Goal: Contribute content: Contribute content

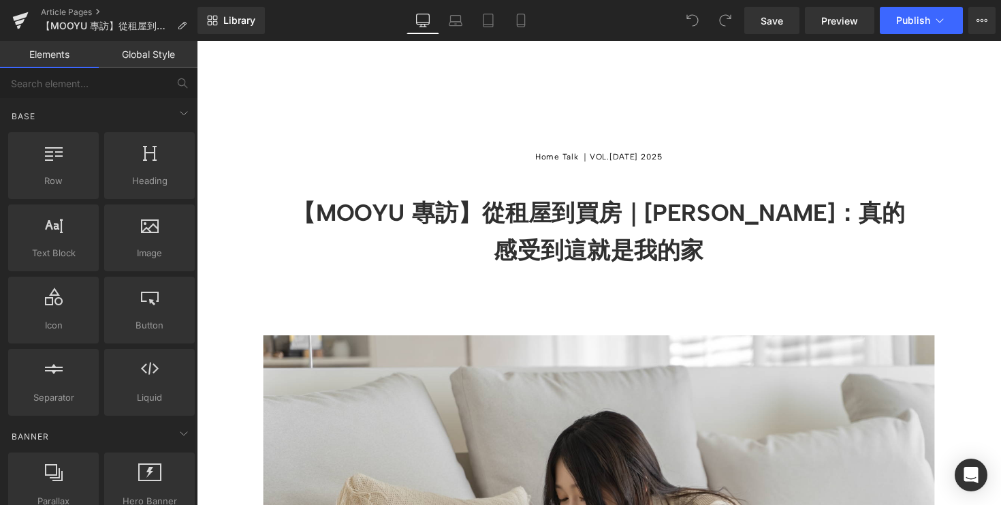
scroll to position [225, 0]
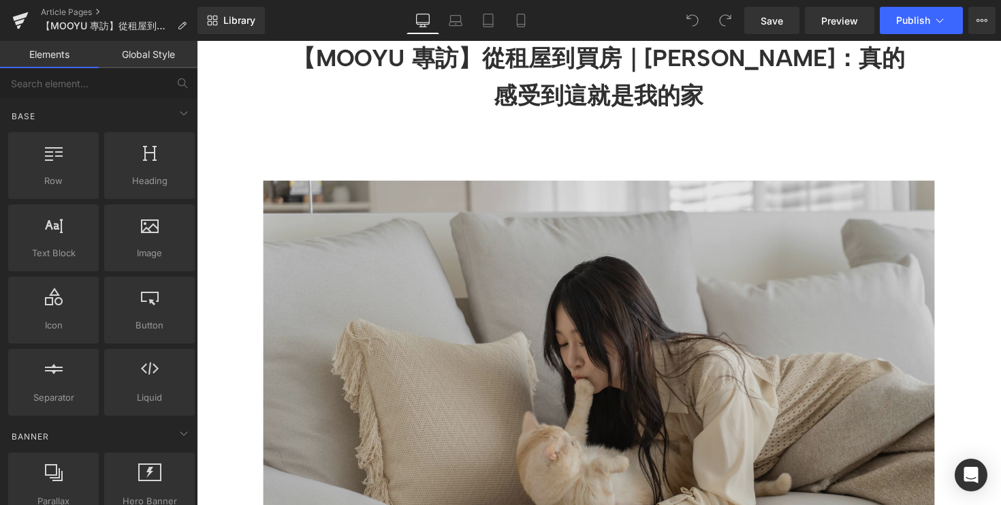
click at [562, 302] on img at bounding box center [609, 413] width 688 height 458
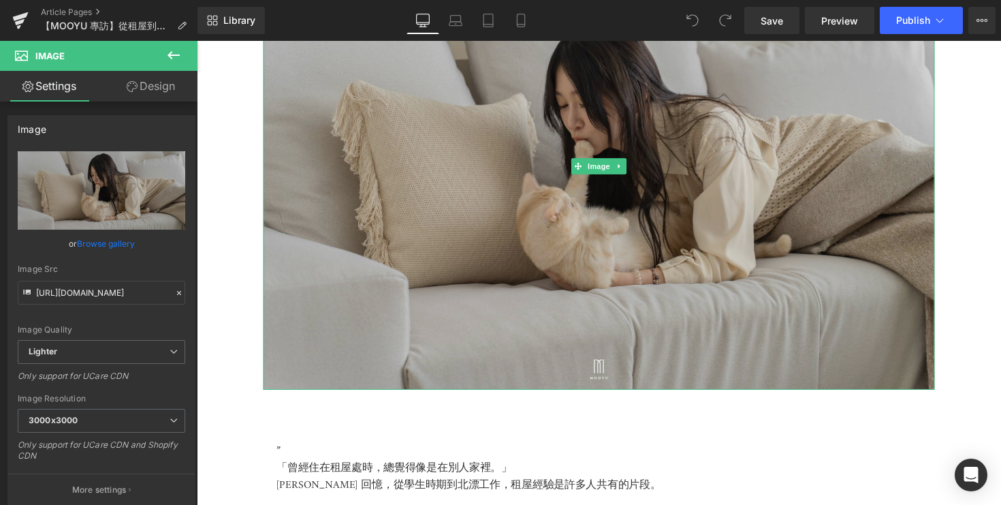
scroll to position [495, 0]
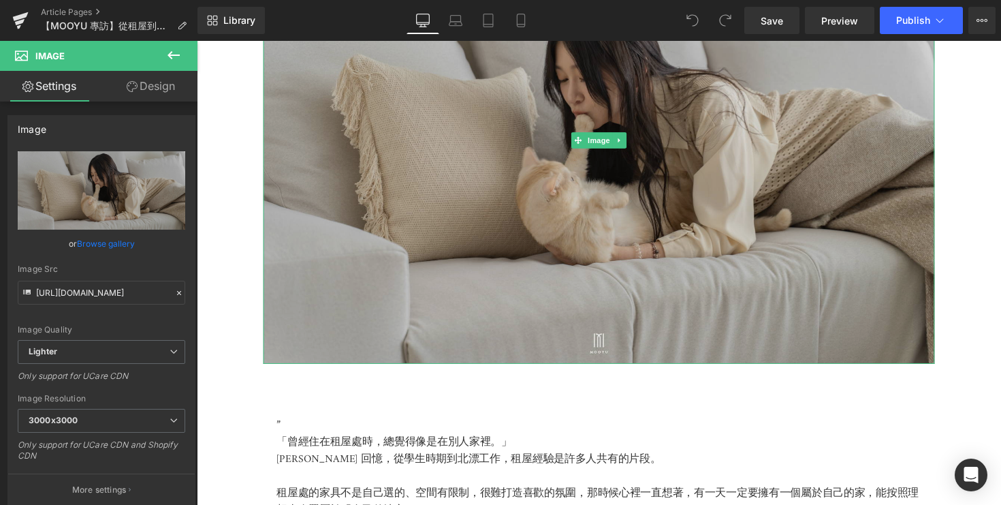
click at [791, 217] on img at bounding box center [609, 143] width 688 height 458
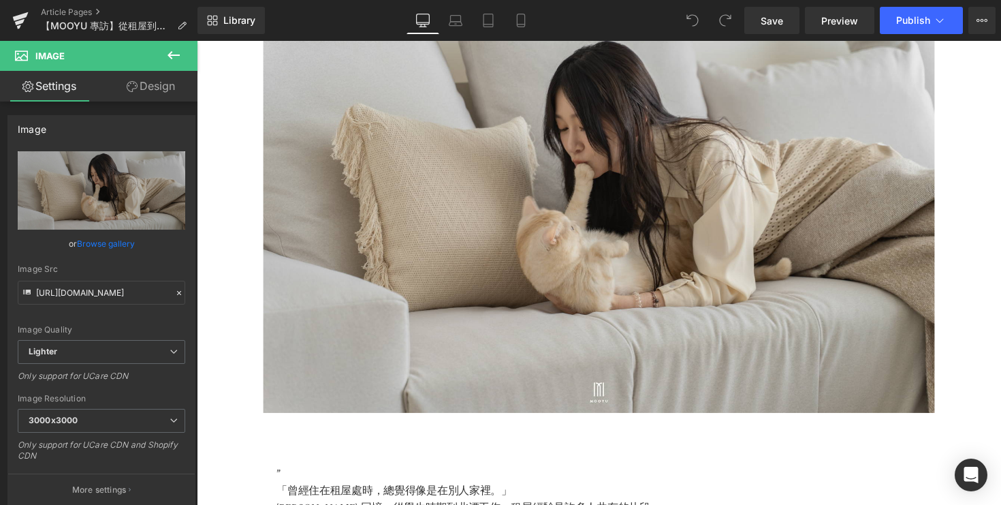
scroll to position [454, 0]
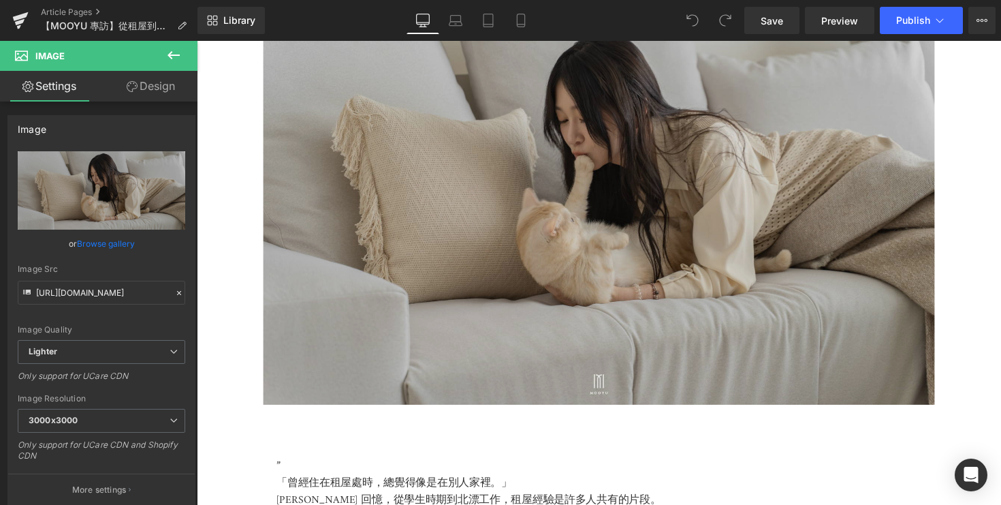
click at [597, 235] on img at bounding box center [609, 184] width 688 height 458
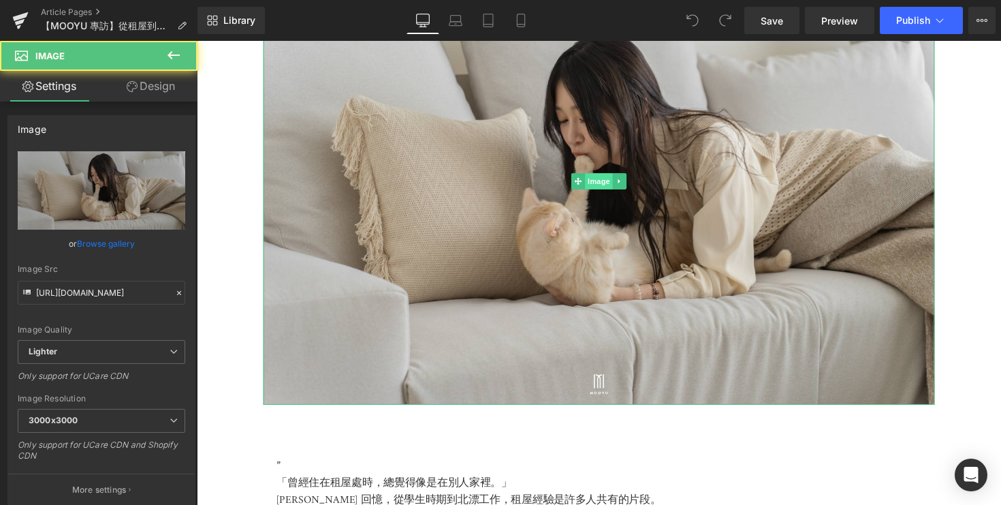
click at [610, 193] on span "Image" at bounding box center [609, 184] width 29 height 16
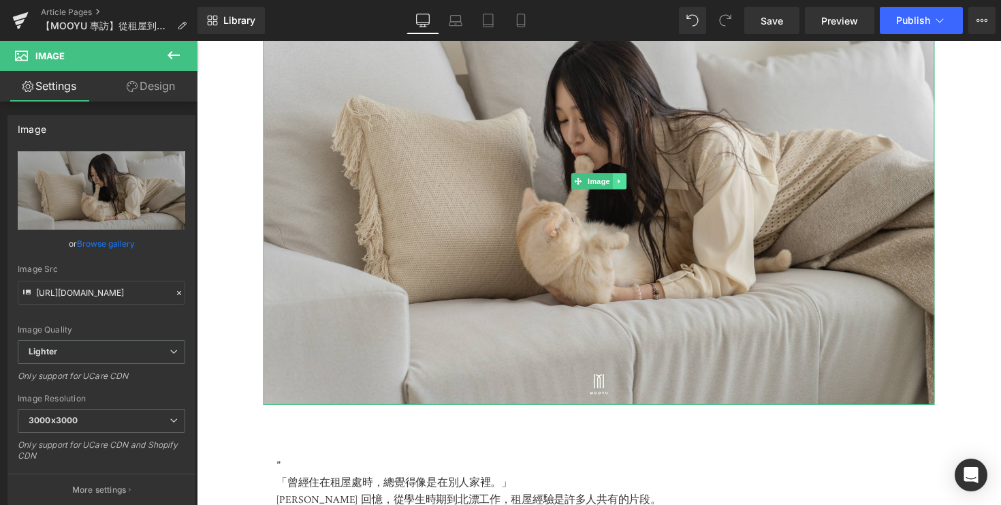
click at [630, 189] on icon at bounding box center [630, 184] width 7 height 8
click at [622, 189] on icon at bounding box center [622, 184] width 7 height 8
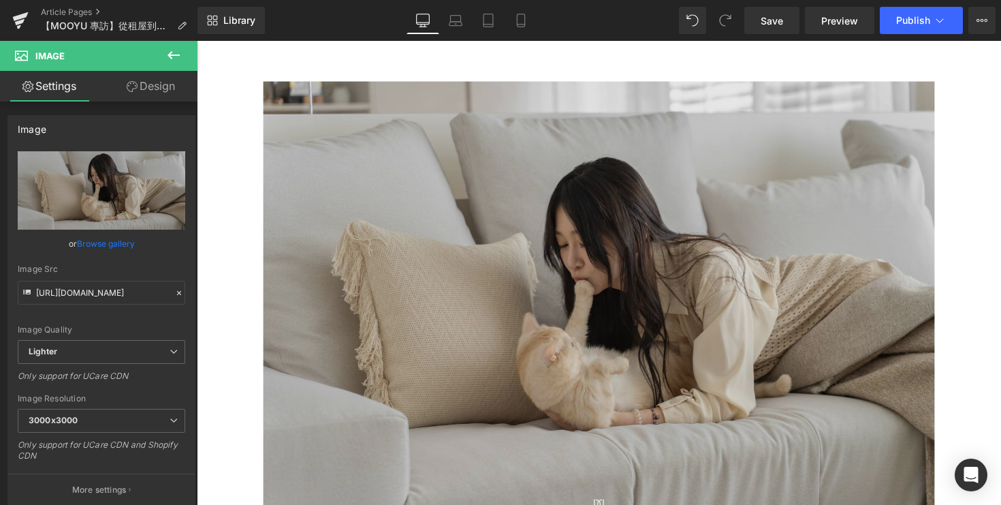
scroll to position [855, 0]
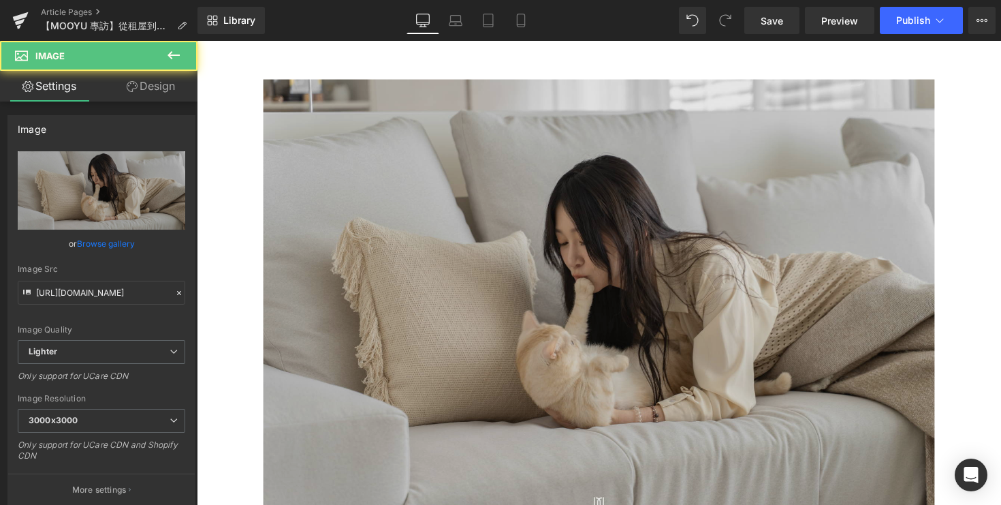
click at [626, 210] on img at bounding box center [609, 309] width 688 height 458
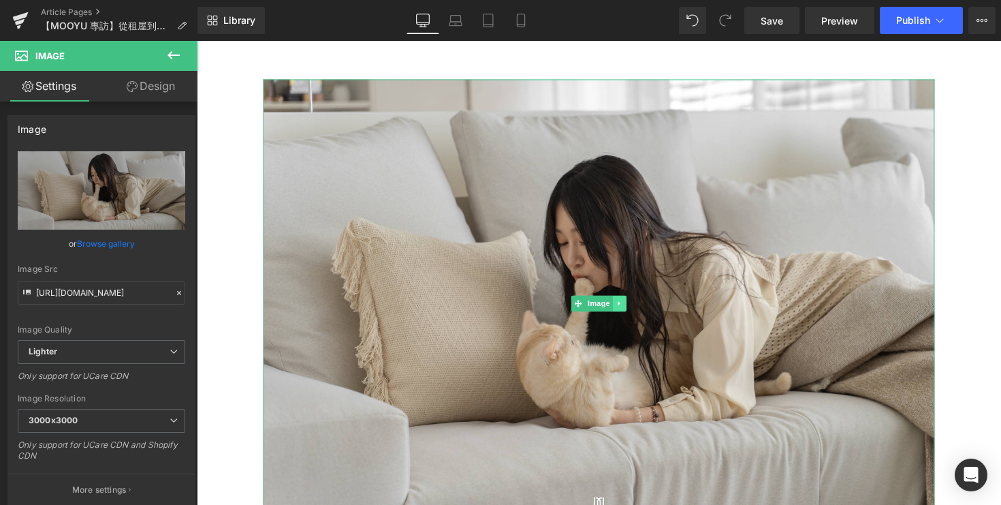
click at [627, 314] on icon at bounding box center [630, 310] width 7 height 8
click at [638, 314] on icon at bounding box center [636, 310] width 7 height 8
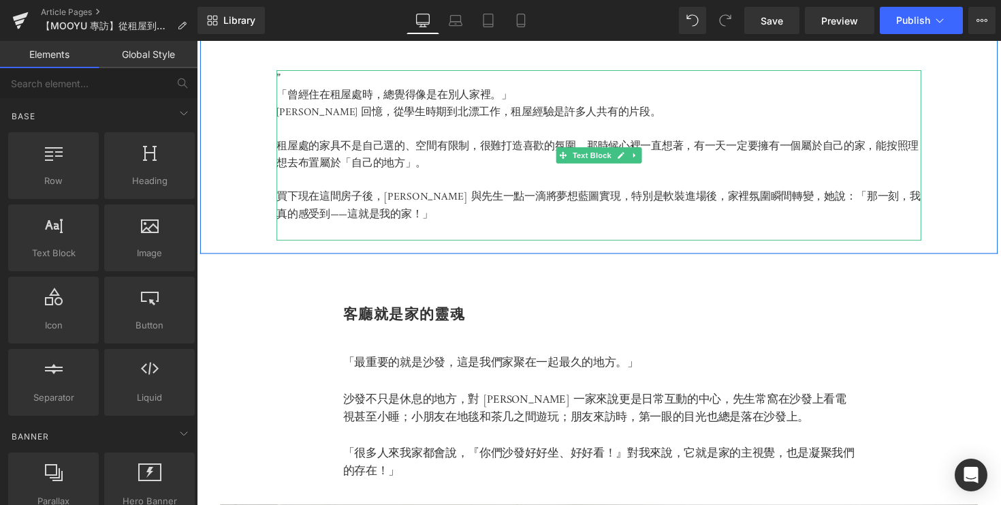
scroll to position [583, 0]
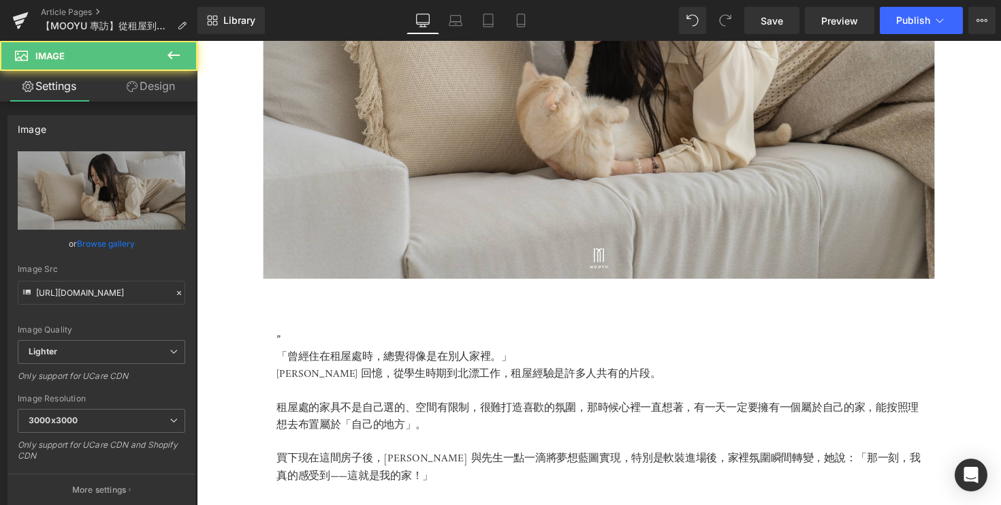
click at [590, 229] on img at bounding box center [609, 55] width 688 height 458
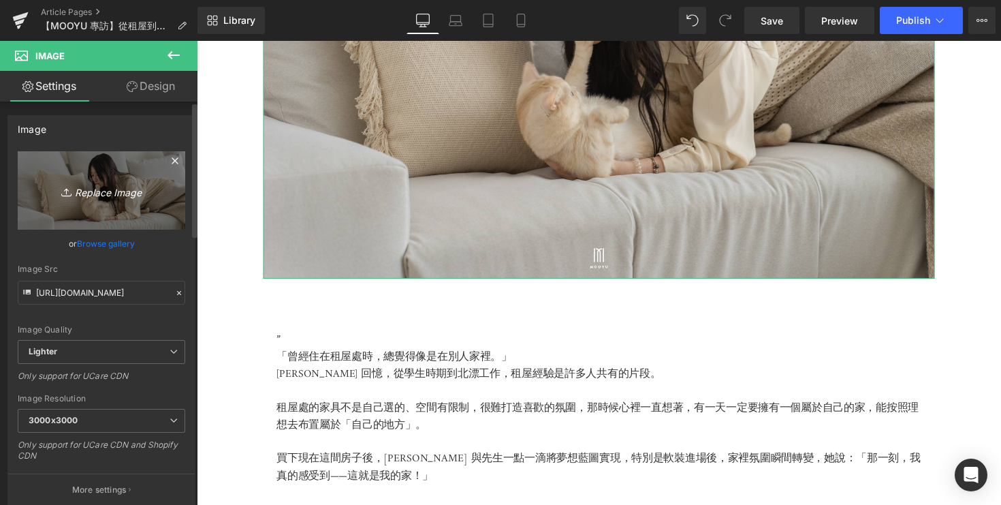
click at [113, 186] on icon "Replace Image" at bounding box center [101, 190] width 109 height 17
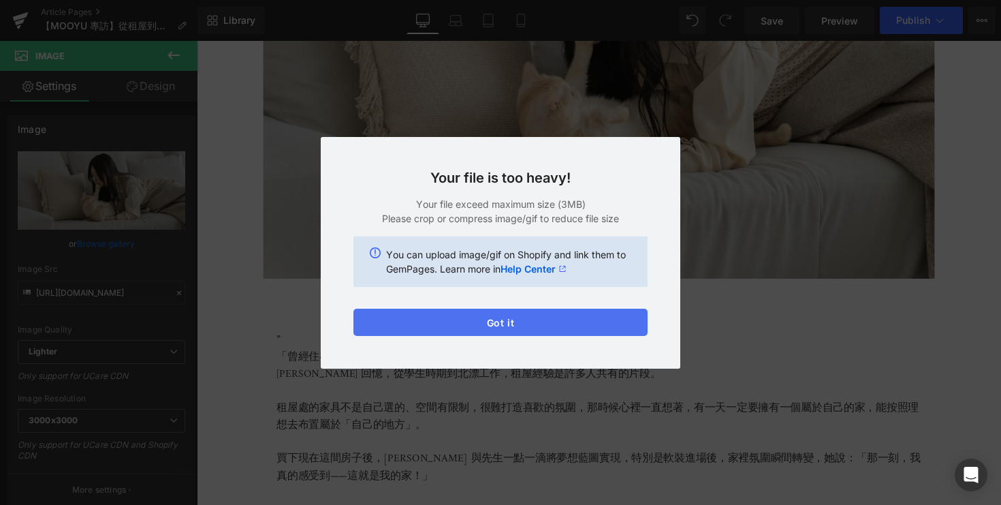
click at [492, 332] on button "Got it" at bounding box center [500, 321] width 294 height 27
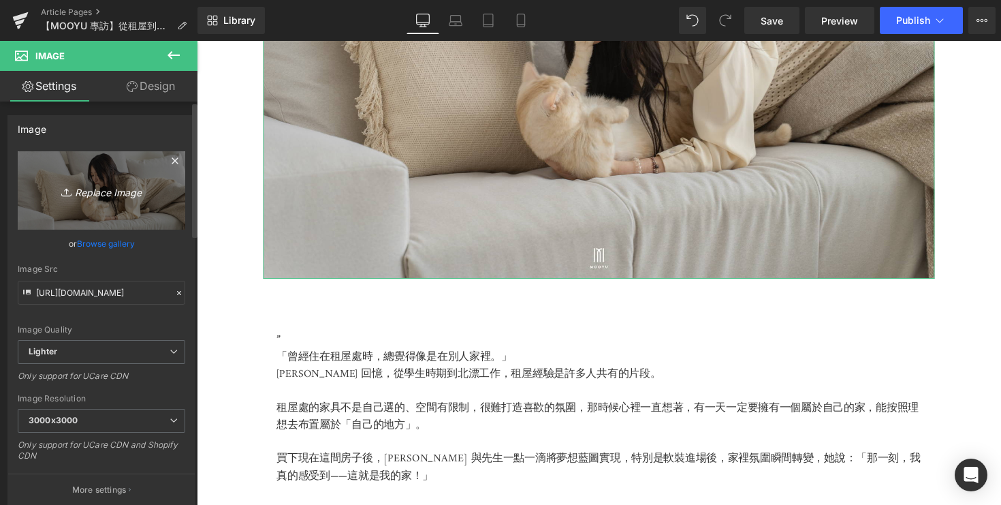
click at [122, 195] on icon "Replace Image" at bounding box center [101, 190] width 109 height 17
click at [129, 196] on icon "Replace Image" at bounding box center [101, 190] width 109 height 17
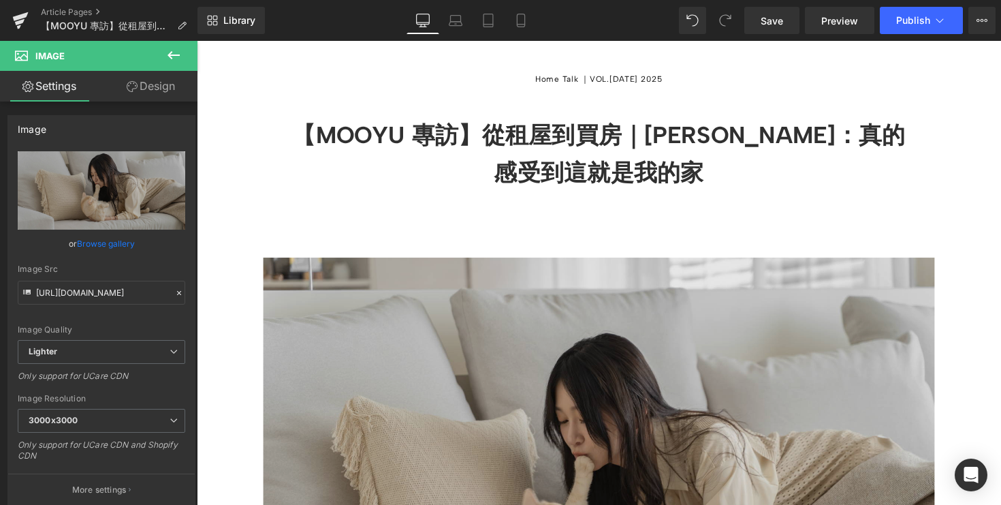
scroll to position [279, 0]
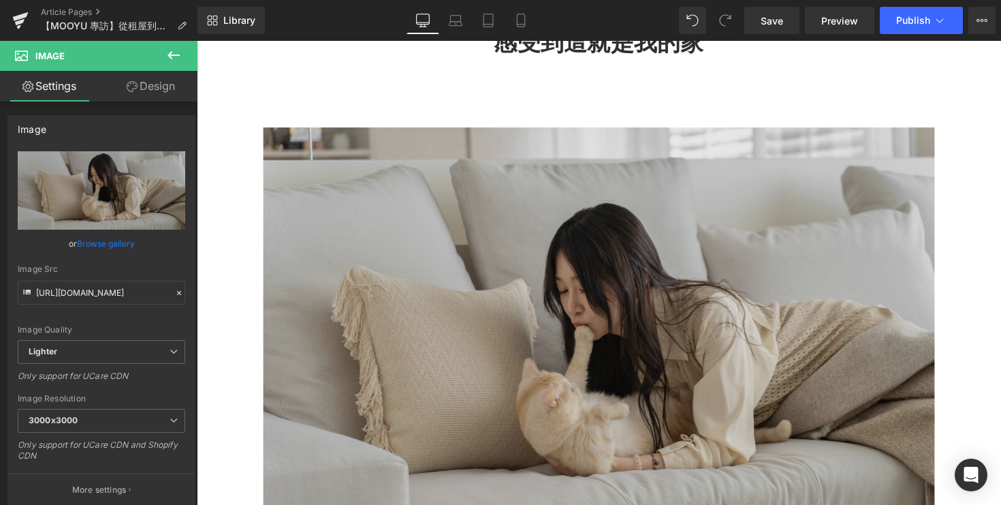
click at [556, 274] on img at bounding box center [609, 358] width 688 height 458
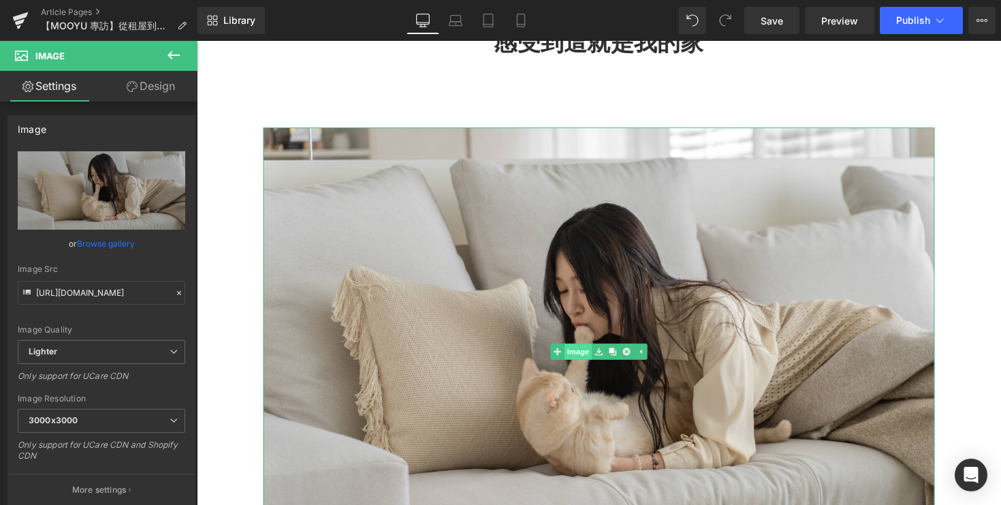
click at [592, 367] on link "Image" at bounding box center [580, 359] width 42 height 16
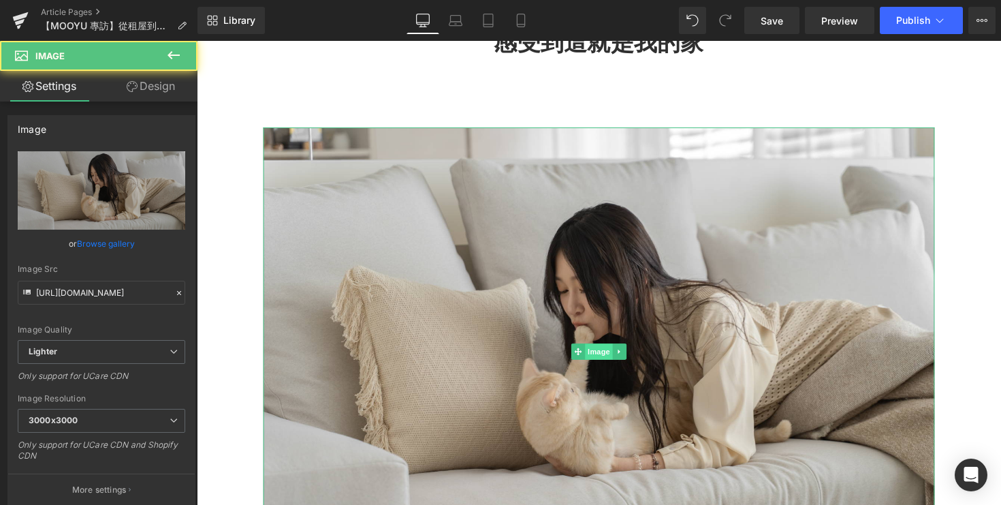
click at [610, 367] on span "Image" at bounding box center [609, 359] width 29 height 16
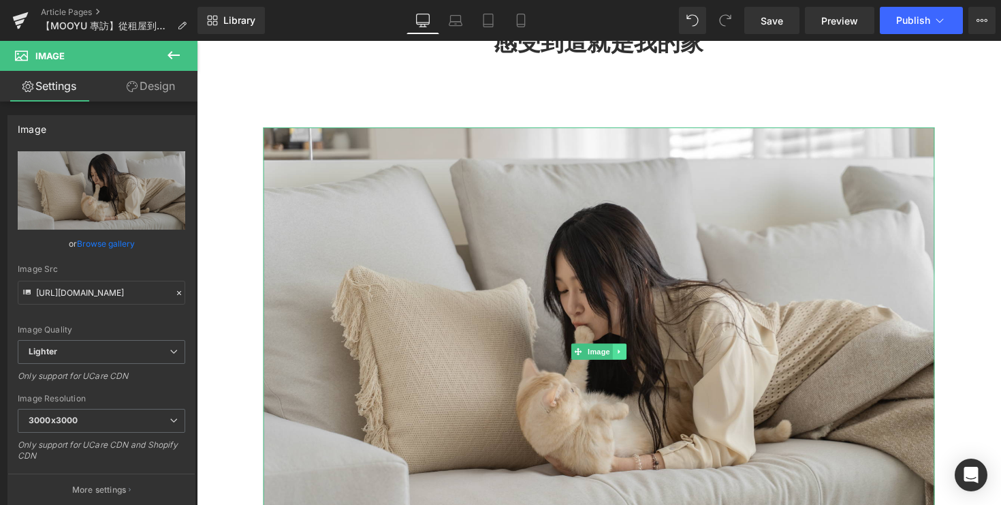
click at [631, 367] on link at bounding box center [630, 359] width 14 height 16
click at [99, 295] on input "[URL][DOMAIN_NAME]" at bounding box center [102, 293] width 168 height 24
click at [104, 350] on span "Lighter" at bounding box center [102, 352] width 168 height 24
click at [110, 325] on div "Image Quality" at bounding box center [102, 330] width 168 height 10
click at [105, 241] on link "Browse gallery" at bounding box center [106, 244] width 58 height 24
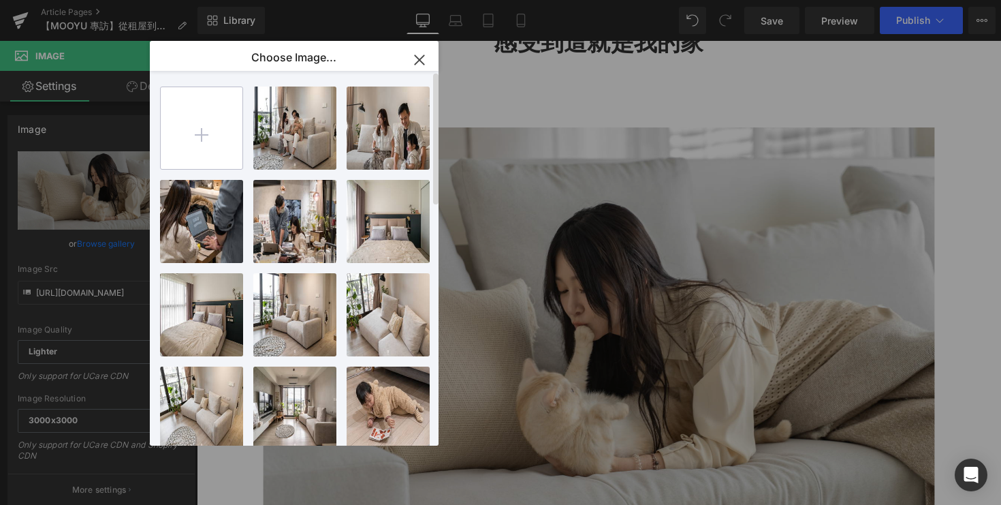
click at [205, 138] on input "file" at bounding box center [202, 128] width 82 height 82
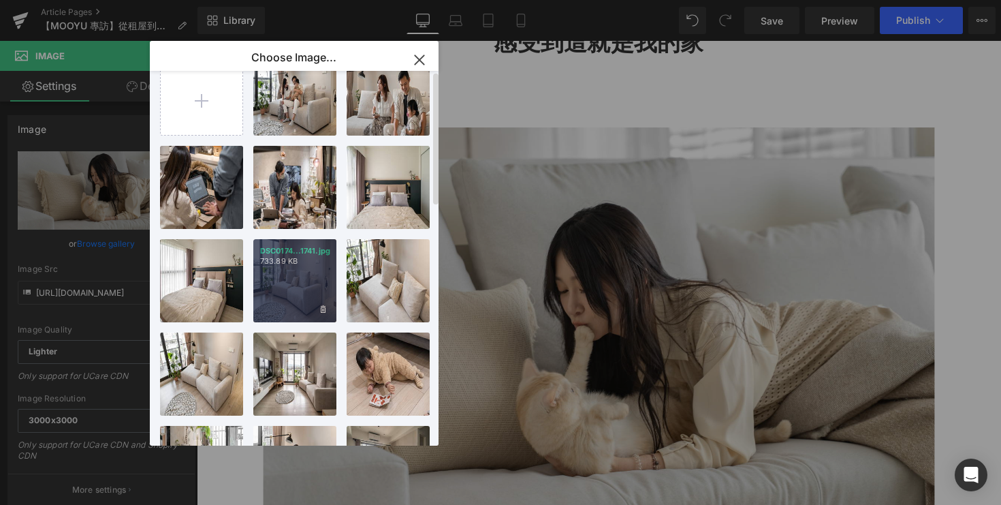
scroll to position [0, 0]
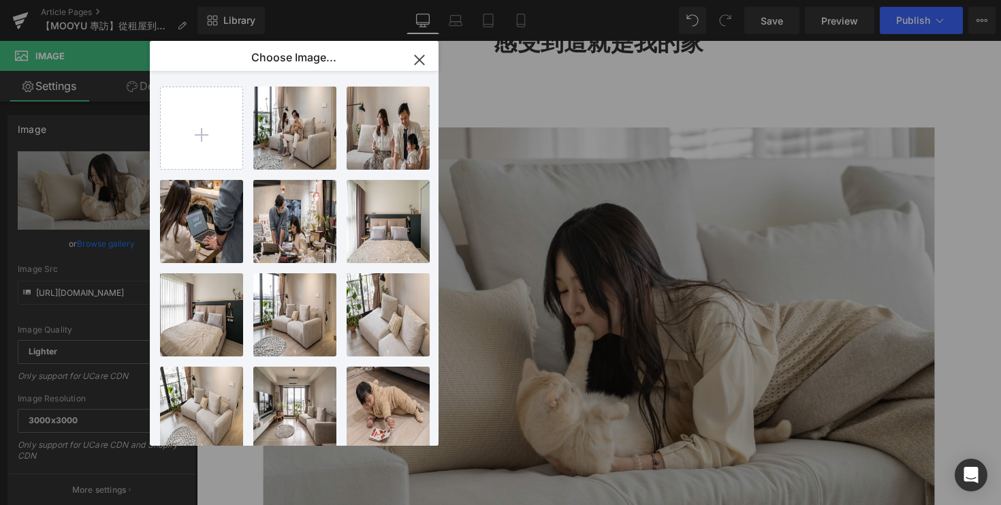
click at [421, 60] on icon "button" at bounding box center [420, 60] width 22 height 22
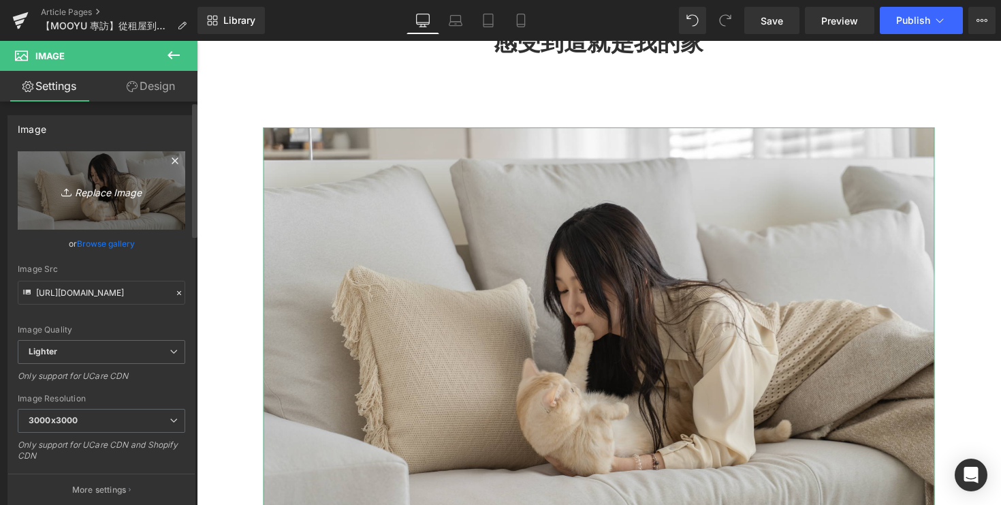
click at [118, 193] on icon "Replace Image" at bounding box center [101, 190] width 109 height 17
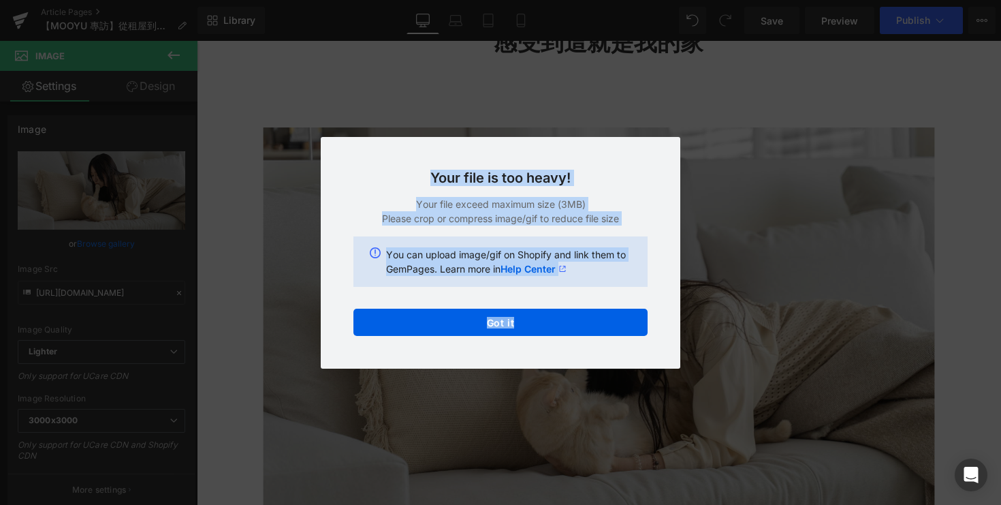
drag, startPoint x: 411, startPoint y: 171, endPoint x: 663, endPoint y: 326, distance: 296.2
click at [663, 326] on div "Your file is too heavy! Your file exceed maximum size (3MB) Please crop or comp…" at bounding box center [501, 253] width 360 height 232
copy div "Your file is too heavy! Your file exceed maximum size (3MB) Please crop or comp…"
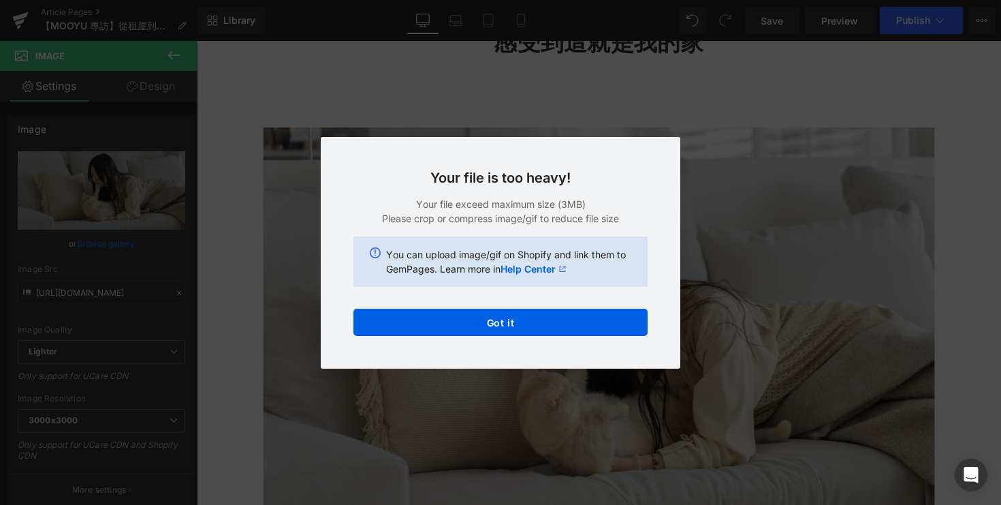
click at [505, 125] on div "Back to Library Insert Your file is too heavy! Your file exceed maximum size (3…" at bounding box center [500, 252] width 1001 height 505
click at [752, 251] on div "Back to Library Insert Your file is too heavy! Your file exceed maximum size (3…" at bounding box center [500, 252] width 1001 height 505
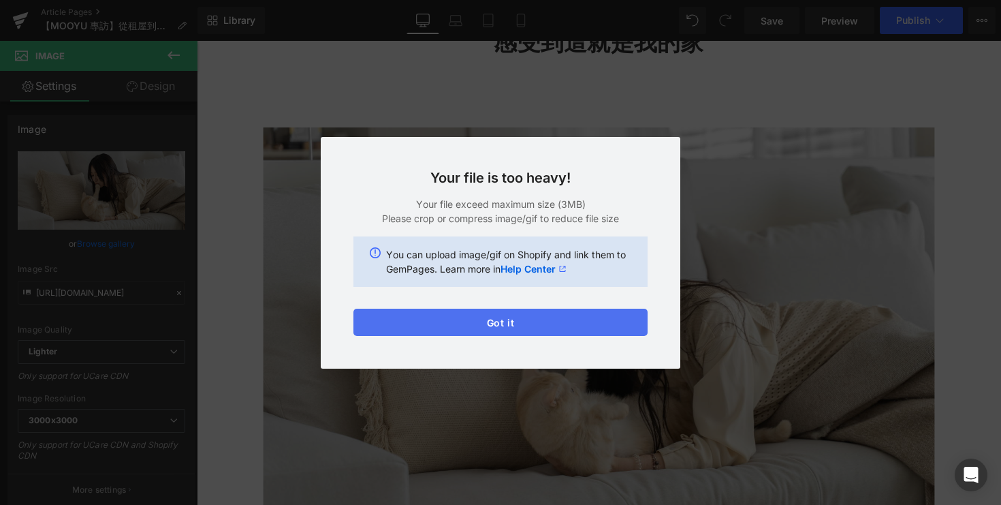
click at [603, 330] on button "Got it" at bounding box center [500, 321] width 294 height 27
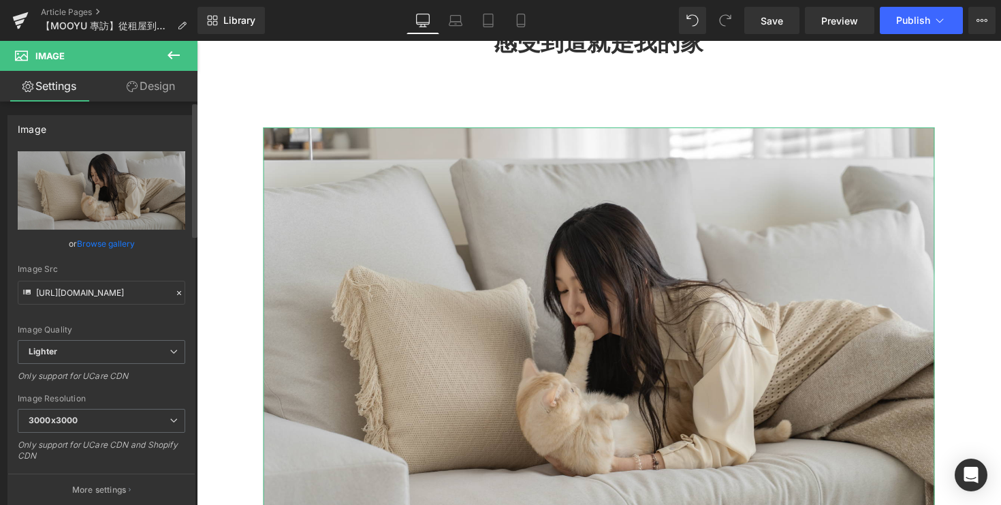
click at [101, 242] on link "Browse gallery" at bounding box center [106, 244] width 58 height 24
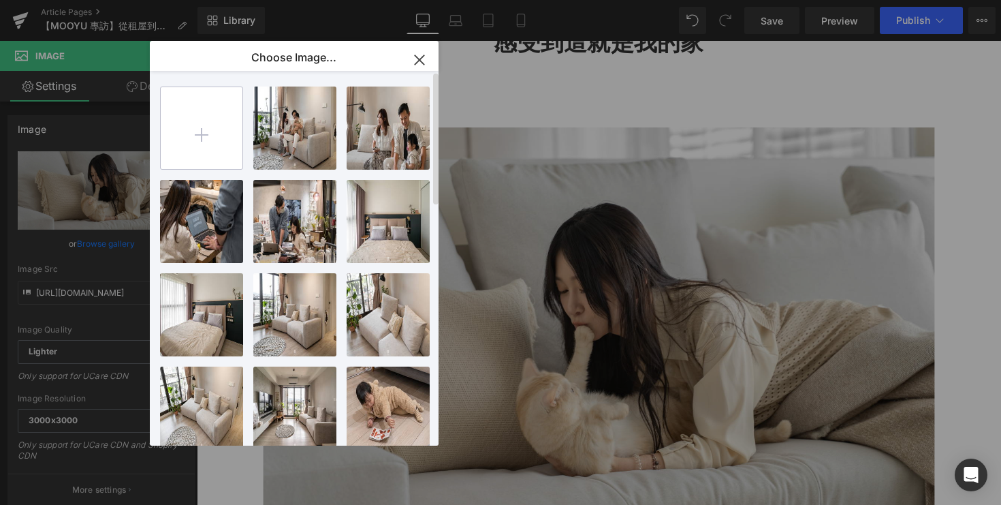
click at [180, 138] on input "file" at bounding box center [202, 128] width 82 height 82
type input "C:\fakepath\DSC05217.jpg"
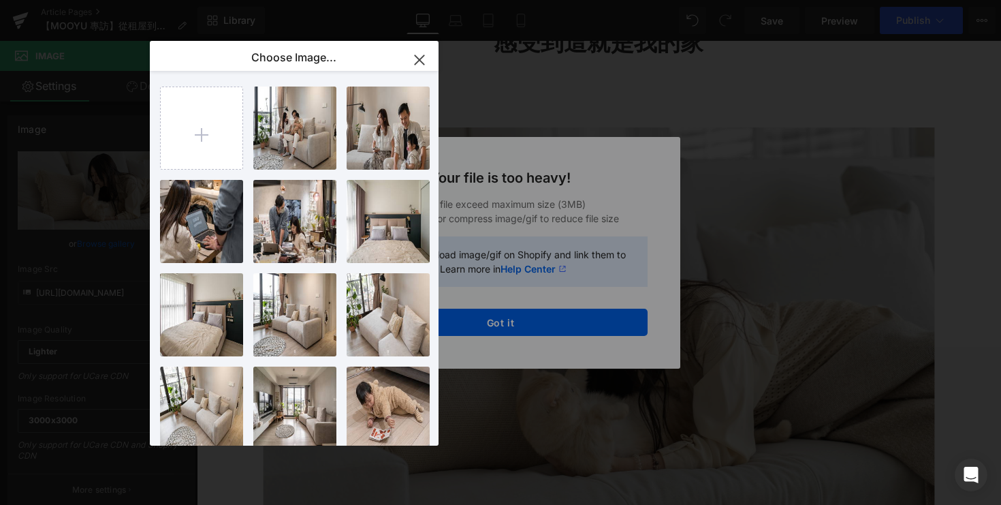
click at [425, 54] on icon "button" at bounding box center [420, 60] width 22 height 22
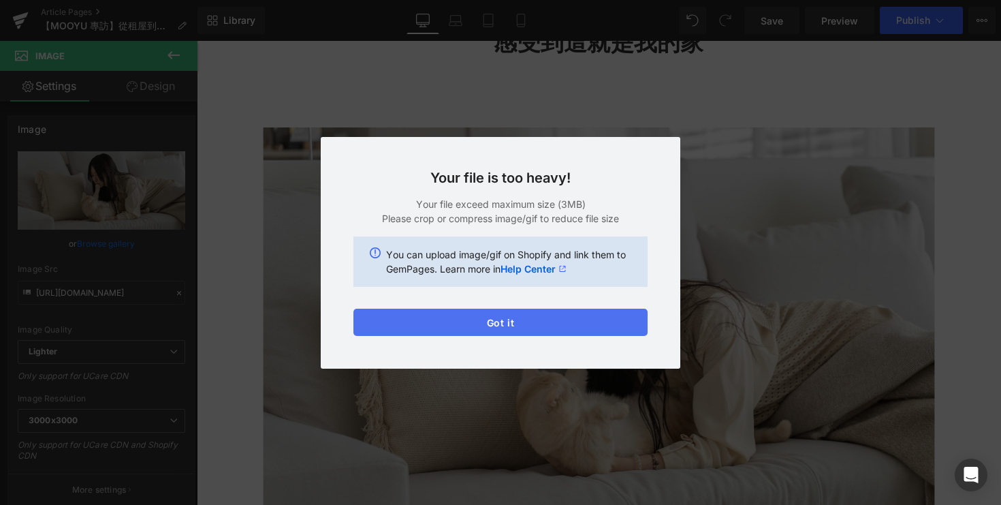
click at [505, 313] on button "Got it" at bounding box center [500, 321] width 294 height 27
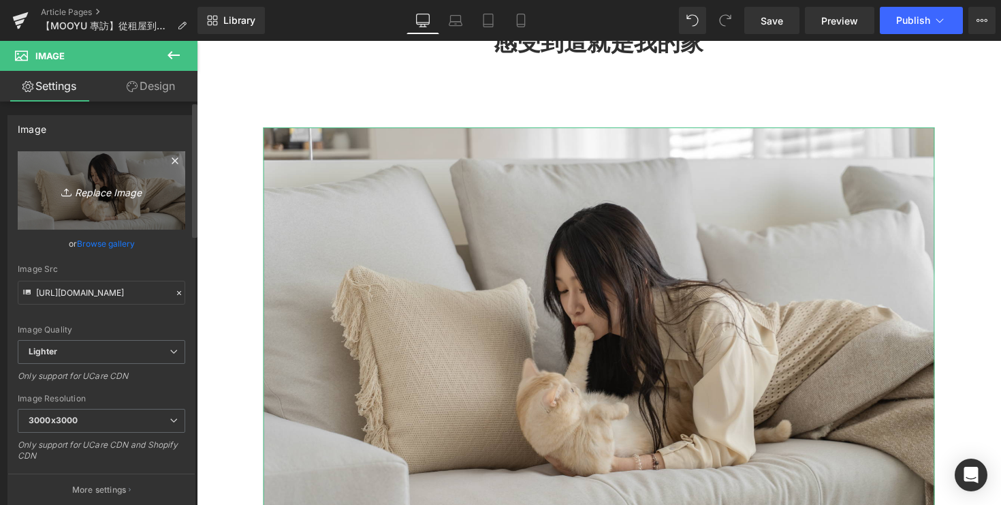
click at [105, 185] on icon "Replace Image" at bounding box center [101, 190] width 109 height 17
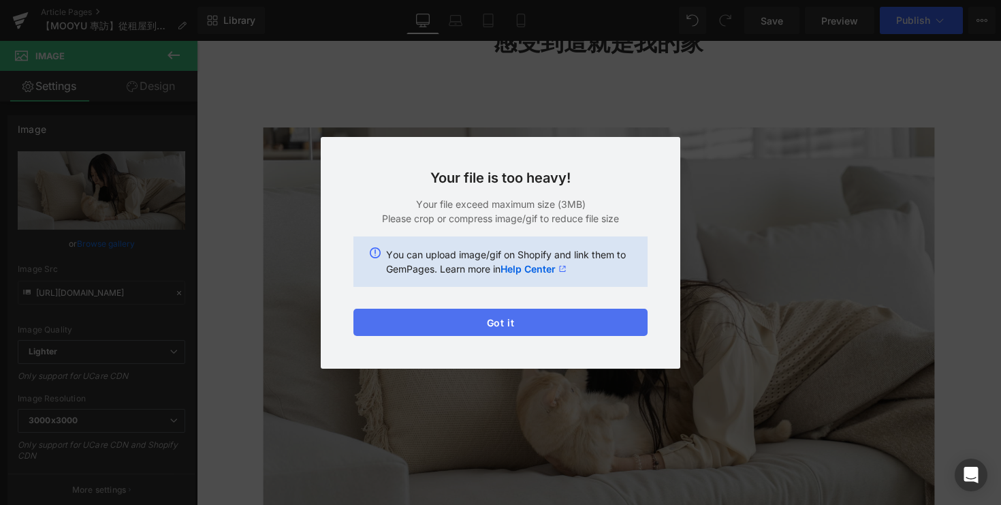
click at [517, 325] on button "Got it" at bounding box center [500, 321] width 294 height 27
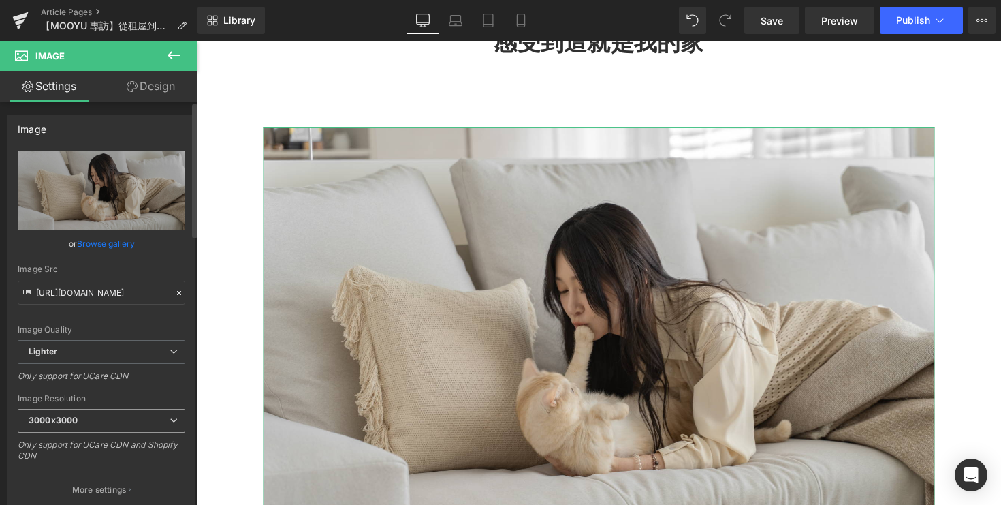
click at [125, 422] on span "3000x3000" at bounding box center [102, 421] width 168 height 24
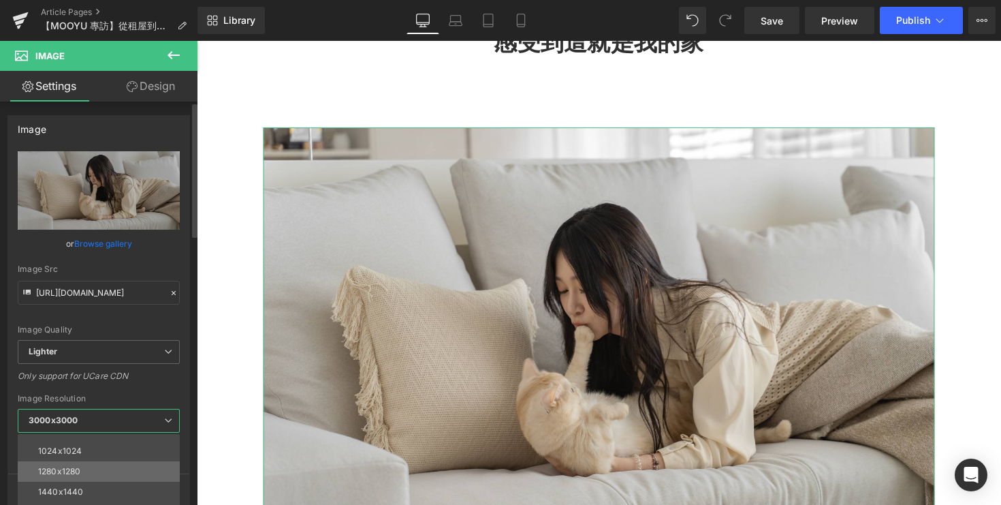
scroll to position [191, 0]
click at [131, 465] on li "1440x1440" at bounding box center [102, 457] width 168 height 20
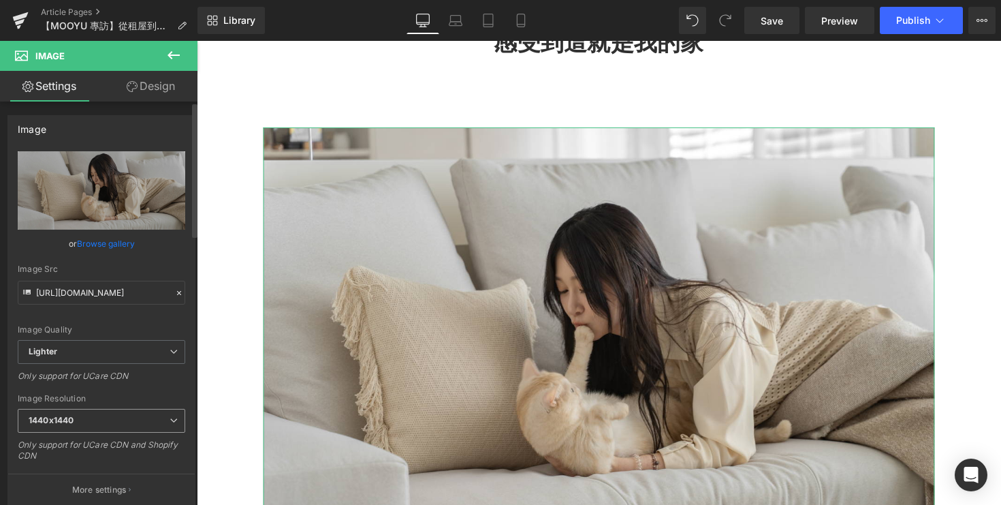
click at [128, 431] on span "1440x1440" at bounding box center [102, 421] width 168 height 24
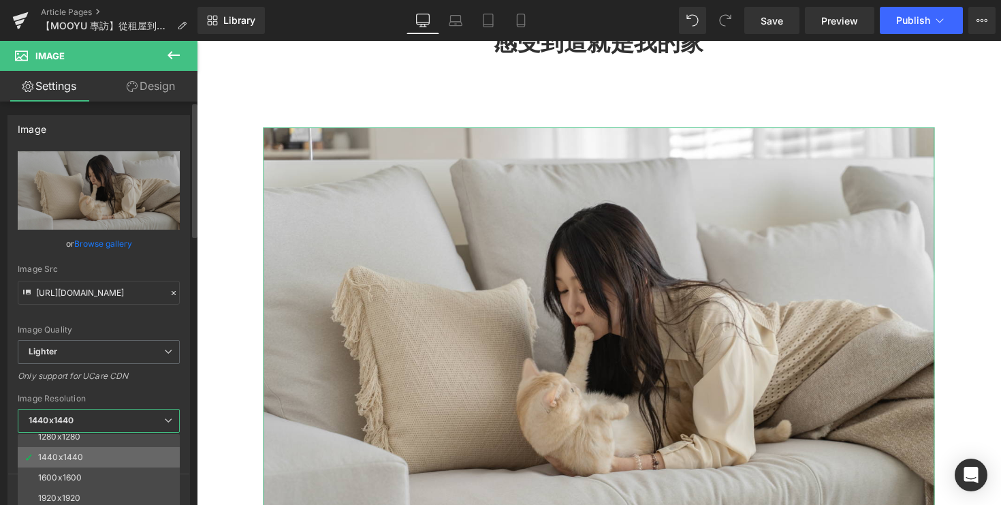
scroll to position [195, 0]
click at [114, 471] on li "1600x1600" at bounding box center [102, 474] width 168 height 20
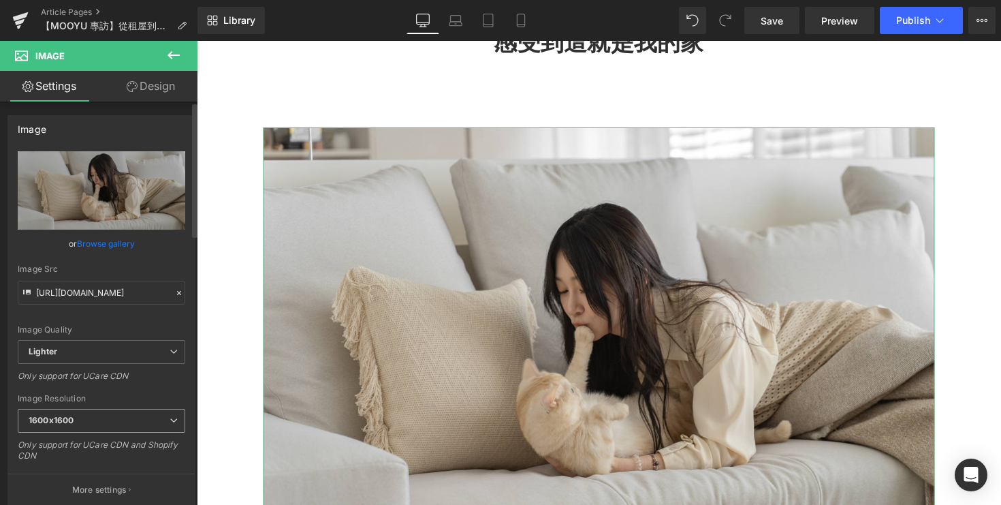
click at [118, 428] on span "1600x1600" at bounding box center [102, 421] width 168 height 24
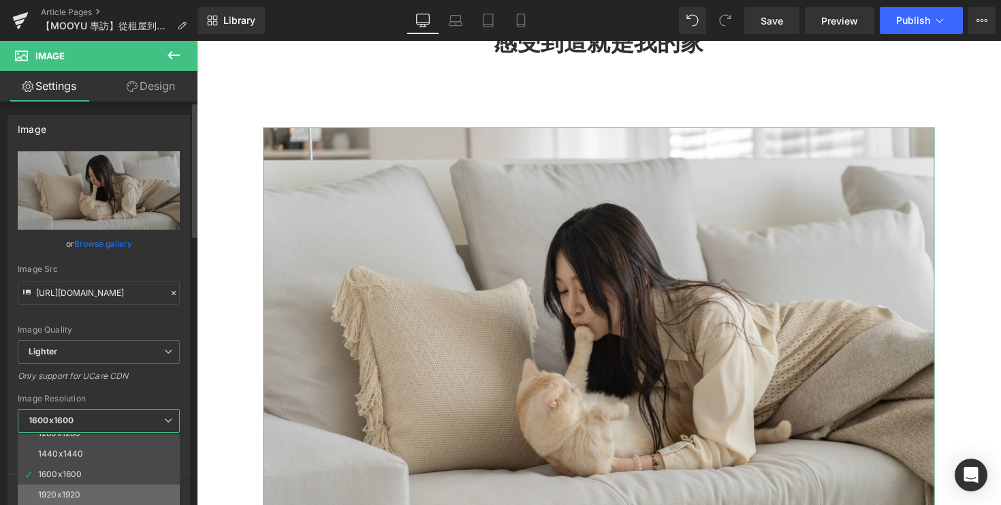
click at [105, 493] on li "1920x1920" at bounding box center [102, 494] width 168 height 20
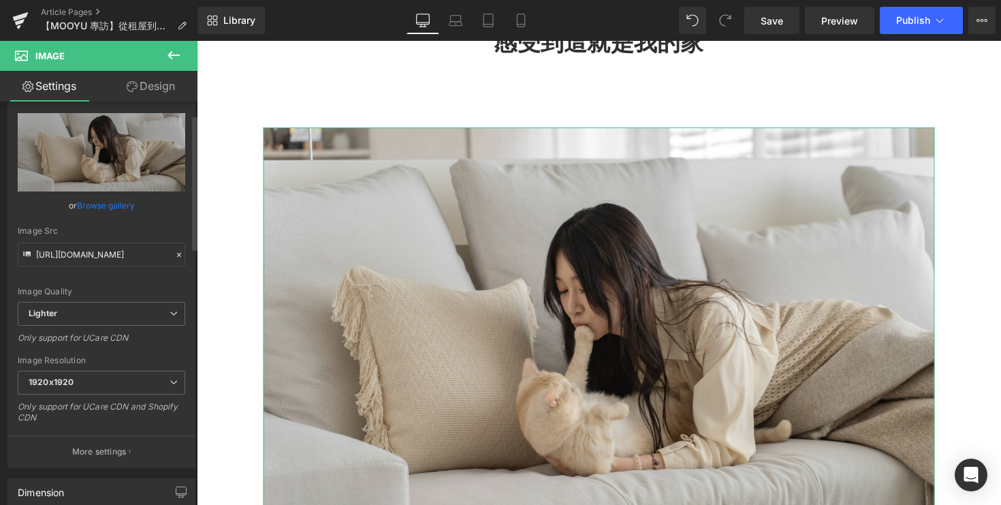
scroll to position [0, 0]
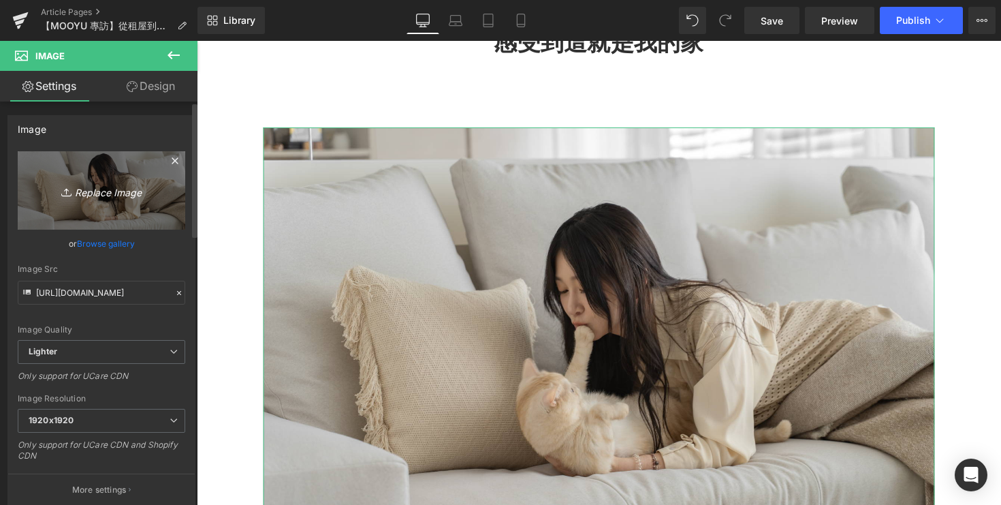
click at [108, 217] on link "Replace Image" at bounding box center [102, 190] width 168 height 78
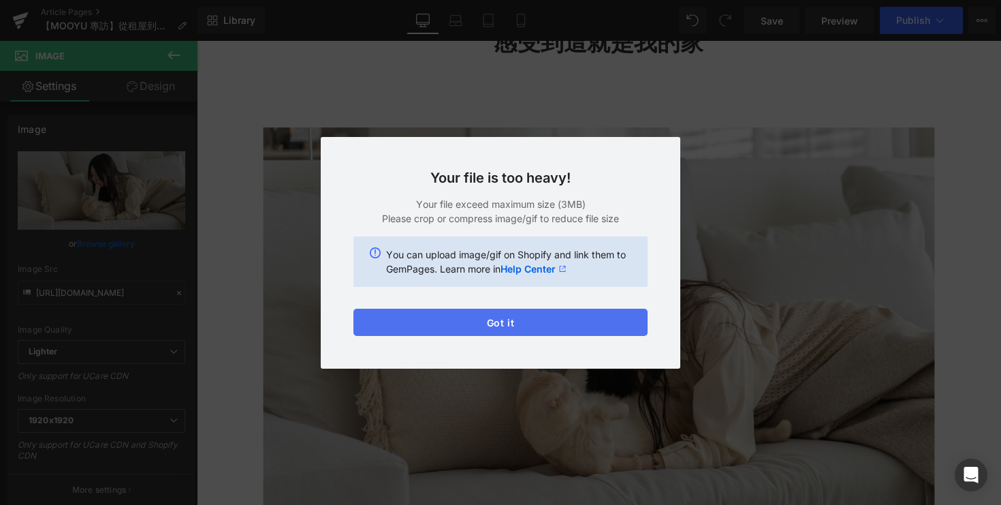
click at [546, 331] on button "Got it" at bounding box center [500, 321] width 294 height 27
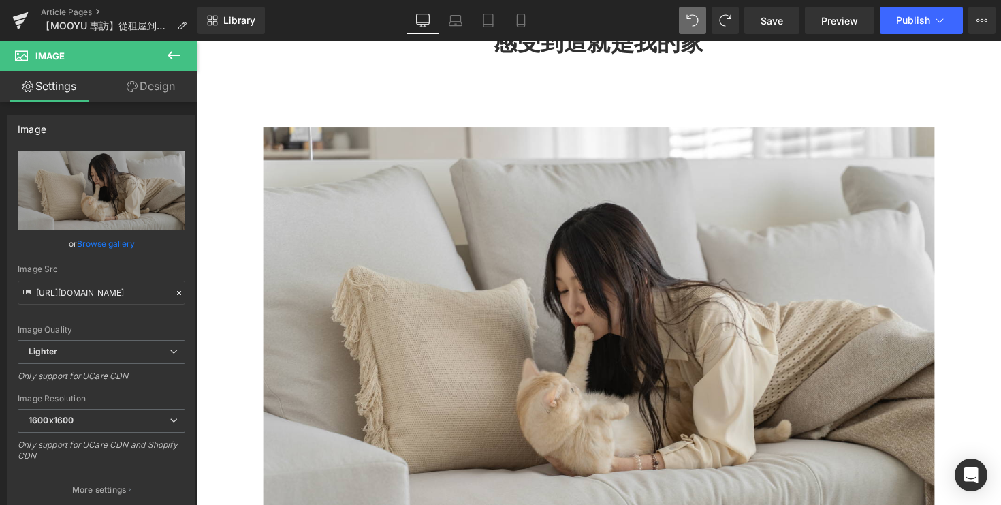
type input "https://ucarecdn.com/0b53f859-7c9f-44e0-88b1-925805536570/-/format/auto/-/previ…"
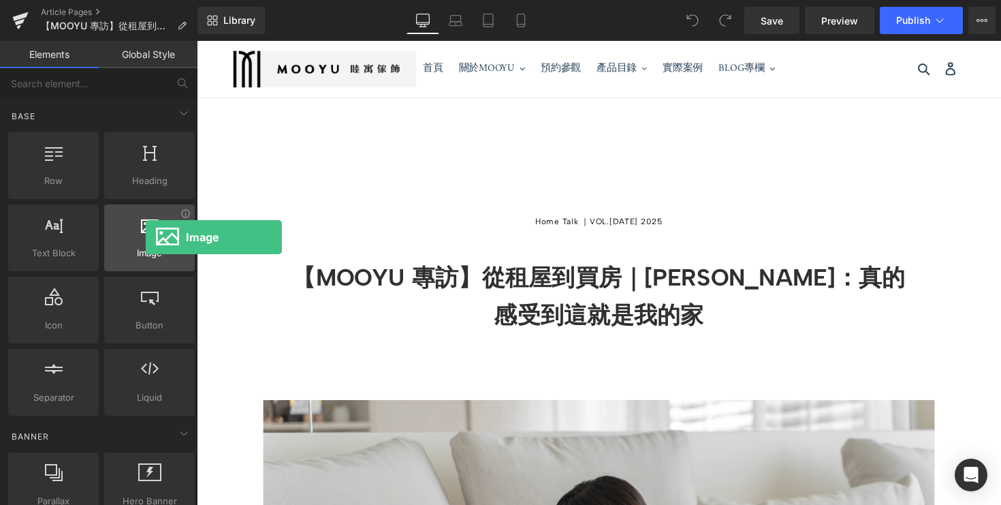
click at [146, 237] on div at bounding box center [149, 230] width 82 height 31
click at [137, 242] on div at bounding box center [149, 230] width 82 height 31
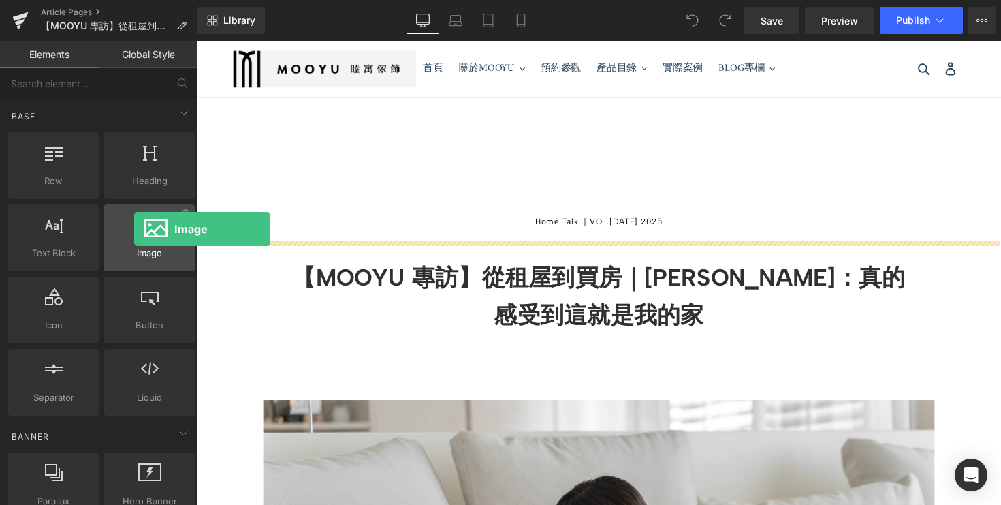
drag, startPoint x: 149, startPoint y: 244, endPoint x: 135, endPoint y: 230, distance: 19.7
click at [135, 230] on div at bounding box center [149, 230] width 82 height 31
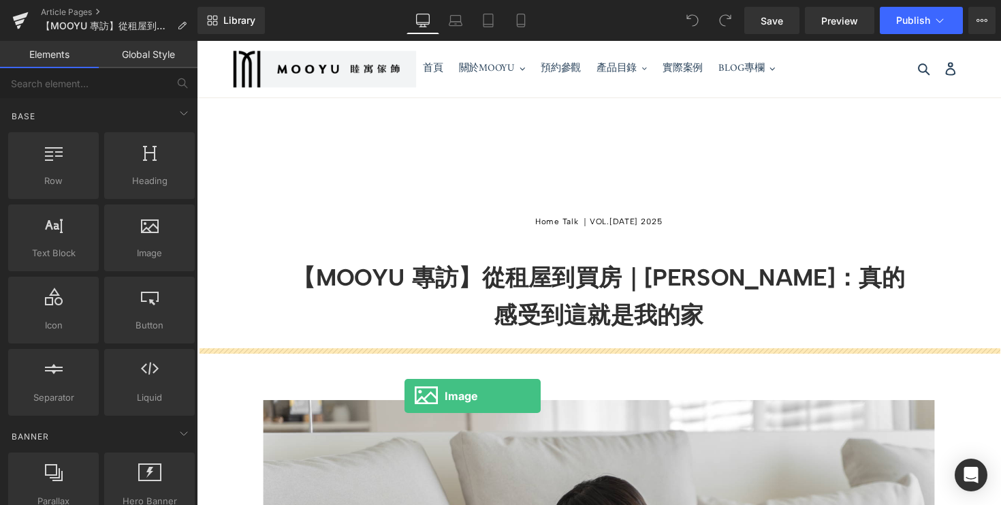
drag, startPoint x: 332, startPoint y: 271, endPoint x: 409, endPoint y: 405, distance: 154.4
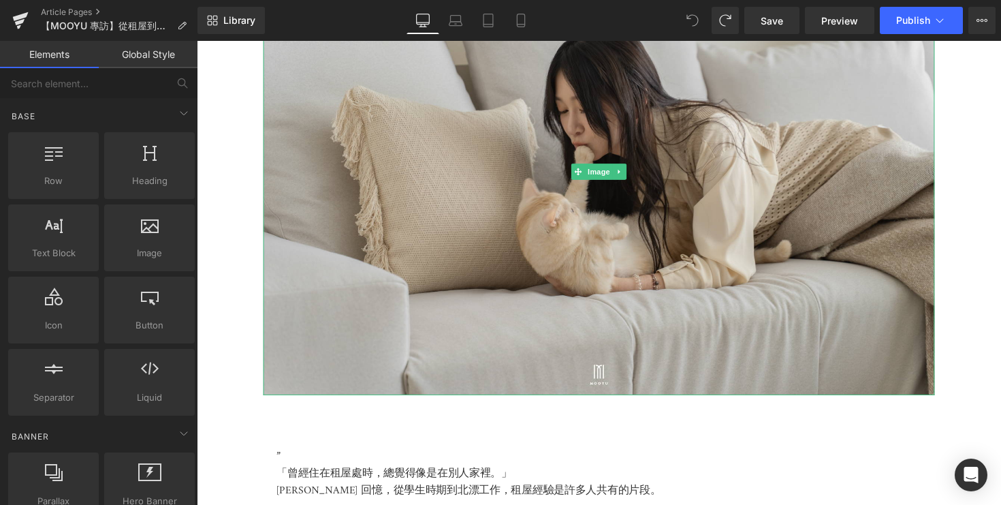
scroll to position [462, 0]
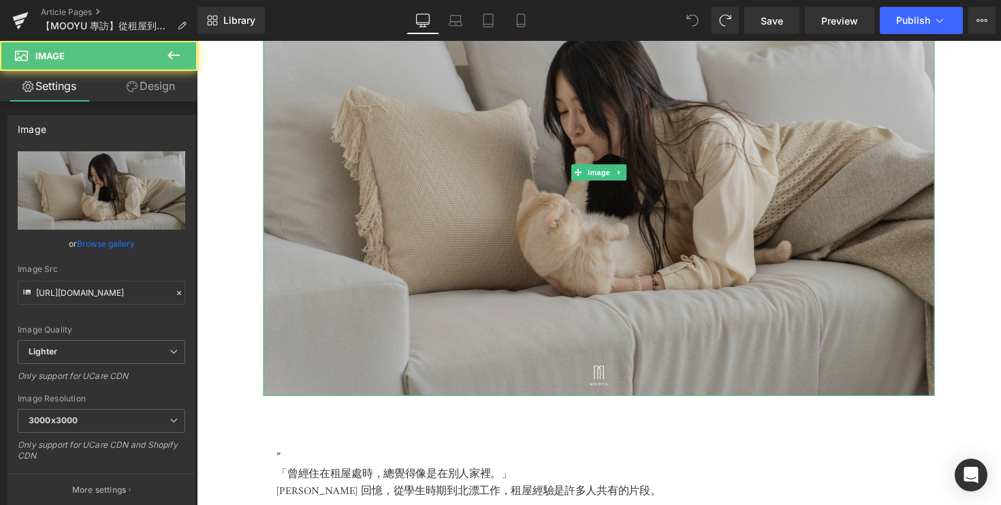
click at [447, 188] on img at bounding box center [609, 175] width 688 height 458
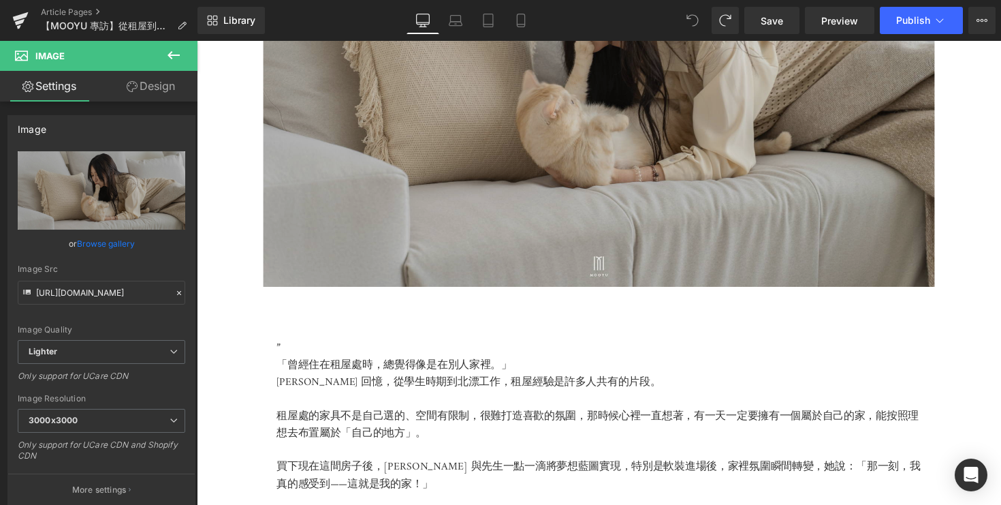
scroll to position [446, 0]
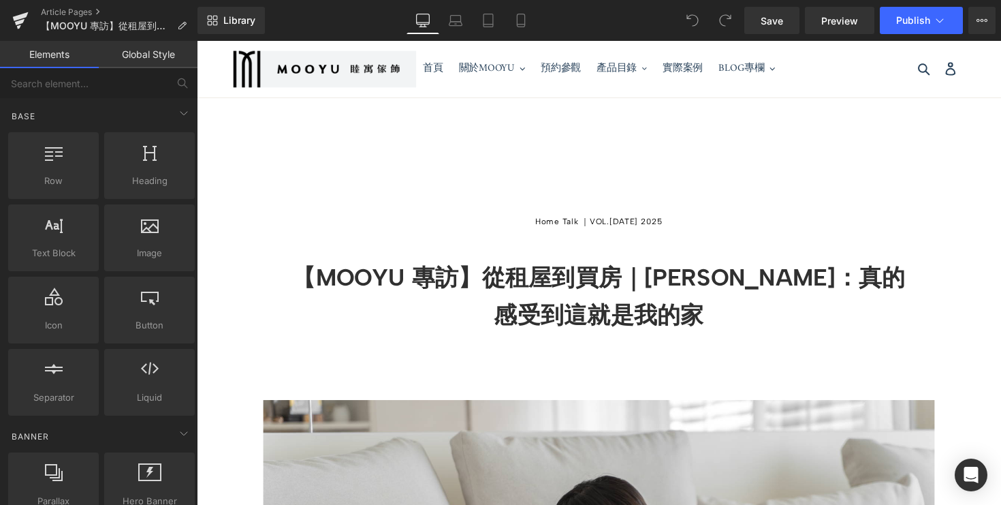
click at [475, 340] on h1 "【MOOYU 專訪】從租屋到買房｜[PERSON_NAME]：真的感受到這就是我的家" at bounding box center [608, 302] width 633 height 76
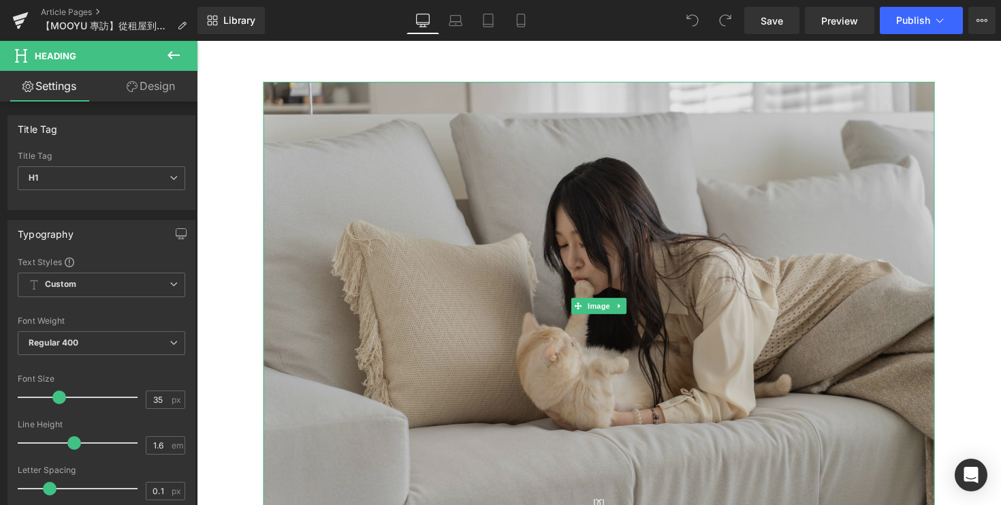
scroll to position [451, 0]
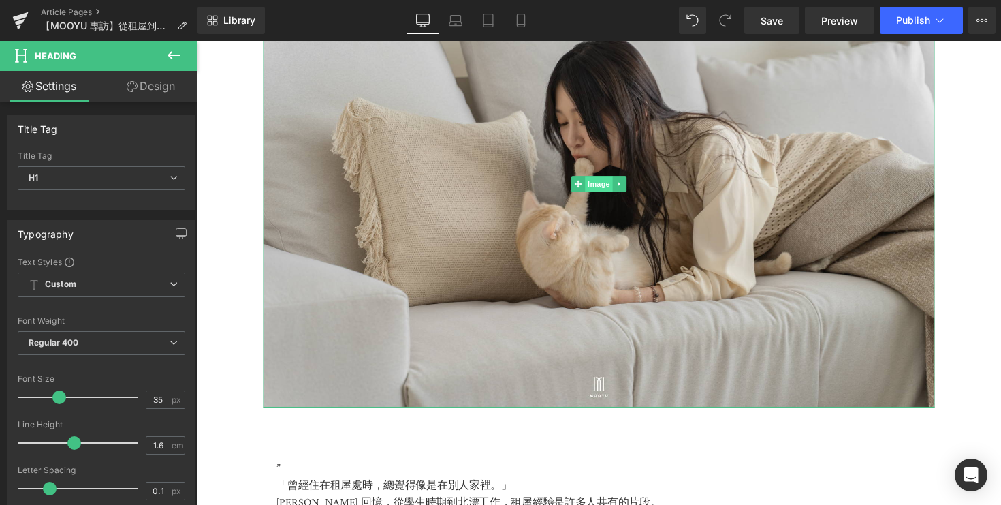
click at [604, 195] on span "Image" at bounding box center [609, 187] width 29 height 16
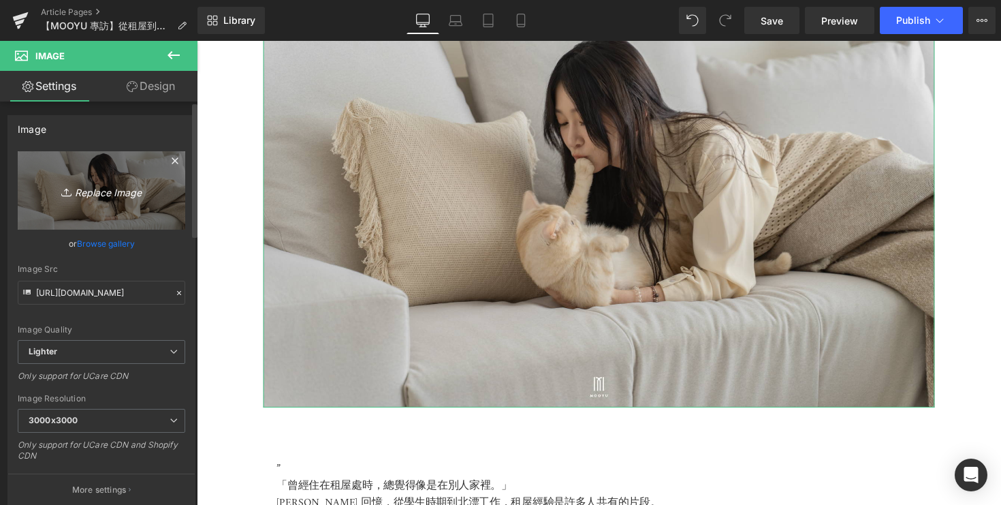
click at [98, 210] on link "Replace Image" at bounding box center [102, 190] width 168 height 78
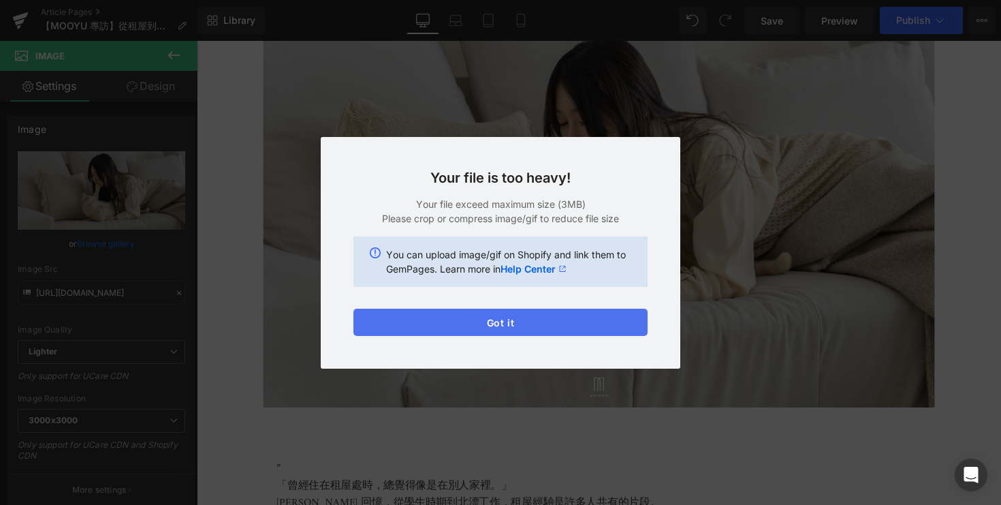
click at [514, 319] on button "Got it" at bounding box center [500, 321] width 294 height 27
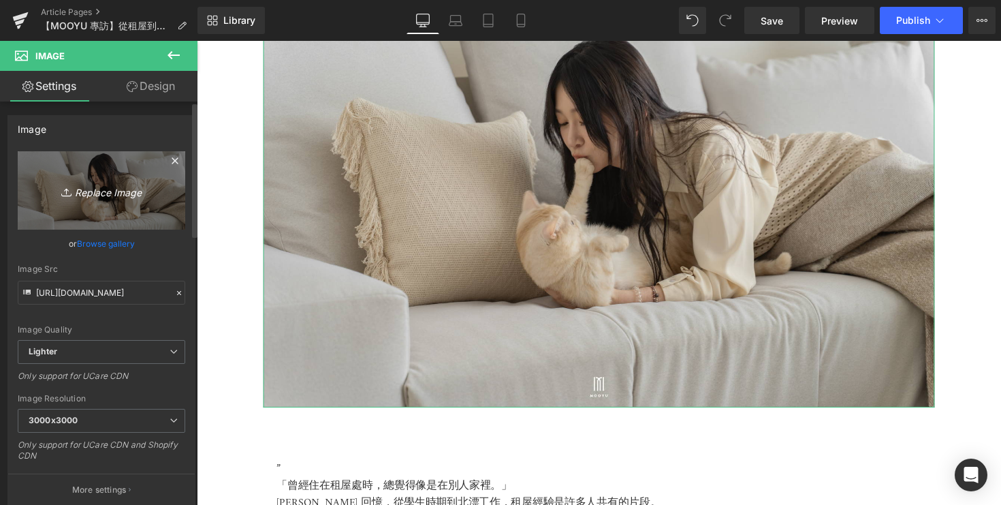
click at [97, 202] on link "Replace Image" at bounding box center [102, 190] width 168 height 78
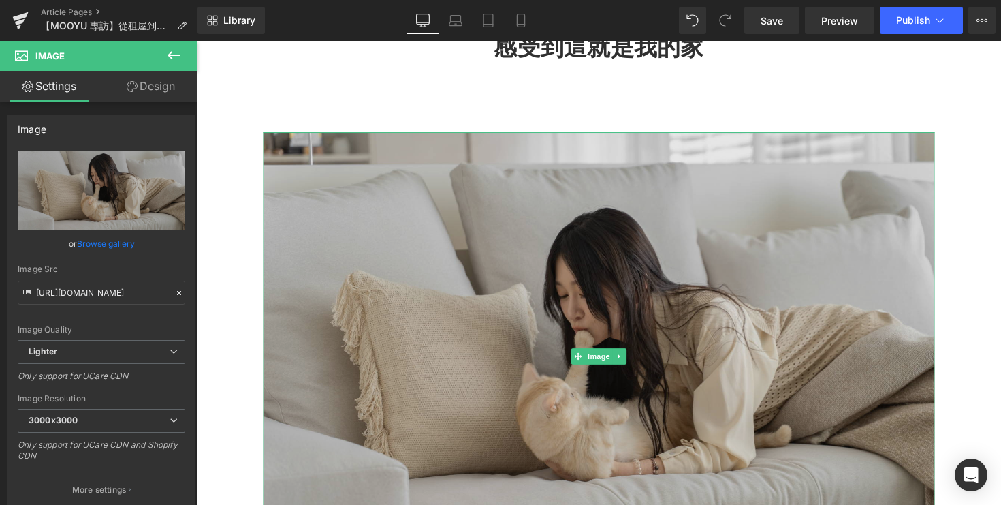
scroll to position [0, 0]
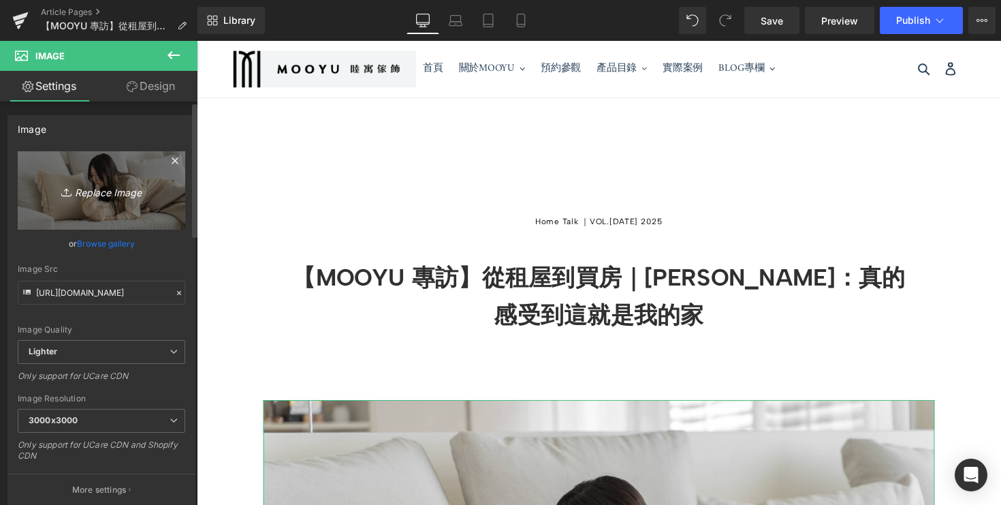
click at [104, 200] on link "Replace Image" at bounding box center [102, 190] width 168 height 78
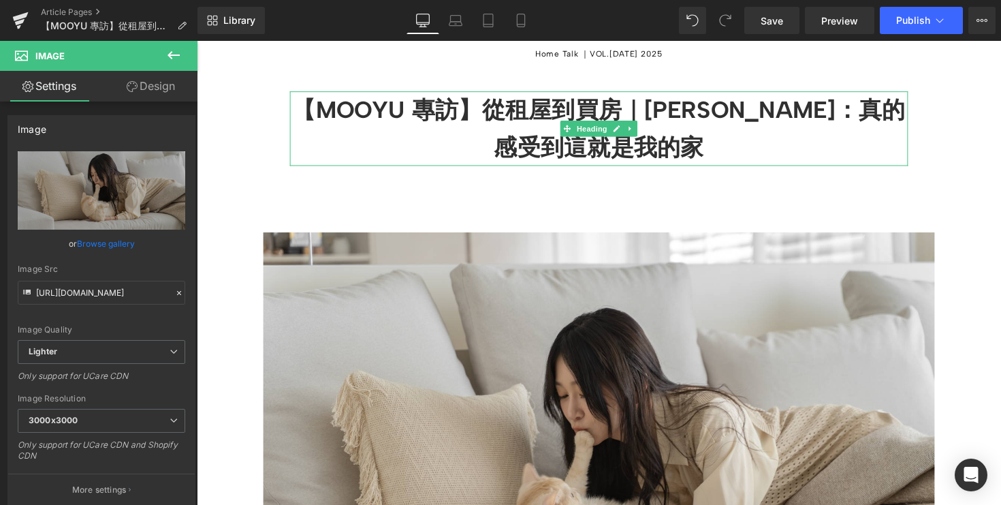
scroll to position [270, 0]
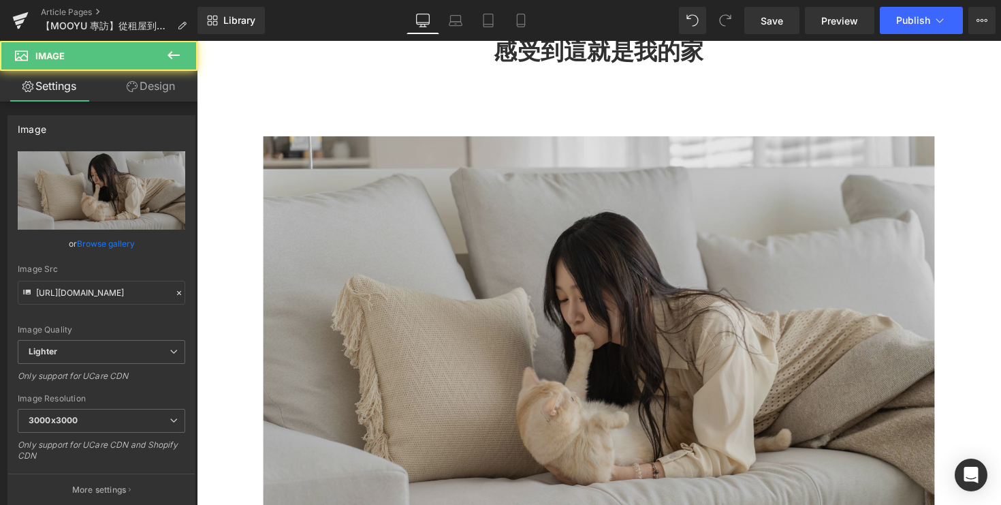
click at [562, 268] on img at bounding box center [609, 367] width 688 height 458
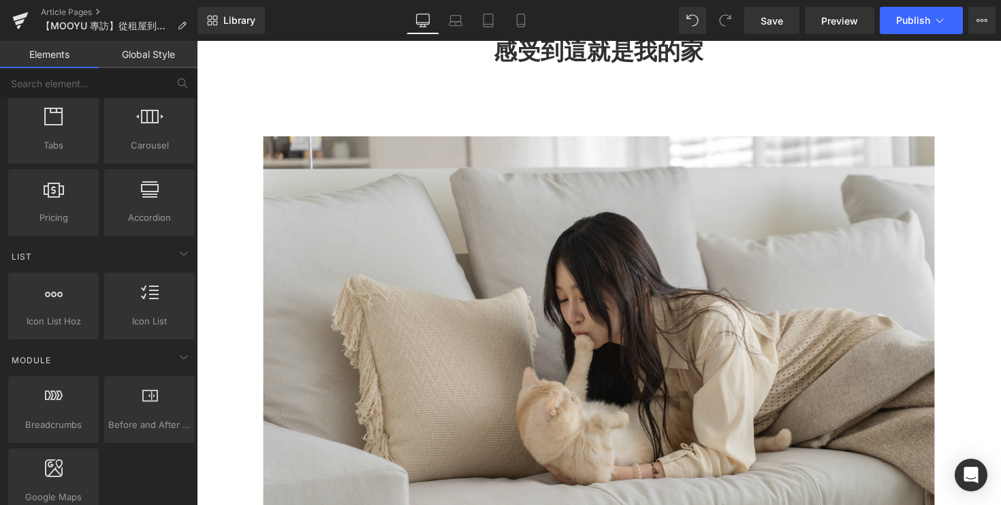
scroll to position [559, 0]
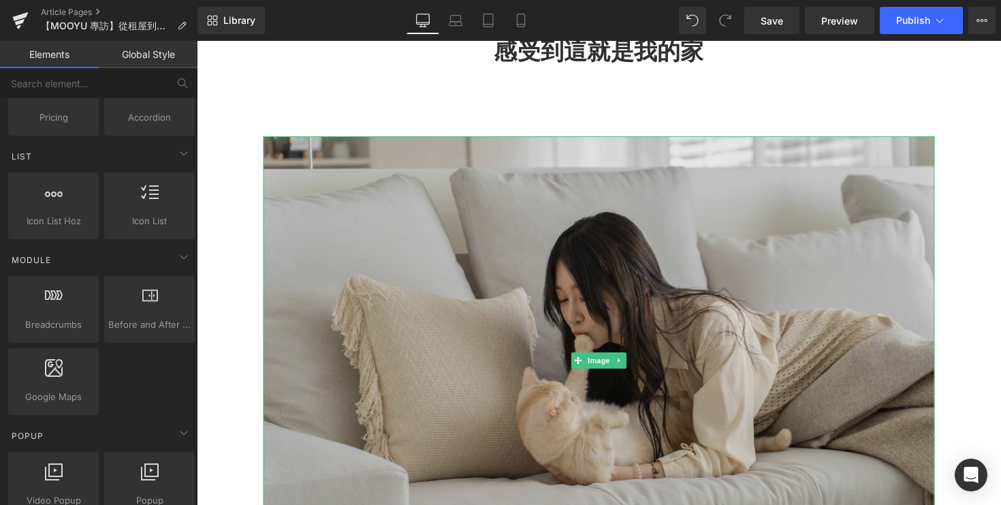
click at [437, 321] on img at bounding box center [609, 367] width 688 height 458
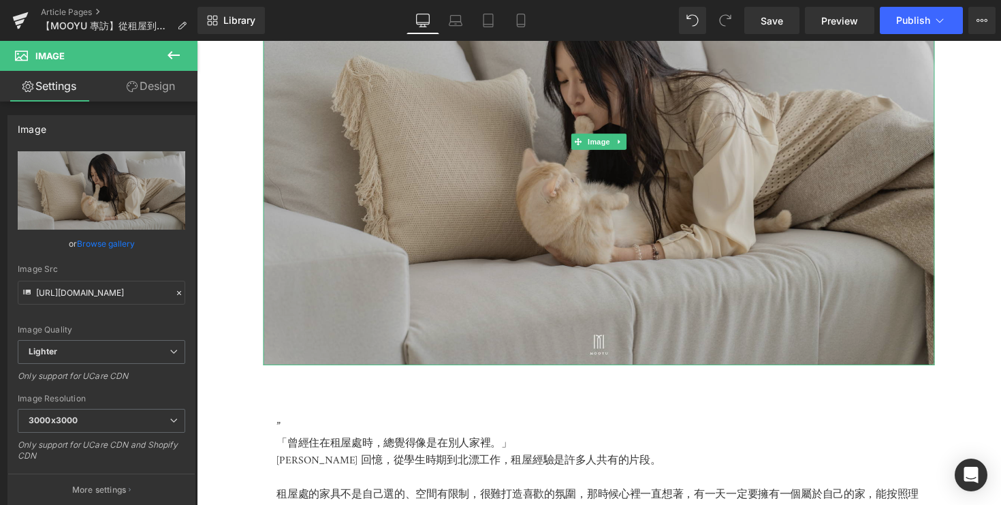
scroll to position [392, 0]
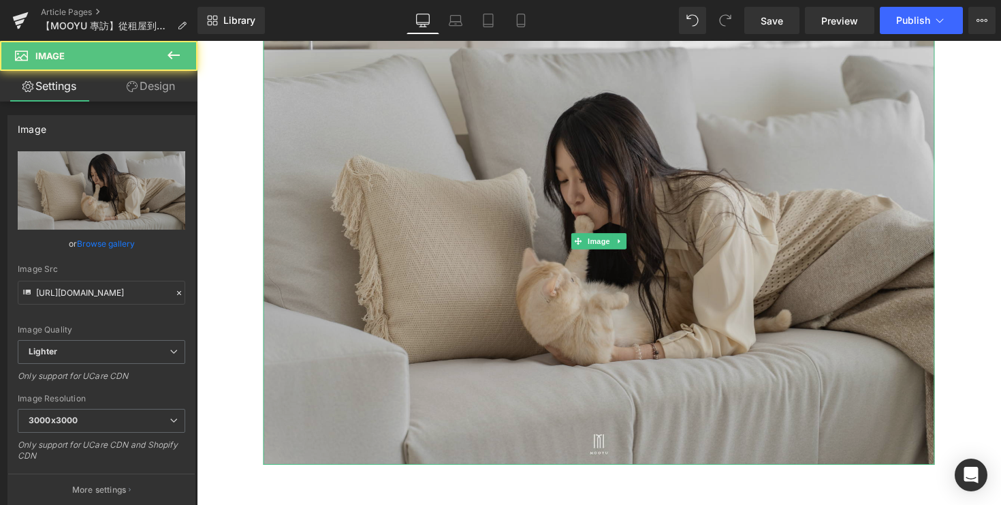
click at [577, 204] on img at bounding box center [609, 245] width 688 height 458
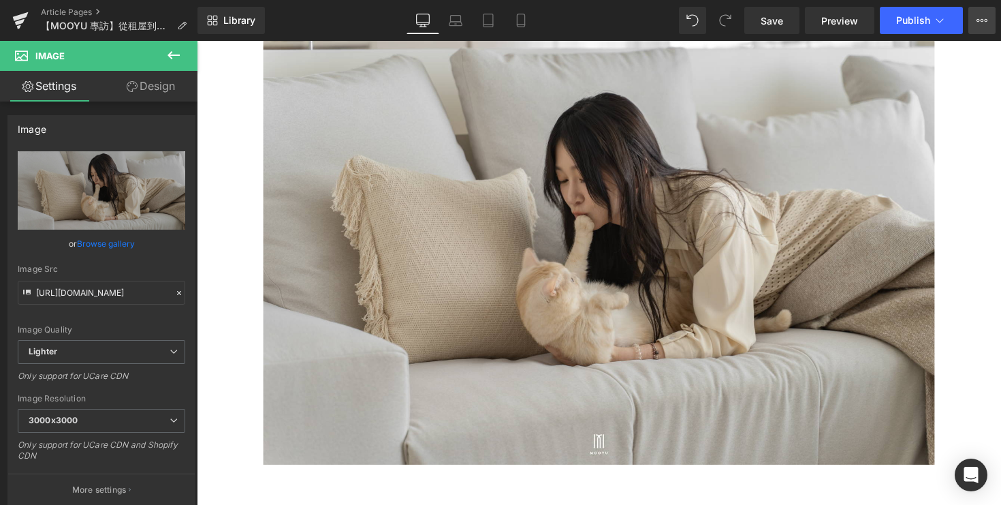
click at [988, 9] on button "View Live Page View with current Template Save Template to Library Schedule Pub…" at bounding box center [981, 20] width 27 height 27
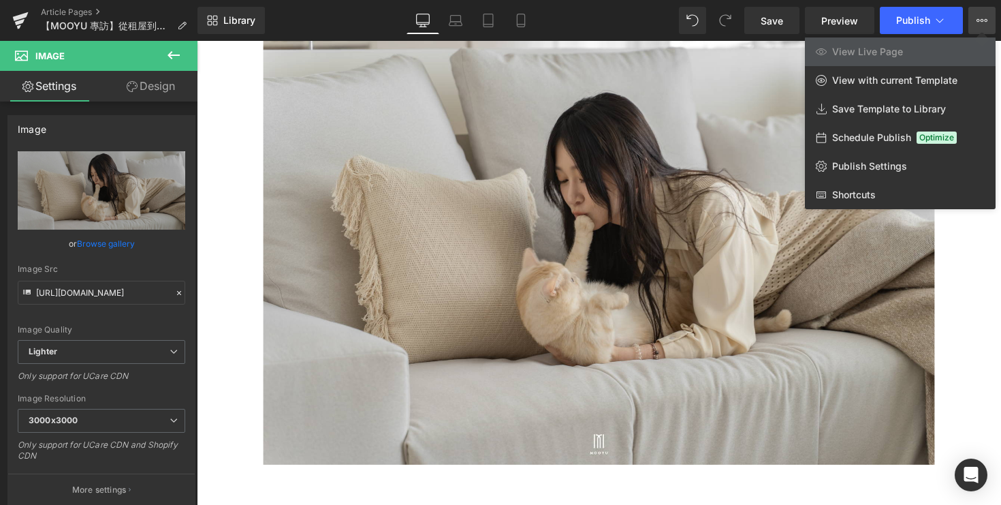
click at [988, 9] on button "View Live Page View with current Template Save Template to Library Schedule Pub…" at bounding box center [981, 20] width 27 height 27
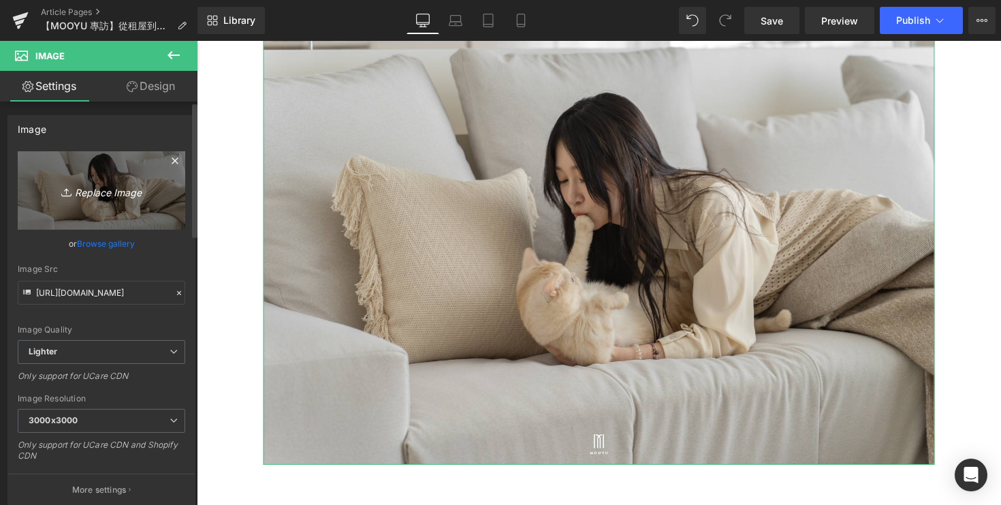
click at [166, 192] on link "Replace Image" at bounding box center [102, 190] width 168 height 78
click at [76, 192] on icon "Replace Image" at bounding box center [101, 190] width 109 height 17
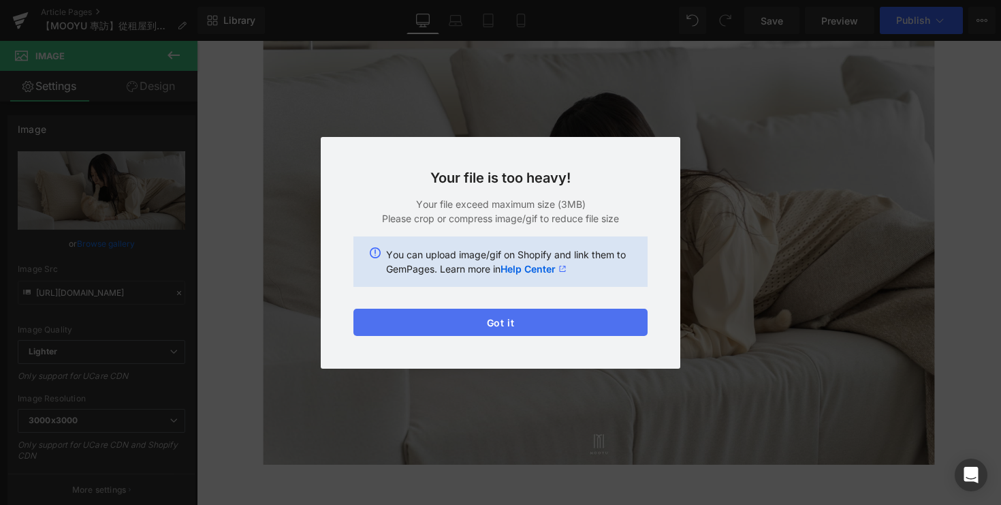
click at [475, 327] on button "Got it" at bounding box center [500, 321] width 294 height 27
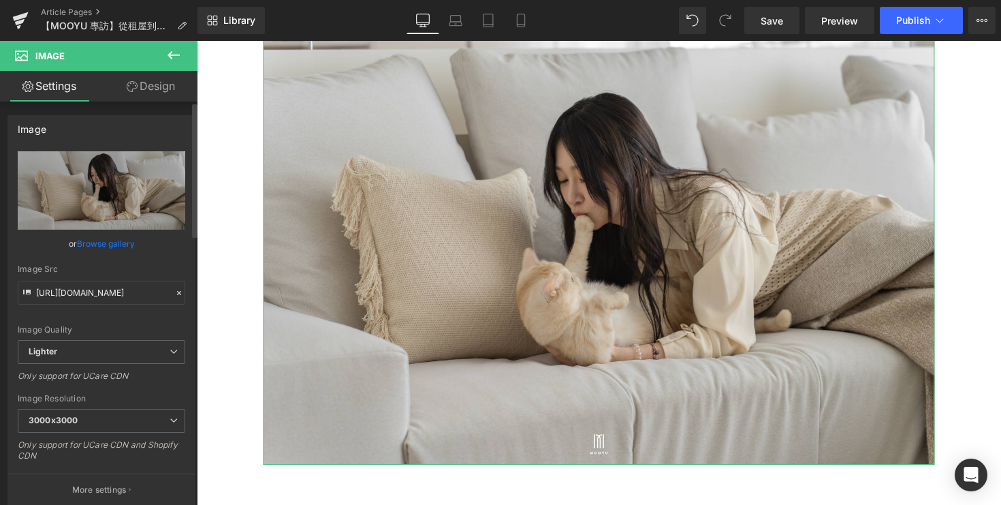
click at [112, 248] on link "Browse gallery" at bounding box center [106, 244] width 58 height 24
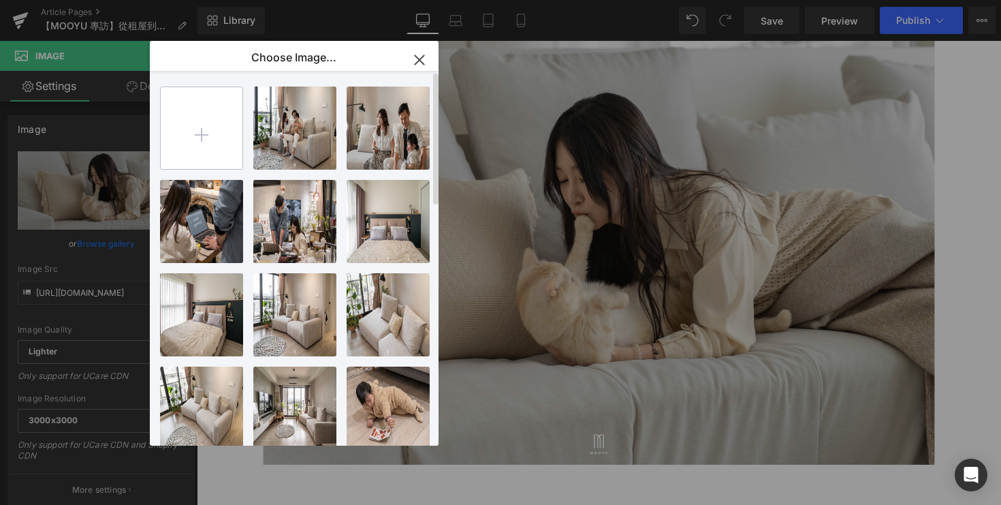
click at [200, 133] on input "file" at bounding box center [202, 128] width 82 height 82
type input "C:\fakepath\DSC05217.jpg"
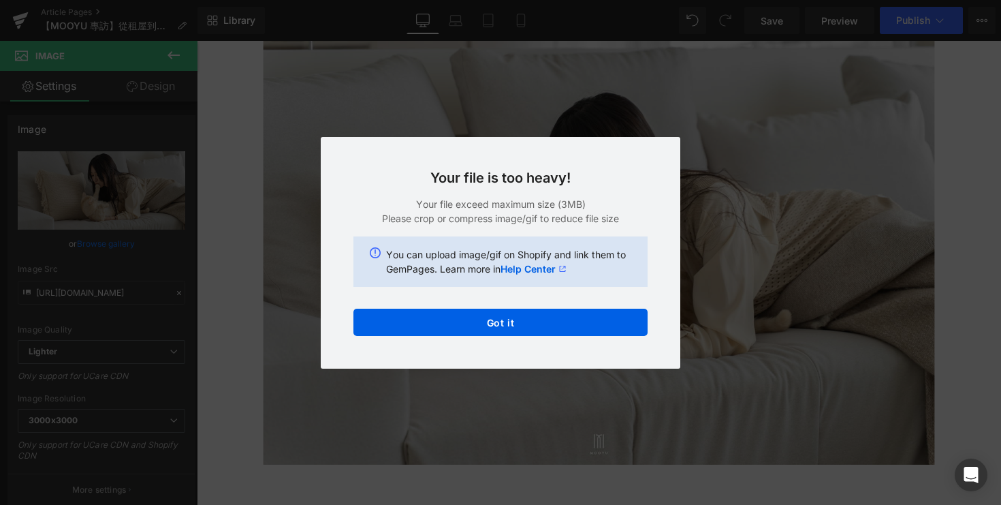
click at [499, 0] on div "Text Color Highlight Color #333333 Edit or remove link: Edit - Unlink - Cancel …" at bounding box center [500, 0] width 1001 height 0
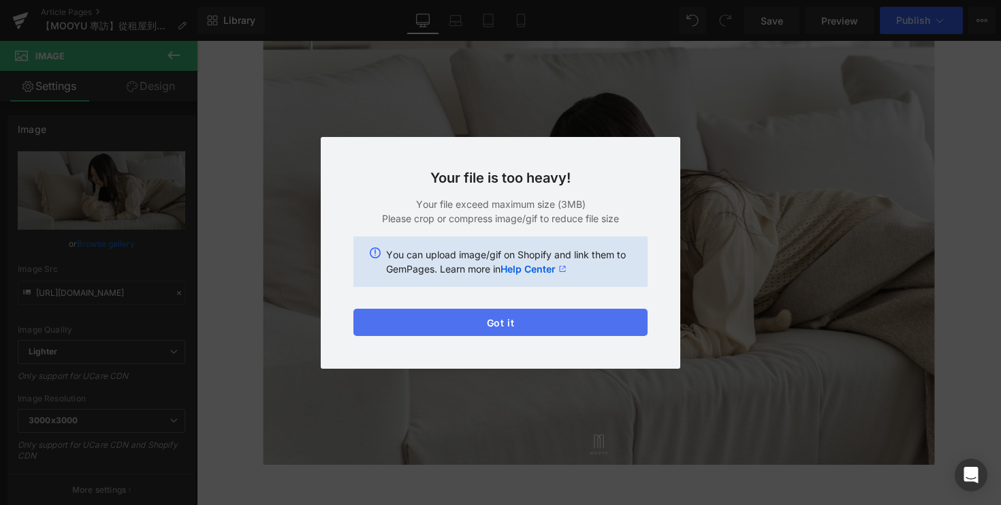
click at [543, 315] on button "Got it" at bounding box center [500, 321] width 294 height 27
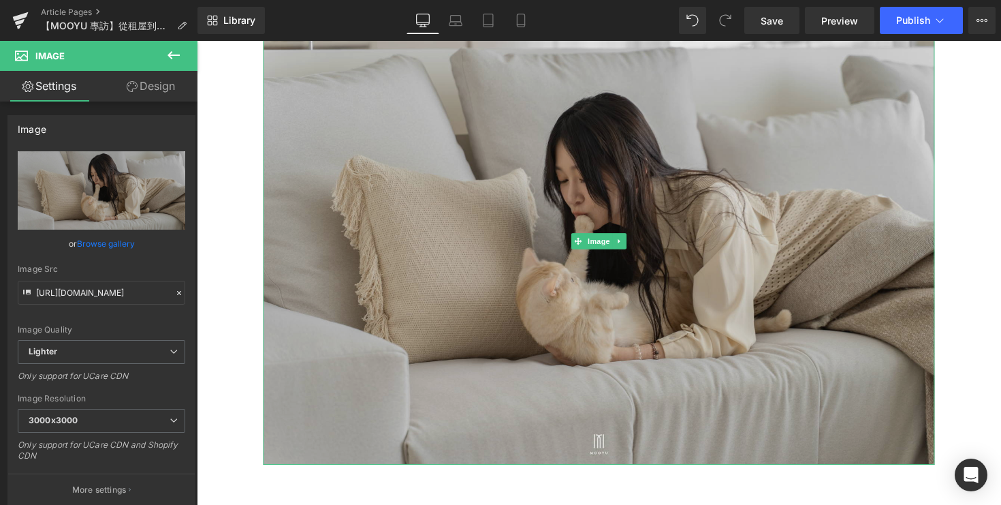
click at [496, 212] on img at bounding box center [609, 245] width 688 height 458
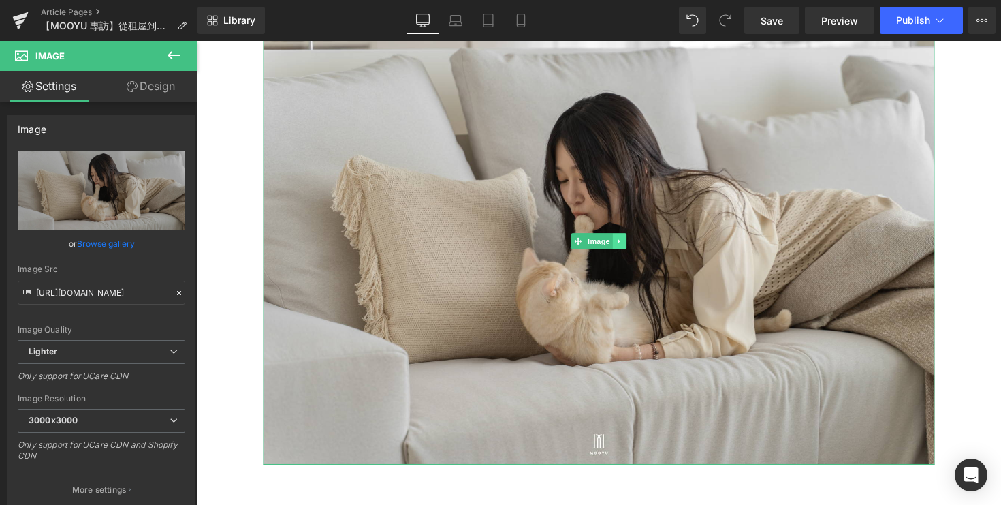
click at [631, 250] on icon at bounding box center [630, 246] width 7 height 8
click at [644, 254] on link at bounding box center [637, 246] width 14 height 16
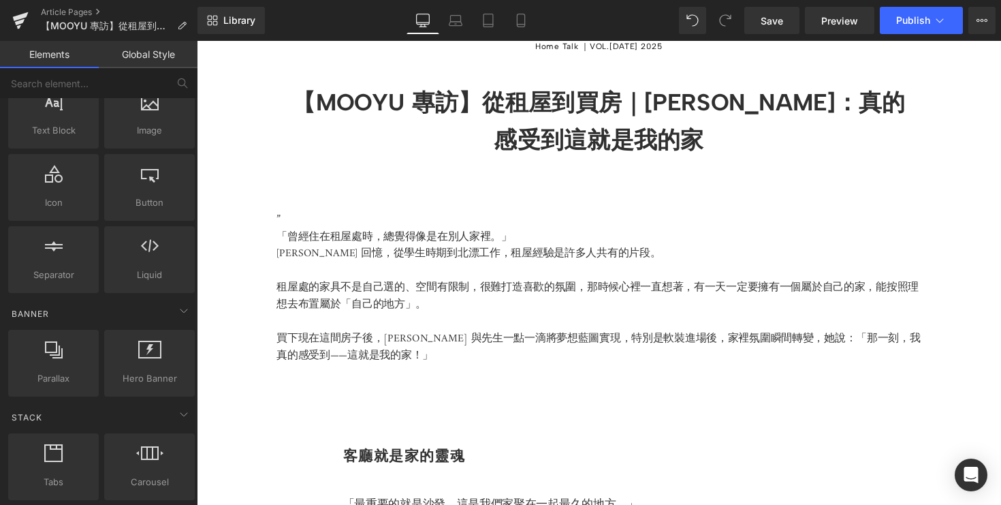
scroll to position [0, 0]
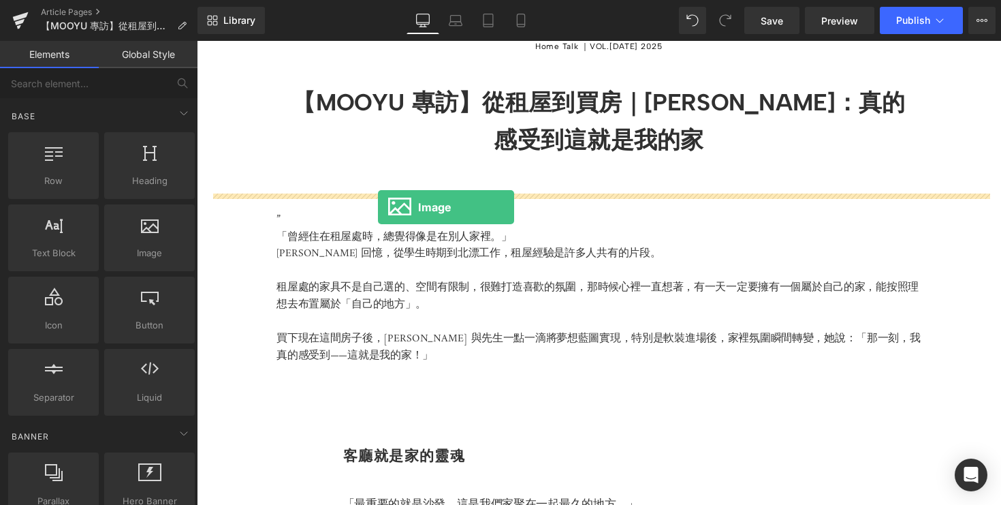
drag, startPoint x: 348, startPoint y: 285, endPoint x: 383, endPoint y: 210, distance: 82.9
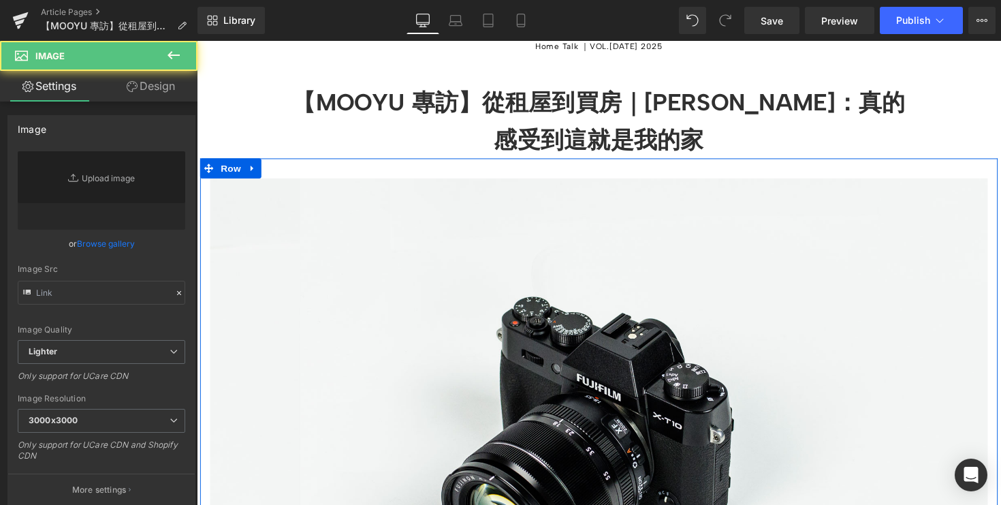
type input "//d1um8515vdn9kb.cloudfront.net/images/parallax.jpg"
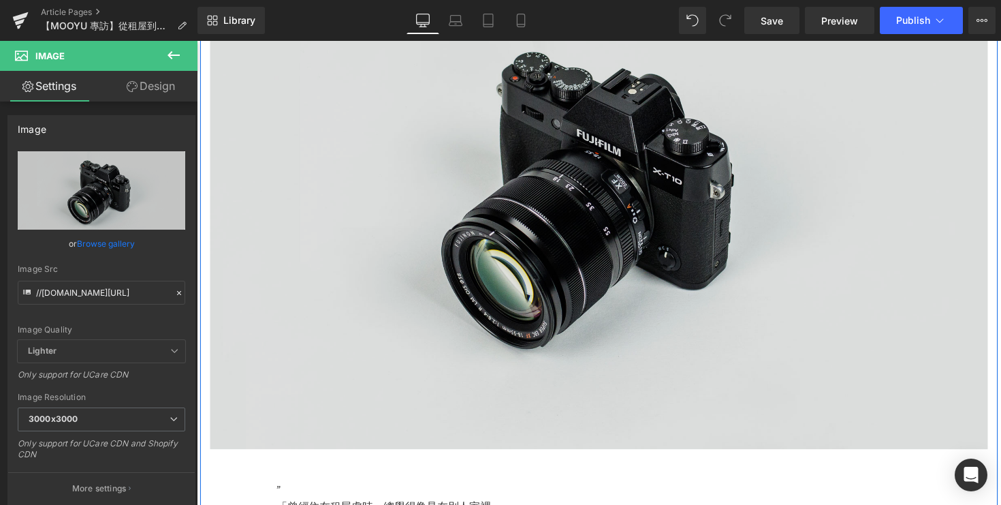
scroll to position [302, 0]
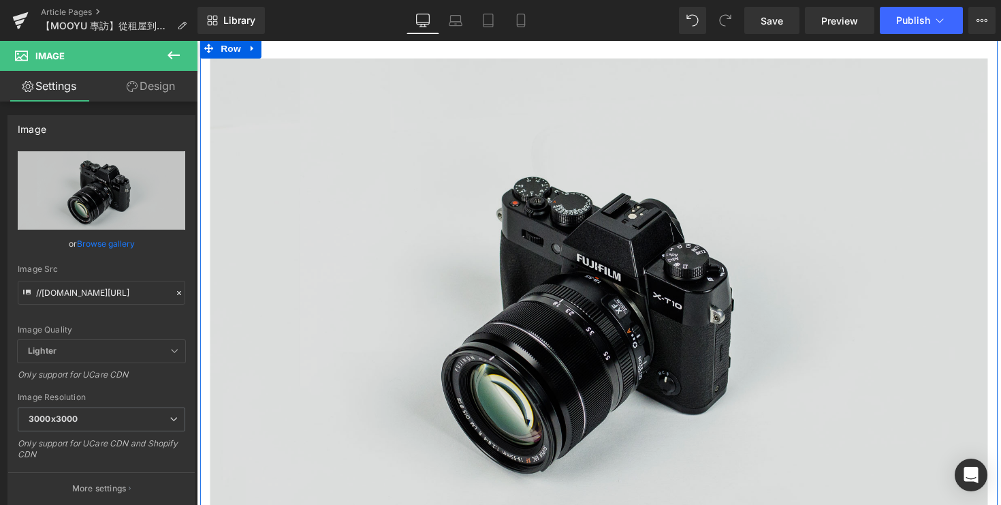
click at [598, 271] on img at bounding box center [608, 323] width 797 height 528
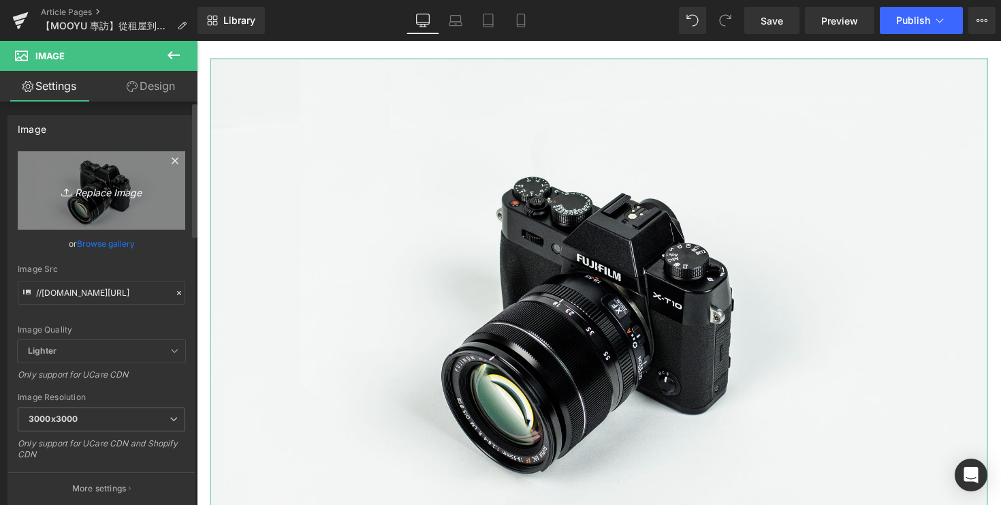
click at [93, 194] on icon "Replace Image" at bounding box center [101, 190] width 109 height 17
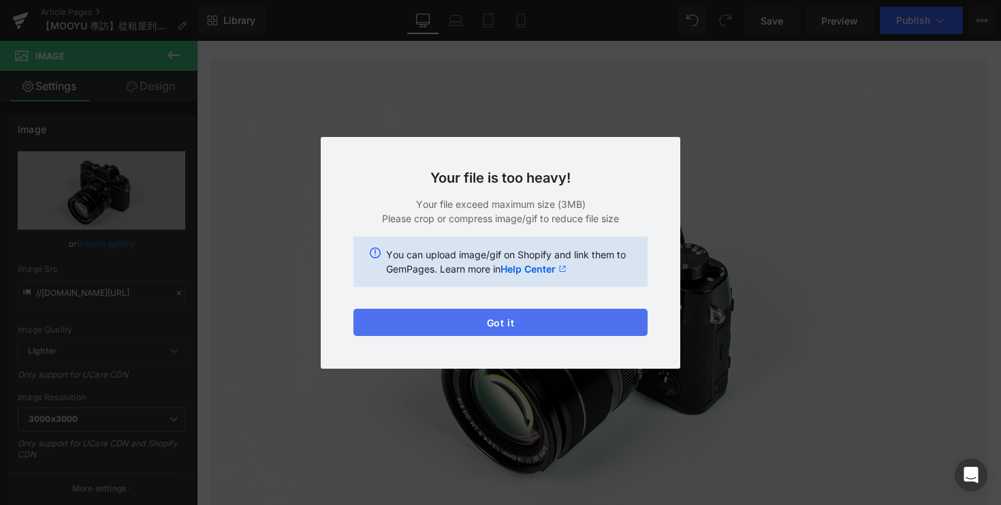
click at [583, 317] on button "Got it" at bounding box center [500, 321] width 294 height 27
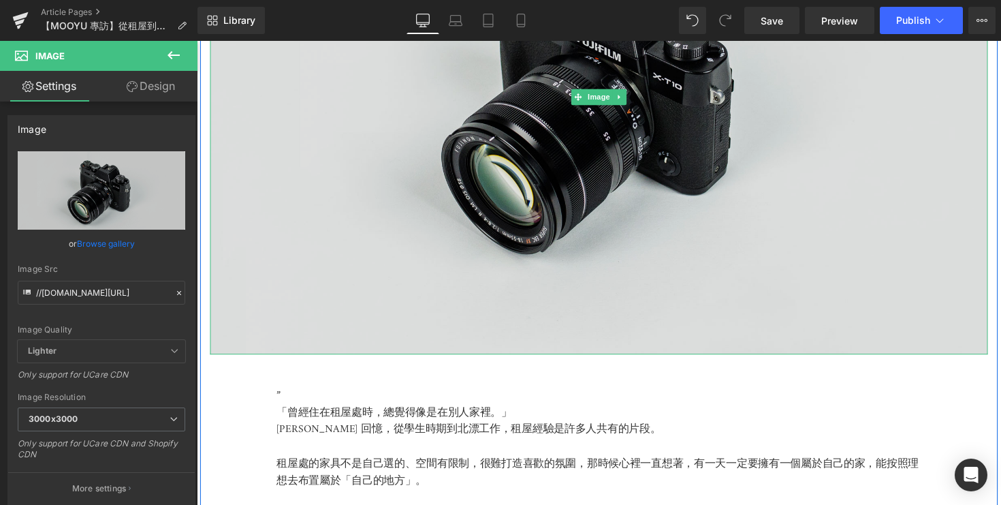
scroll to position [524, 0]
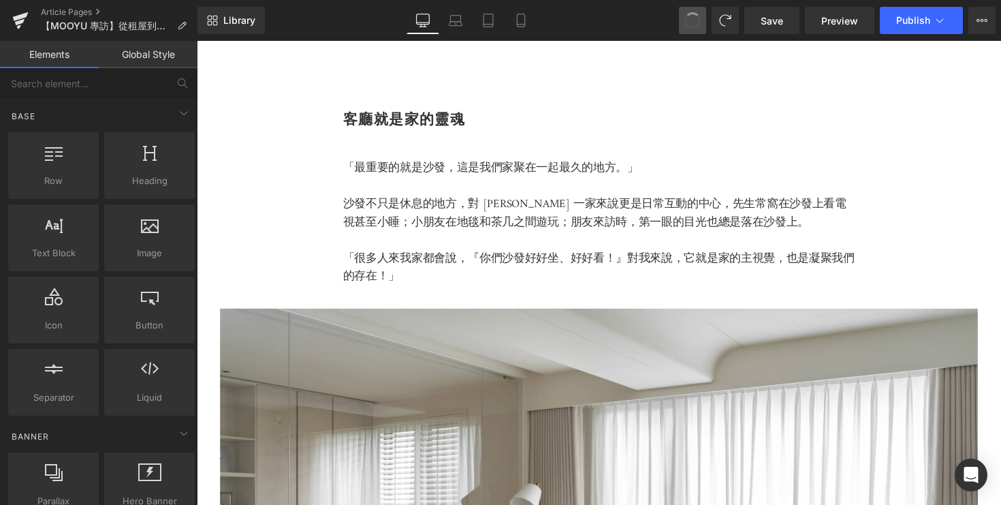
click at [699, 21] on span at bounding box center [693, 21] width 18 height 18
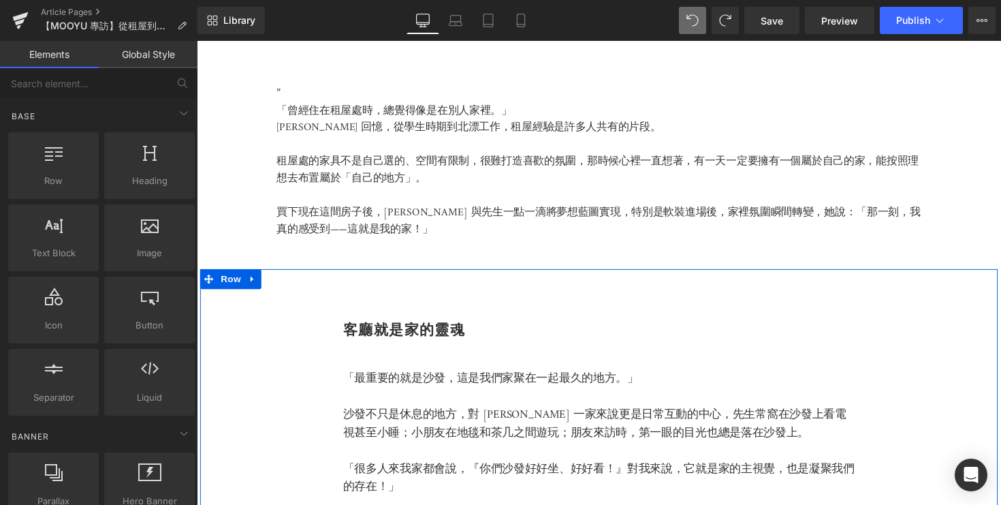
scroll to position [0, 0]
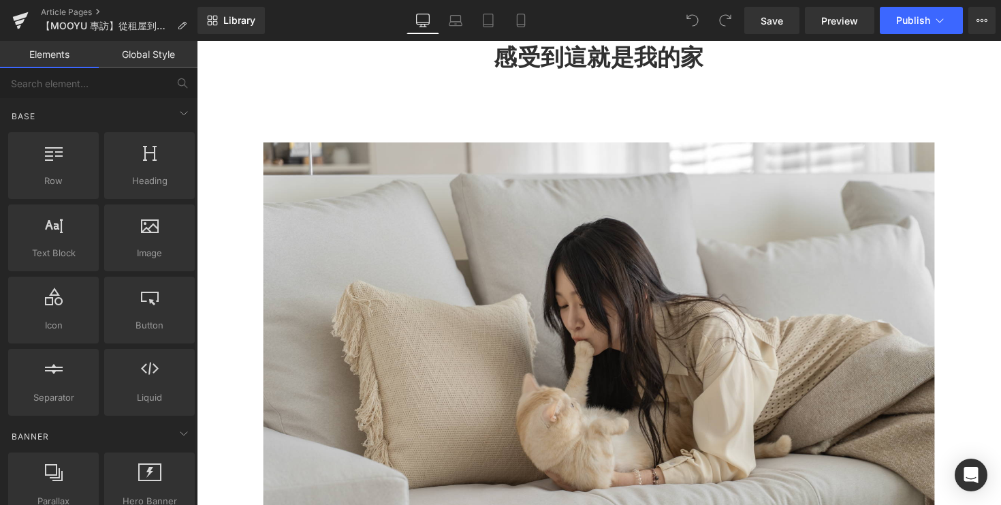
scroll to position [283, 0]
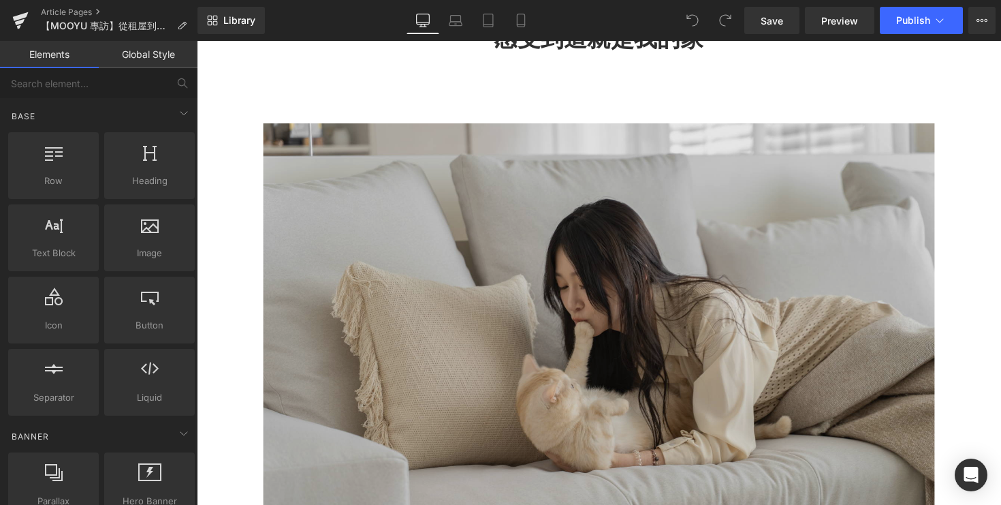
click at [413, 265] on img at bounding box center [609, 354] width 688 height 458
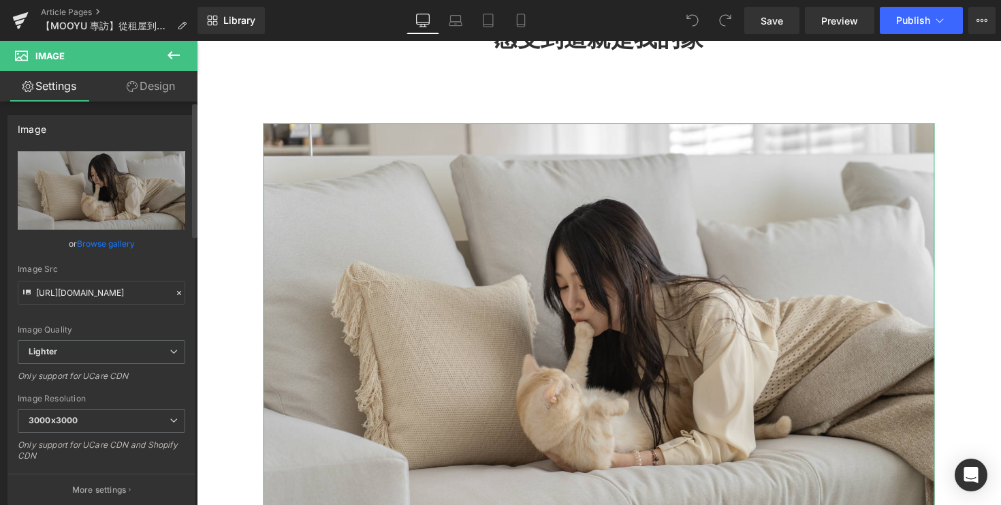
click at [112, 241] on link "Browse gallery" at bounding box center [106, 244] width 58 height 24
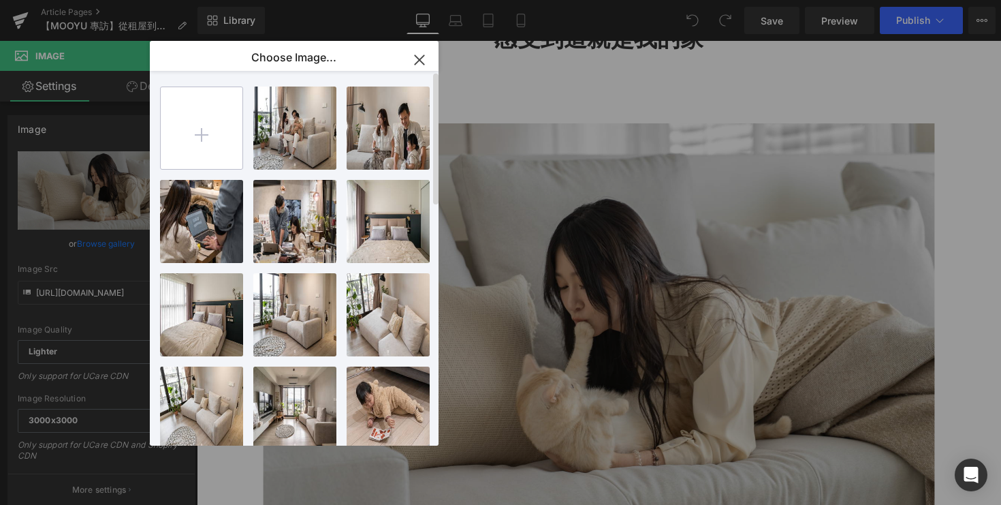
click at [164, 148] on input "file" at bounding box center [202, 128] width 82 height 82
type input "C:\fakepath\DSC08187.jpg"
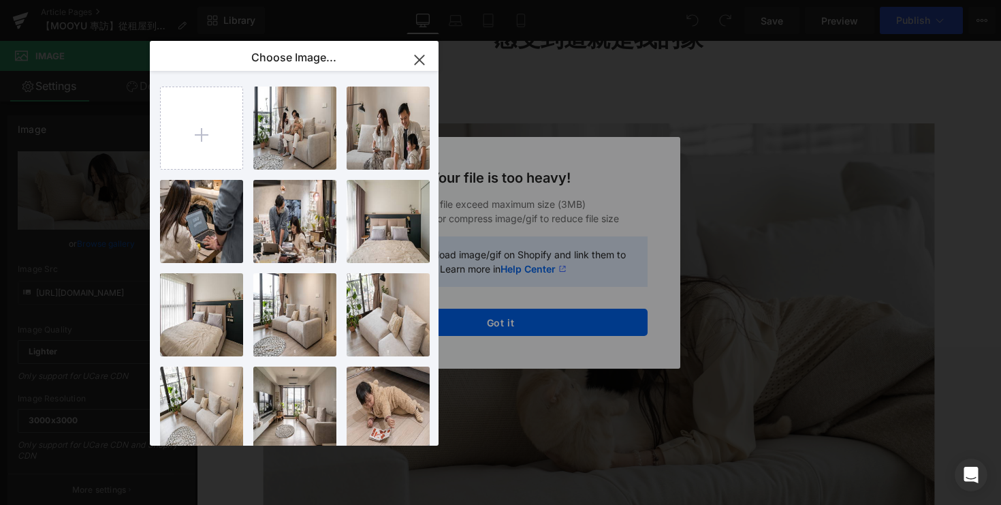
click at [495, 0] on div "Text Color Highlight Color #333333 Choose Image... Back to Library Insert DSC01…" at bounding box center [500, 0] width 1001 height 0
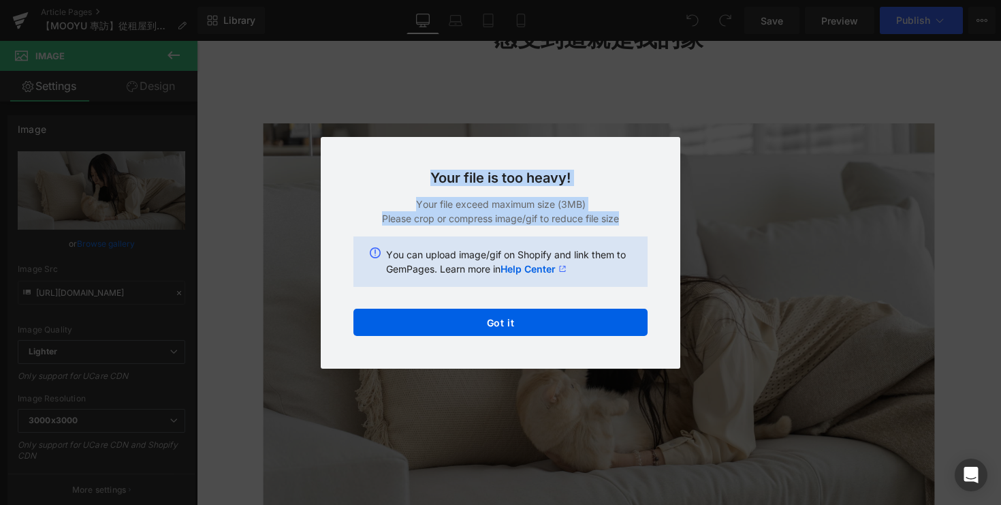
drag, startPoint x: 422, startPoint y: 173, endPoint x: 674, endPoint y: 218, distance: 255.9
click at [674, 219] on div "Your file is too heavy! Your file exceed maximum size (3MB) Please crop or comp…" at bounding box center [501, 253] width 360 height 232
copy div "Your file is too heavy! Your file exceed maximum size (3MB) Please crop or comp…"
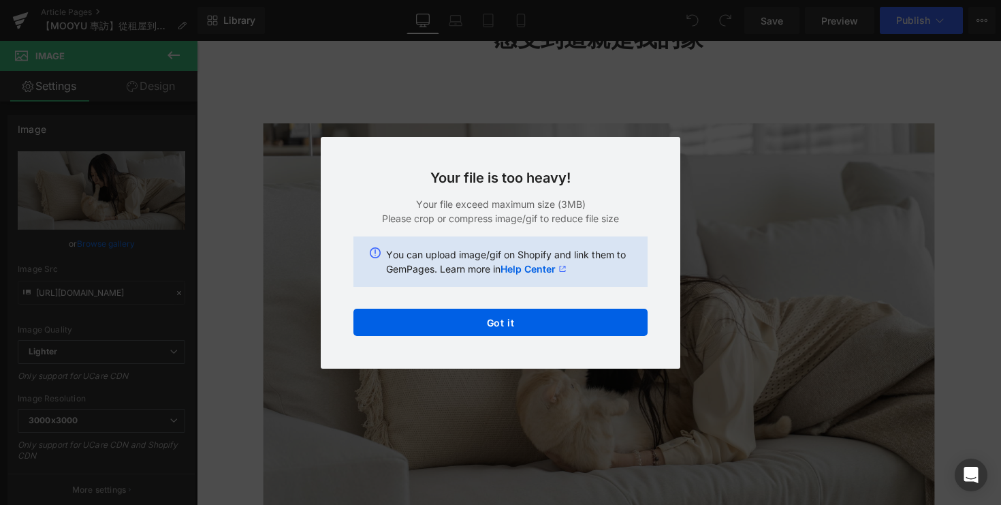
click at [262, 346] on div "Back to Library Insert Your file is too heavy! Your file exceed maximum size (3…" at bounding box center [500, 252] width 1001 height 505
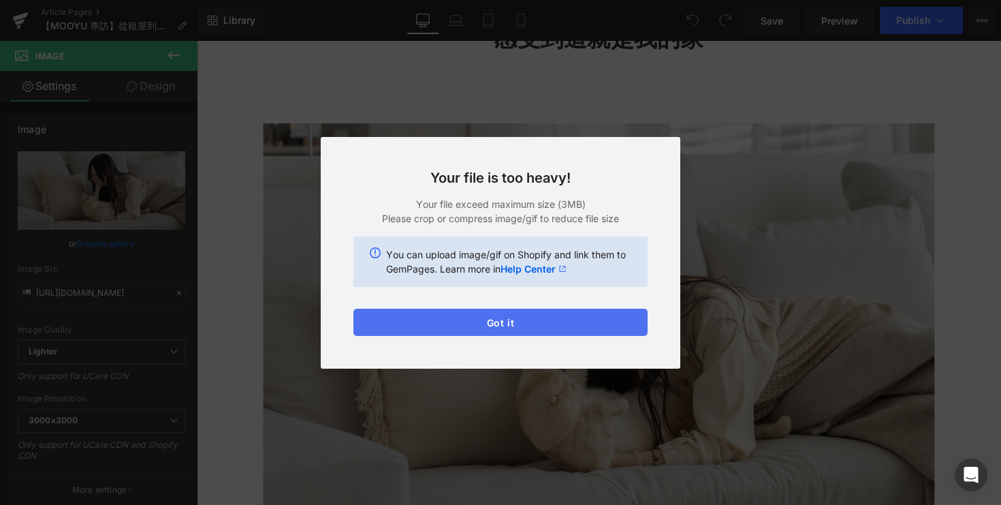
click at [411, 316] on button "Got it" at bounding box center [500, 321] width 294 height 27
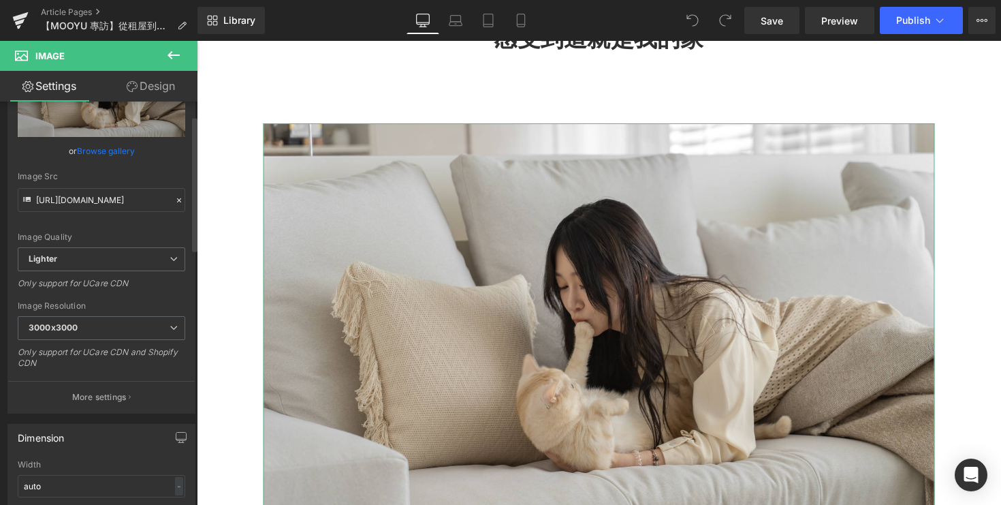
scroll to position [101, 0]
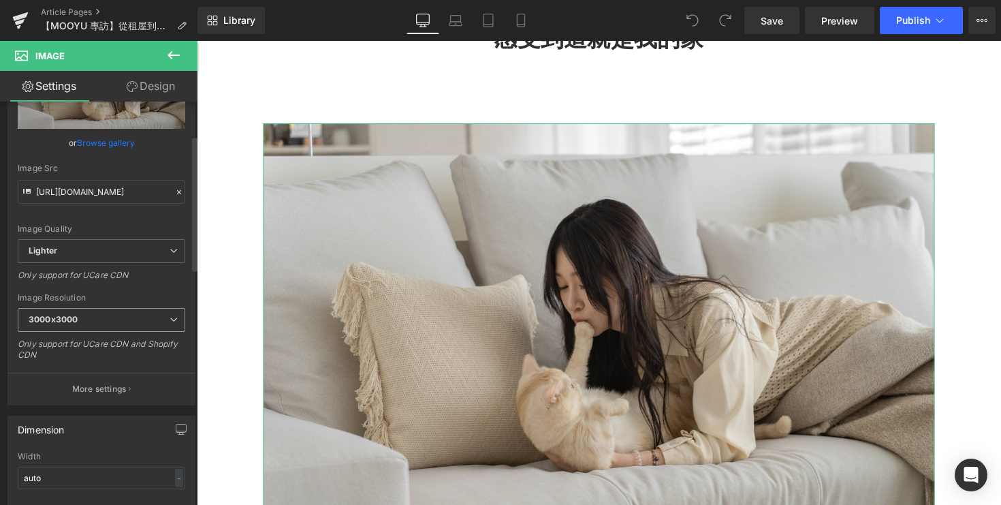
click at [131, 308] on span "3000x3000" at bounding box center [102, 320] width 168 height 24
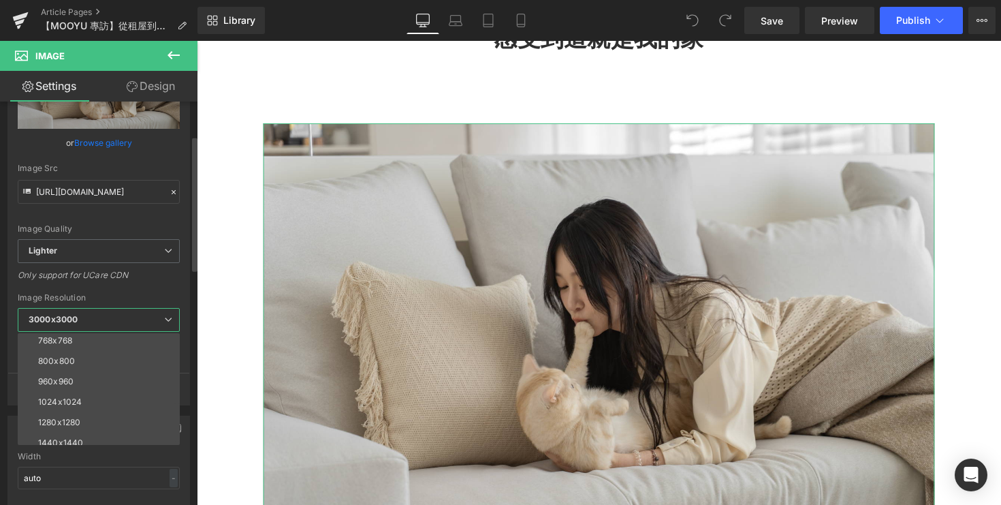
scroll to position [195, 0]
click at [94, 408] on li "2560x2560" at bounding box center [102, 414] width 168 height 20
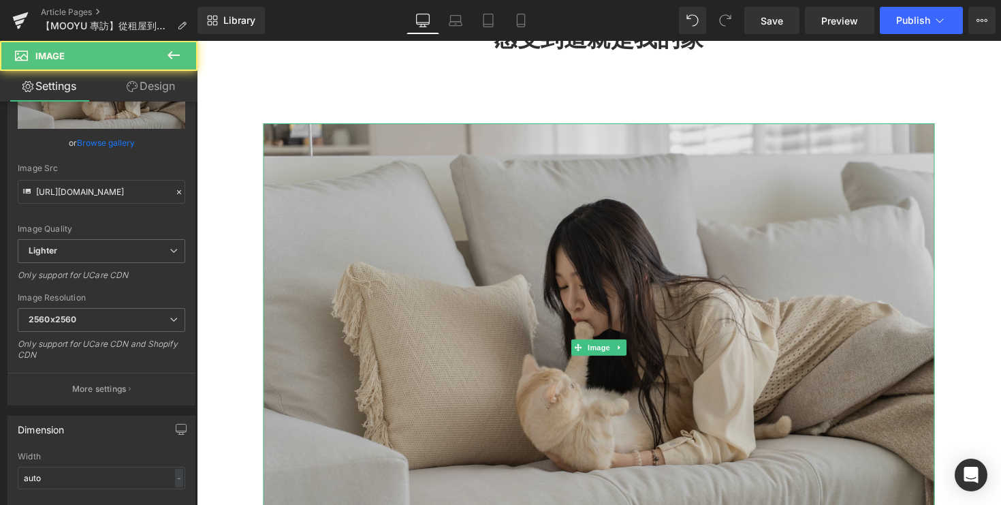
click at [488, 264] on img at bounding box center [609, 354] width 688 height 458
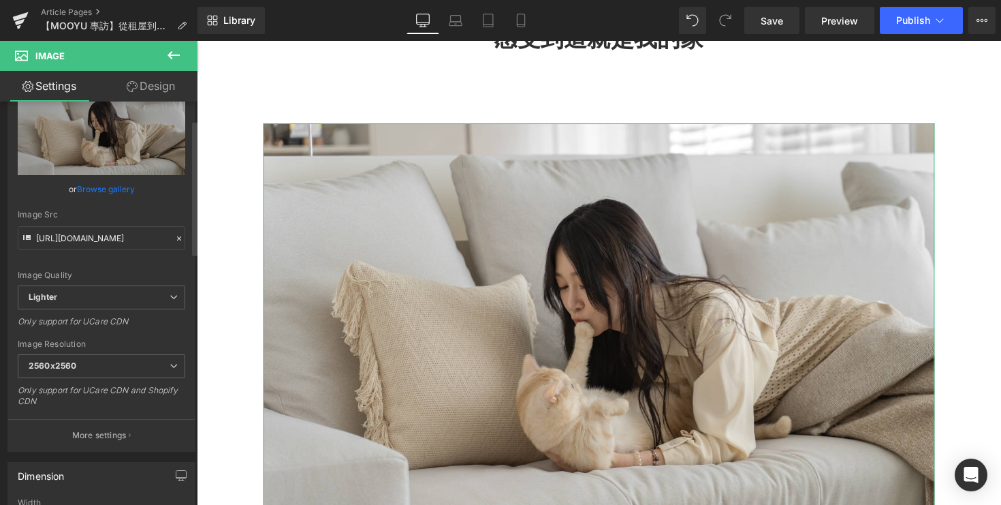
scroll to position [0, 0]
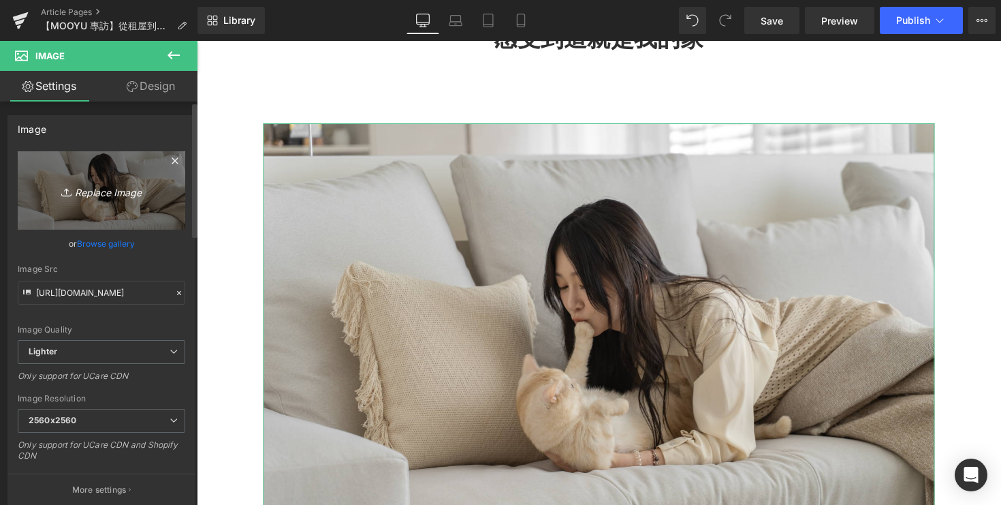
click at [125, 200] on link "Replace Image" at bounding box center [102, 190] width 168 height 78
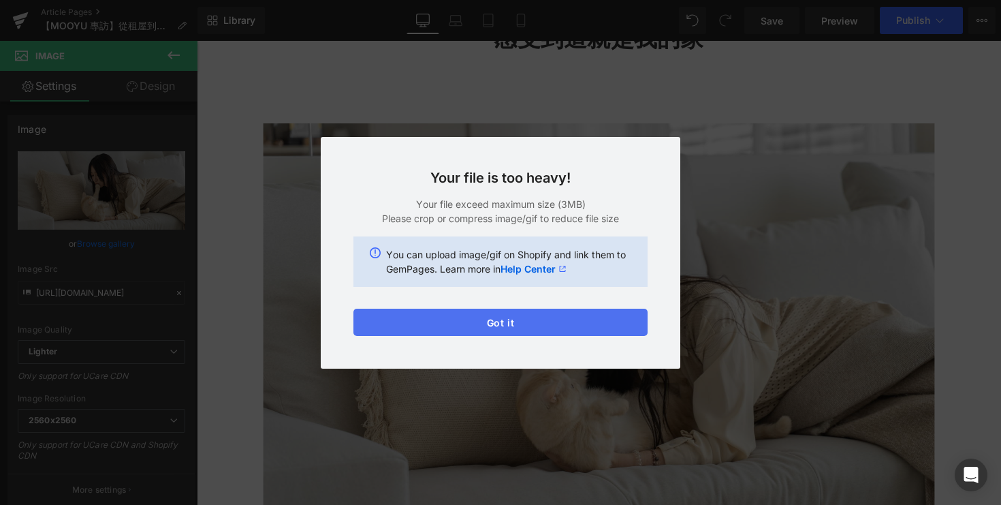
click at [388, 331] on button "Got it" at bounding box center [500, 321] width 294 height 27
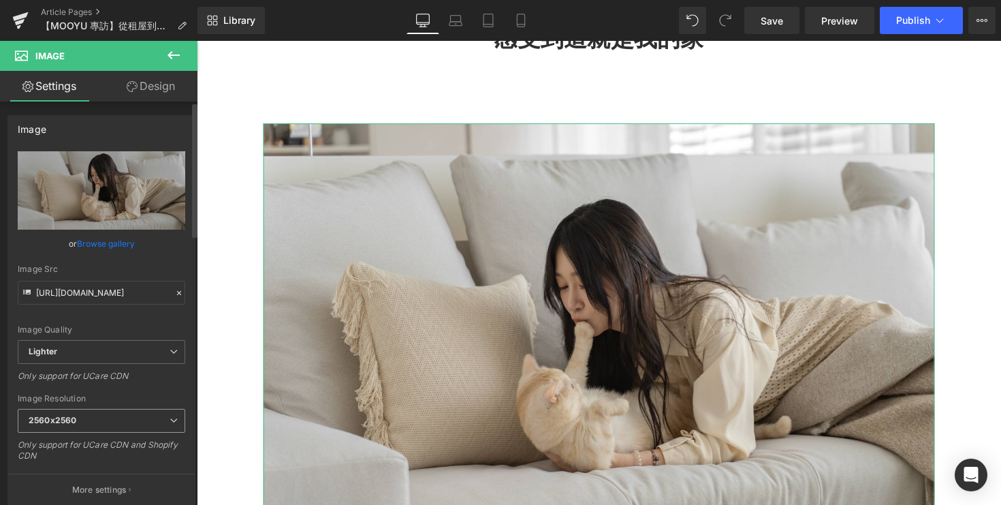
click at [118, 419] on span "2560x2560" at bounding box center [102, 421] width 168 height 24
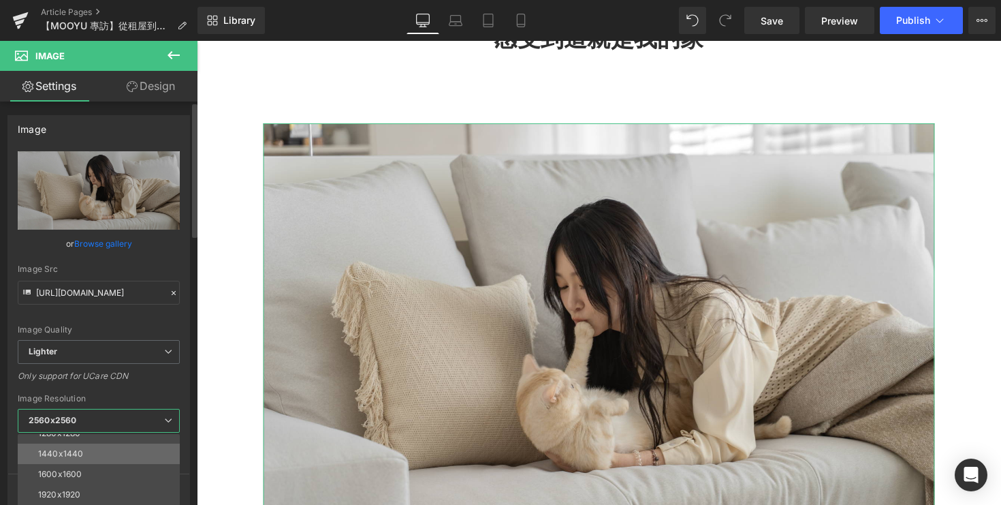
click at [127, 458] on li "1440x1440" at bounding box center [102, 453] width 168 height 20
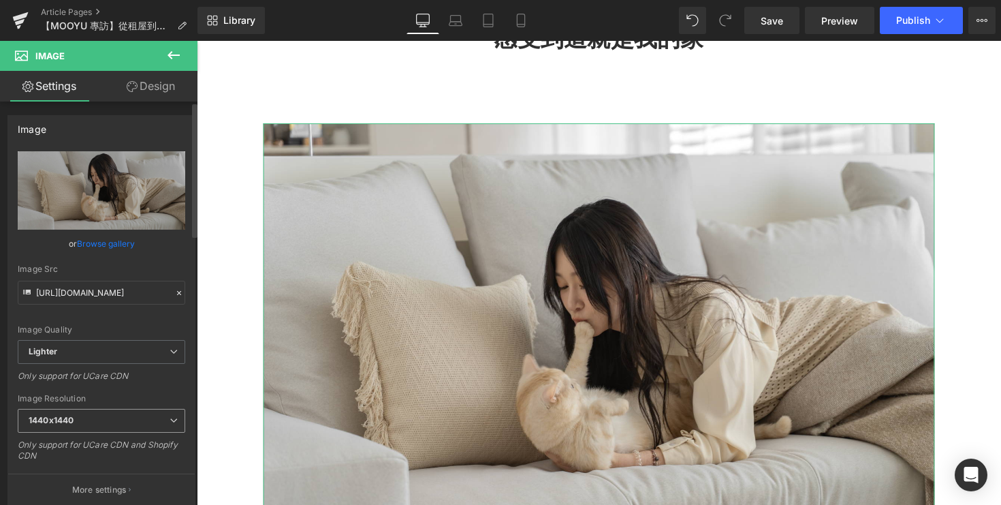
type input "https://ucarecdn.com/0b53f859-7c9f-44e0-88b1-925805536570/-/format/auto/-/previ…"
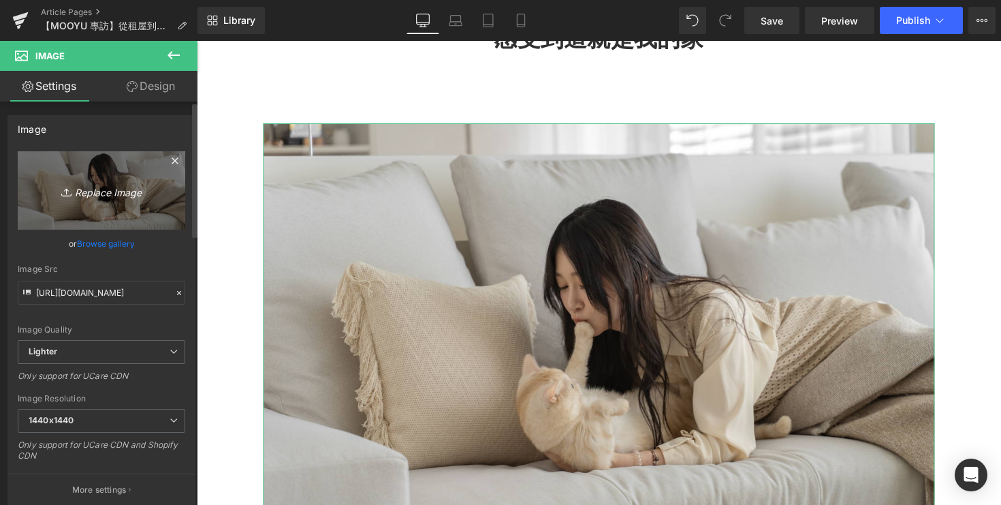
click at [110, 200] on link "Replace Image" at bounding box center [102, 190] width 168 height 78
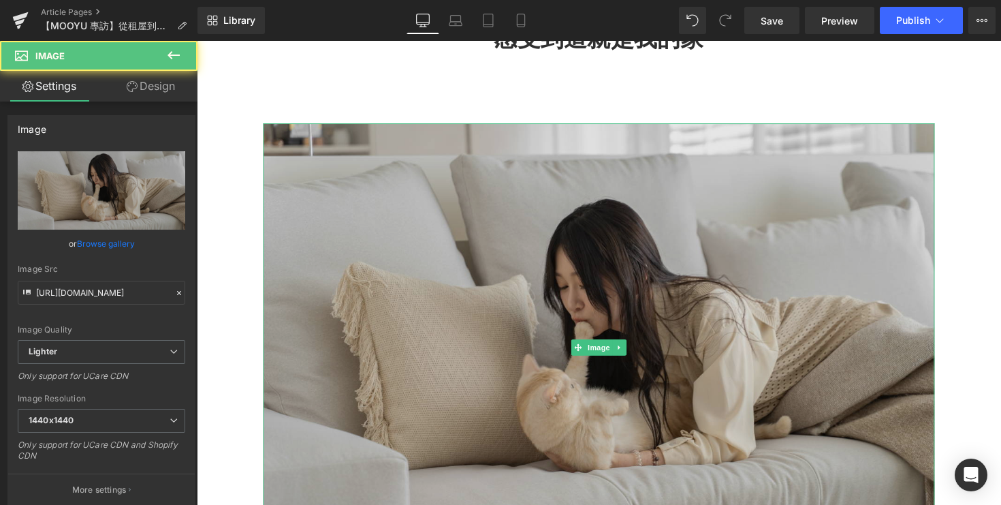
click at [294, 311] on img at bounding box center [609, 354] width 688 height 458
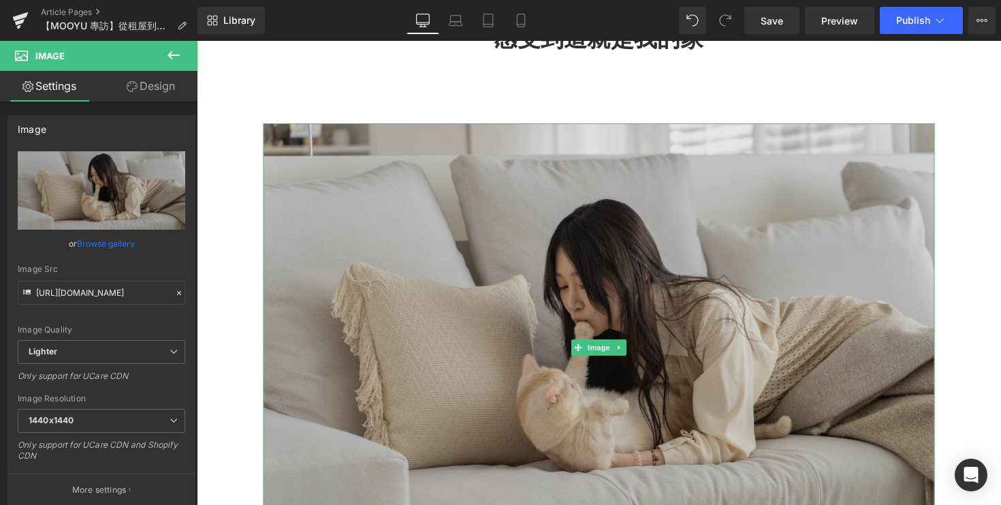
click at [294, 311] on img at bounding box center [609, 354] width 688 height 458
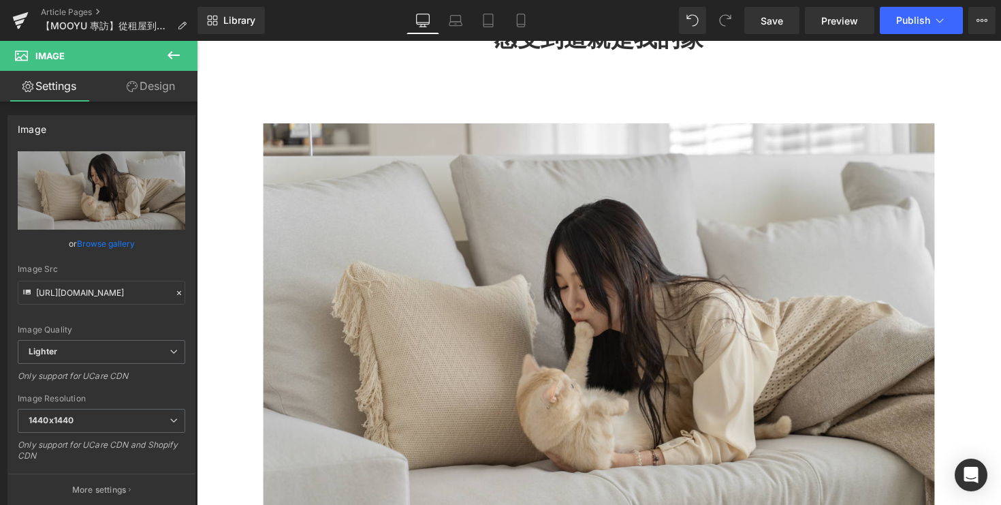
click at [95, 61] on span "Image" at bounding box center [82, 56] width 136 height 30
click at [176, 54] on icon at bounding box center [174, 55] width 12 height 8
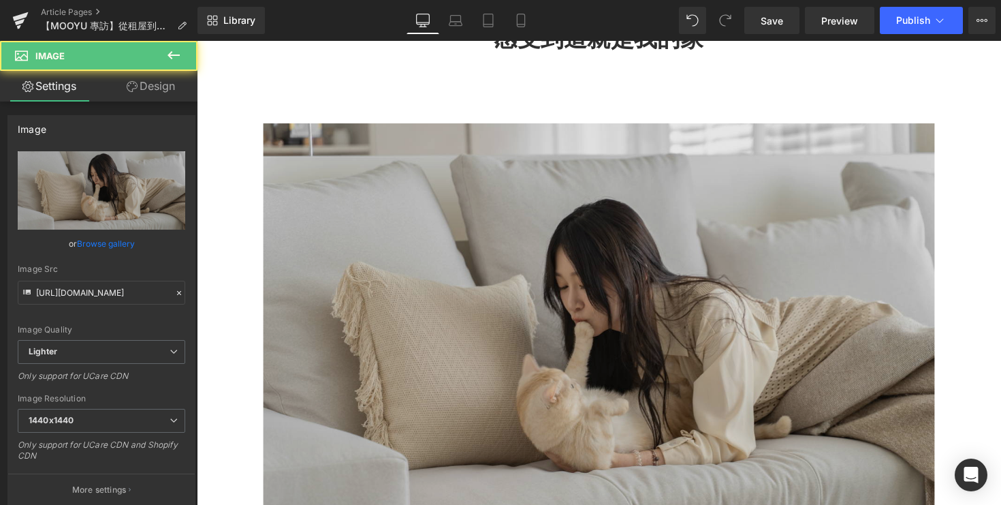
click at [413, 261] on img at bounding box center [609, 354] width 688 height 458
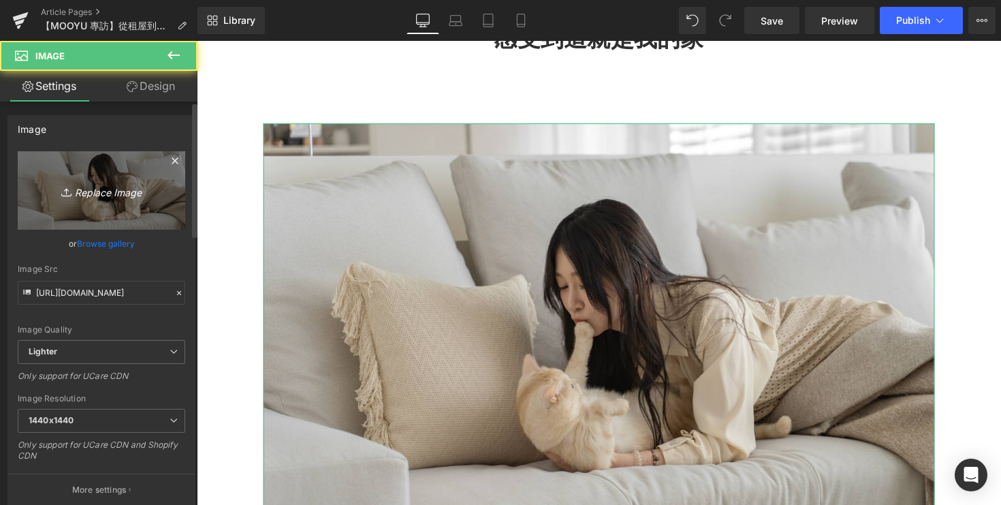
click at [112, 187] on icon "Replace Image" at bounding box center [101, 190] width 109 height 17
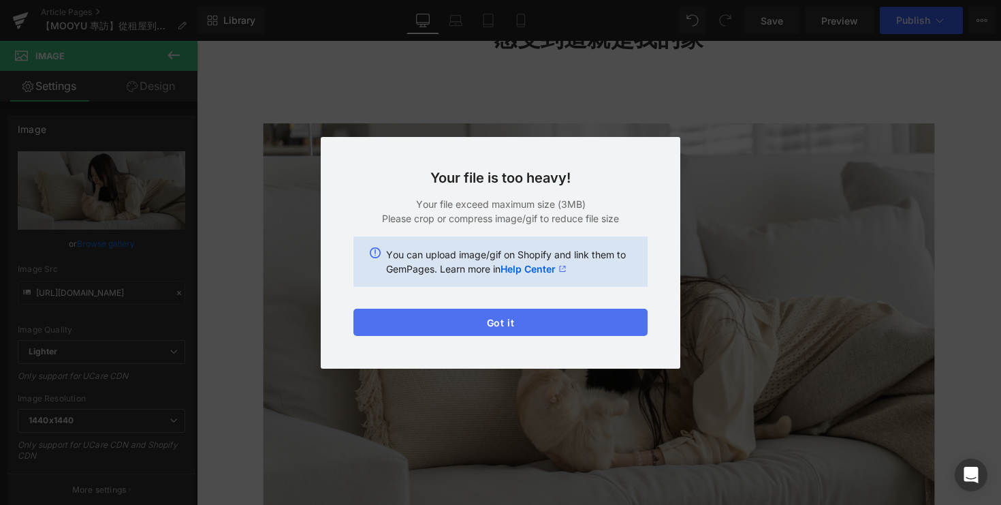
click at [497, 321] on button "Got it" at bounding box center [500, 321] width 294 height 27
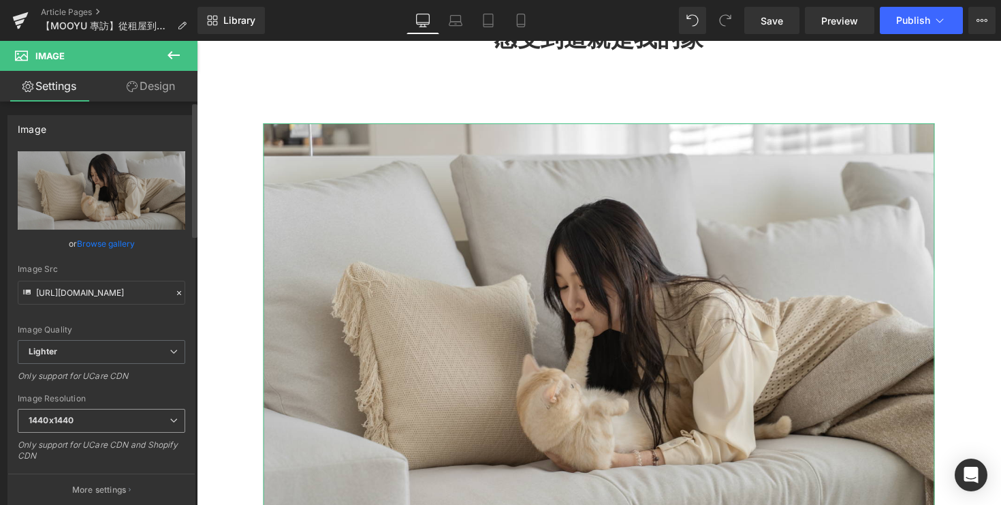
click at [104, 422] on span "1440x1440" at bounding box center [102, 421] width 168 height 24
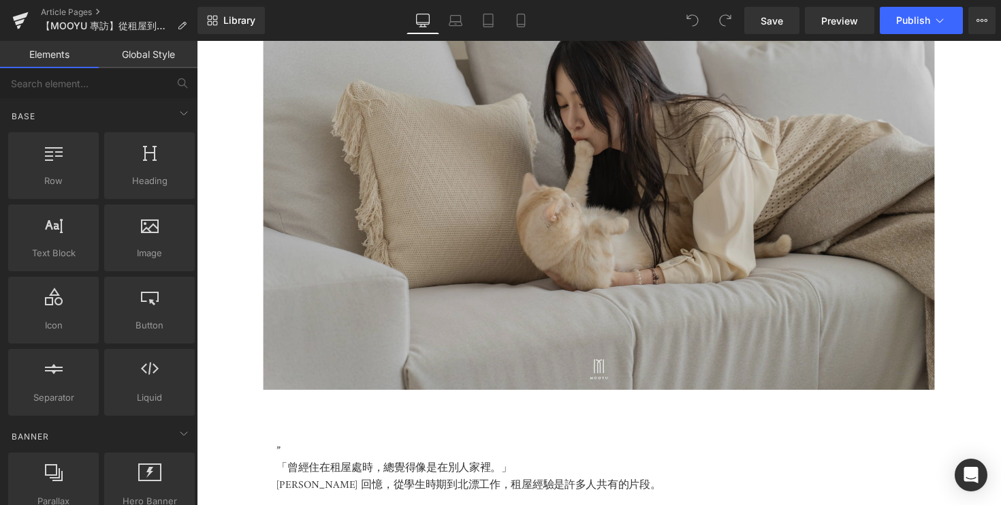
scroll to position [500, 0]
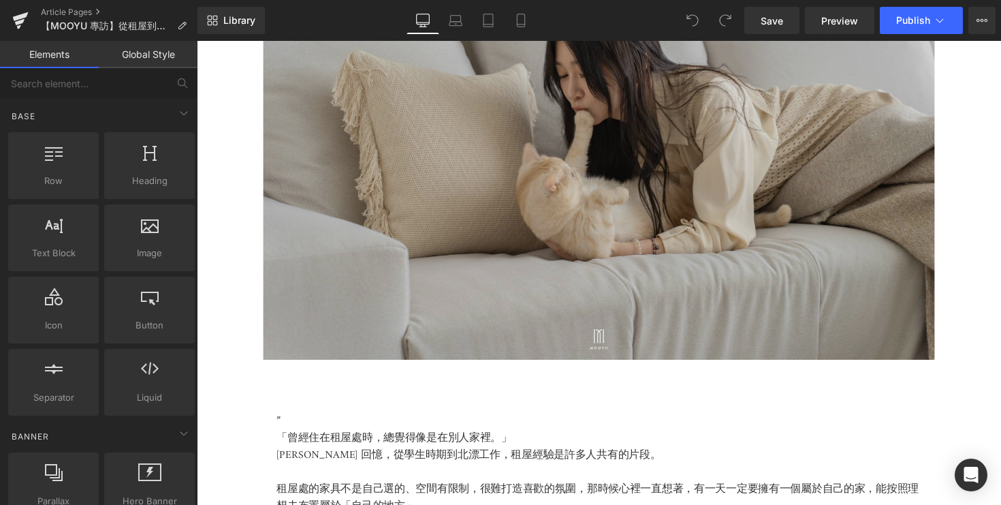
click at [595, 238] on img at bounding box center [609, 138] width 688 height 458
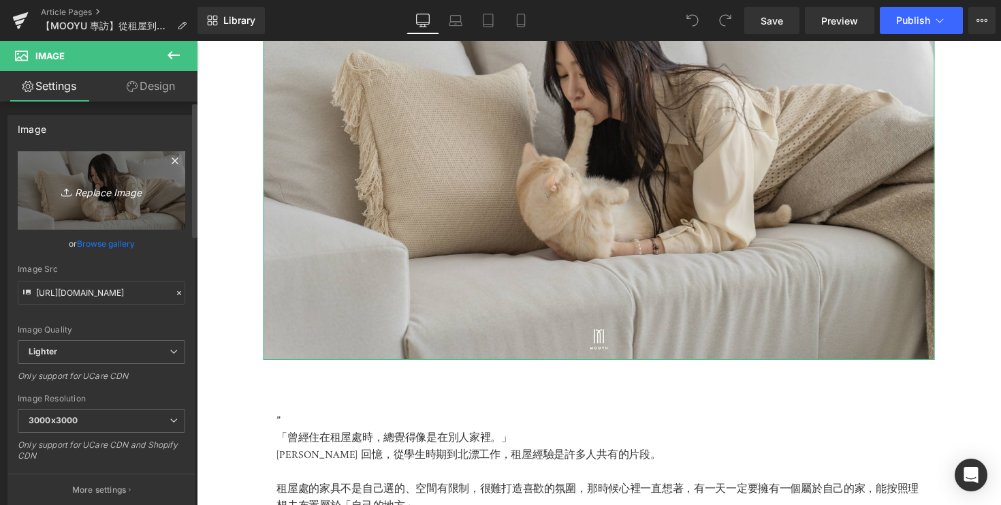
click at [113, 204] on link "Replace Image" at bounding box center [102, 190] width 168 height 78
type input "C:\fakepath\DSC05268.jpg"
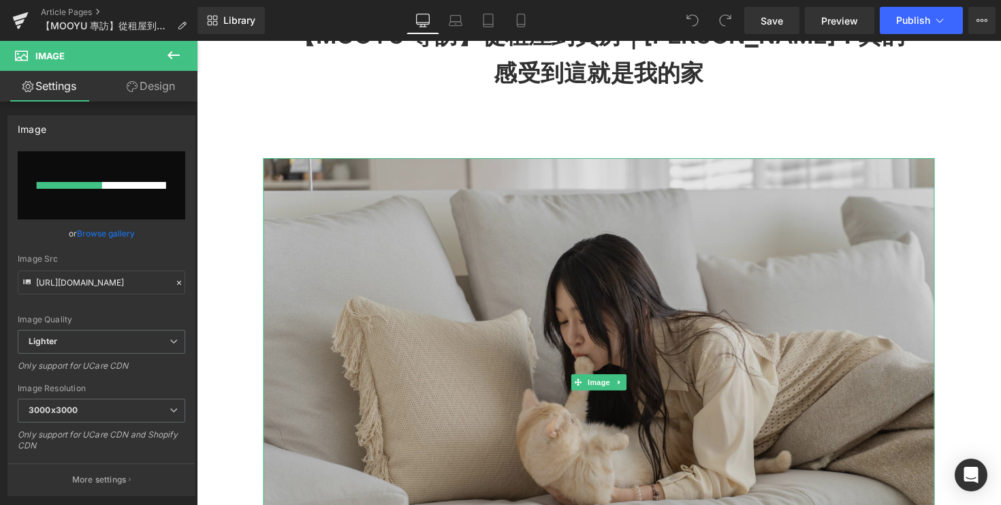
scroll to position [241, 0]
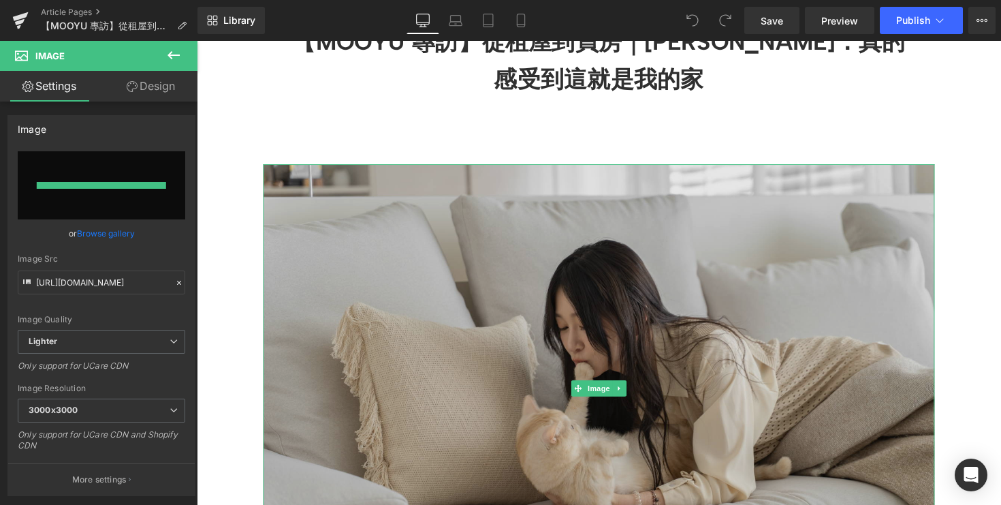
type input "[URL][DOMAIN_NAME]"
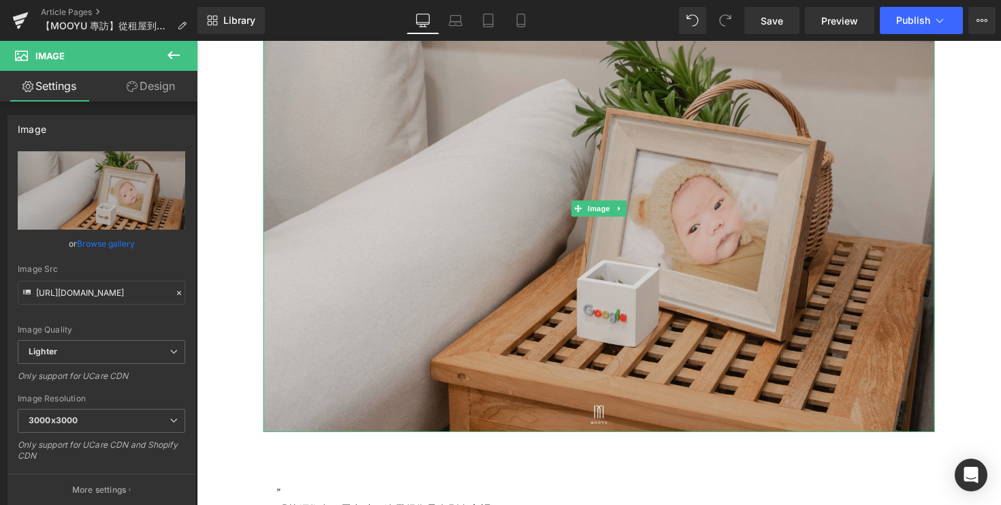
scroll to position [471, 0]
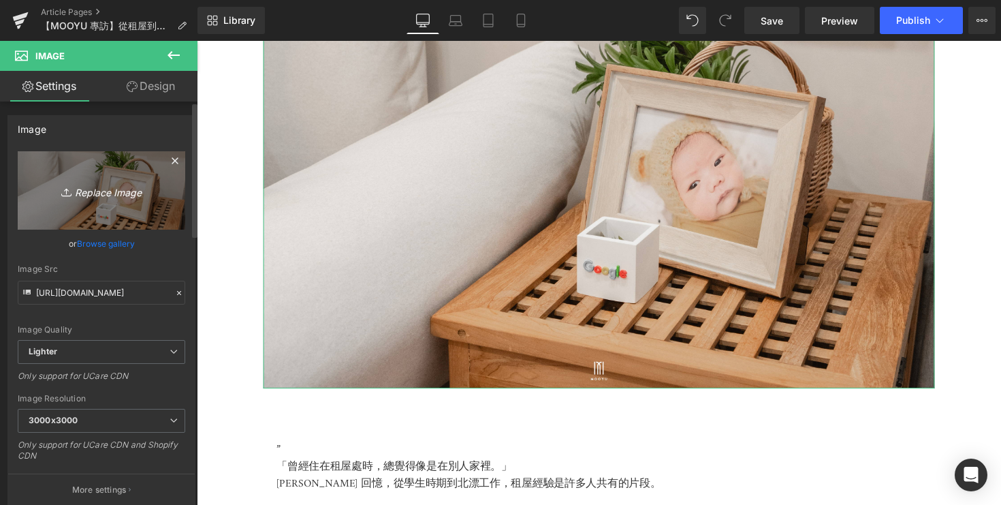
click at [109, 208] on link "Replace Image" at bounding box center [102, 190] width 168 height 78
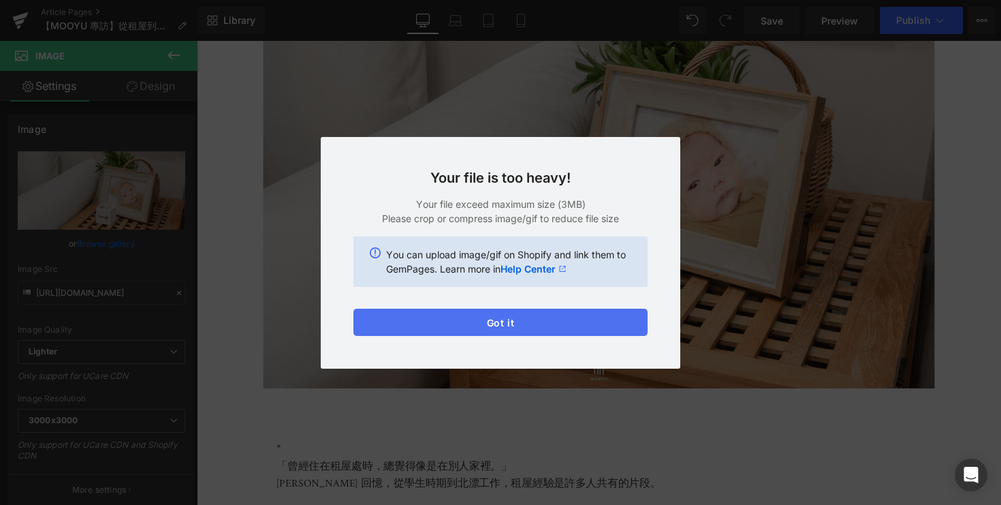
click at [605, 325] on button "Got it" at bounding box center [500, 321] width 294 height 27
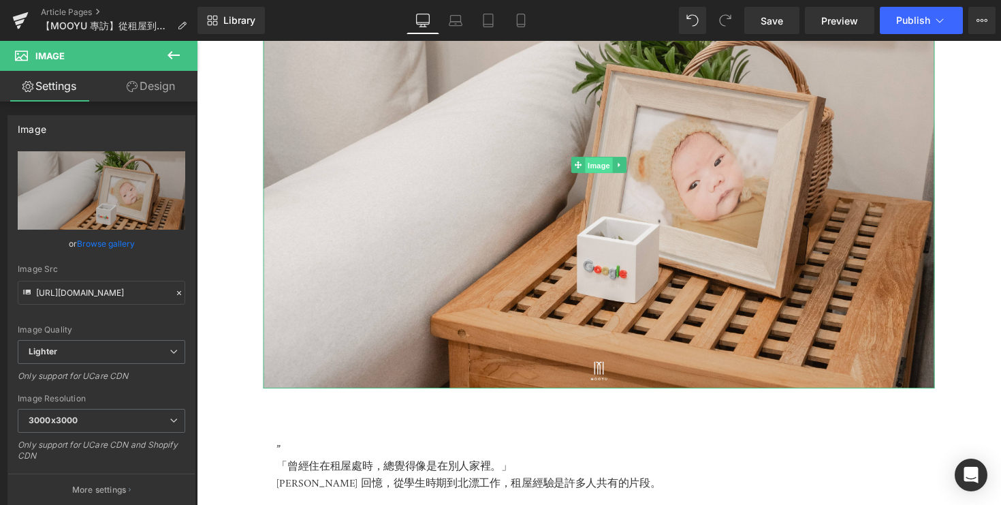
click at [604, 176] on span "Image" at bounding box center [609, 167] width 29 height 16
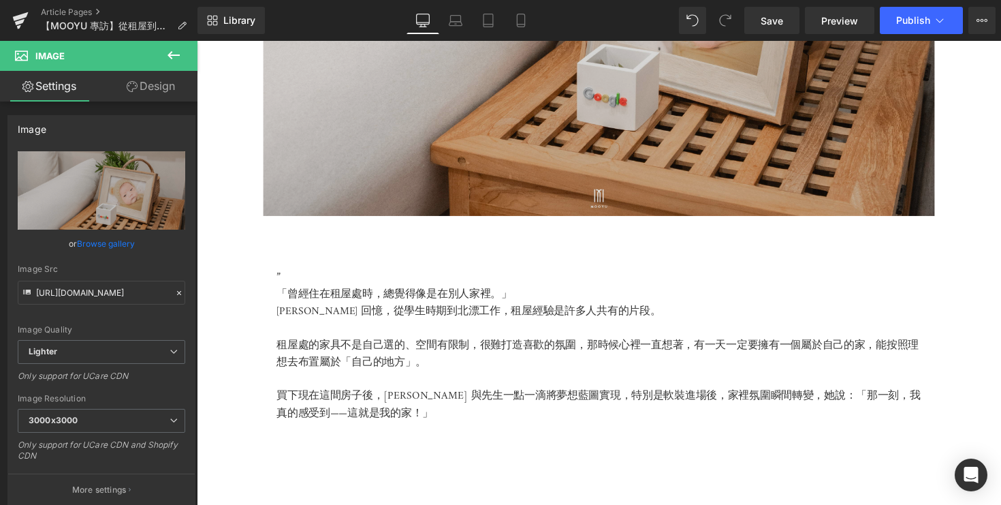
scroll to position [448, 0]
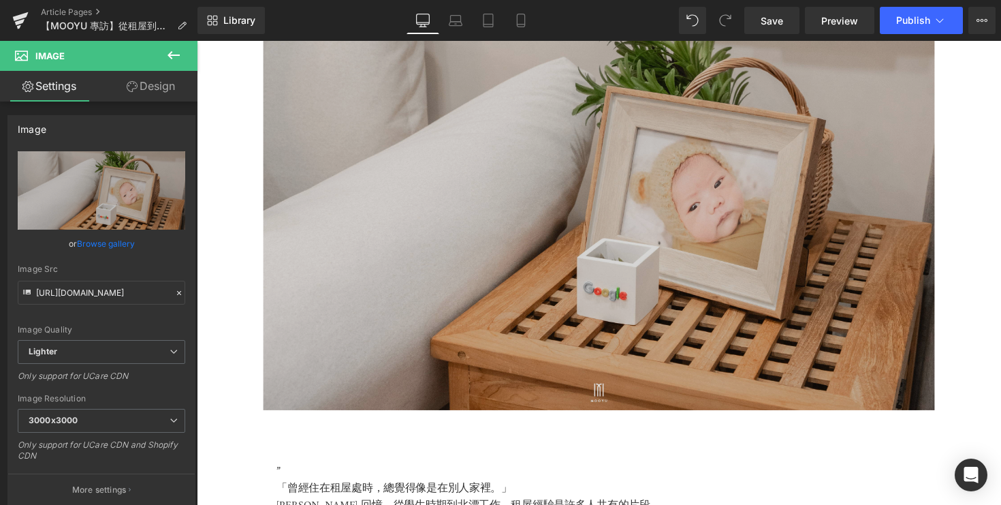
click at [469, 317] on img at bounding box center [609, 190] width 688 height 458
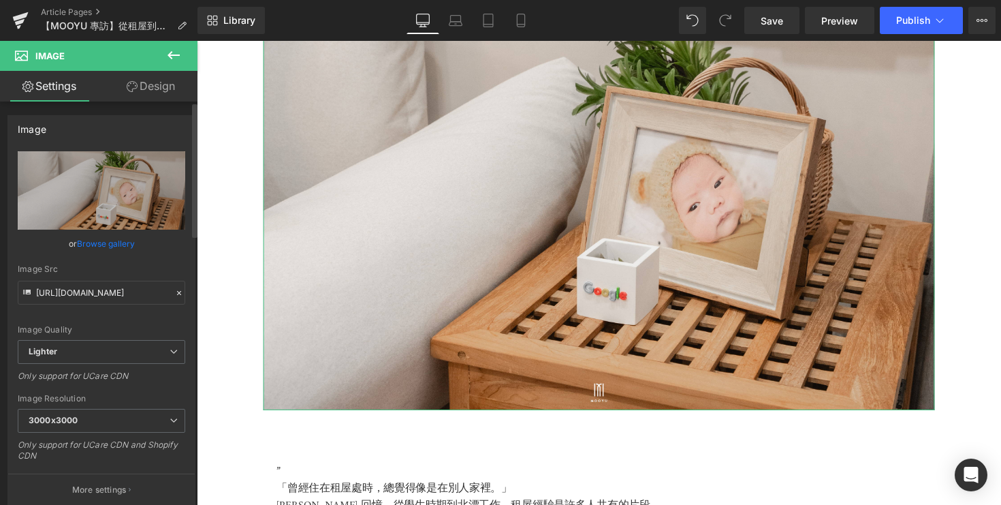
click at [112, 248] on link "Browse gallery" at bounding box center [106, 244] width 58 height 24
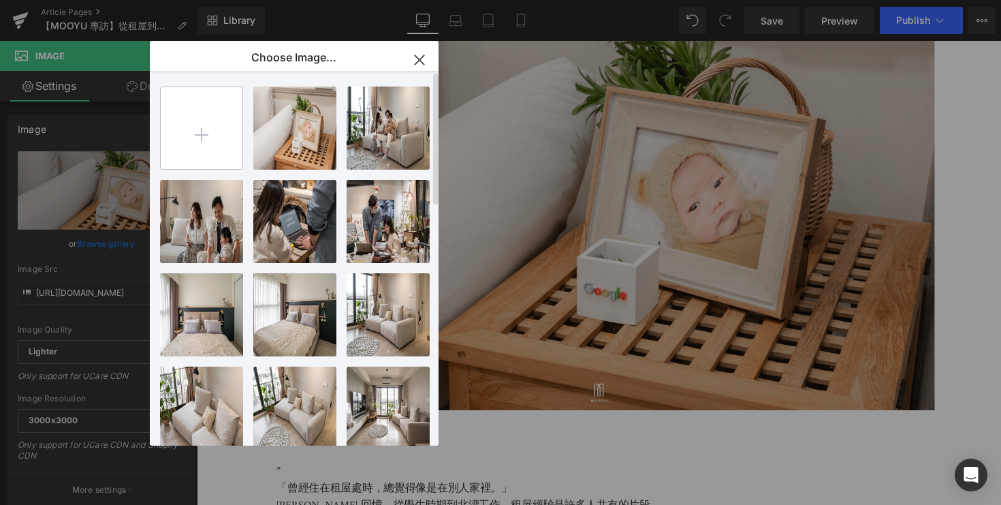
click at [212, 129] on input "file" at bounding box center [202, 128] width 82 height 82
type input "C:\fakepath\DSC08187.jpg"
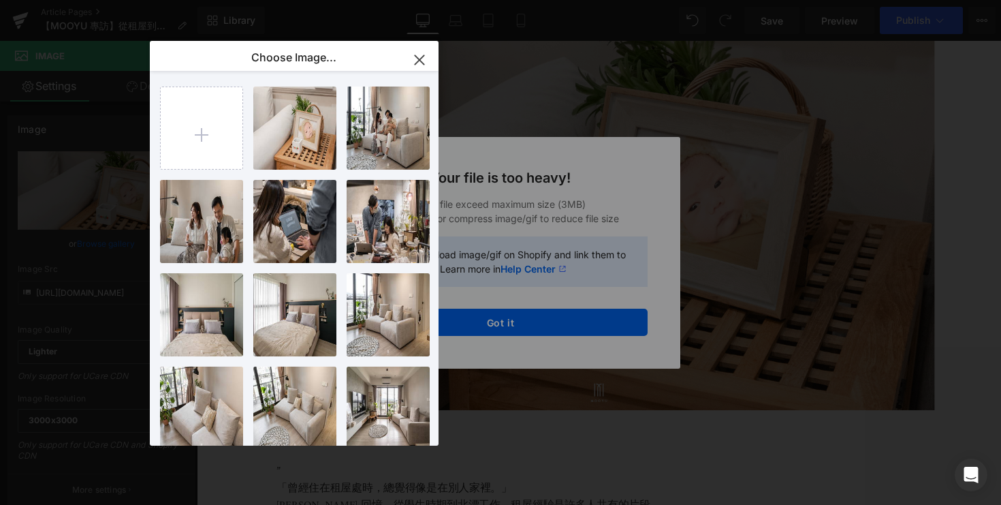
click at [564, 0] on div "Text Color Highlight Color #333333 Choose Image... Back to Library Insert DSC05…" at bounding box center [500, 0] width 1001 height 0
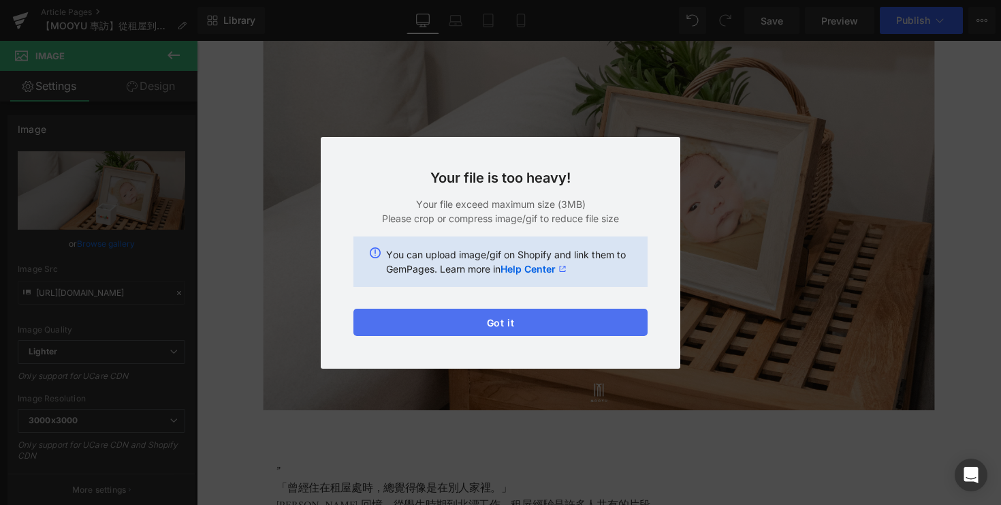
click at [541, 318] on button "Got it" at bounding box center [500, 321] width 294 height 27
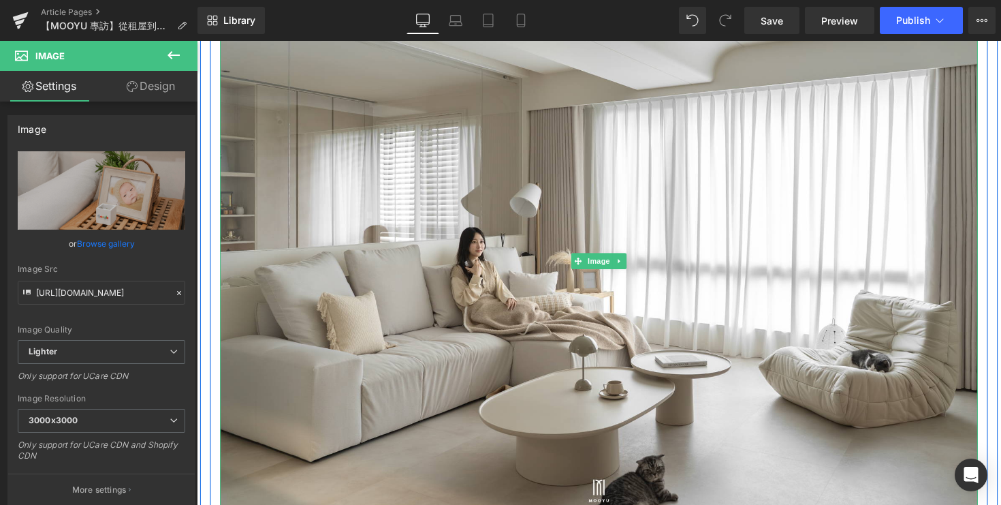
click at [549, 325] on img at bounding box center [609, 266] width 776 height 518
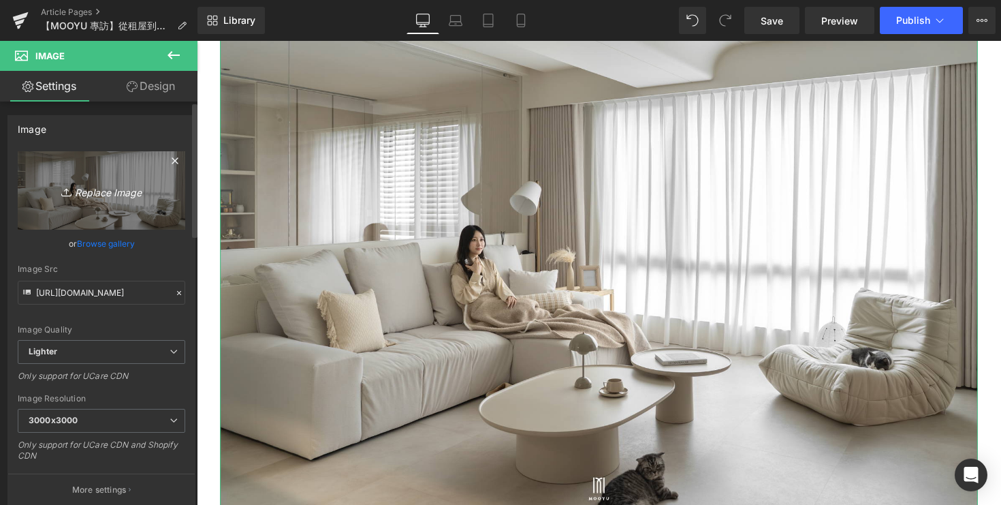
click at [113, 195] on icon "Replace Image" at bounding box center [101, 190] width 109 height 17
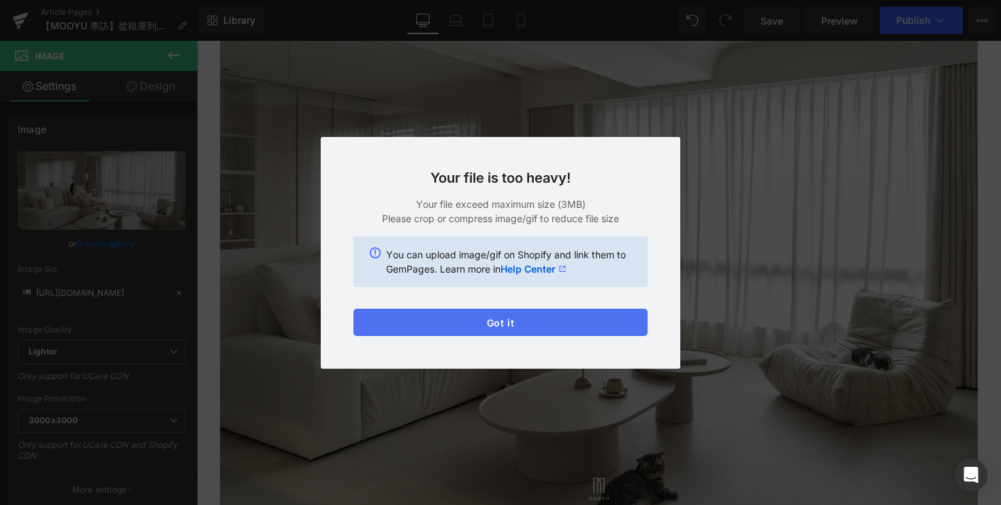
click at [573, 324] on button "Got it" at bounding box center [500, 321] width 294 height 27
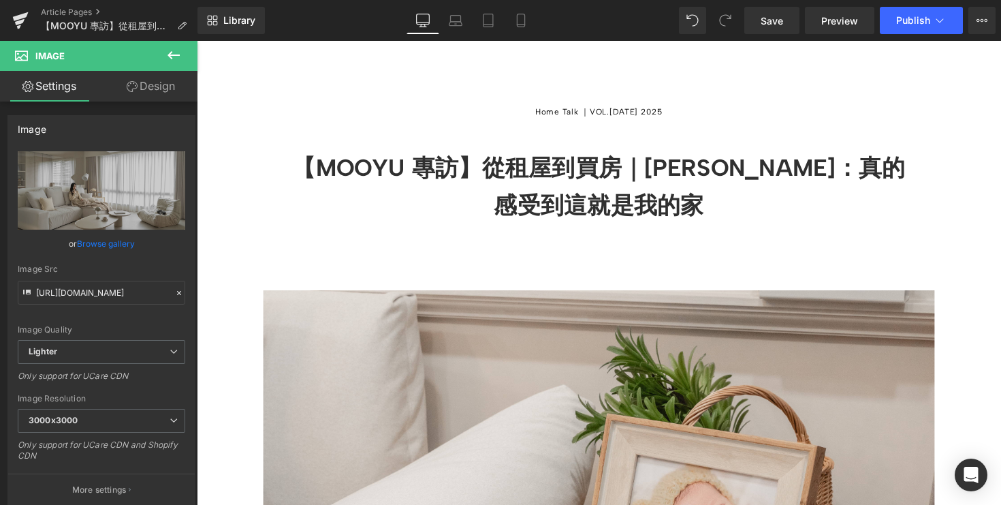
scroll to position [394, 0]
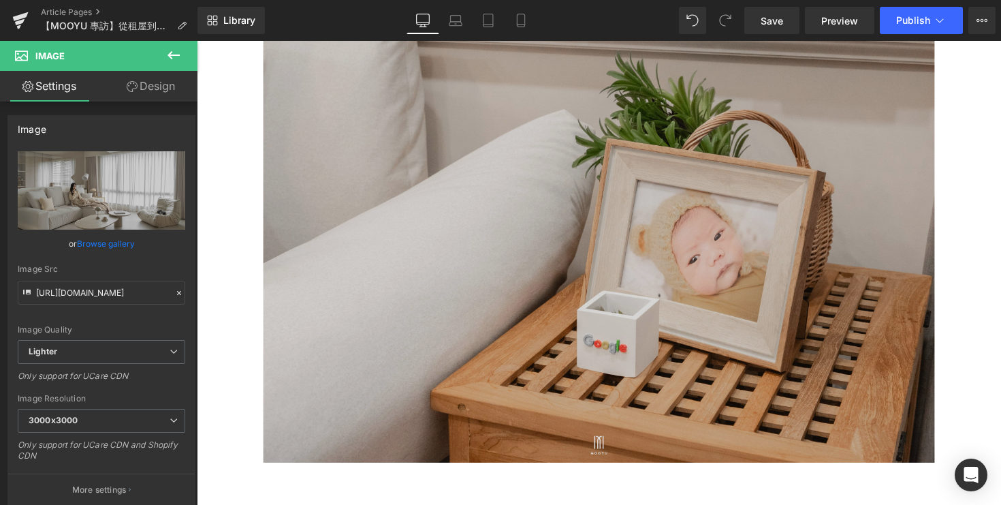
click at [651, 284] on img at bounding box center [609, 243] width 688 height 458
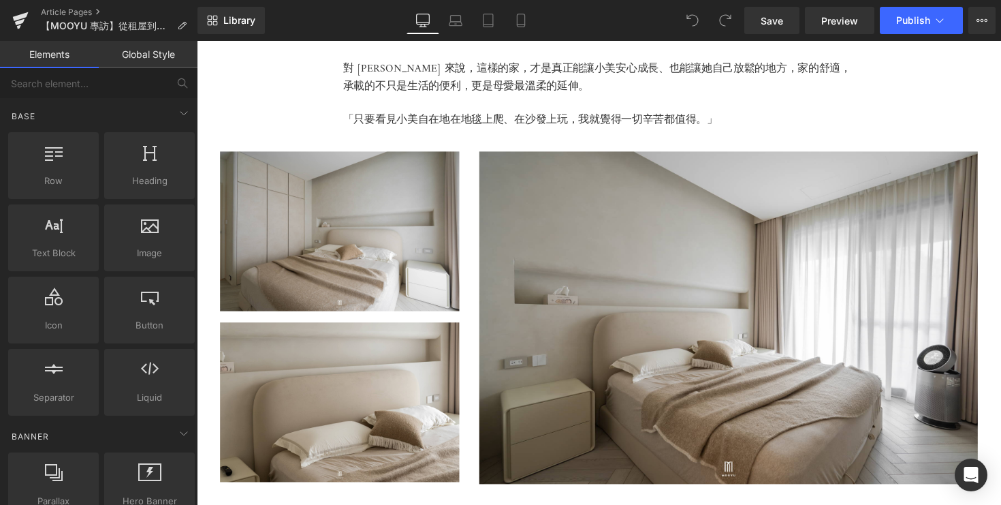
scroll to position [3407, 0]
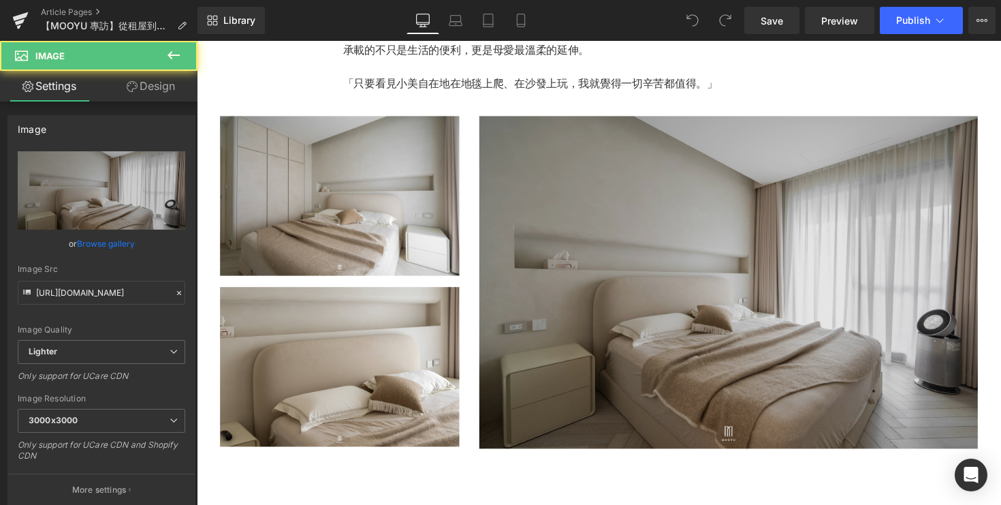
click at [698, 265] on img at bounding box center [741, 288] width 511 height 340
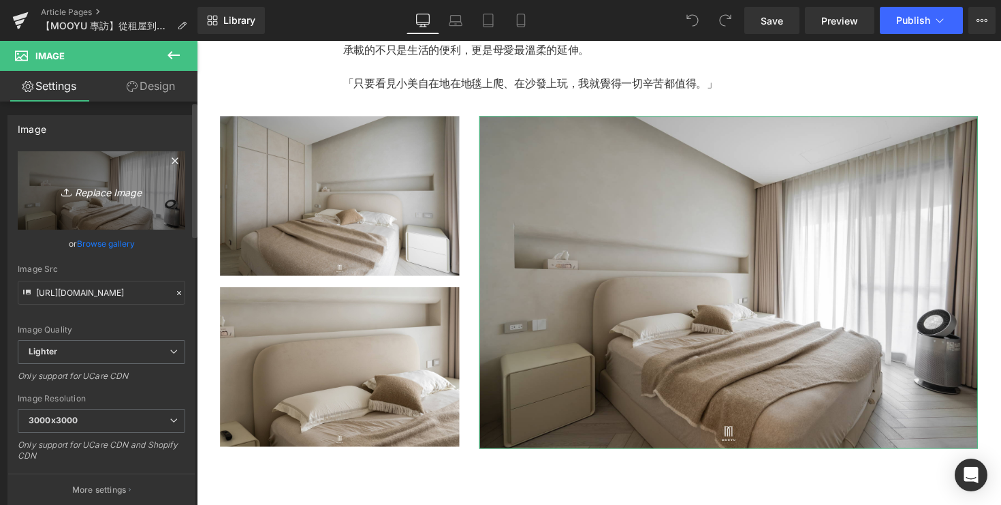
click at [124, 186] on icon "Replace Image" at bounding box center [101, 190] width 109 height 17
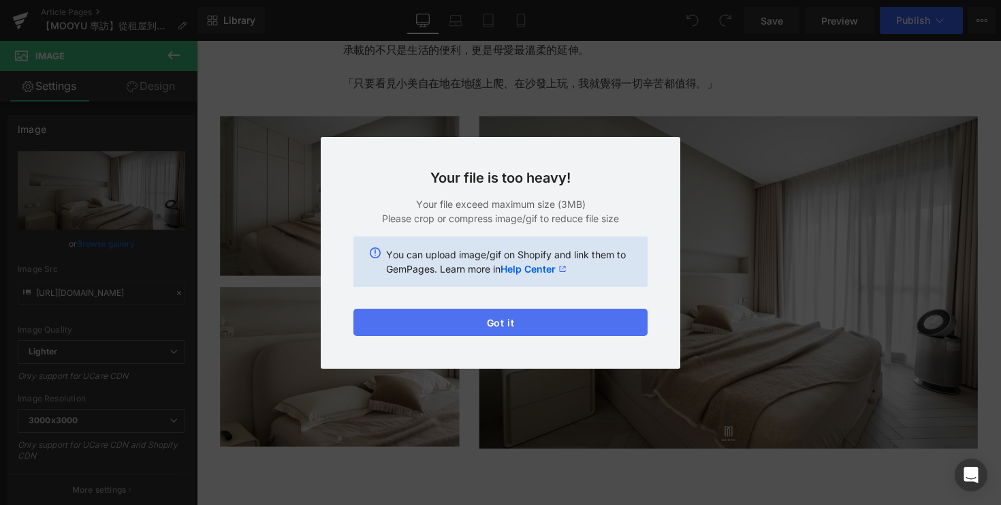
click at [533, 323] on button "Got it" at bounding box center [500, 321] width 294 height 27
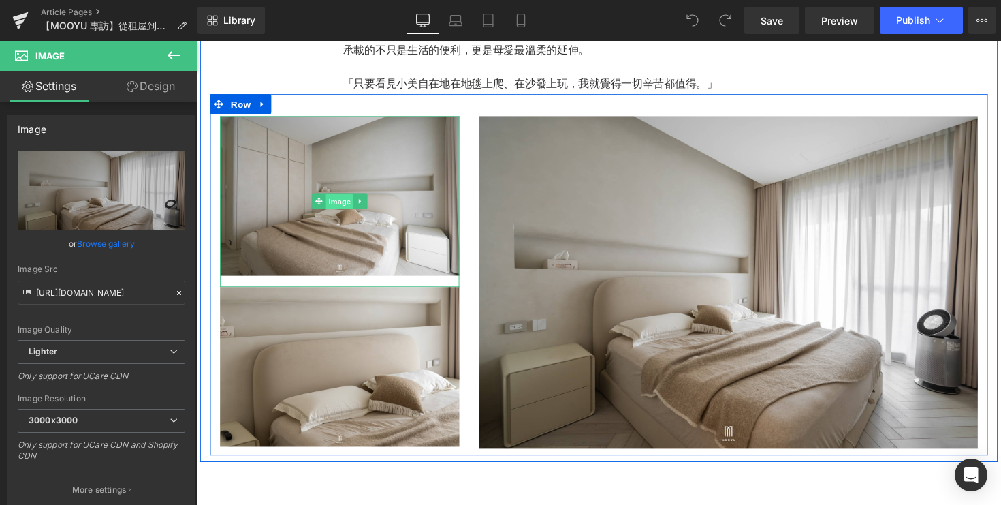
click at [342, 205] on span "Image" at bounding box center [343, 205] width 29 height 16
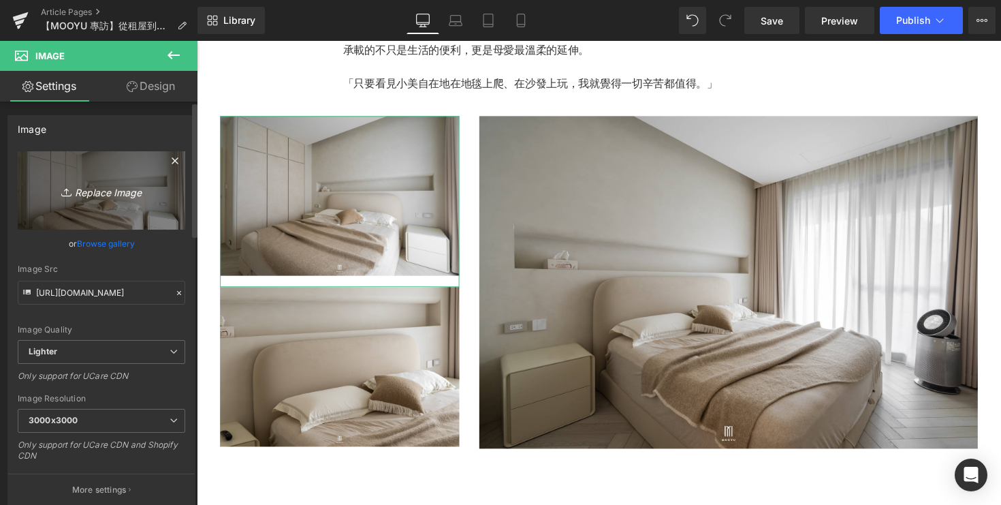
click at [127, 194] on icon "Replace Image" at bounding box center [101, 190] width 109 height 17
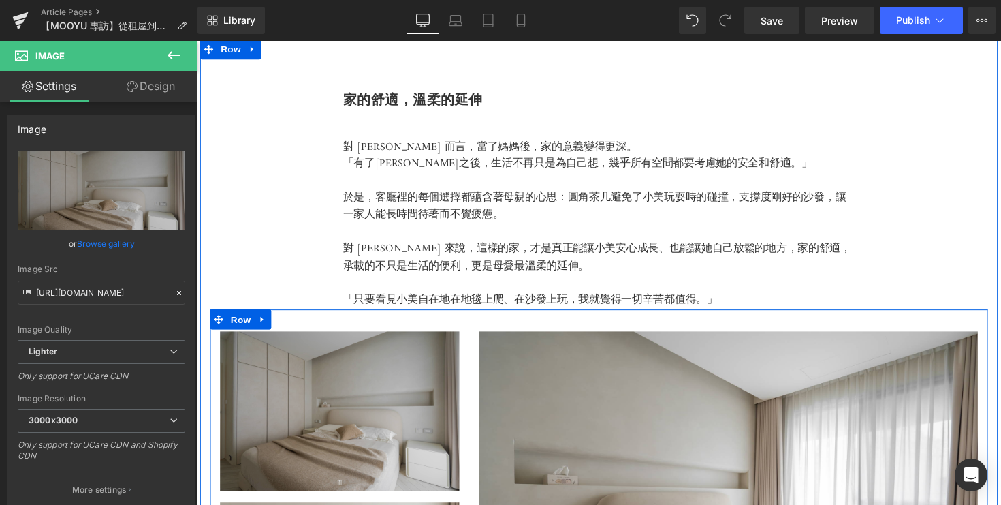
scroll to position [3353, 0]
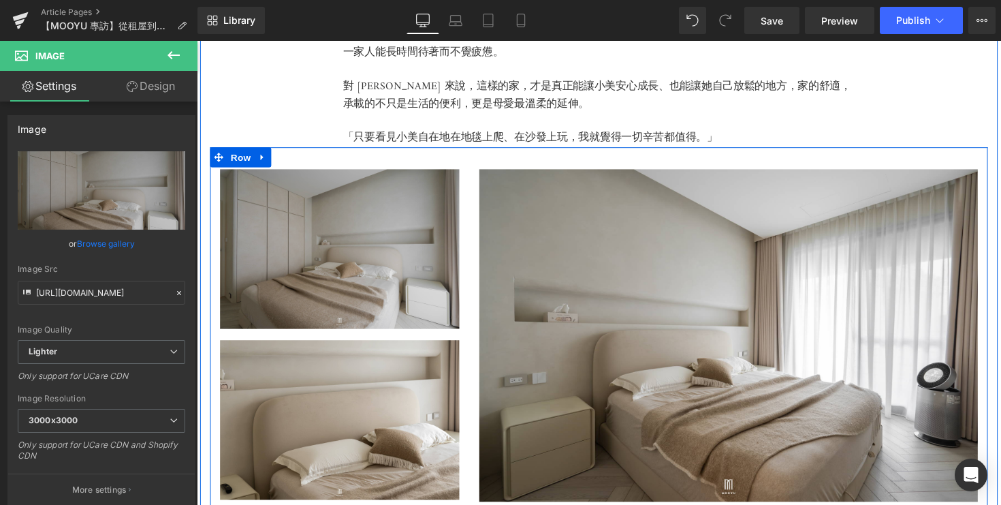
click at [349, 353] on img at bounding box center [343, 428] width 245 height 163
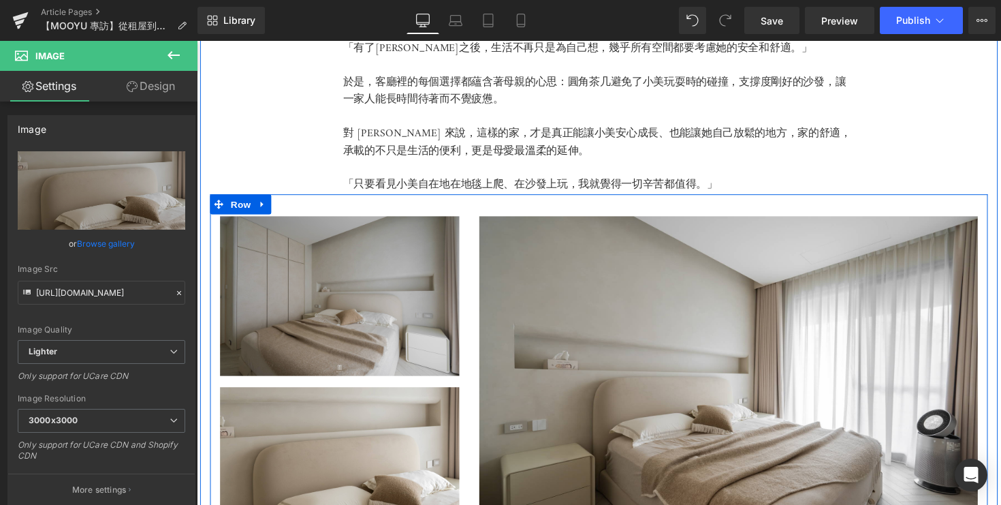
scroll to position [3316, 0]
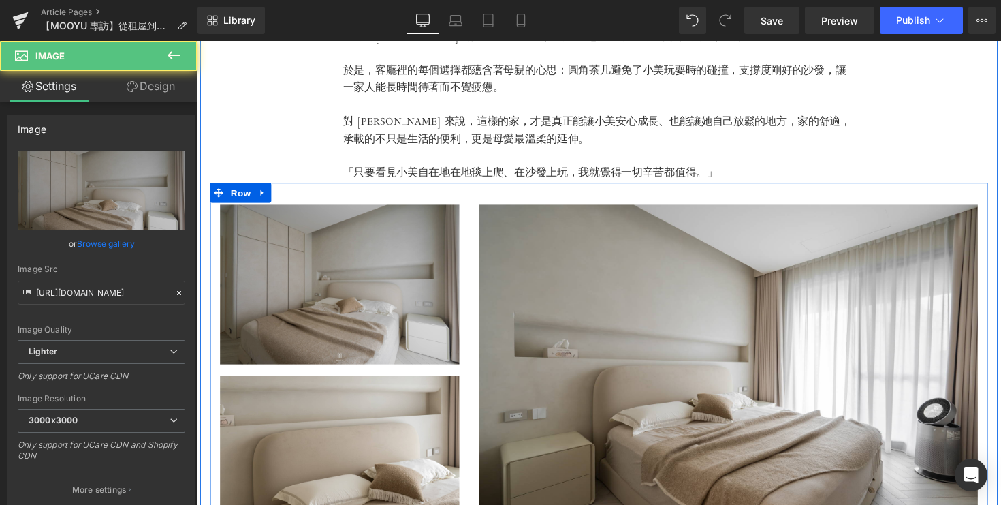
click at [368, 300] on div "Image" at bounding box center [343, 295] width 245 height 175
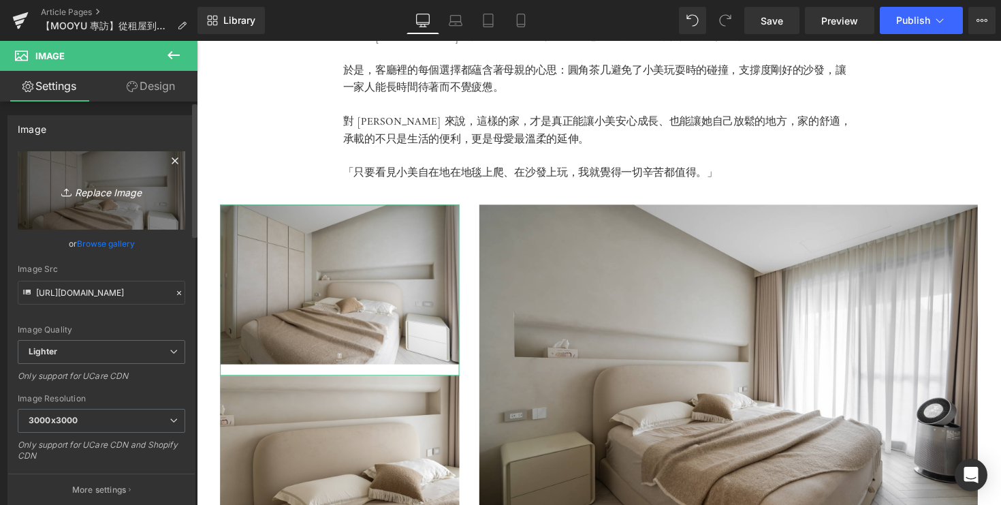
click at [111, 197] on icon "Replace Image" at bounding box center [101, 190] width 109 height 17
type input "C:\fakepath\DSC05268.jpg"
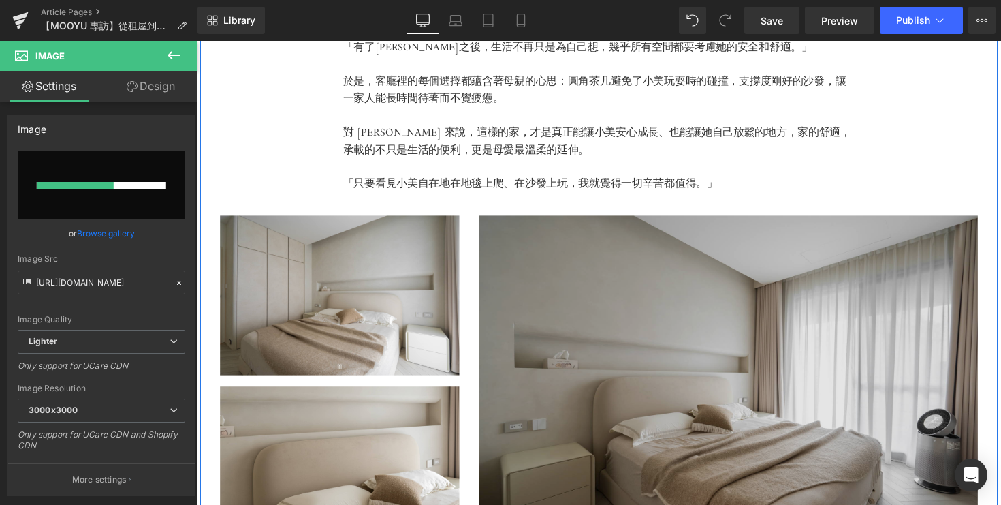
scroll to position [3397, 0]
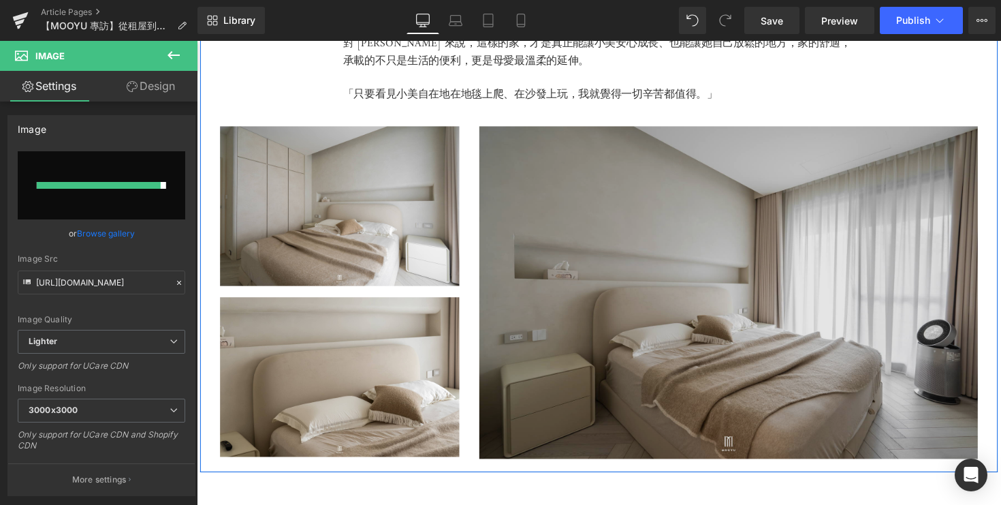
type input "https://ucarecdn.com/21910a08-141a-4845-a5e3-feb5a45fe100/-/format/auto/-/previ…"
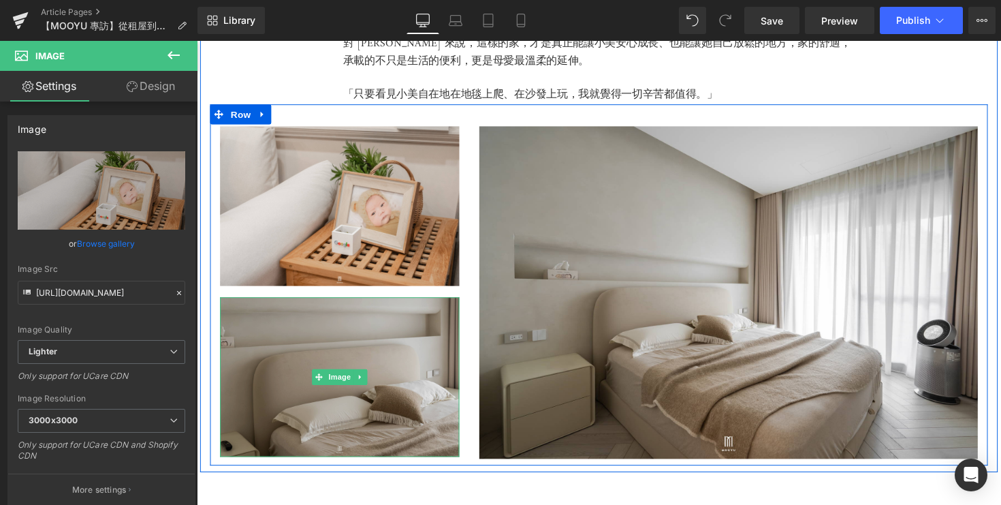
click at [273, 410] on img at bounding box center [343, 384] width 245 height 163
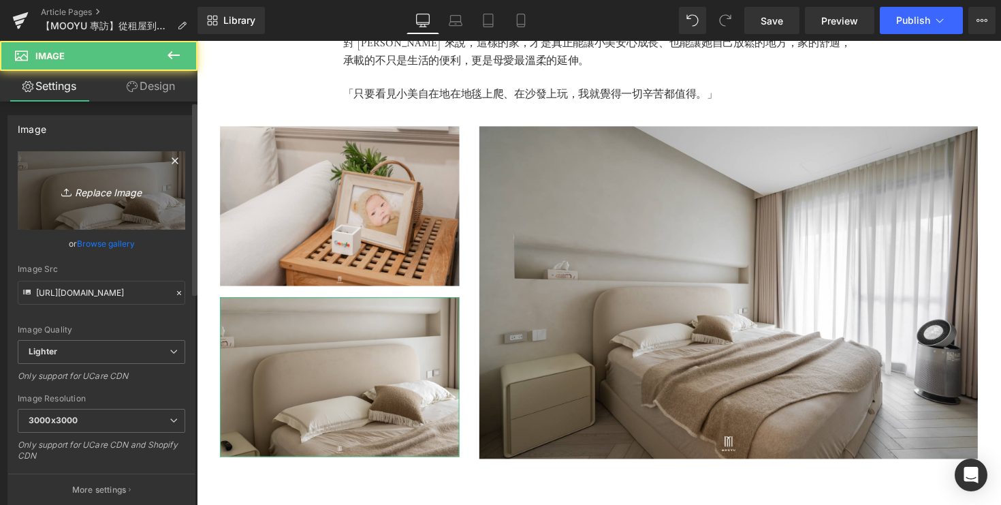
click at [102, 187] on icon "Replace Image" at bounding box center [101, 190] width 109 height 17
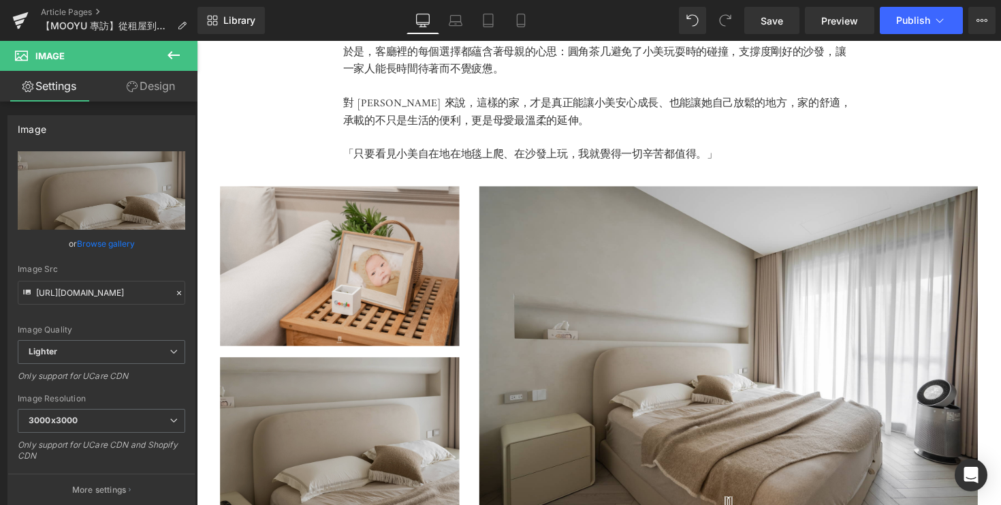
scroll to position [3404, 0]
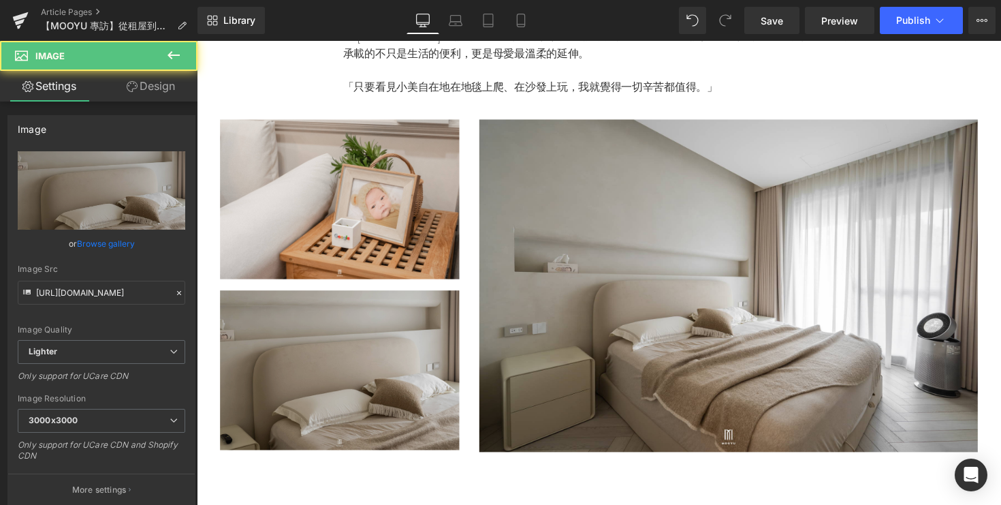
click at [358, 373] on div "Image" at bounding box center [343, 377] width 245 height 163
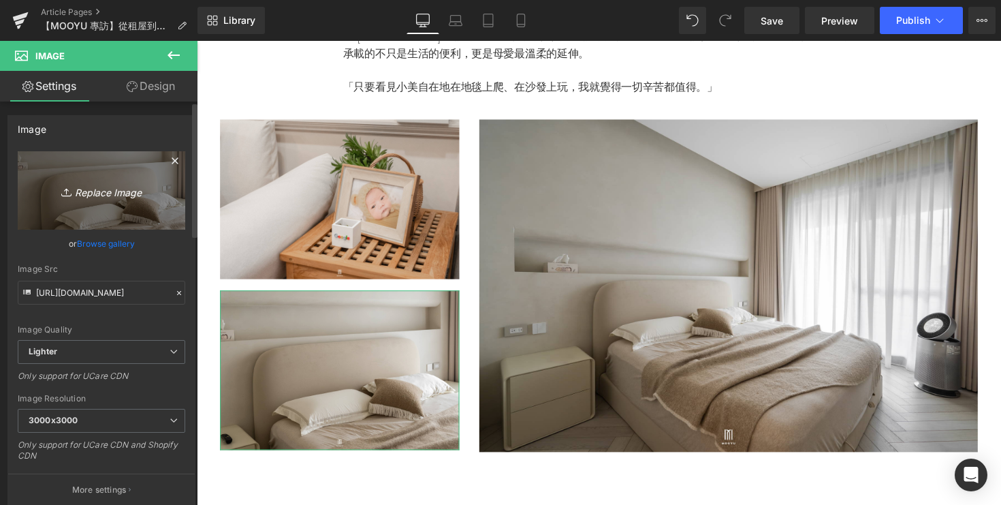
click at [111, 186] on icon "Replace Image" at bounding box center [101, 190] width 109 height 17
type input "C:\fakepath\DSC05239.jpg"
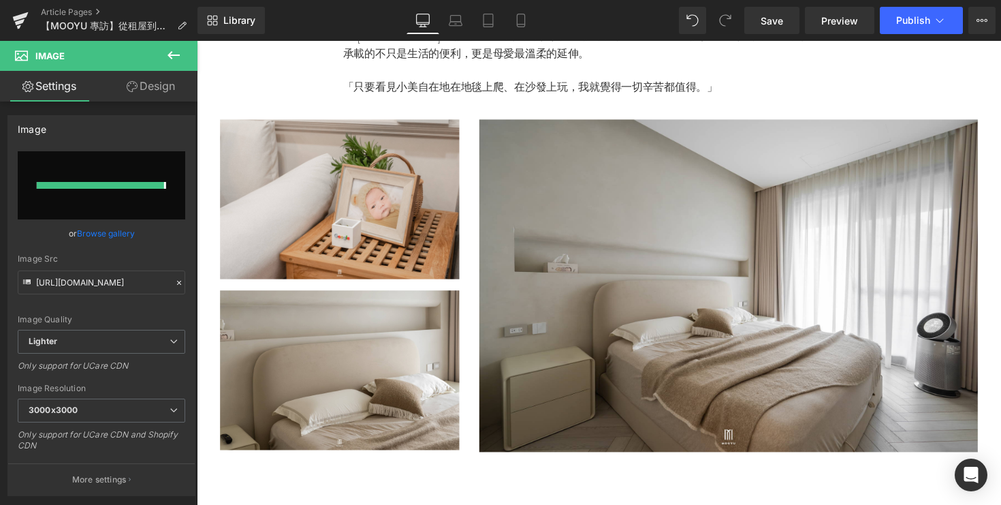
type input "https://ucarecdn.com/e9d0c8a0-1014-4c81-9c86-eebde0c595aa/-/format/auto/-/previ…"
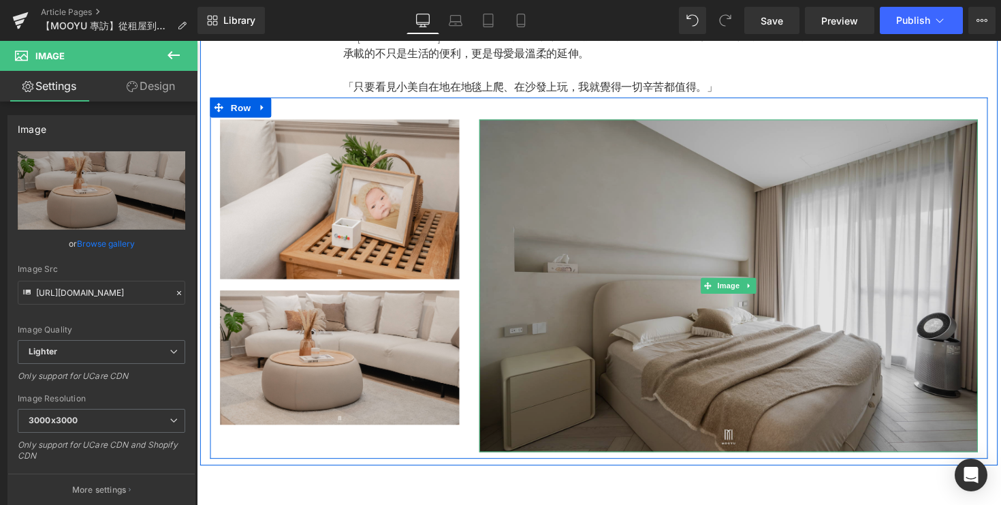
click at [660, 264] on img at bounding box center [741, 291] width 511 height 340
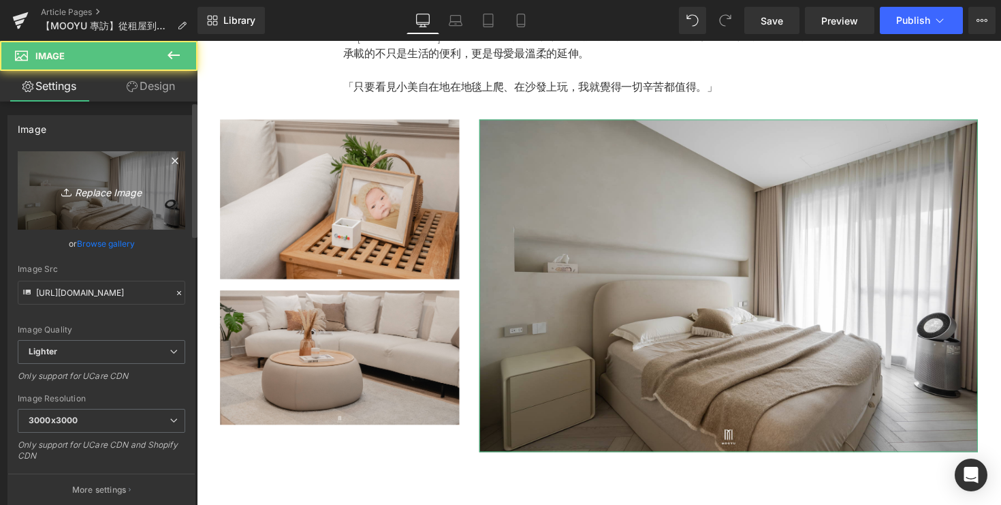
click at [110, 198] on icon "Replace Image" at bounding box center [101, 190] width 109 height 17
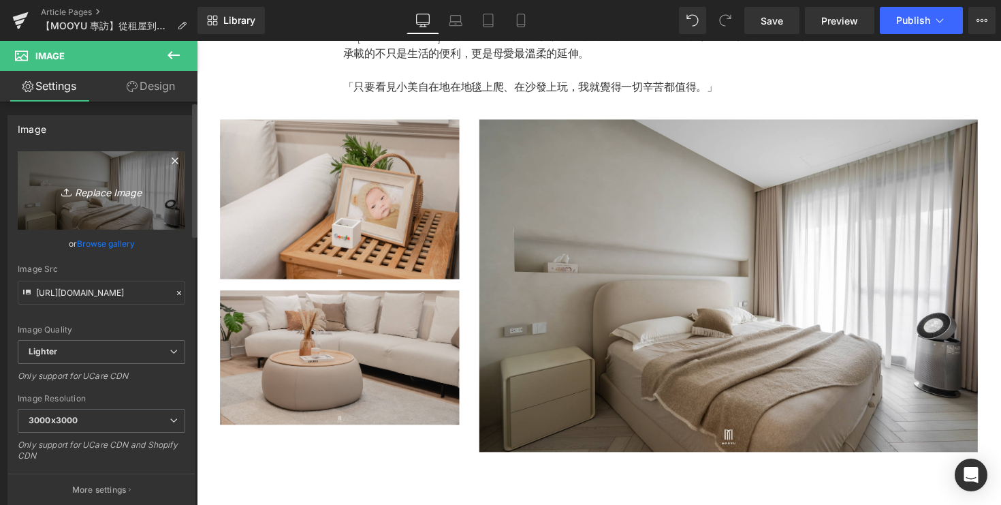
type input "C:\fakepath\DSC08179.jpg"
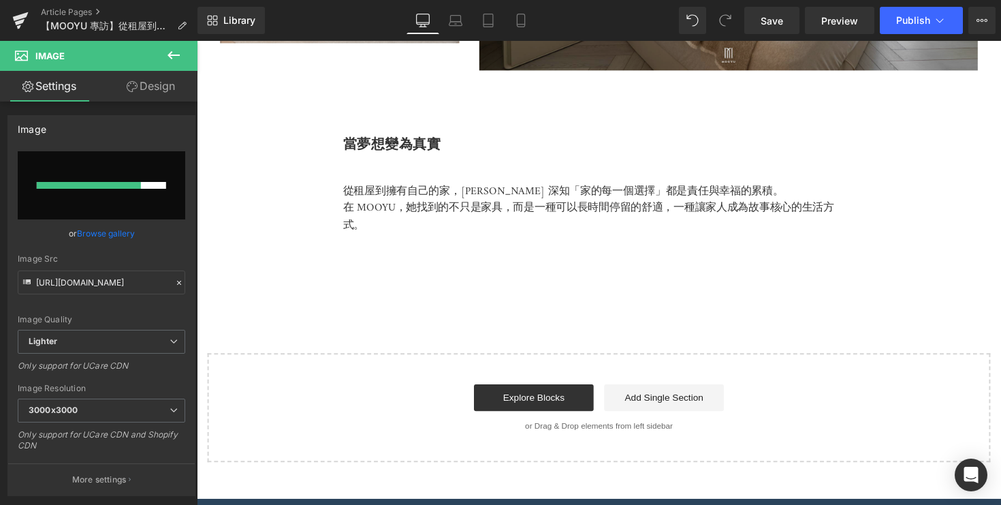
scroll to position [3816, 0]
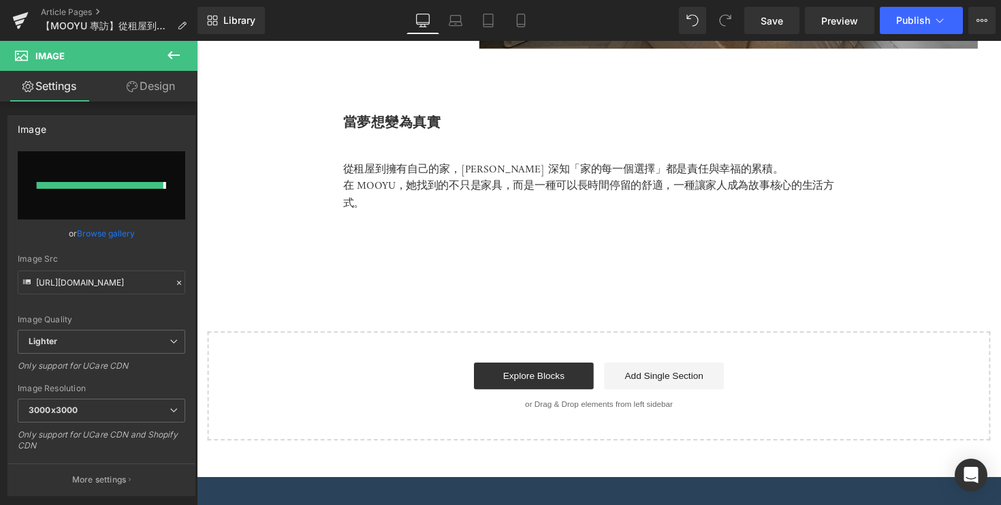
type input "https://ucarecdn.com/e1aee818-ef3c-4e47-bde3-a4f225eb0487/-/format/auto/-/previ…"
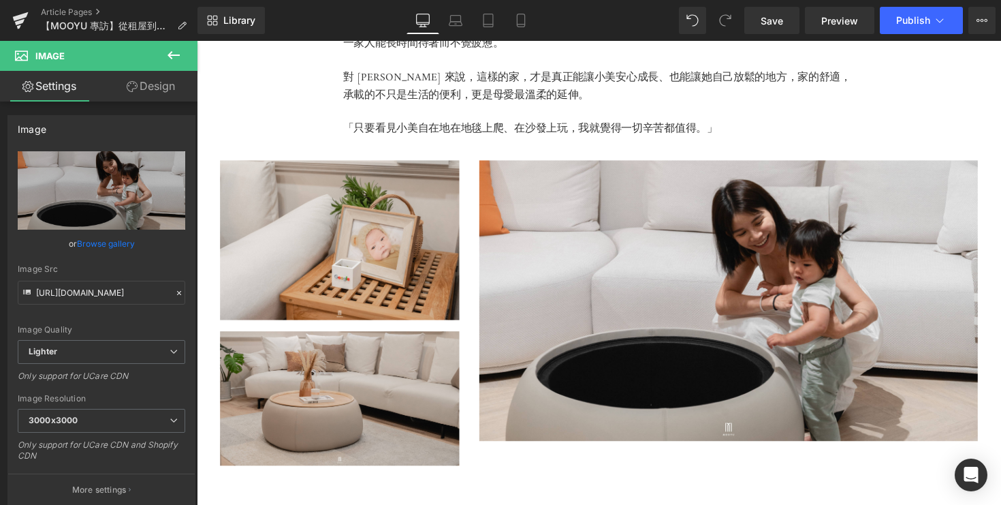
scroll to position [3483, 0]
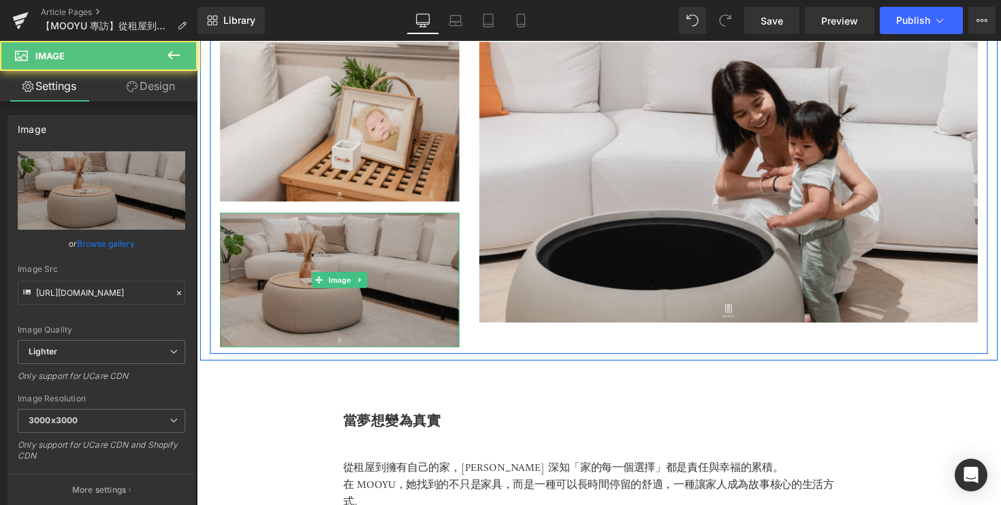
click at [374, 310] on img at bounding box center [343, 286] width 245 height 138
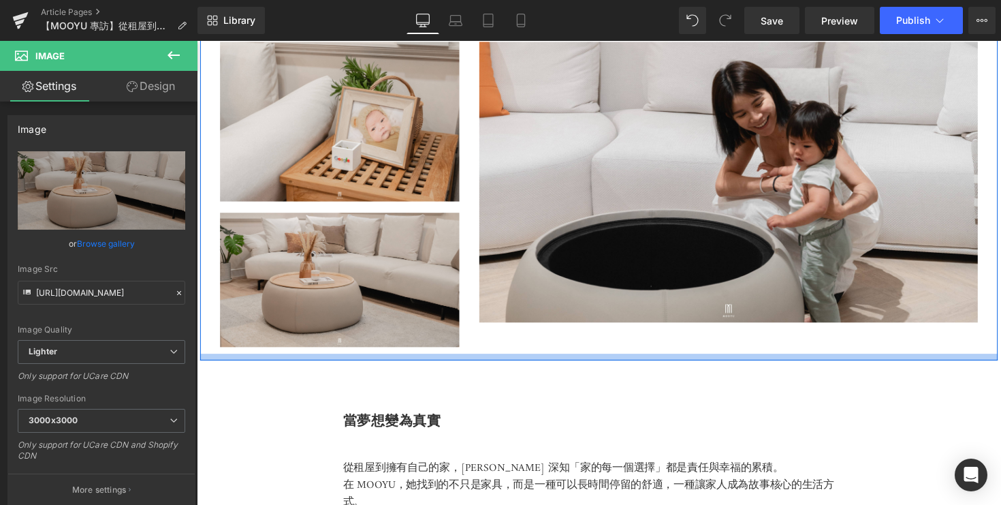
click at [380, 361] on div at bounding box center [608, 364] width 817 height 7
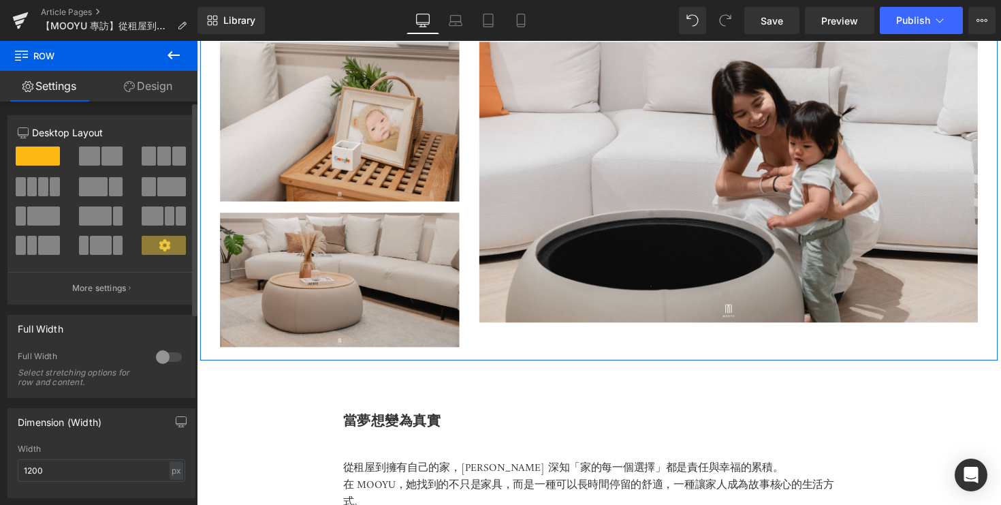
click at [89, 162] on span at bounding box center [89, 155] width 21 height 19
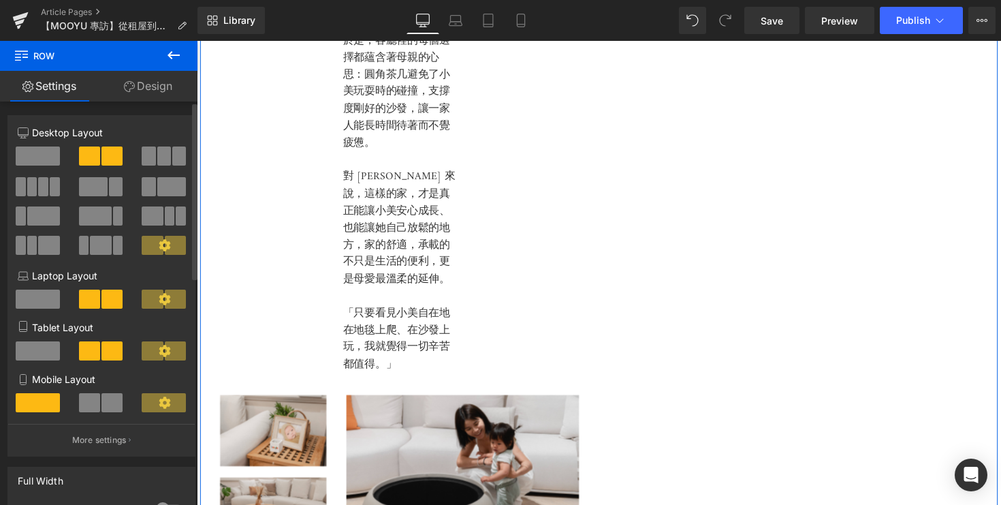
click at [157, 163] on span at bounding box center [164, 155] width 14 height 19
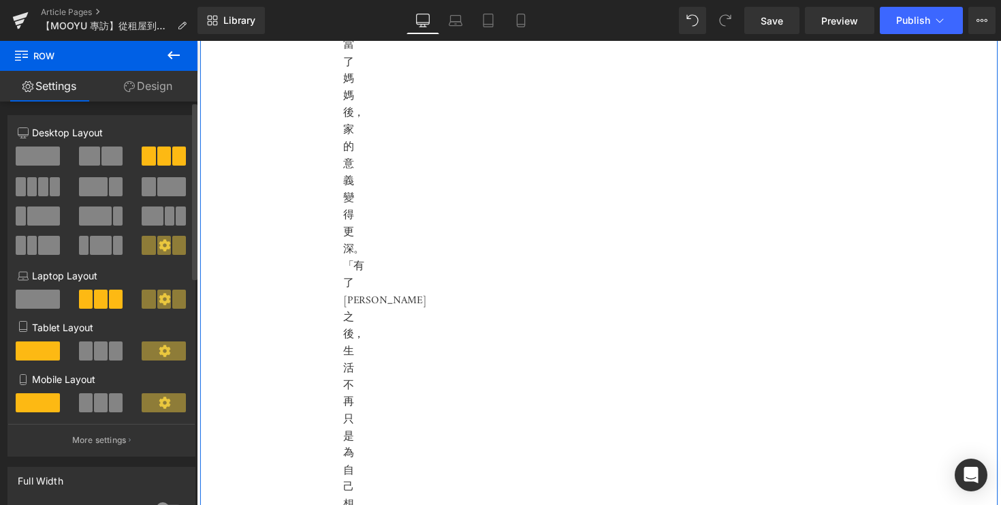
click at [157, 192] on span at bounding box center [171, 186] width 29 height 19
click at [29, 155] on span at bounding box center [38, 155] width 44 height 19
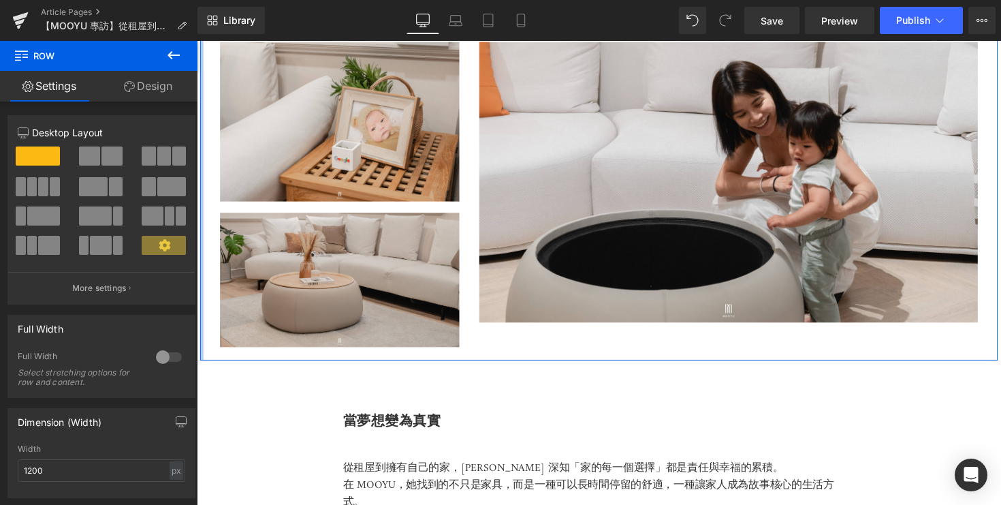
click at [202, 201] on div at bounding box center [201, 56] width 3 height 626
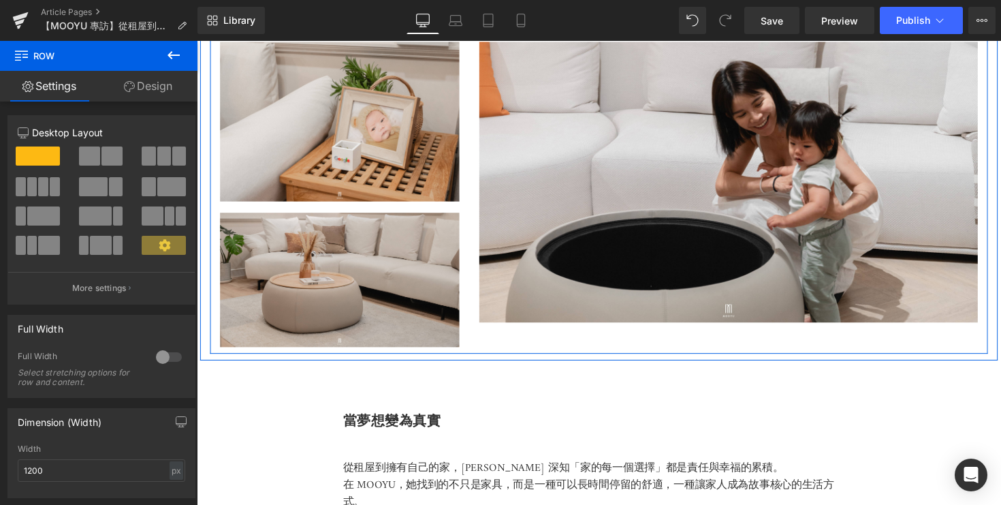
click at [215, 197] on div "Image Image" at bounding box center [343, 198] width 266 height 313
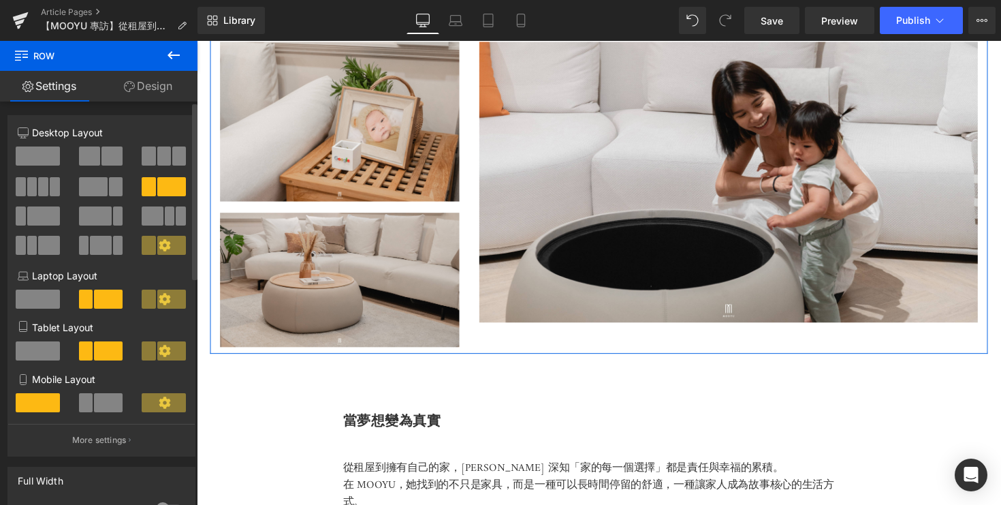
click at [104, 161] on span at bounding box center [111, 155] width 21 height 19
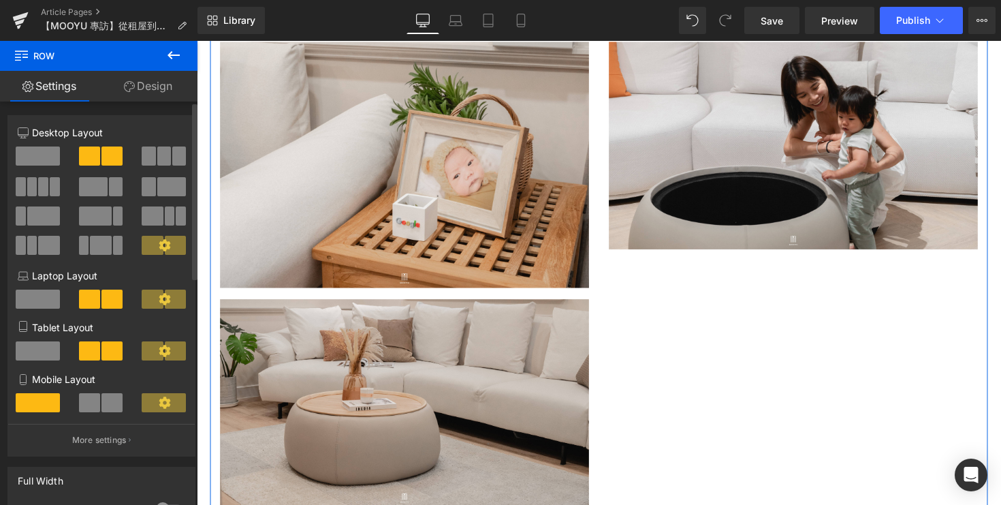
click at [164, 157] on span at bounding box center [164, 155] width 14 height 19
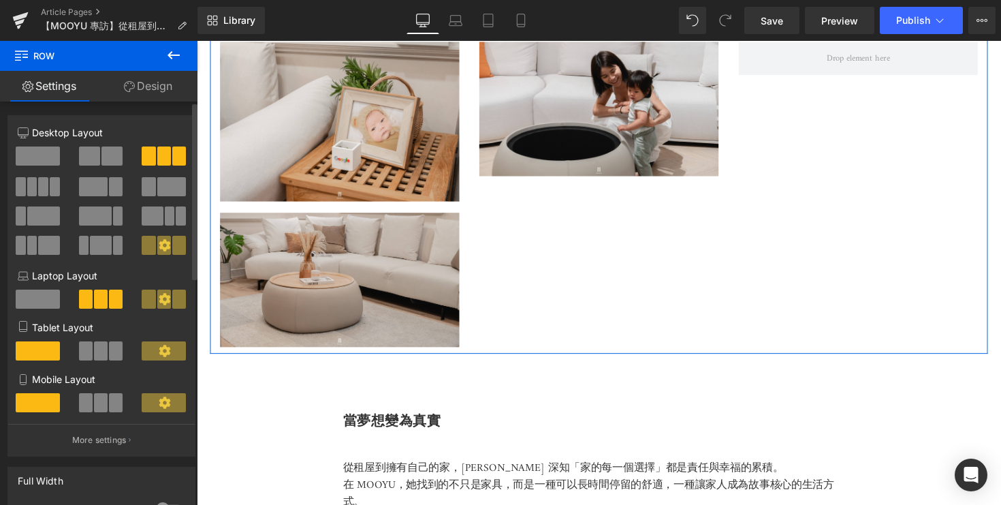
click at [166, 182] on span at bounding box center [171, 186] width 29 height 19
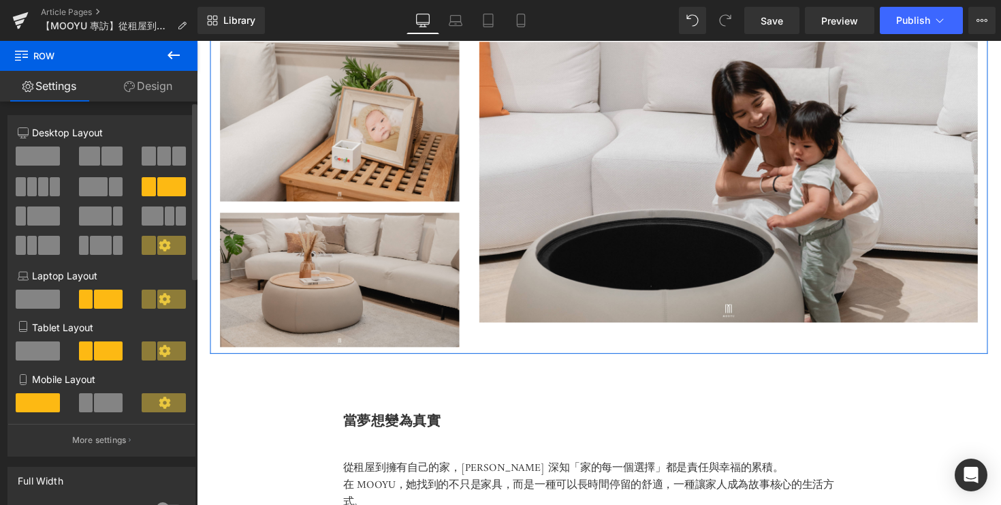
click at [165, 221] on span at bounding box center [170, 215] width 10 height 19
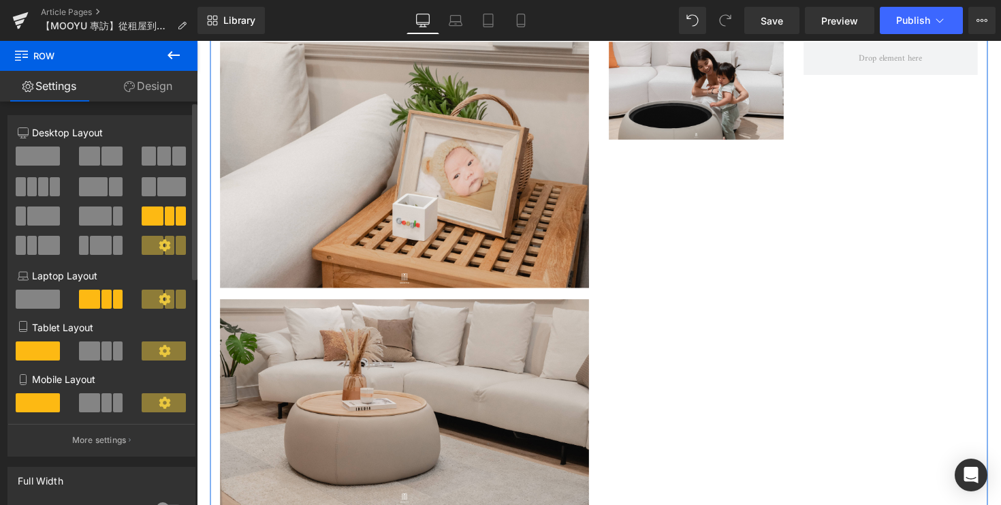
click at [100, 216] on span at bounding box center [95, 215] width 33 height 19
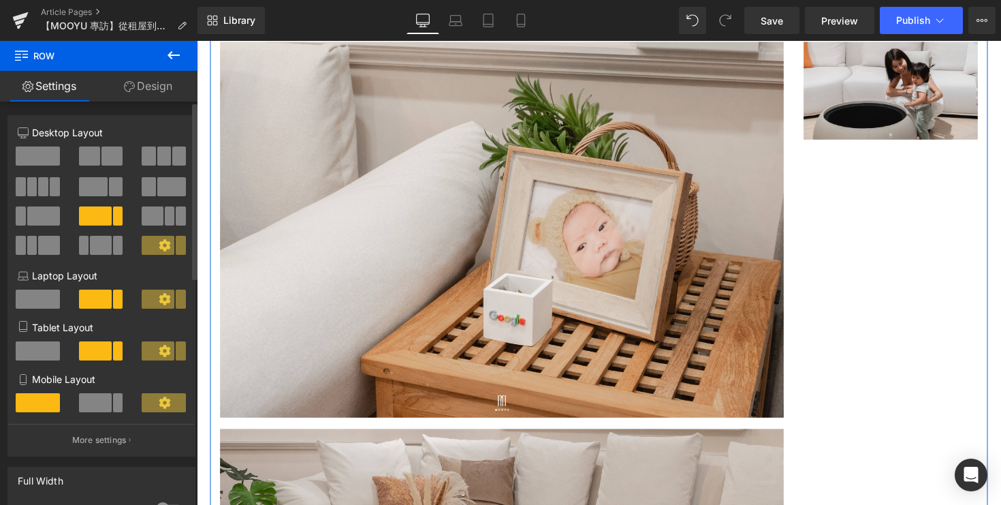
click at [44, 223] on span at bounding box center [43, 215] width 33 height 19
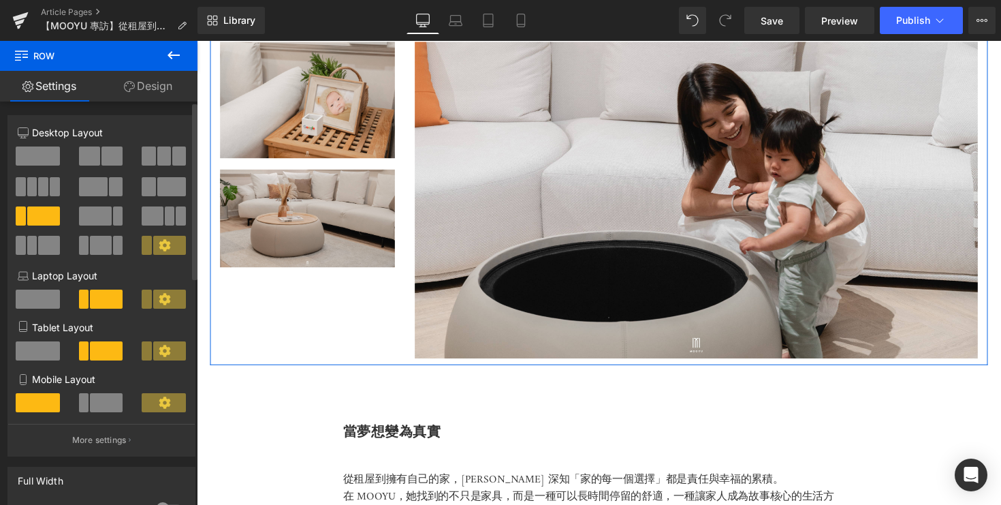
click at [48, 243] on span at bounding box center [48, 245] width 21 height 19
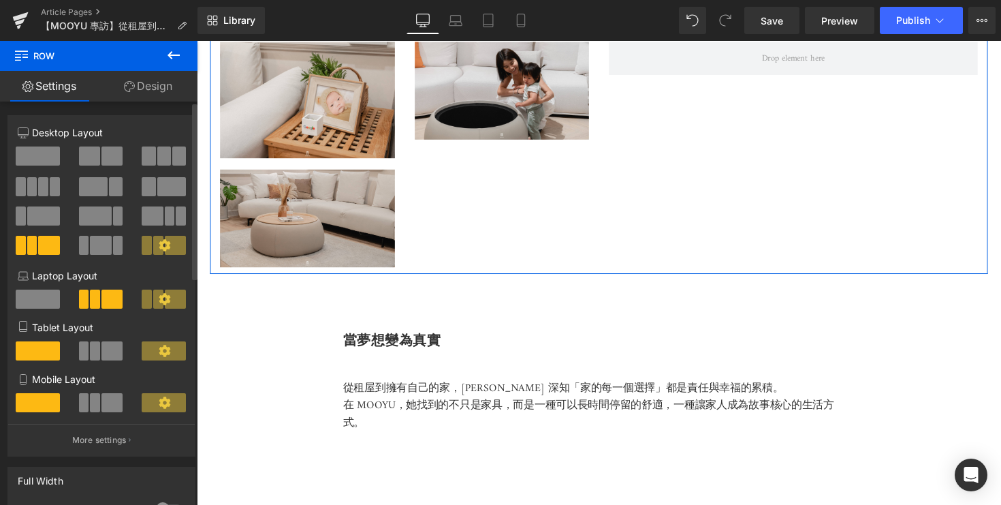
click at [84, 245] on span at bounding box center [84, 245] width 10 height 19
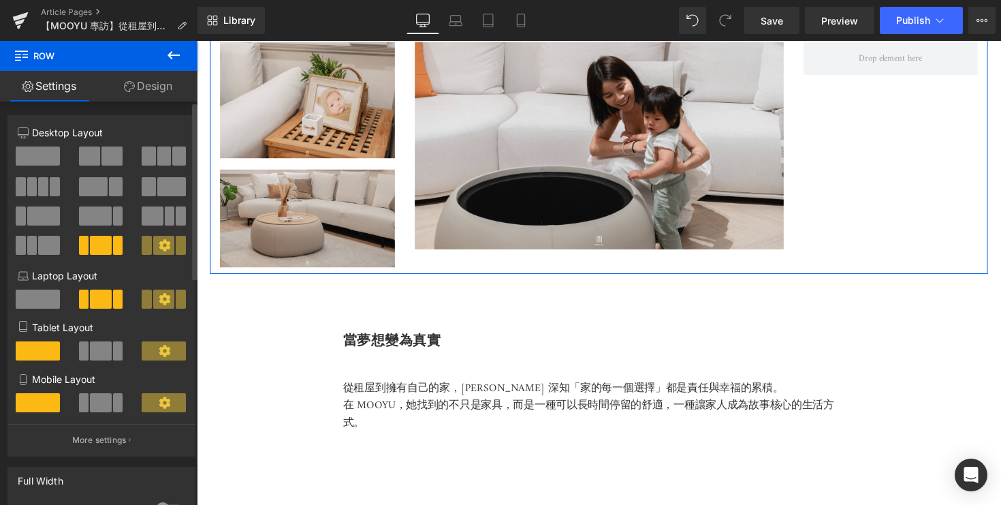
click at [50, 183] on span at bounding box center [55, 186] width 10 height 19
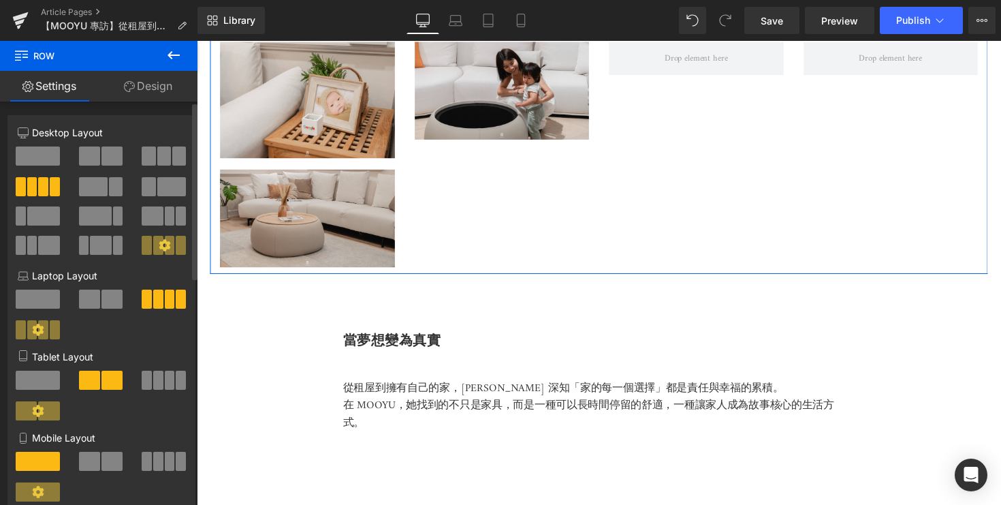
click at [93, 160] on span at bounding box center [89, 155] width 21 height 19
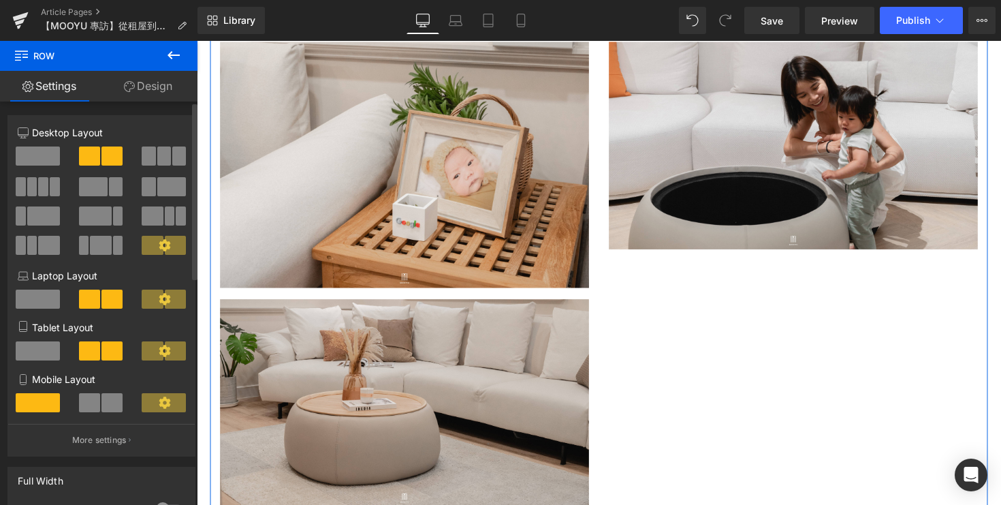
click at [148, 157] on span at bounding box center [149, 155] width 14 height 19
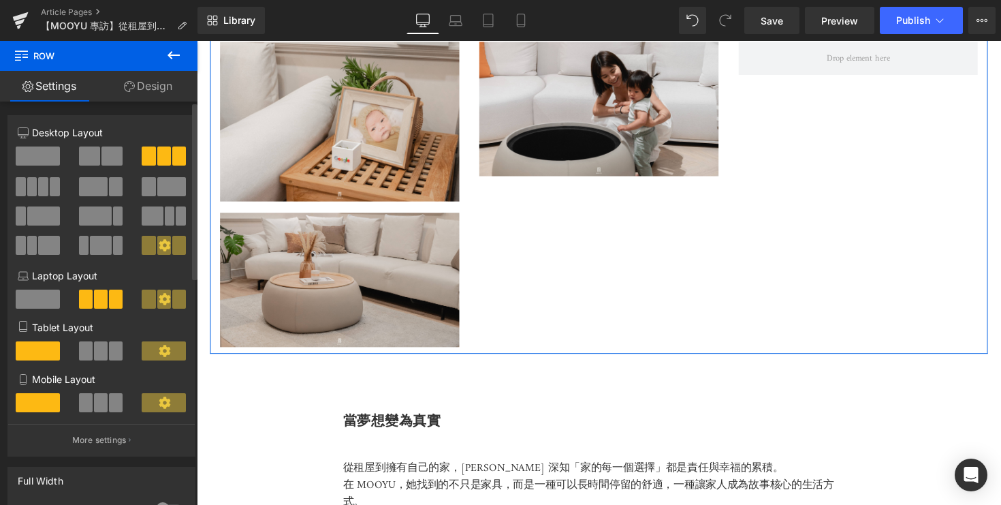
click at [24, 159] on span at bounding box center [38, 155] width 44 height 19
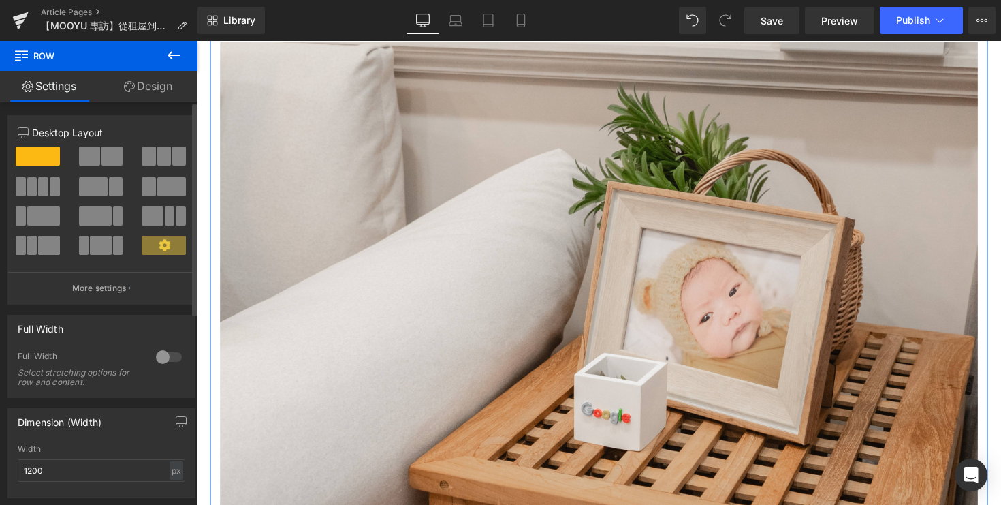
click at [168, 195] on span at bounding box center [171, 186] width 29 height 19
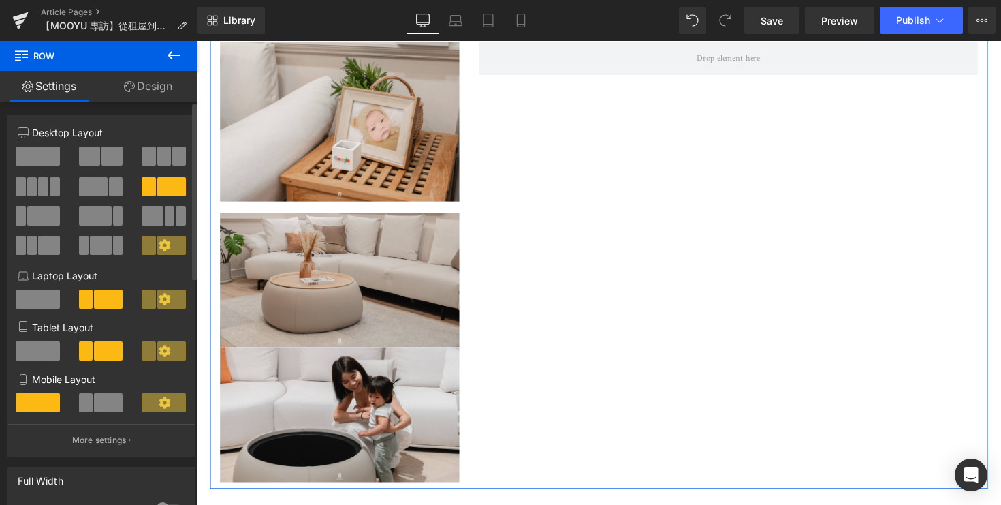
click at [176, 215] on span at bounding box center [181, 215] width 10 height 19
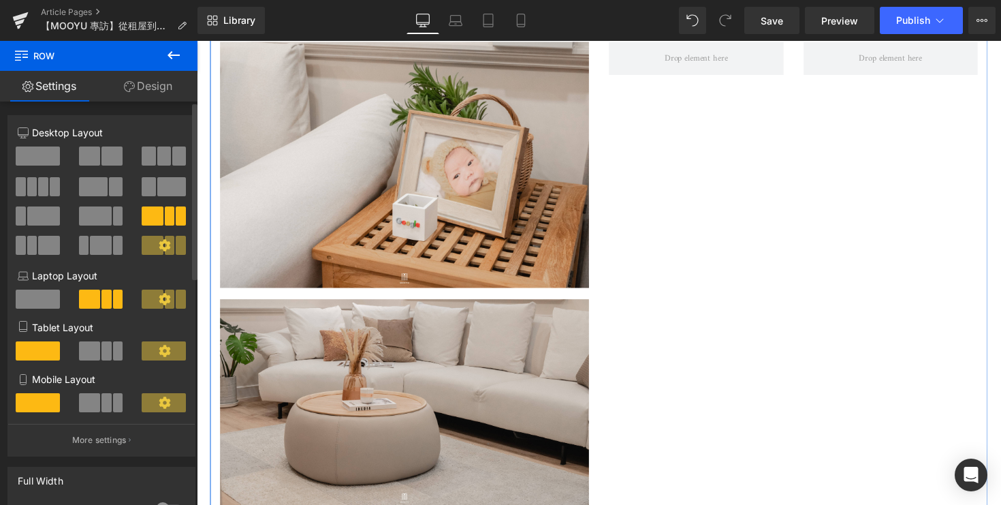
click at [170, 216] on button at bounding box center [165, 215] width 46 height 19
click at [94, 221] on span at bounding box center [95, 215] width 33 height 19
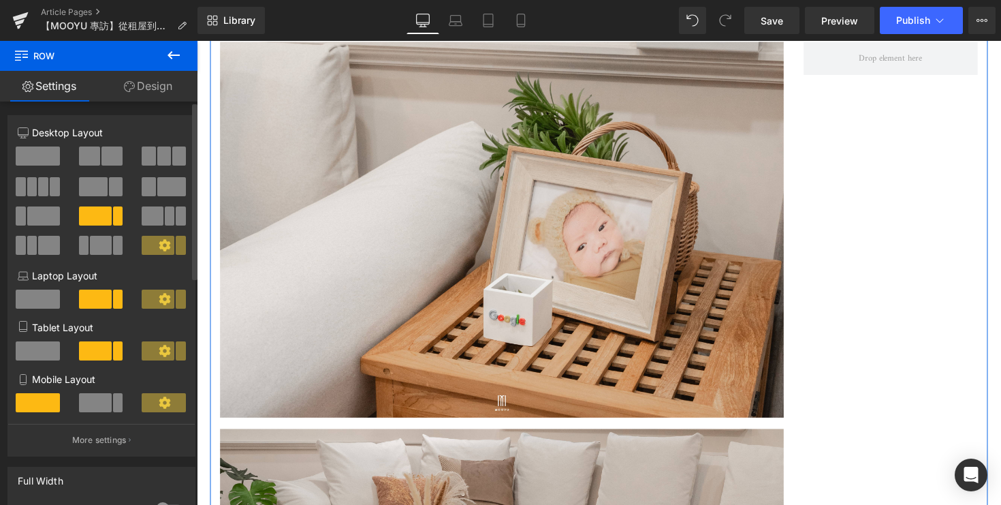
click at [37, 223] on span at bounding box center [43, 215] width 33 height 19
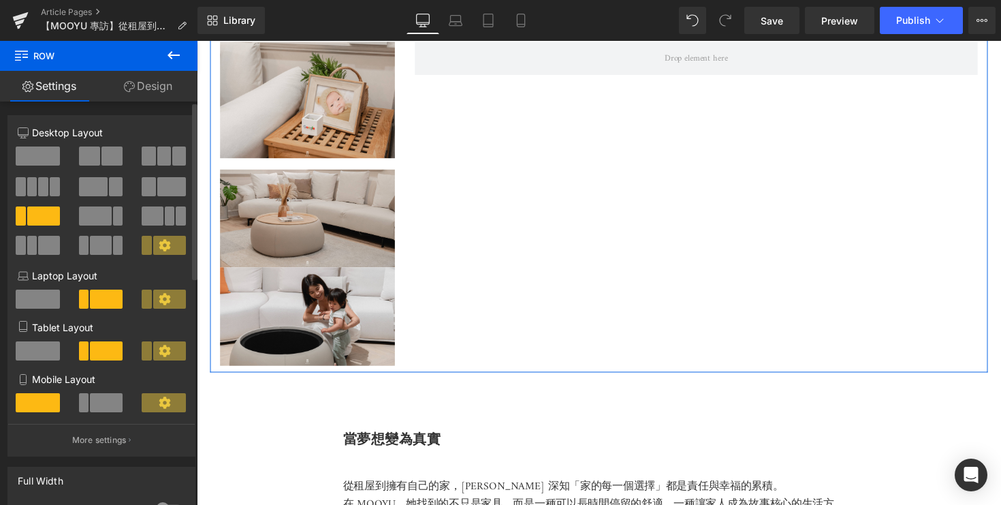
click at [101, 163] on span at bounding box center [111, 155] width 21 height 19
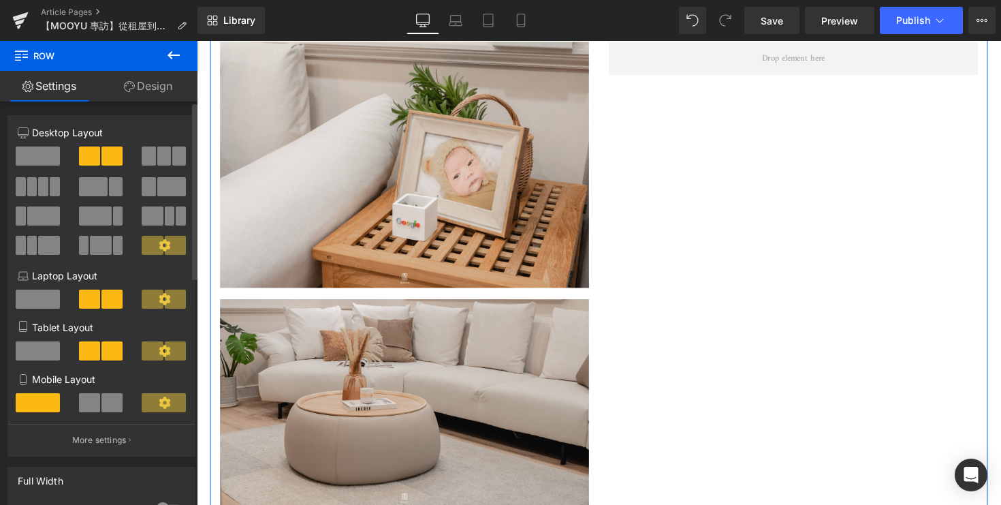
click at [172, 158] on span at bounding box center [179, 155] width 14 height 19
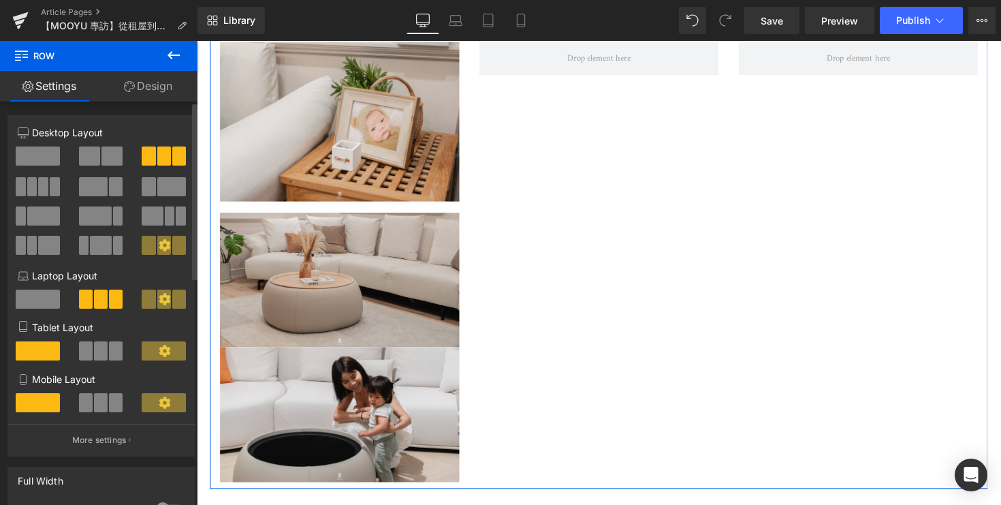
click at [161, 196] on span at bounding box center [171, 186] width 29 height 19
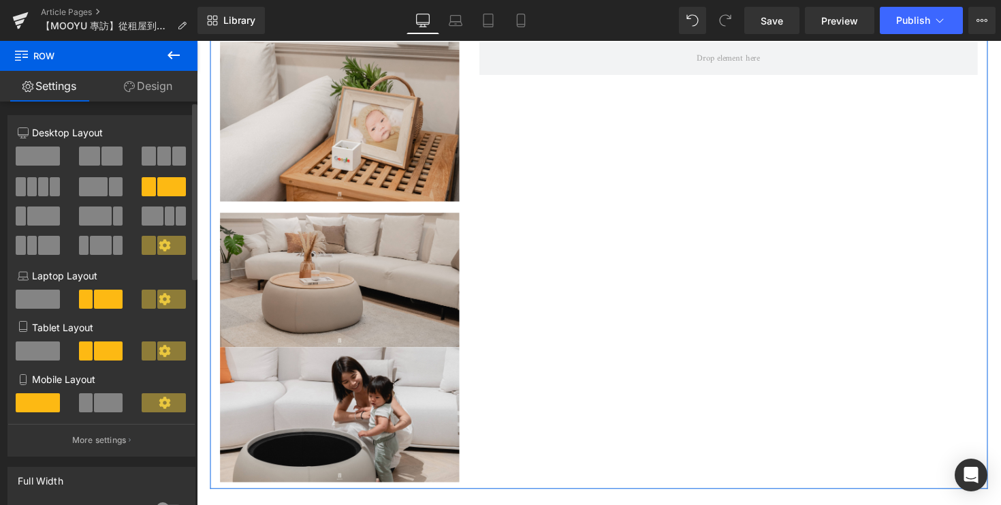
click at [102, 184] on span at bounding box center [93, 186] width 29 height 19
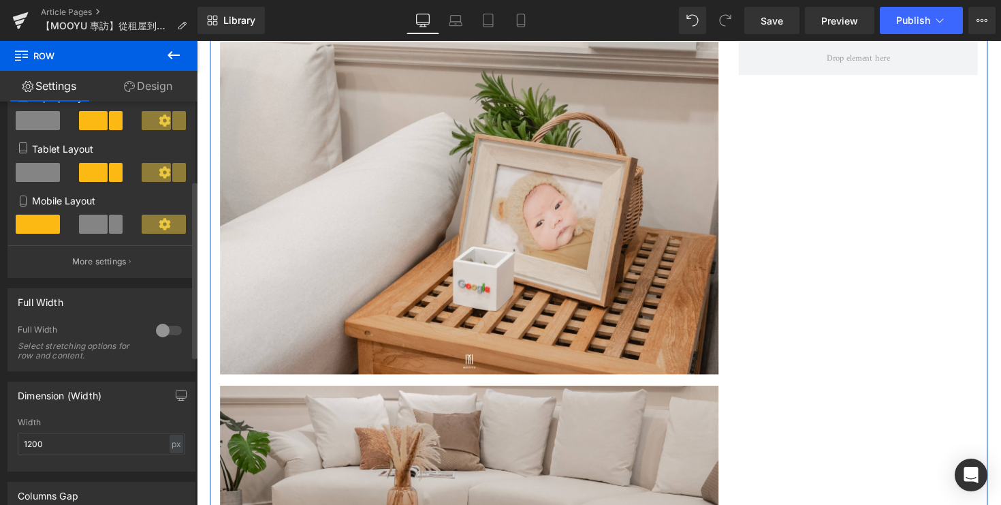
scroll to position [70, 0]
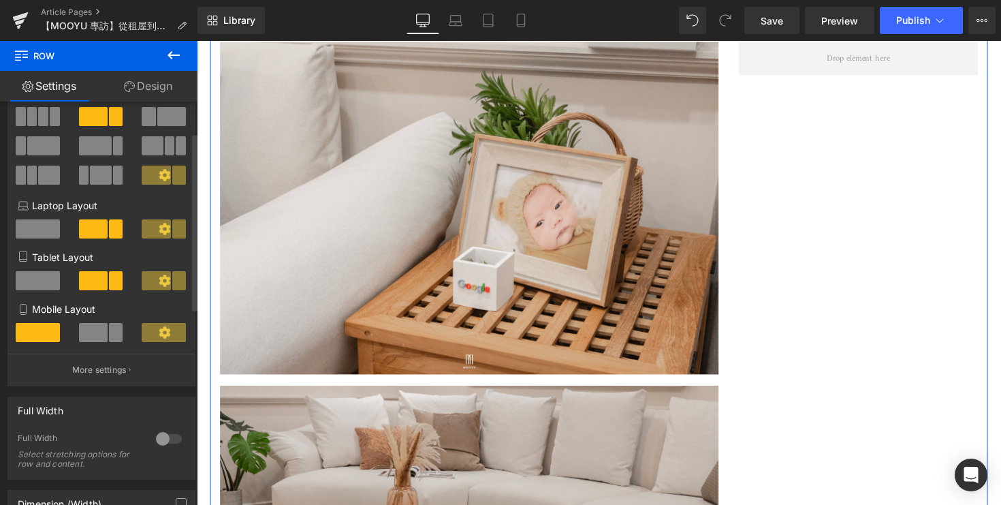
click at [105, 181] on span at bounding box center [100, 174] width 21 height 19
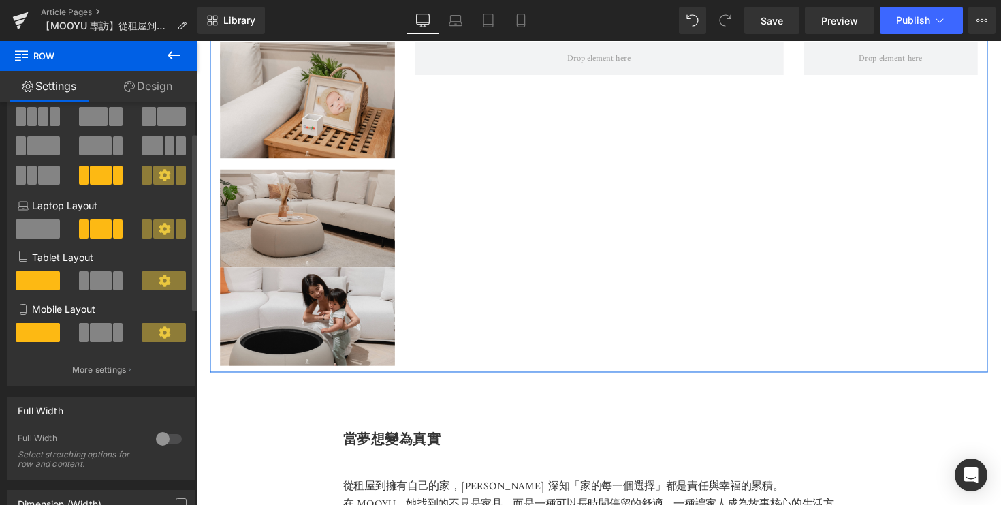
click at [31, 183] on span at bounding box center [32, 174] width 10 height 19
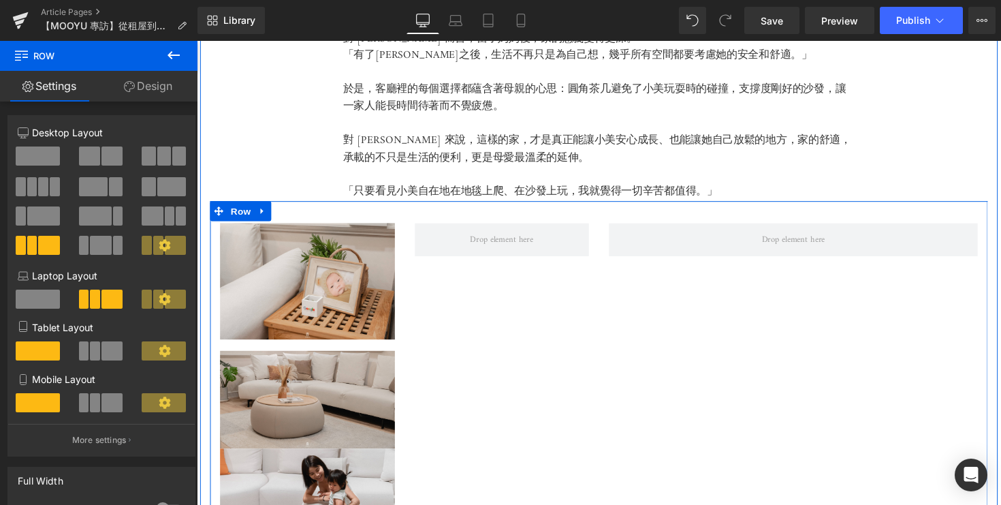
scroll to position [3252, 0]
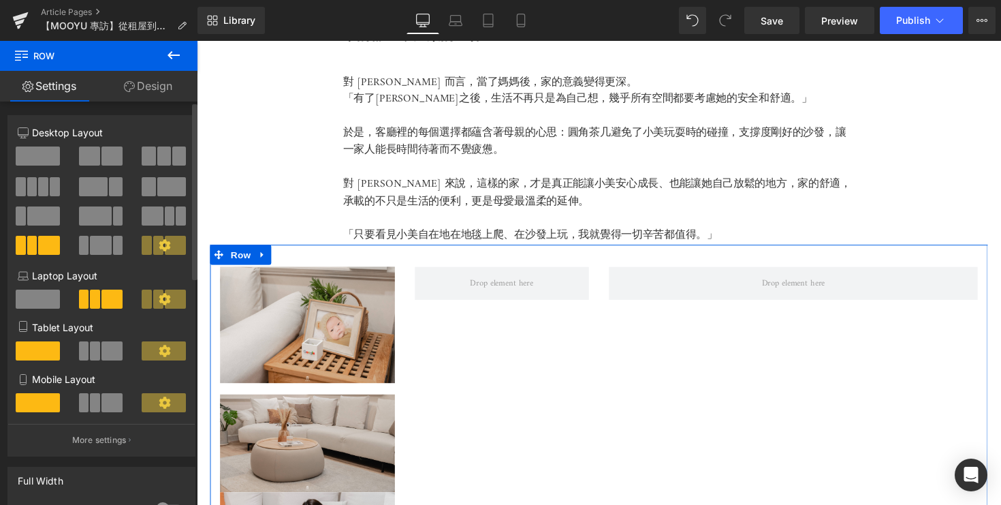
click at [47, 158] on span at bounding box center [38, 155] width 44 height 19
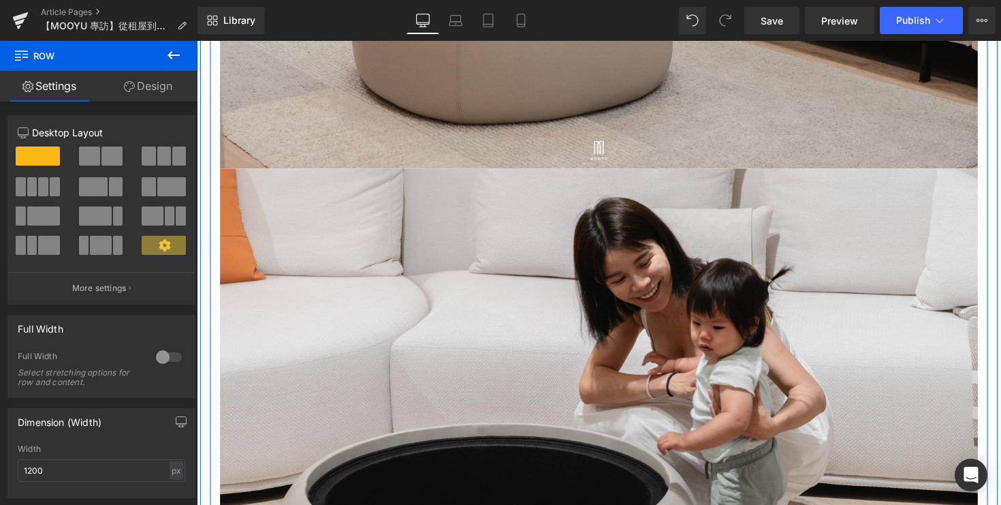
scroll to position [4448, 0]
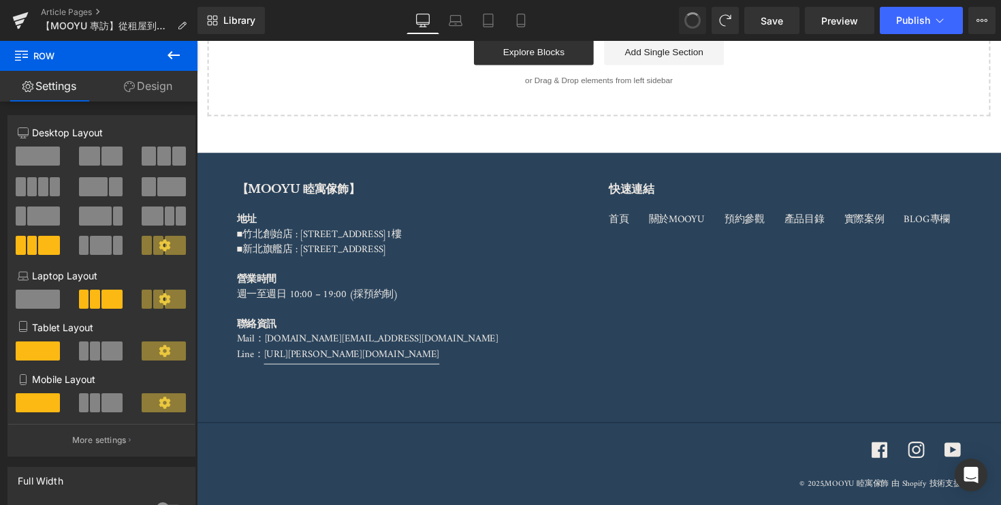
click at [693, 14] on span at bounding box center [693, 21] width 22 height 22
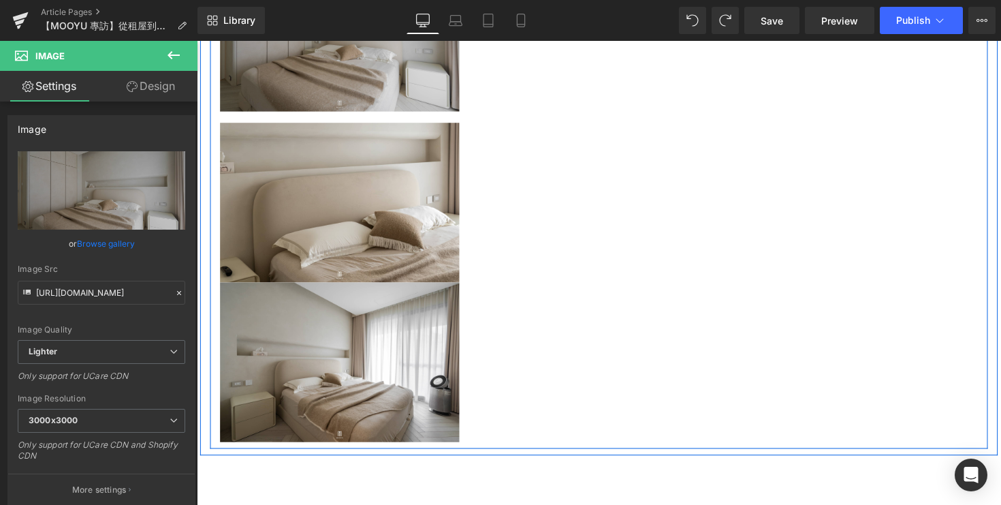
scroll to position [3552, 0]
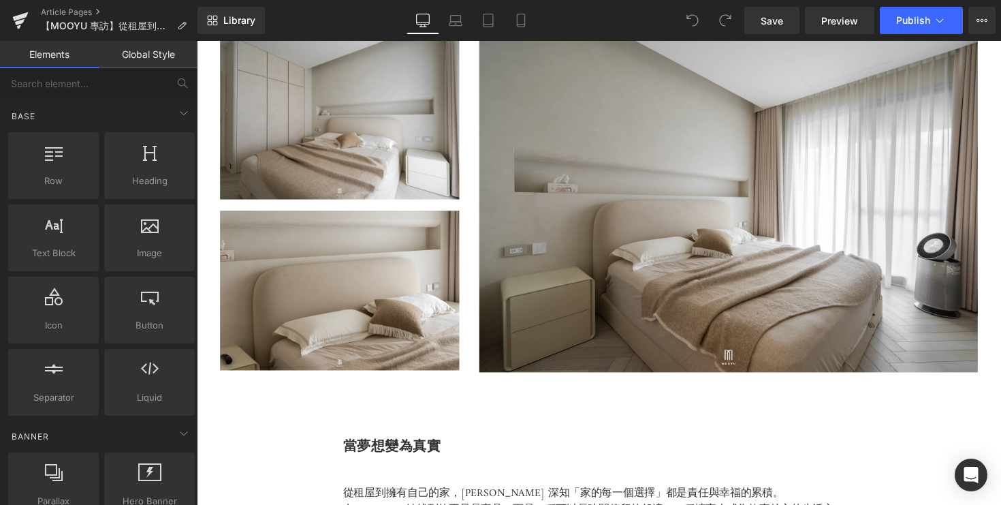
scroll to position [3480, 0]
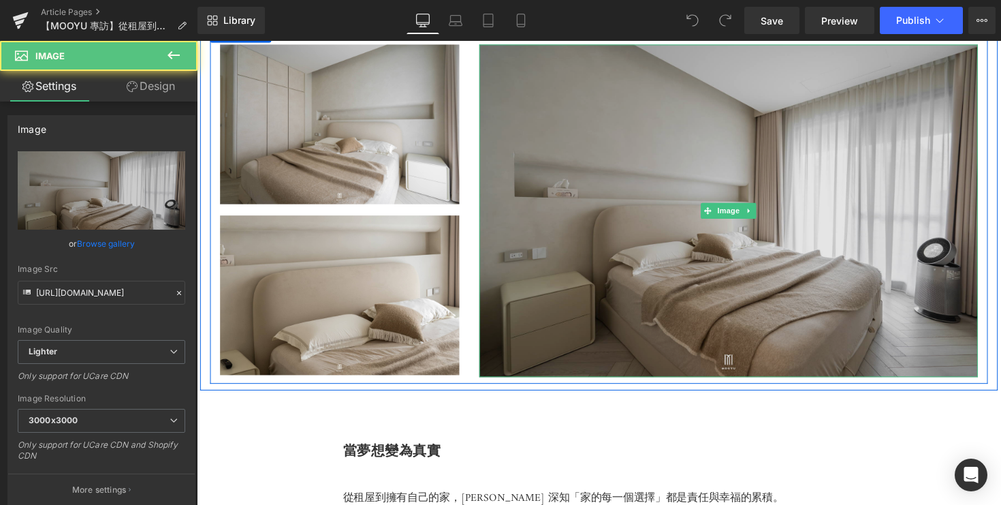
click at [645, 193] on img at bounding box center [741, 215] width 511 height 340
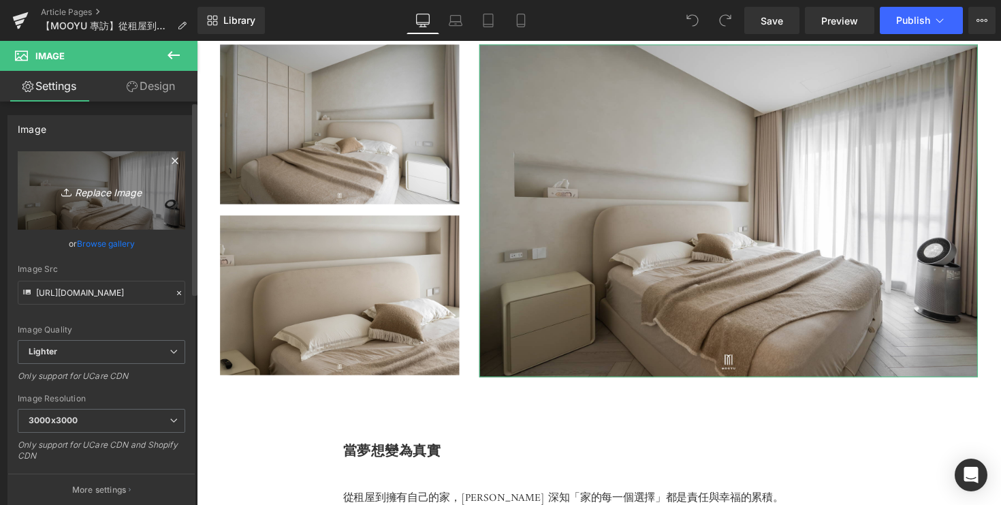
click at [98, 199] on link "Replace Image" at bounding box center [102, 190] width 168 height 78
type input "C:\fakepath\DSC08179.jpg"
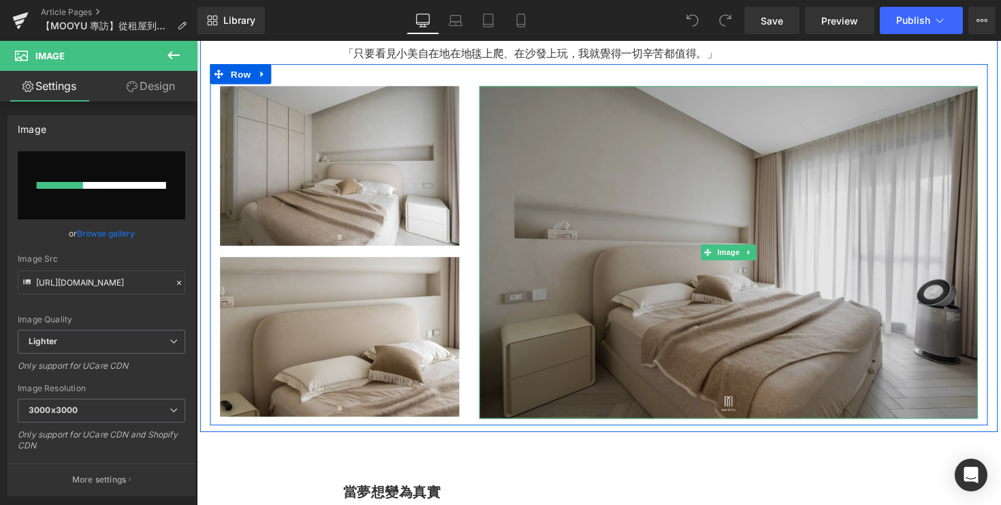
scroll to position [3365, 0]
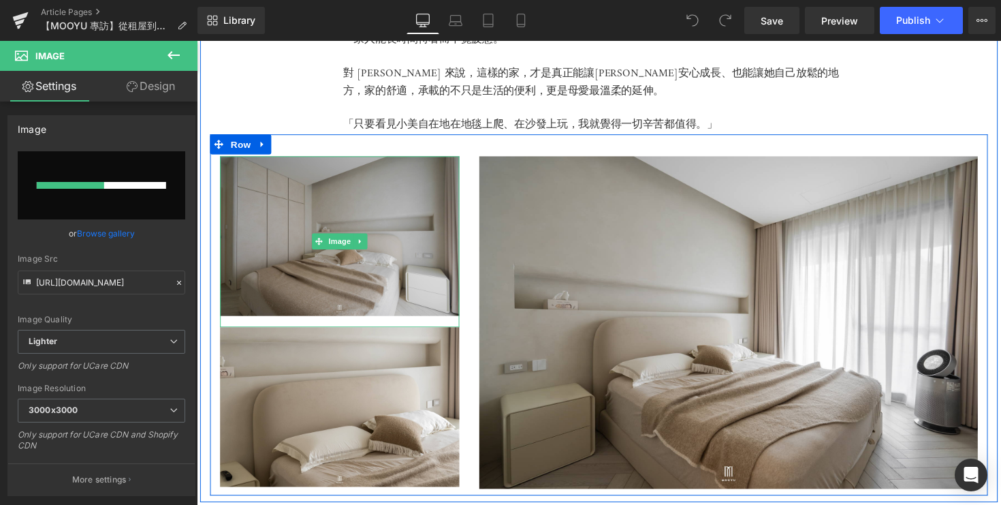
click at [330, 221] on img at bounding box center [343, 246] width 245 height 175
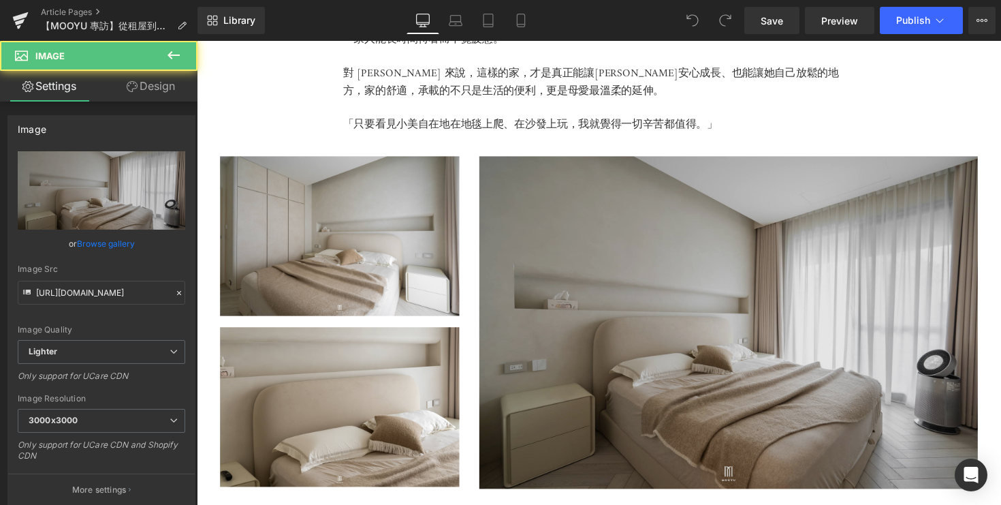
click at [622, 306] on img at bounding box center [741, 329] width 511 height 340
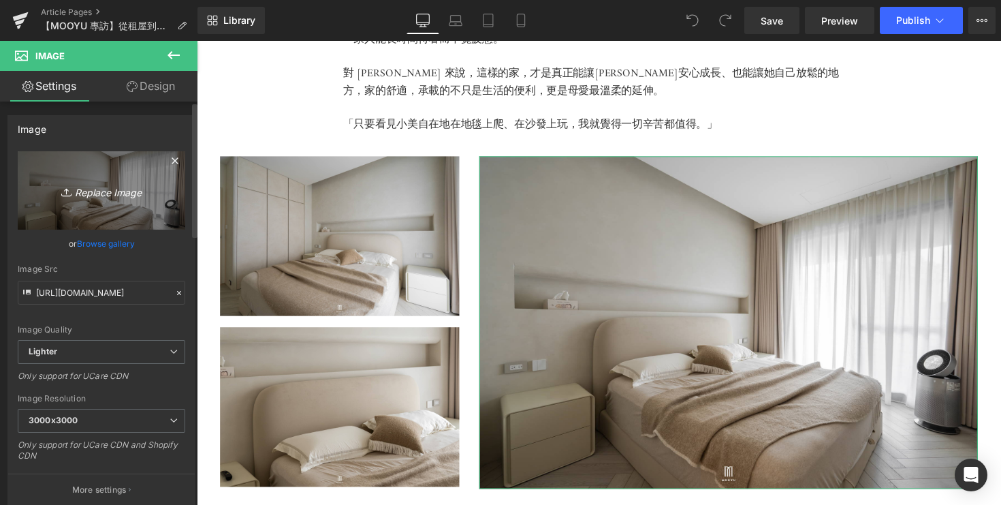
click at [118, 206] on link "Replace Image" at bounding box center [102, 190] width 168 height 78
type input "C:\fakepath\DSC08179.jpg"
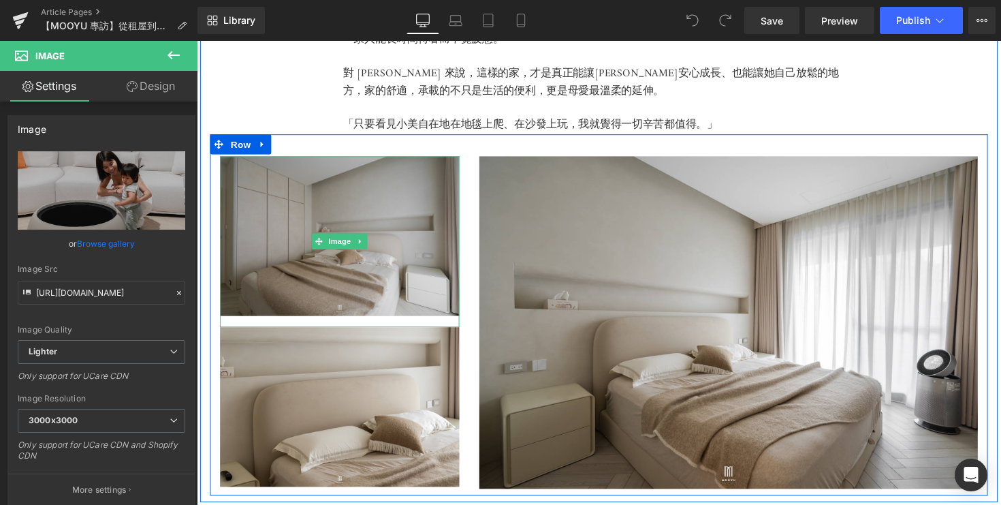
type input "[URL][DOMAIN_NAME]"
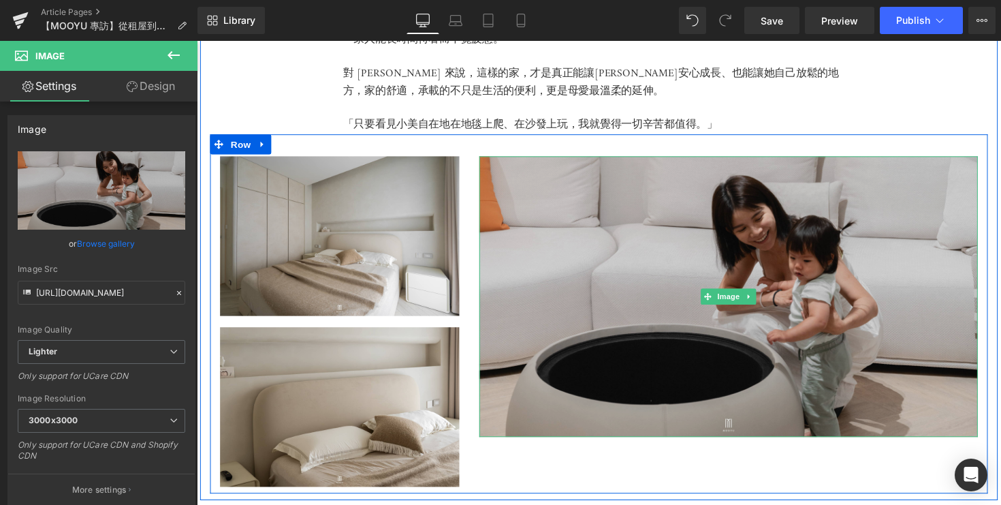
click at [498, 286] on img at bounding box center [741, 302] width 511 height 287
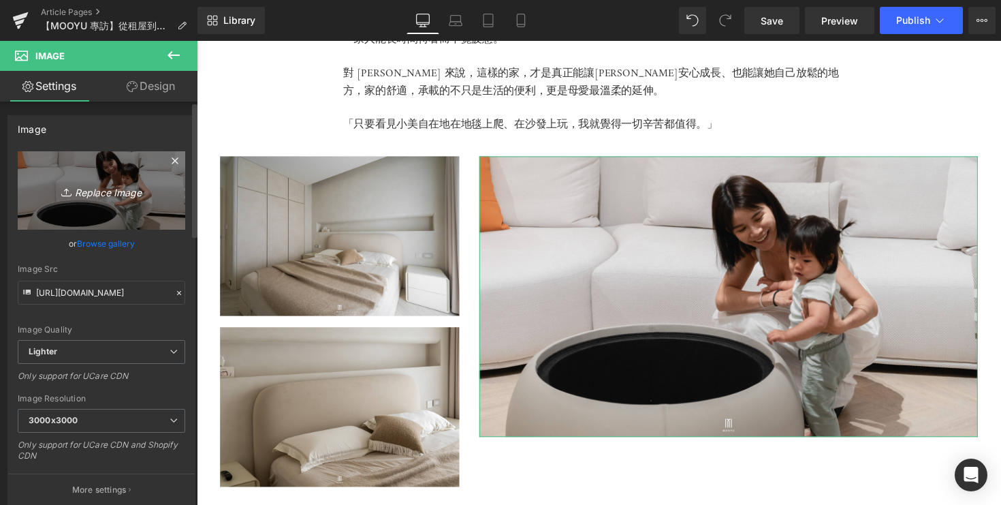
click at [116, 193] on icon "Replace Image" at bounding box center [101, 190] width 109 height 17
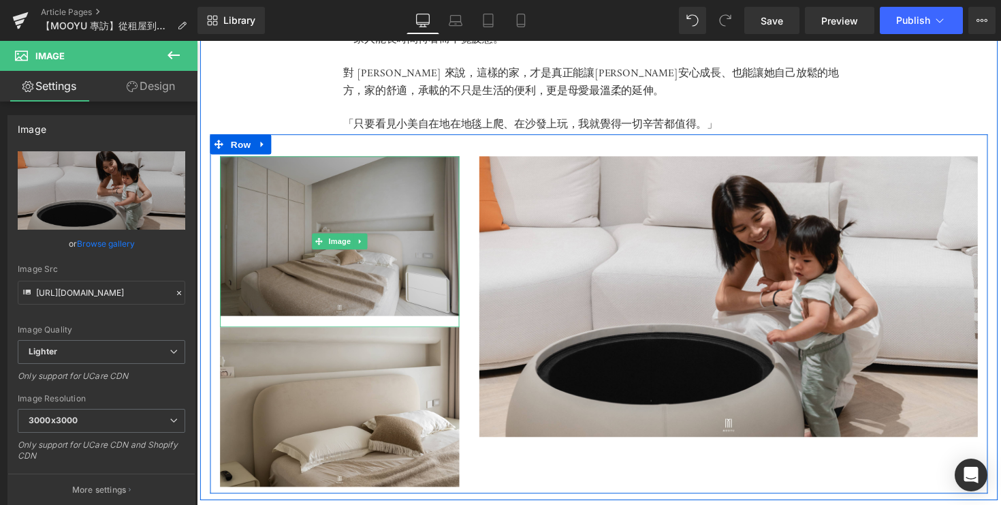
click at [399, 217] on img at bounding box center [343, 246] width 245 height 175
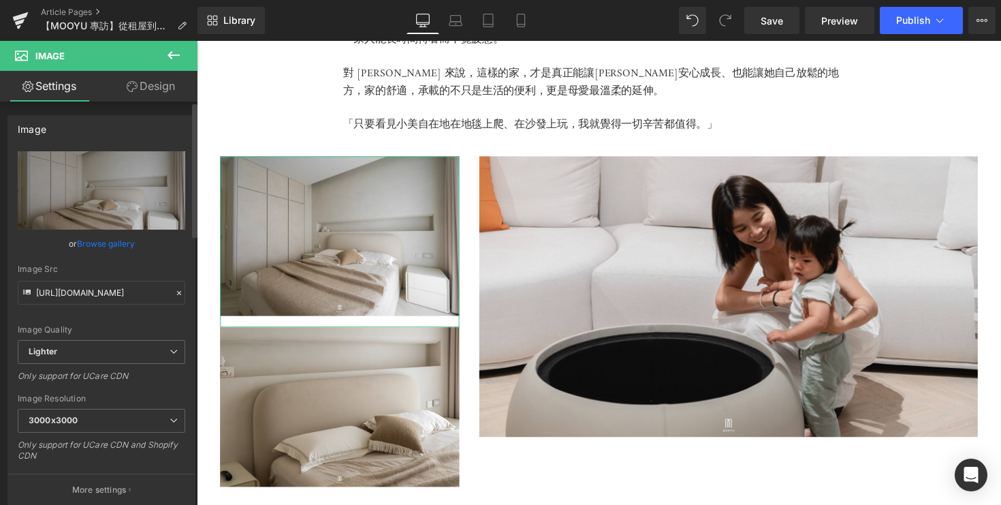
click at [116, 242] on link "Browse gallery" at bounding box center [106, 244] width 58 height 24
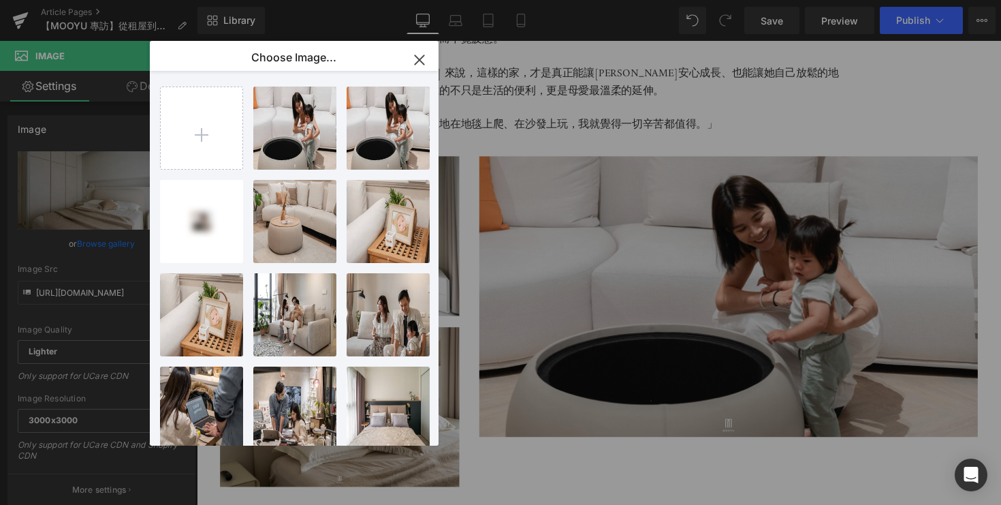
click at [416, 59] on icon "button" at bounding box center [420, 60] width 22 height 22
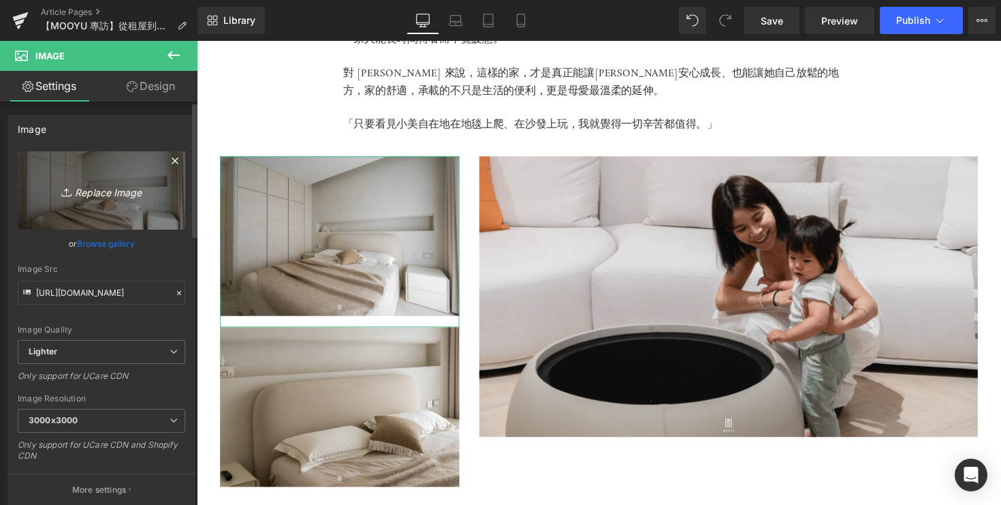
click at [142, 169] on link "Replace Image" at bounding box center [102, 190] width 168 height 78
type input "C:\fakepath\DSC05268.jpg"
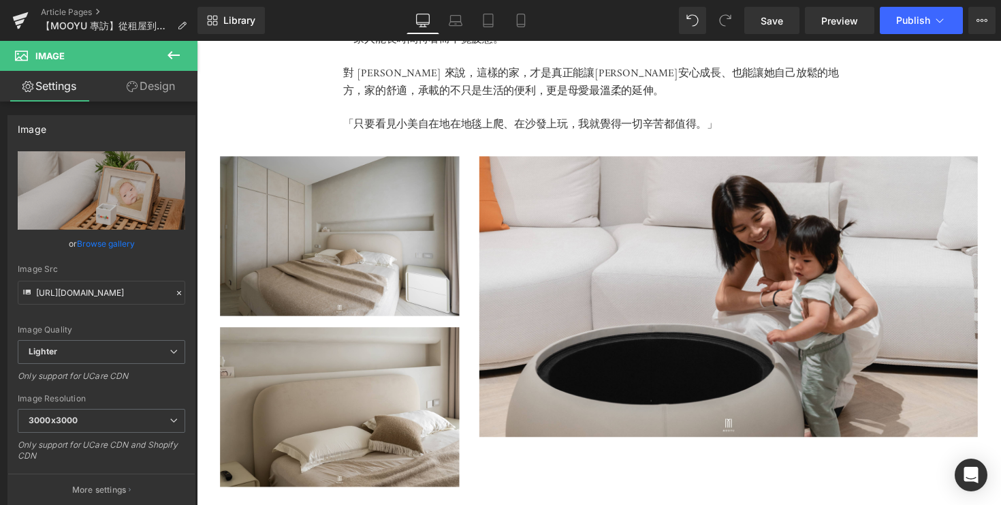
type input "[URL][DOMAIN_NAME]"
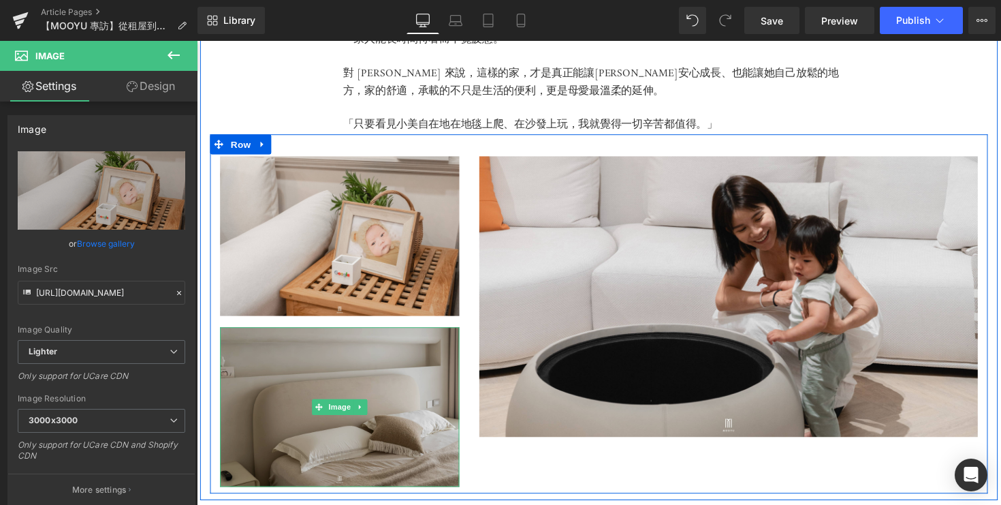
click at [339, 375] on img at bounding box center [343, 415] width 245 height 163
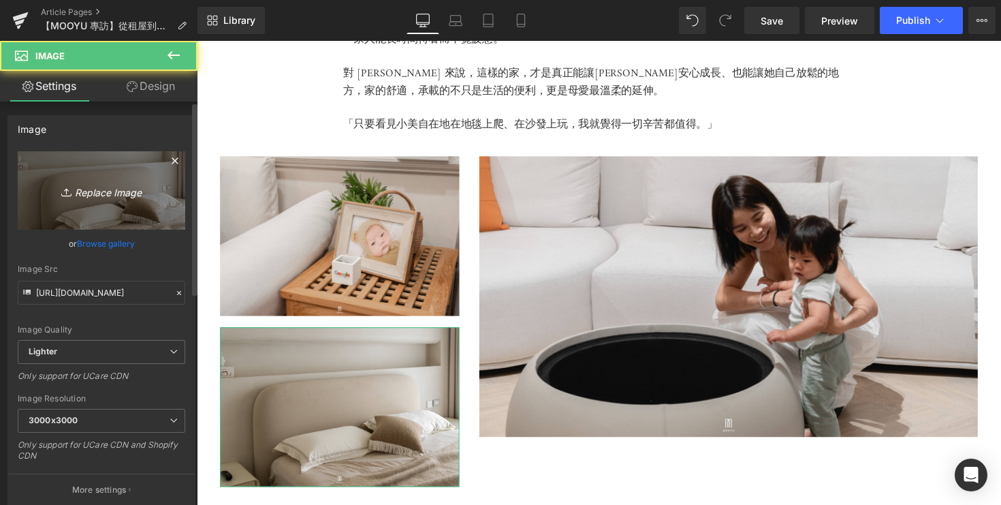
click at [112, 192] on icon "Replace Image" at bounding box center [101, 190] width 109 height 17
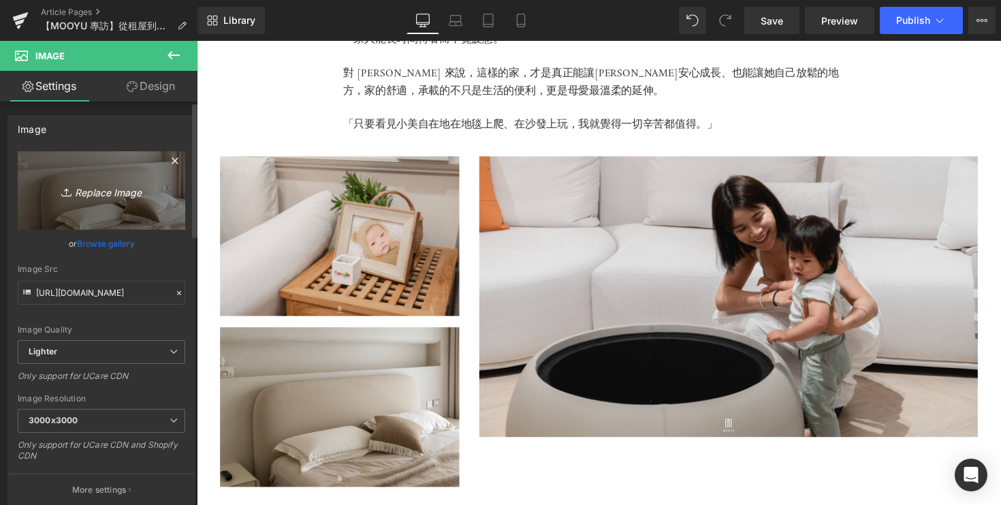
type input "C:\fakepath\DSC05239.jpg"
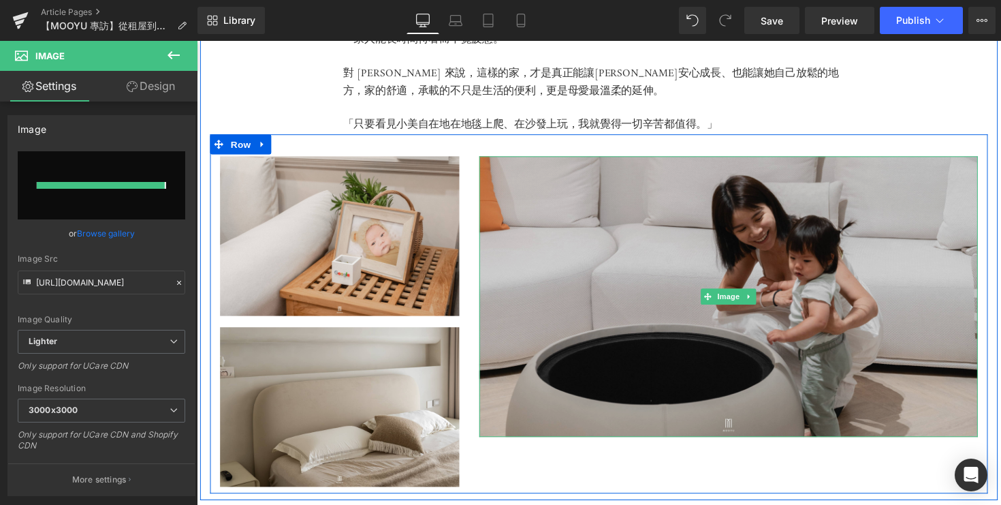
type input "[URL][DOMAIN_NAME]"
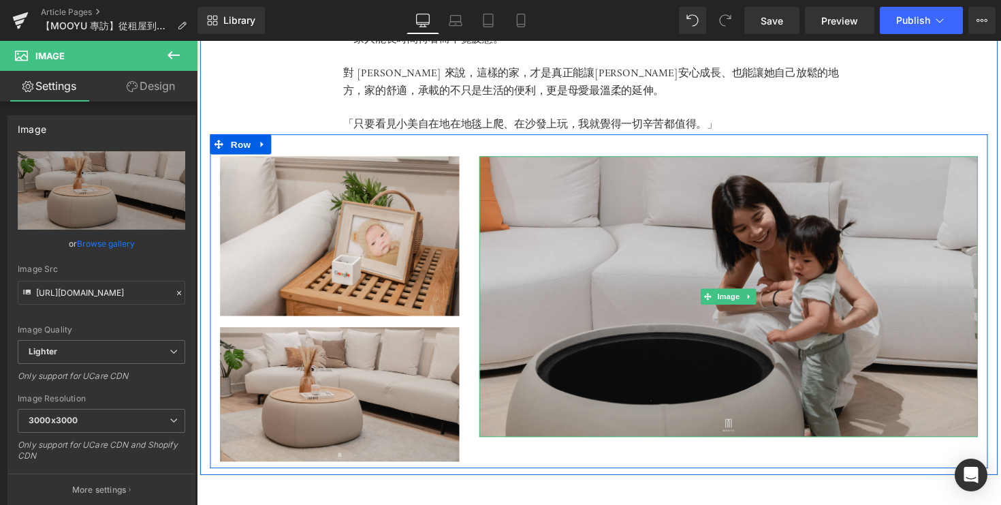
click at [645, 396] on img at bounding box center [741, 302] width 511 height 287
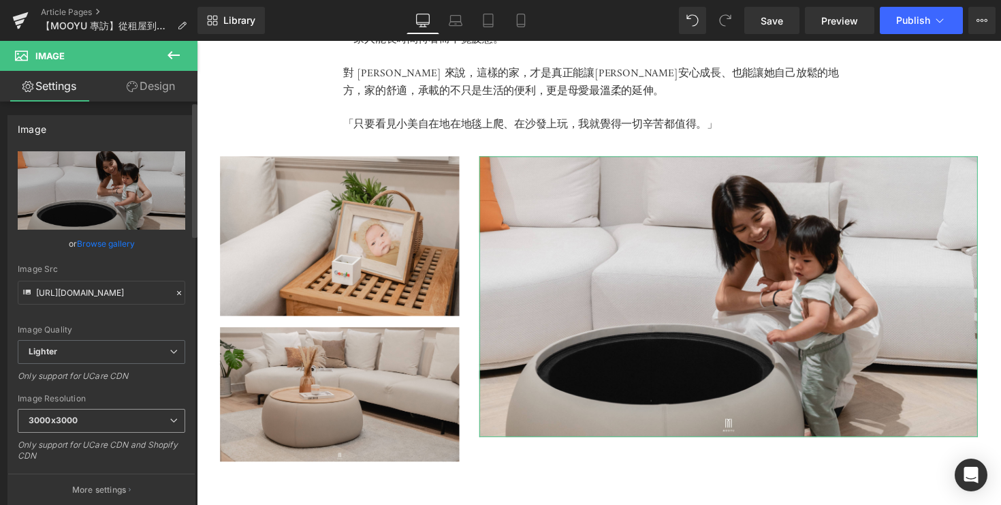
click at [155, 411] on span "3000x3000" at bounding box center [102, 421] width 168 height 24
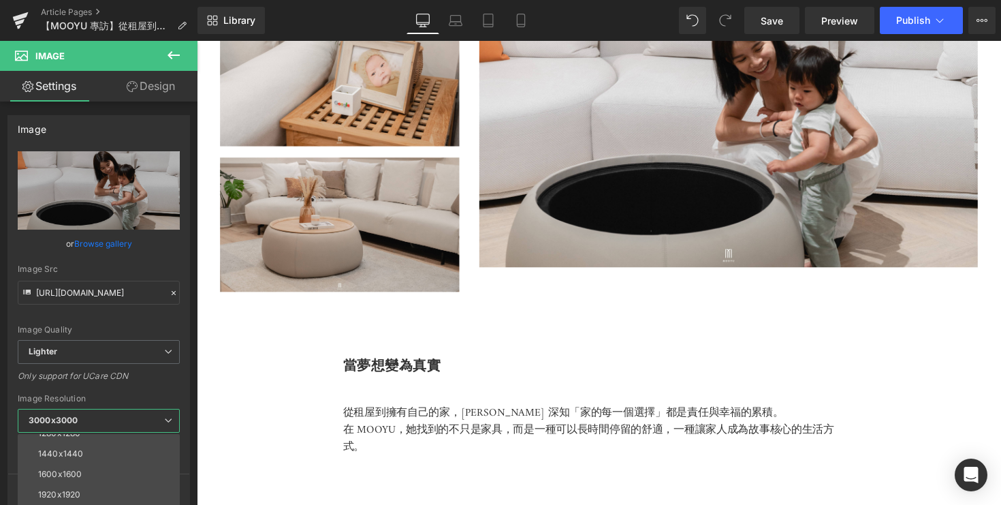
scroll to position [3592, 0]
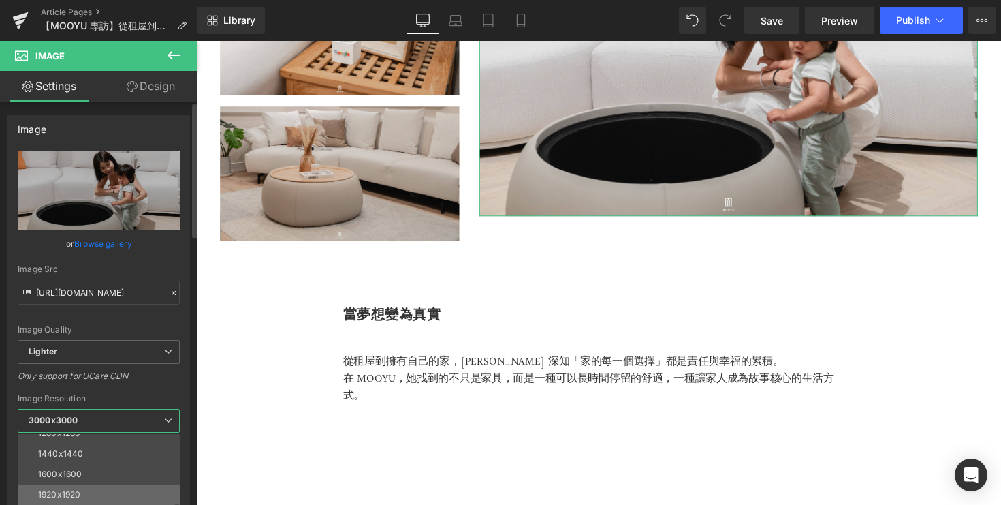
click at [116, 488] on li "1920x1920" at bounding box center [102, 494] width 168 height 20
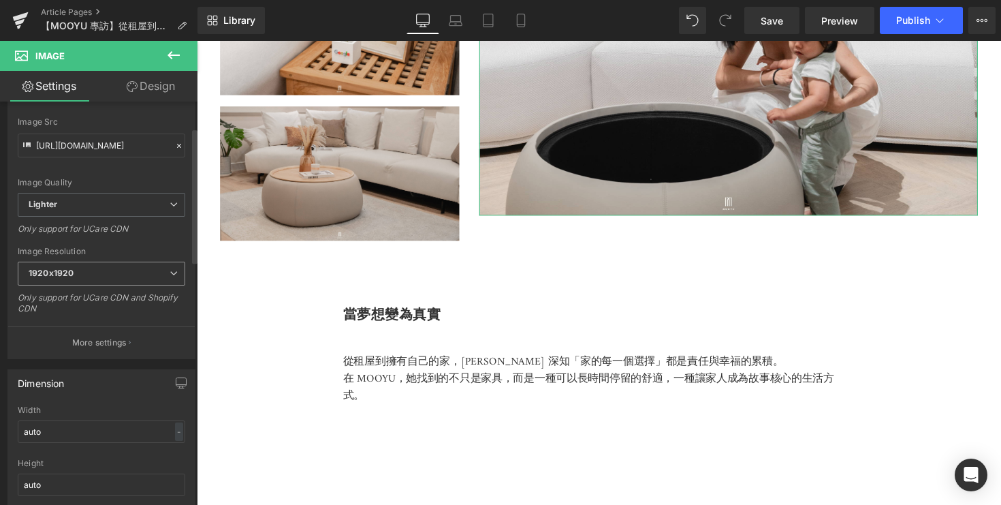
scroll to position [191, 0]
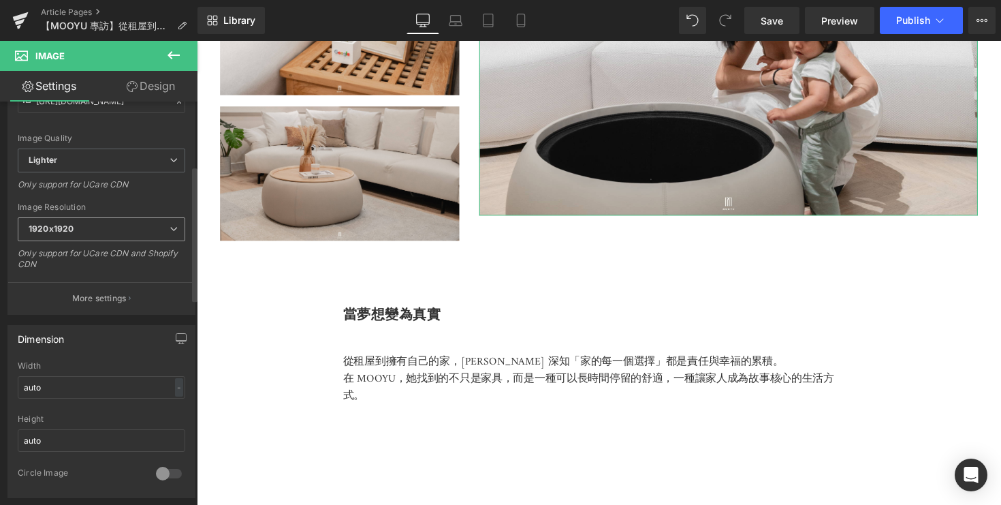
click at [125, 237] on span "1920x1920" at bounding box center [102, 229] width 168 height 24
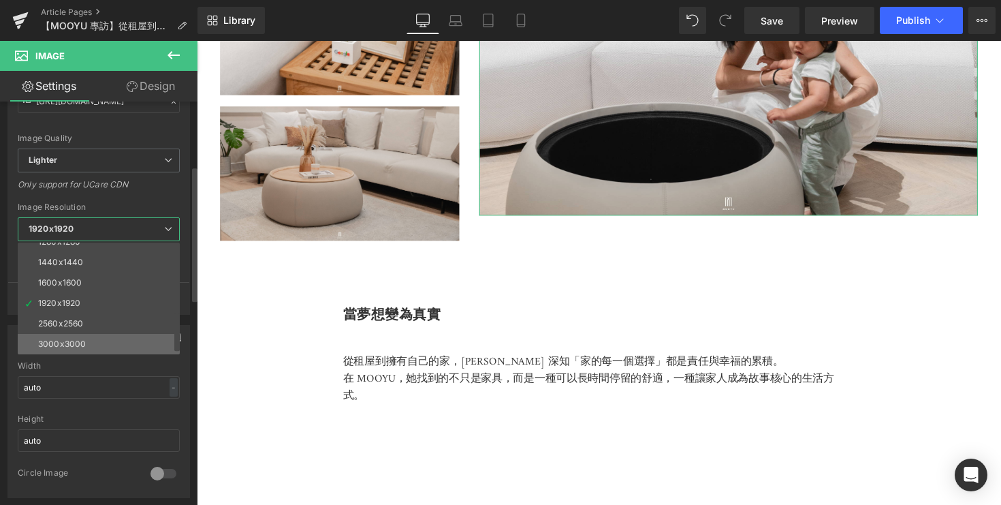
click at [106, 343] on li "3000x3000" at bounding box center [102, 344] width 168 height 20
type input "[URL][DOMAIN_NAME]"
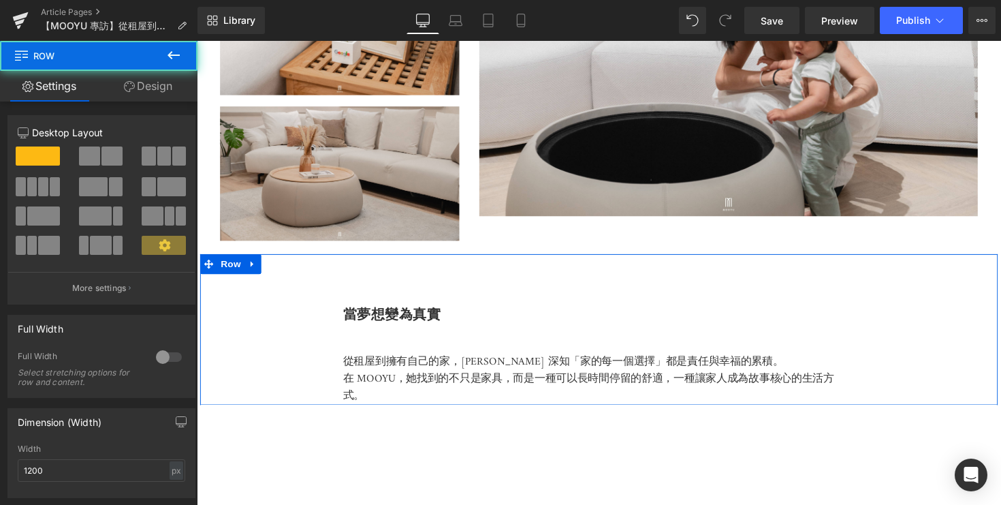
click at [482, 269] on div "當夢想變為真實 Heading 從租屋到擁有自己的家，[PERSON_NAME] 深知「家的每一個選擇」都是責任與幸福的累積。 在 [PERSON_NAME]…" at bounding box center [608, 336] width 817 height 155
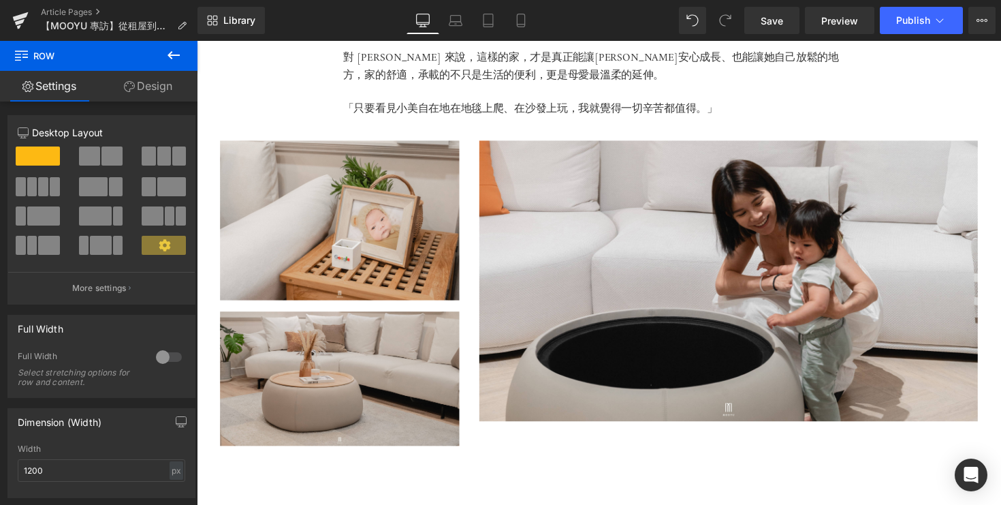
scroll to position [3362, 0]
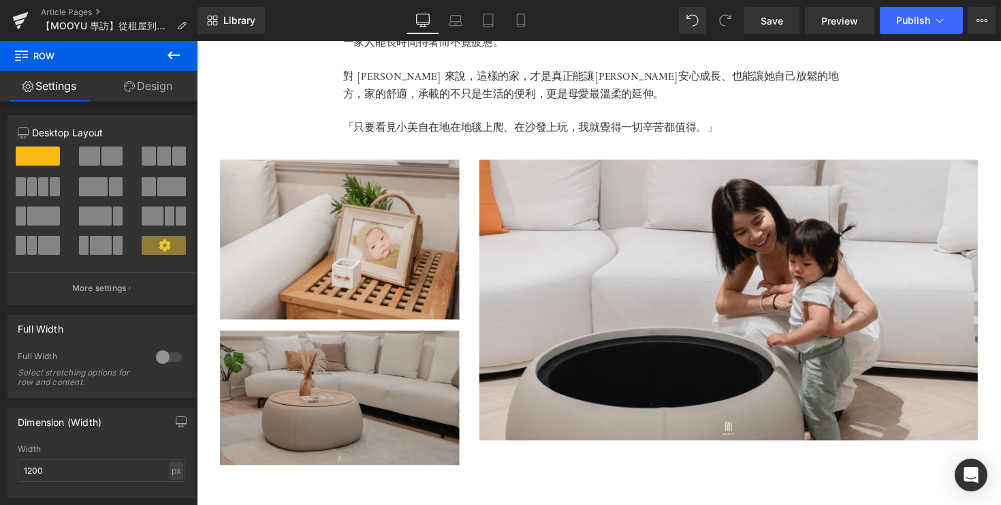
click at [396, 414] on img at bounding box center [343, 407] width 245 height 138
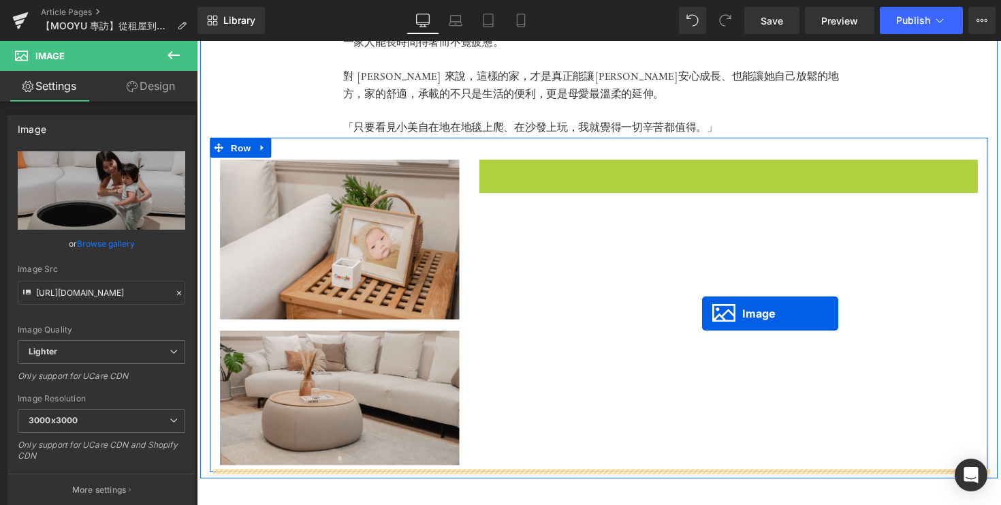
drag, startPoint x: 716, startPoint y: 300, endPoint x: 701, endPoint y: 349, distance: 50.8
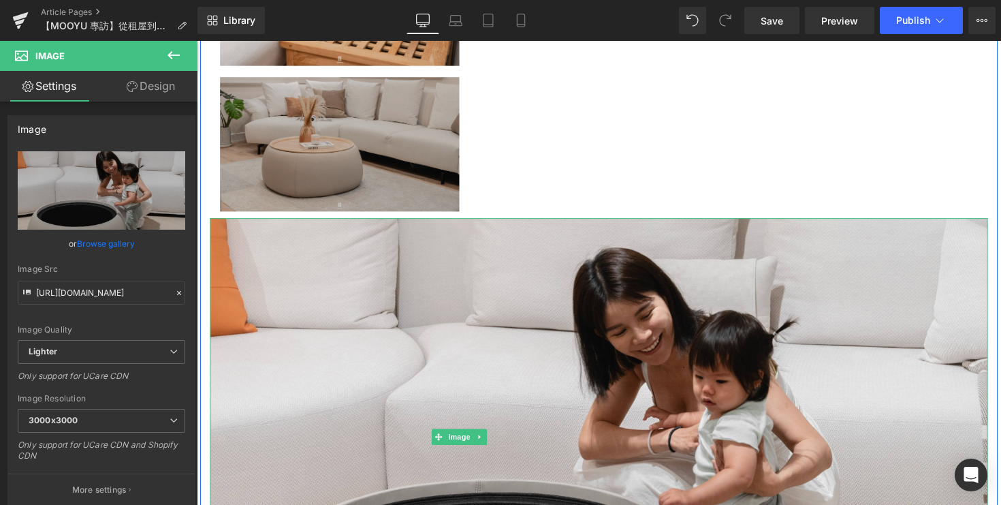
scroll to position [3686, 0]
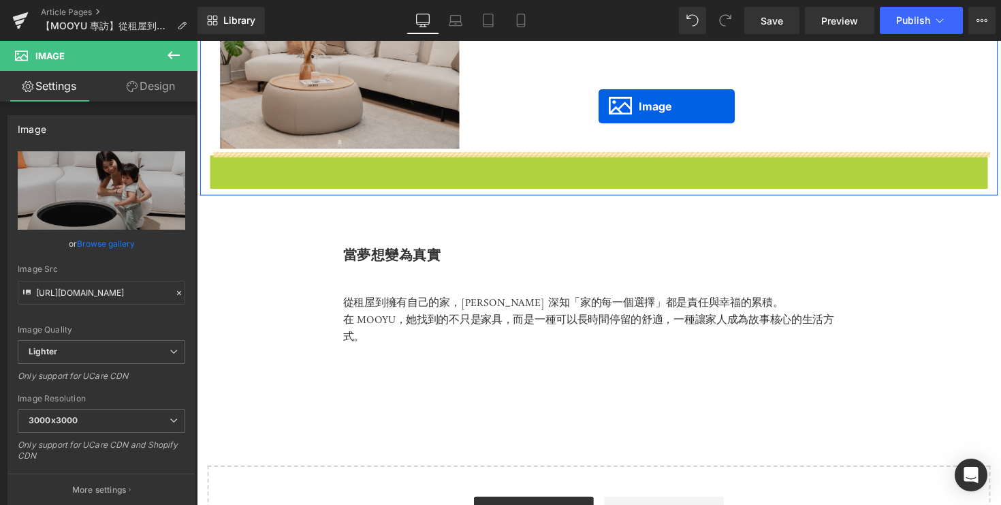
drag, startPoint x: 584, startPoint y: 375, endPoint x: 608, endPoint y: 108, distance: 268.0
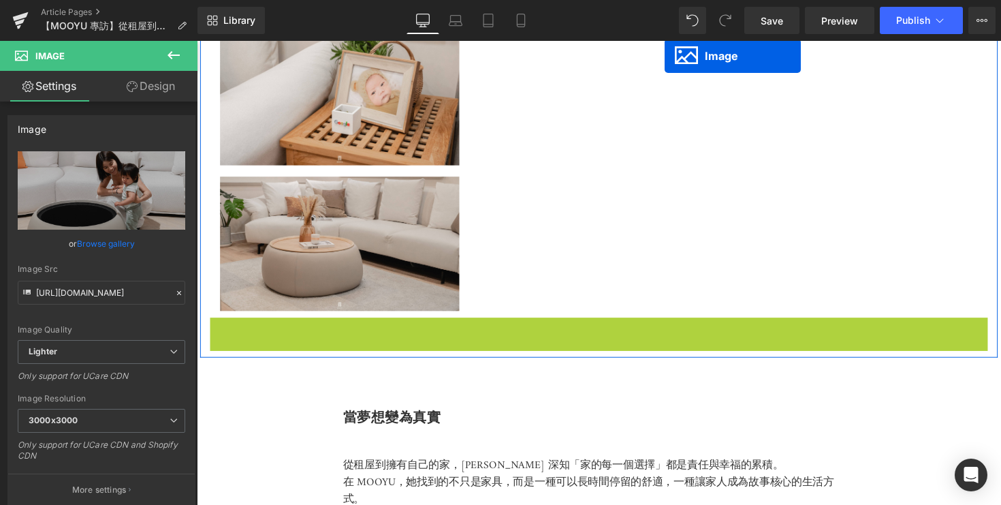
scroll to position [3452, 0]
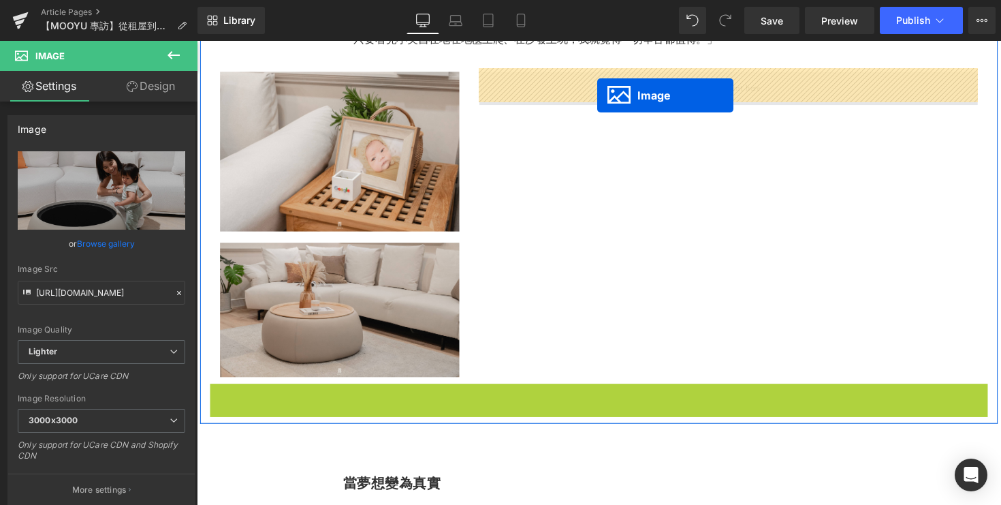
drag, startPoint x: 584, startPoint y: 406, endPoint x: 607, endPoint y: 97, distance: 310.0
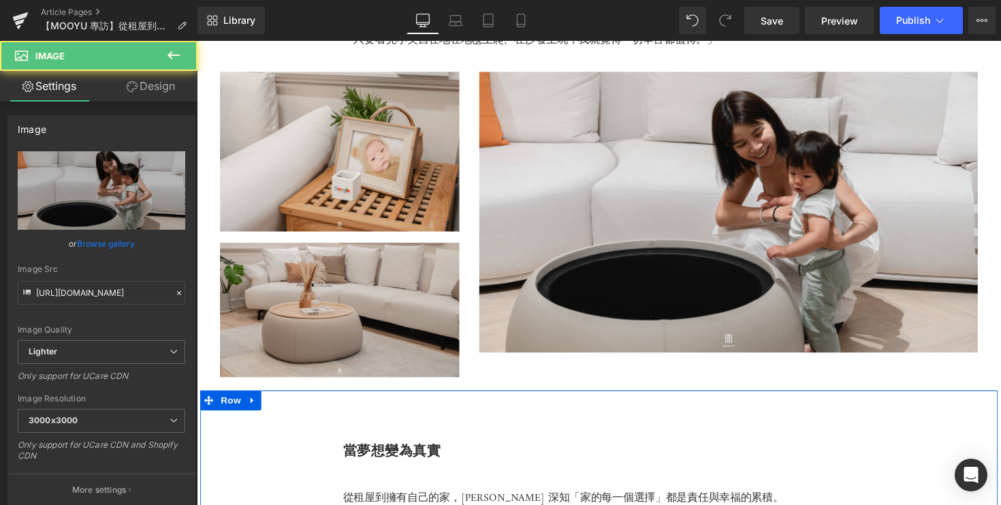
click at [526, 454] on div "當夢想變為真實 Heading" at bounding box center [609, 461] width 524 height 14
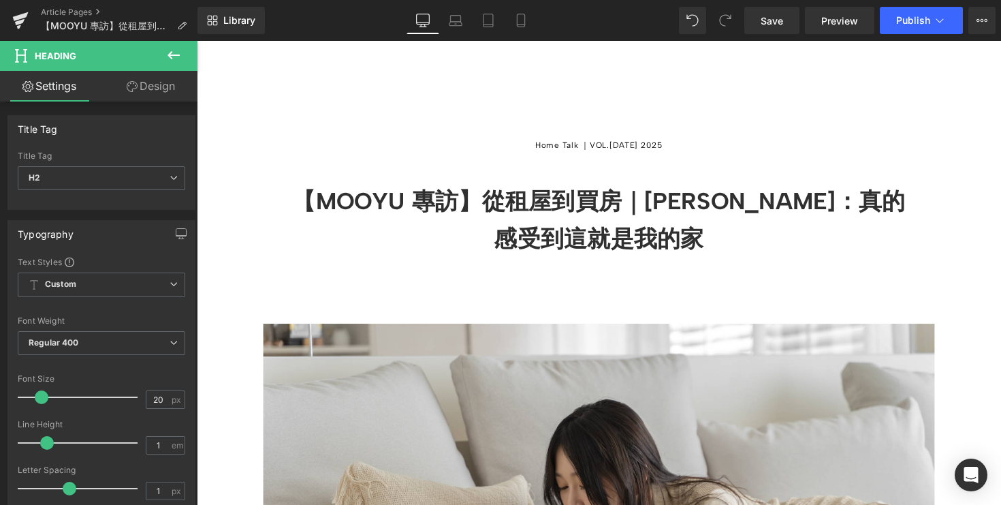
scroll to position [212, 0]
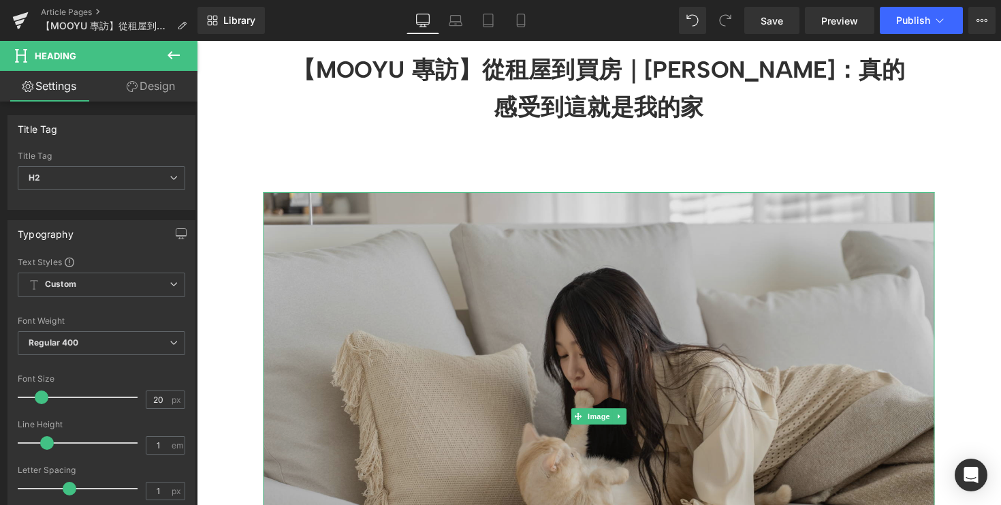
click at [466, 363] on img at bounding box center [609, 425] width 688 height 458
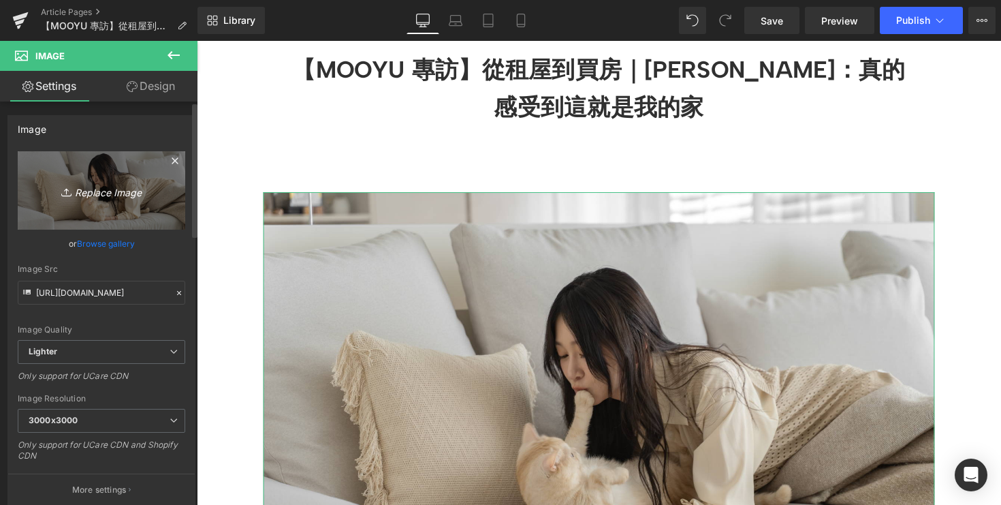
click at [92, 194] on icon "Replace Image" at bounding box center [101, 190] width 109 height 17
type input "C:\fakepath\DSC08187.jpg"
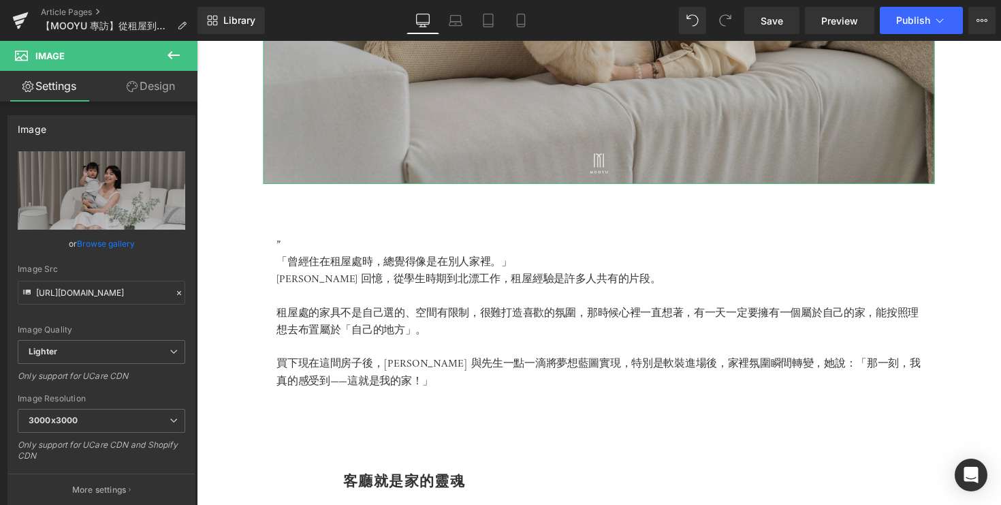
type input "[URL][DOMAIN_NAME]"
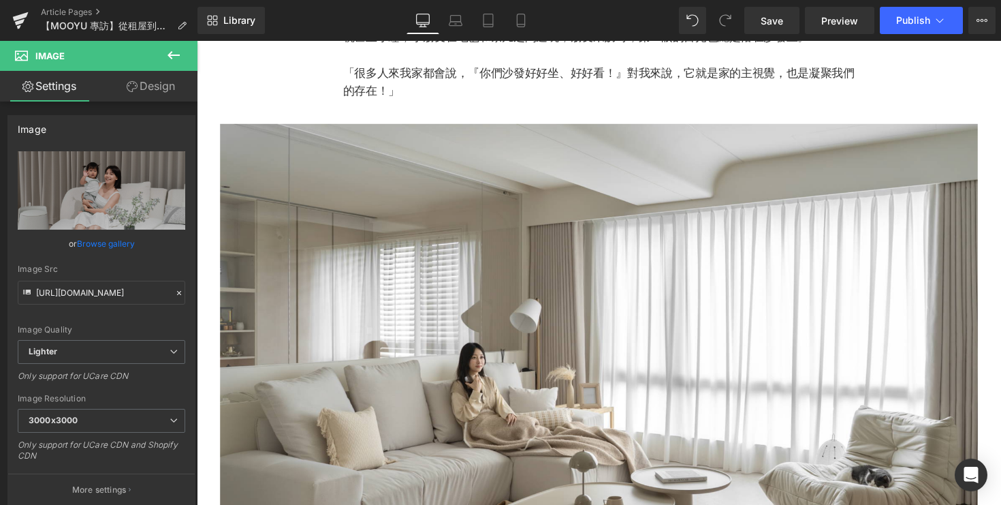
scroll to position [1305, 0]
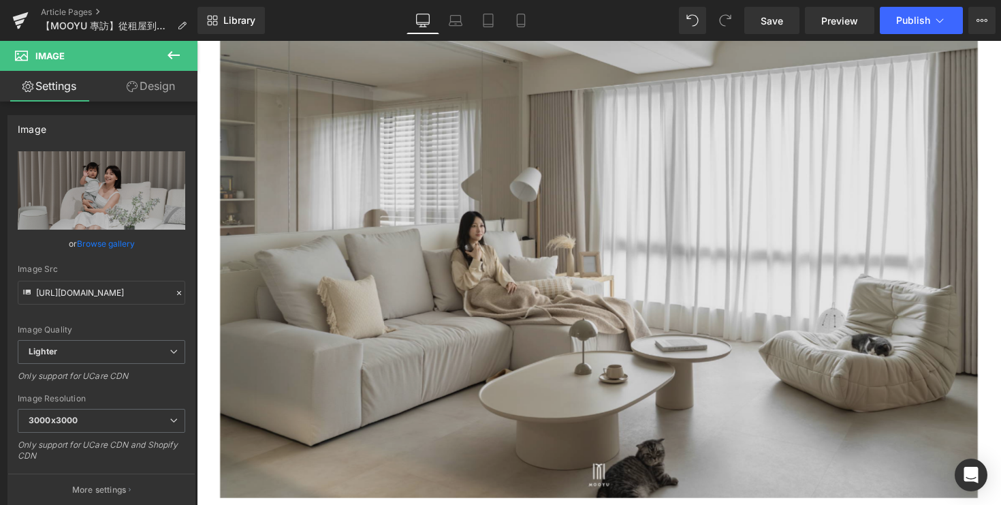
click at [592, 264] on div "Image" at bounding box center [609, 250] width 776 height 518
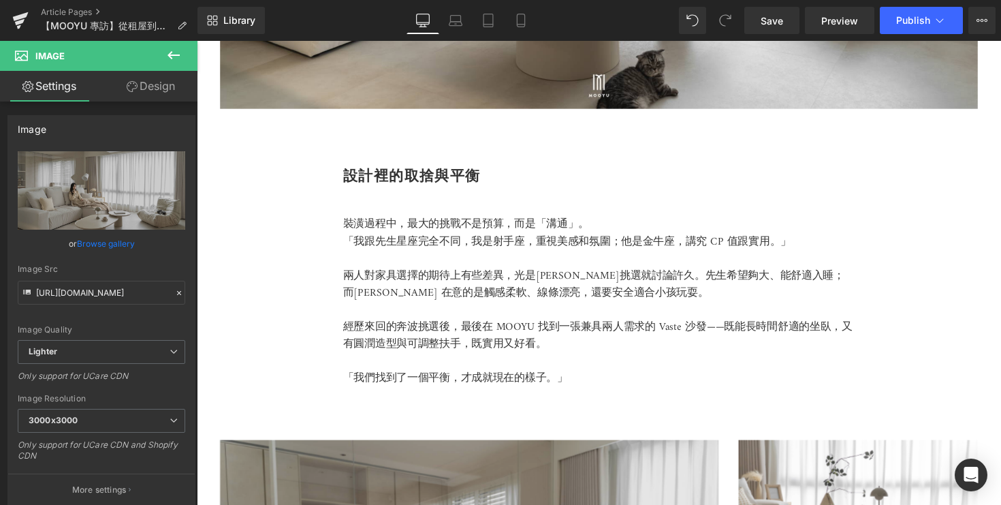
scroll to position [1566, 0]
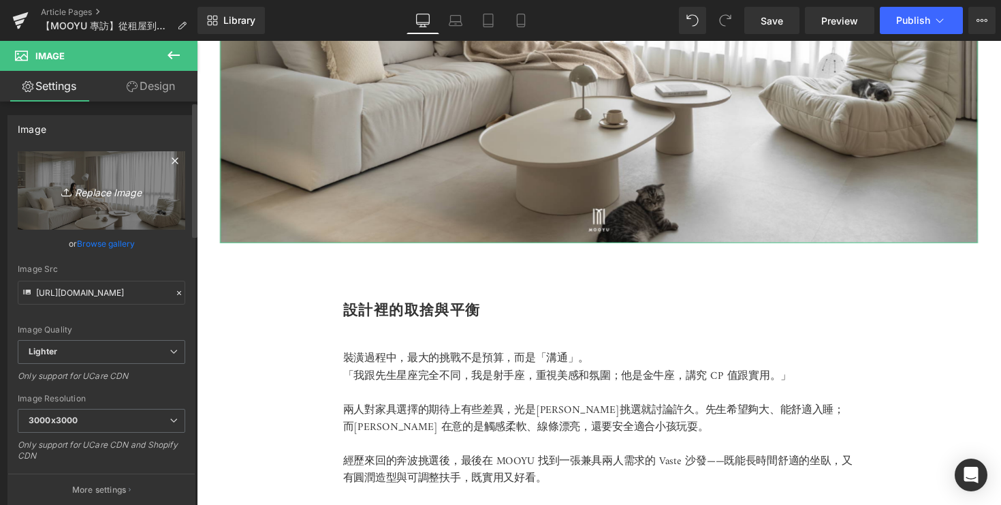
click at [99, 193] on icon "Replace Image" at bounding box center [101, 190] width 109 height 17
type input "C:\fakepath\DSC05252.jpg"
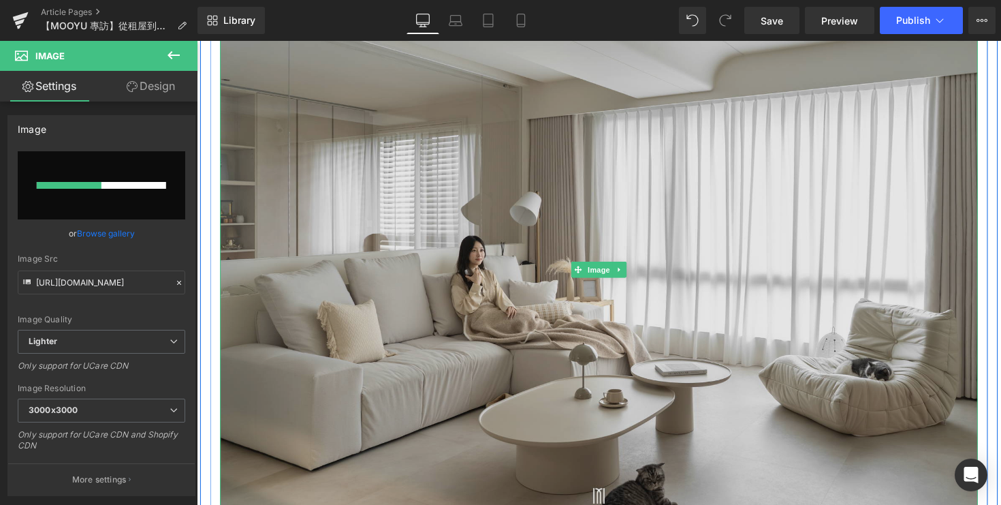
scroll to position [1278, 0]
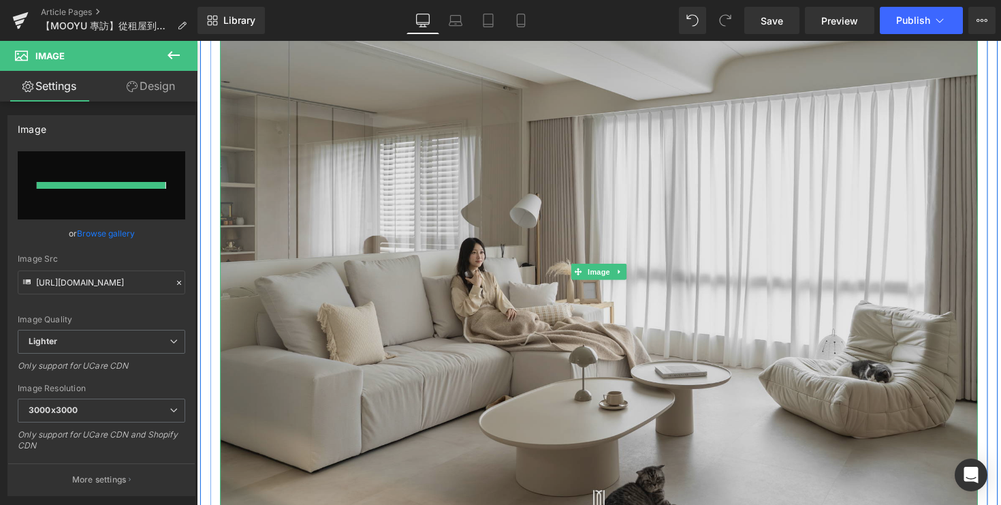
type input "[URL][DOMAIN_NAME]"
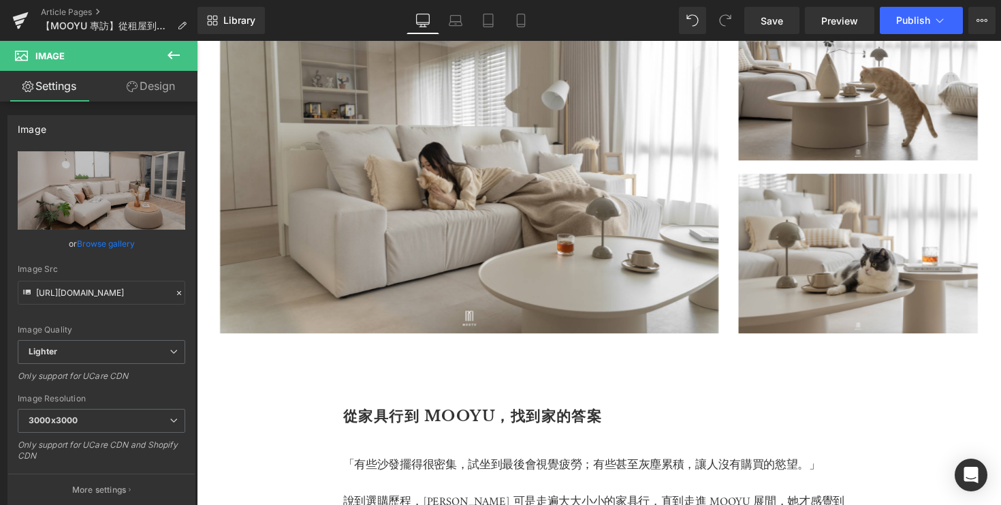
scroll to position [2067, 0]
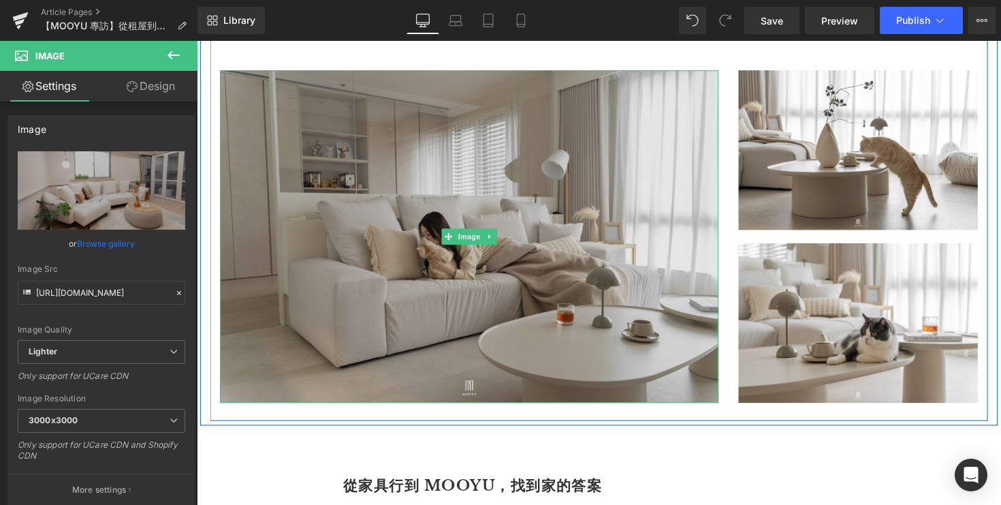
click at [537, 194] on img at bounding box center [476, 241] width 511 height 340
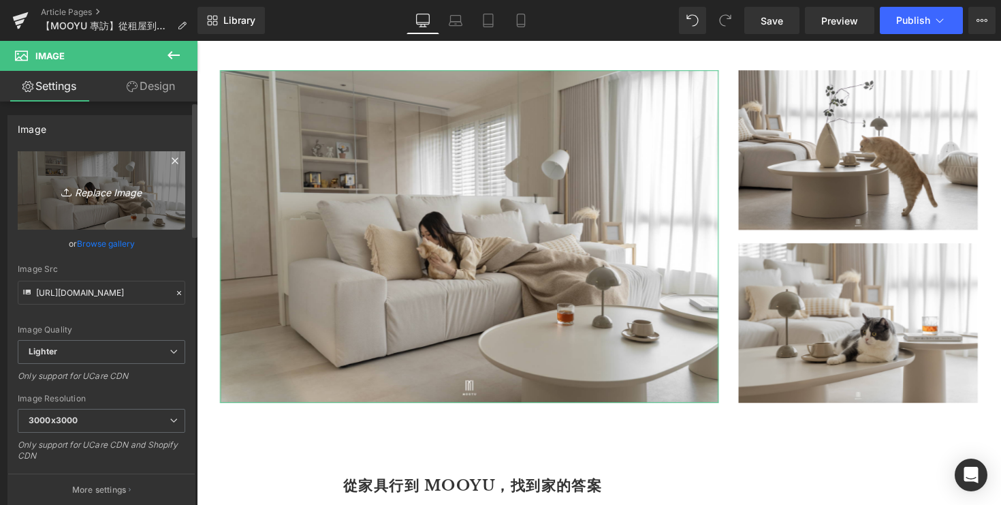
click at [116, 195] on icon "Replace Image" at bounding box center [101, 190] width 109 height 17
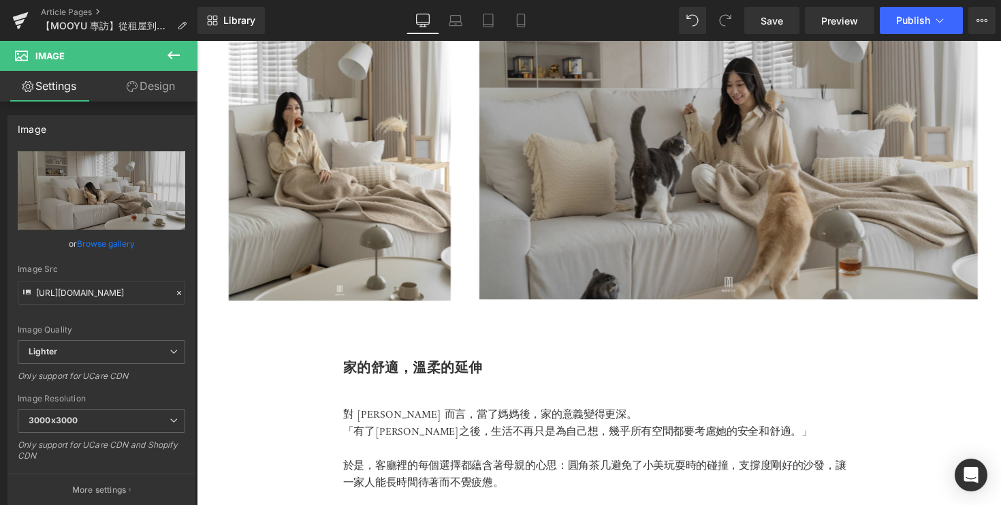
scroll to position [2799, 0]
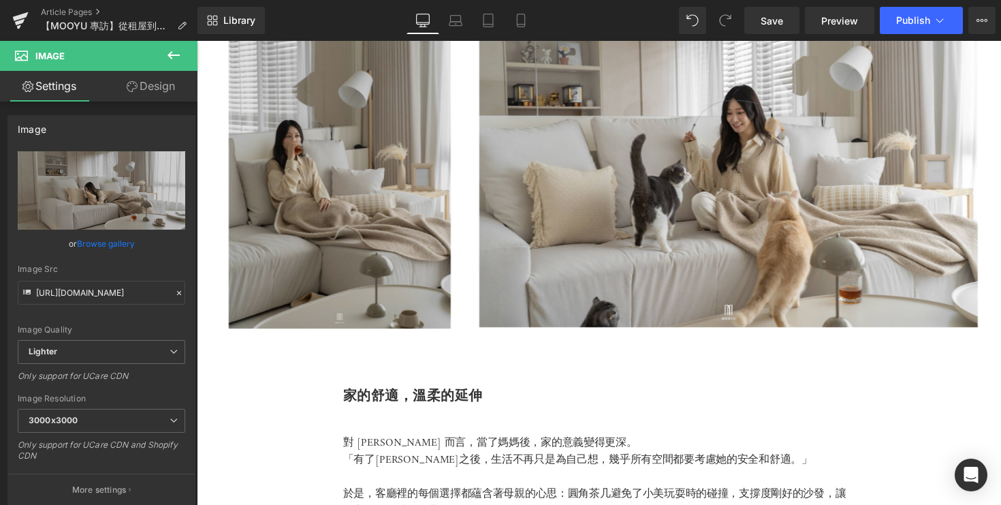
click at [373, 240] on img at bounding box center [343, 164] width 228 height 342
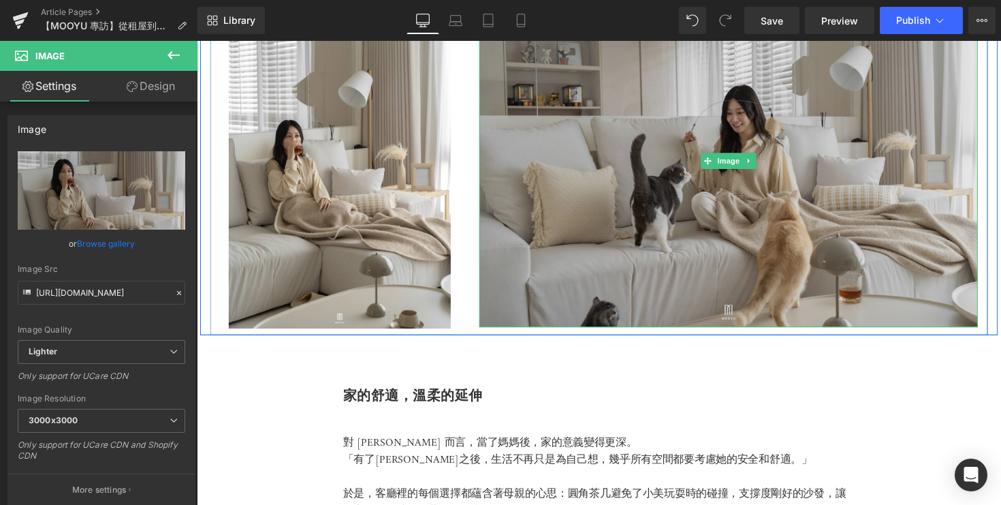
click at [638, 207] on img at bounding box center [741, 163] width 511 height 340
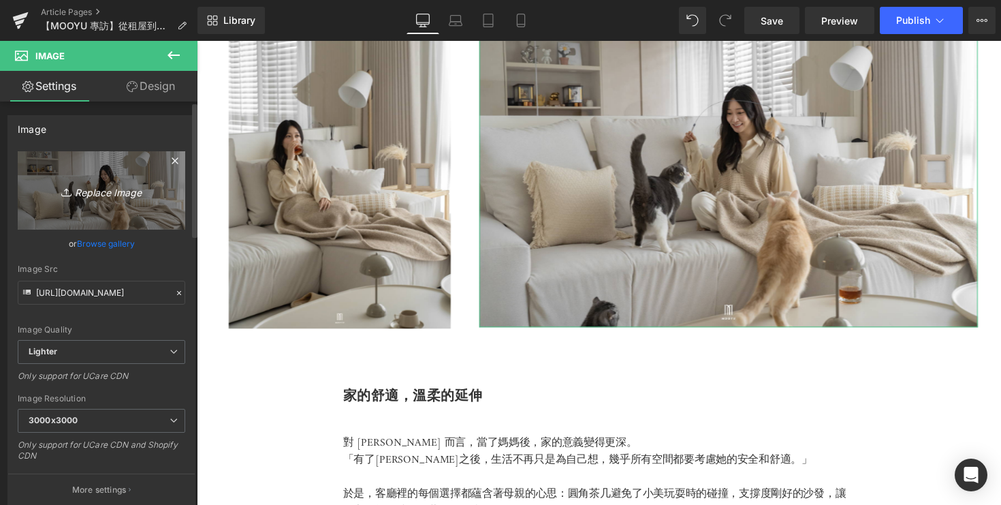
click at [96, 195] on icon "Replace Image" at bounding box center [101, 190] width 109 height 17
type input "C:\fakepath\DSC08199.jpg"
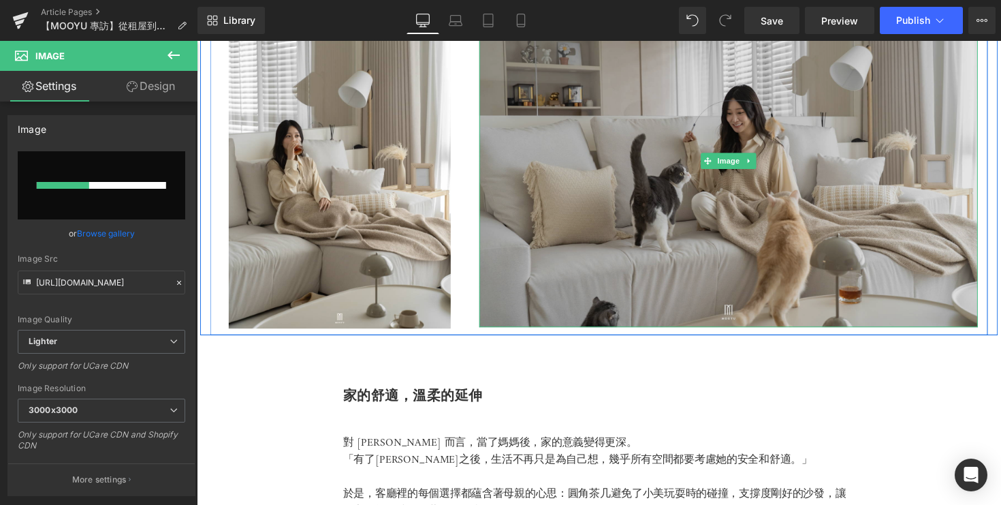
scroll to position [2561, 0]
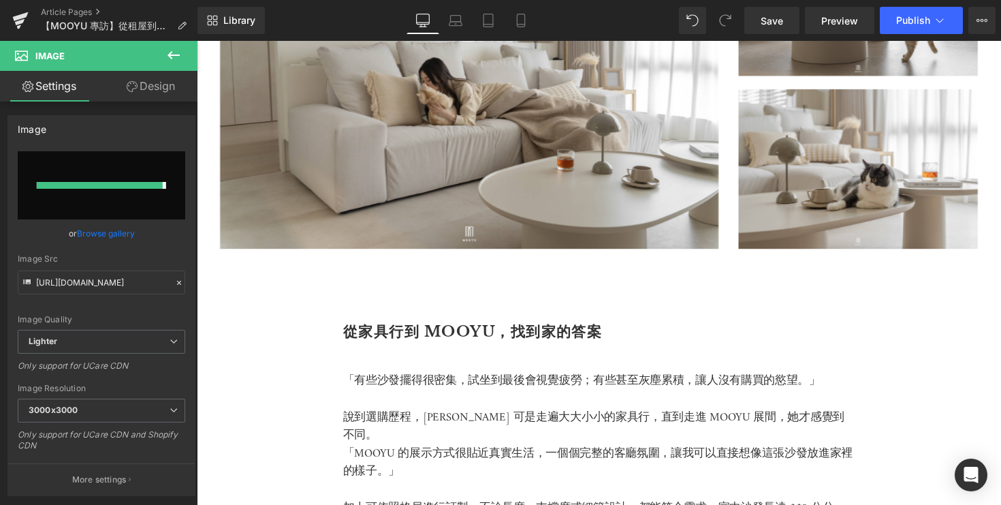
type input "[URL][DOMAIN_NAME]"
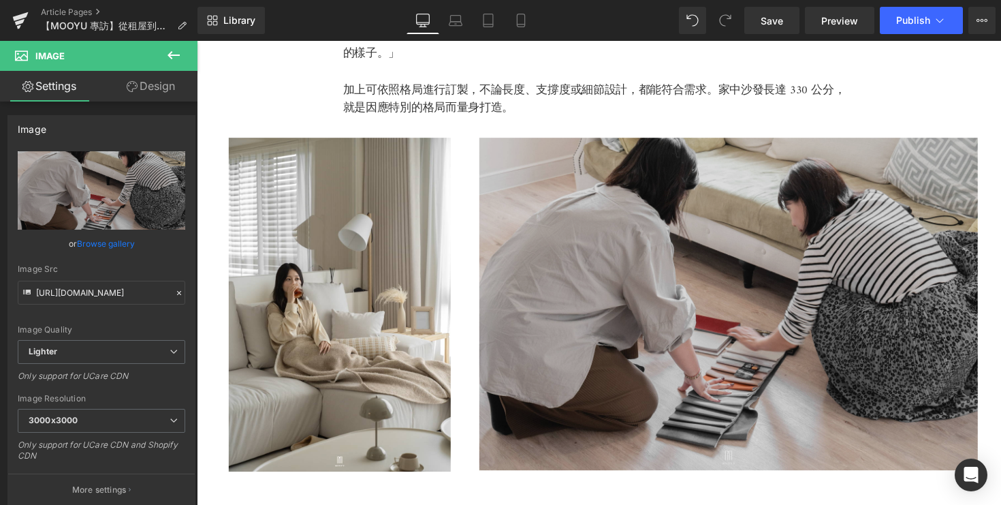
scroll to position [2623, 0]
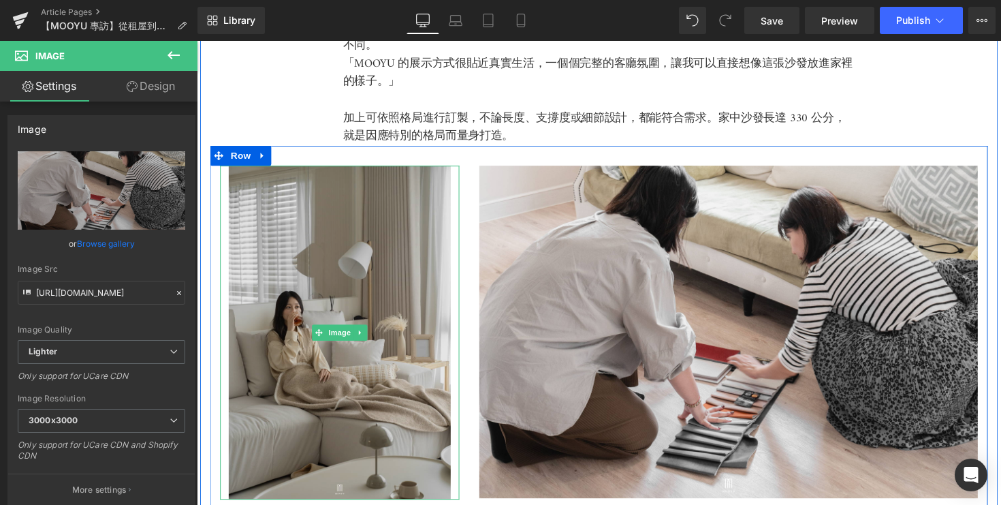
click at [334, 338] on div "Image" at bounding box center [343, 340] width 245 height 342
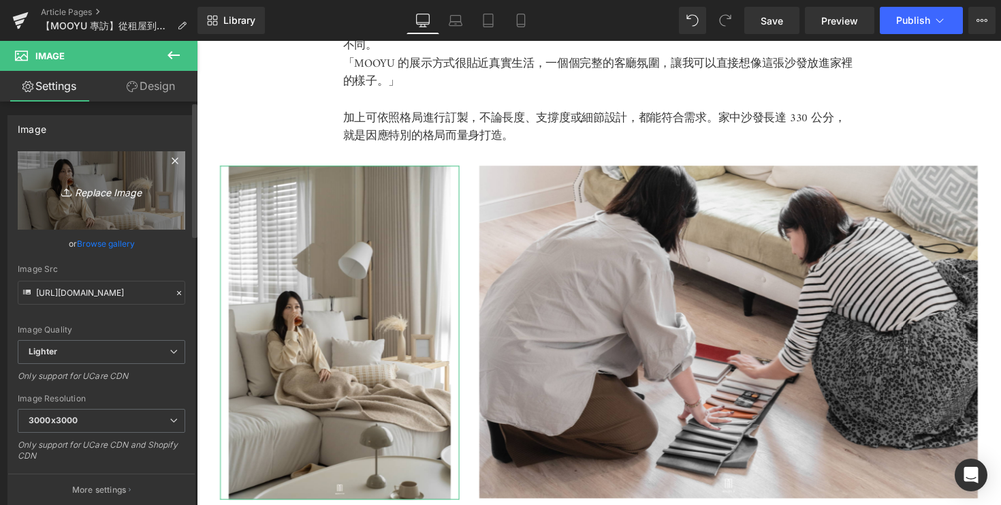
click at [100, 186] on icon "Replace Image" at bounding box center [101, 190] width 109 height 17
type input "C:\fakepath\DSC05275-2.jpg"
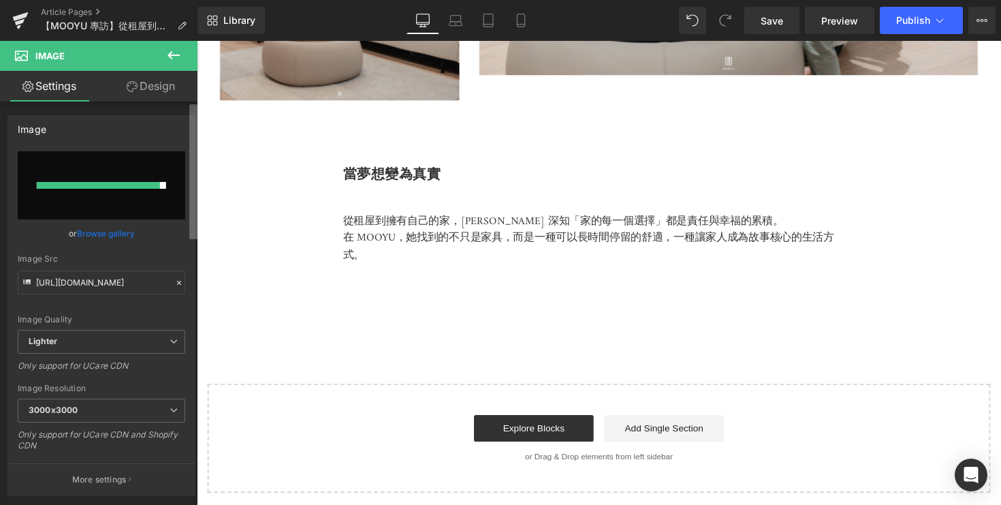
scroll to position [3643, 0]
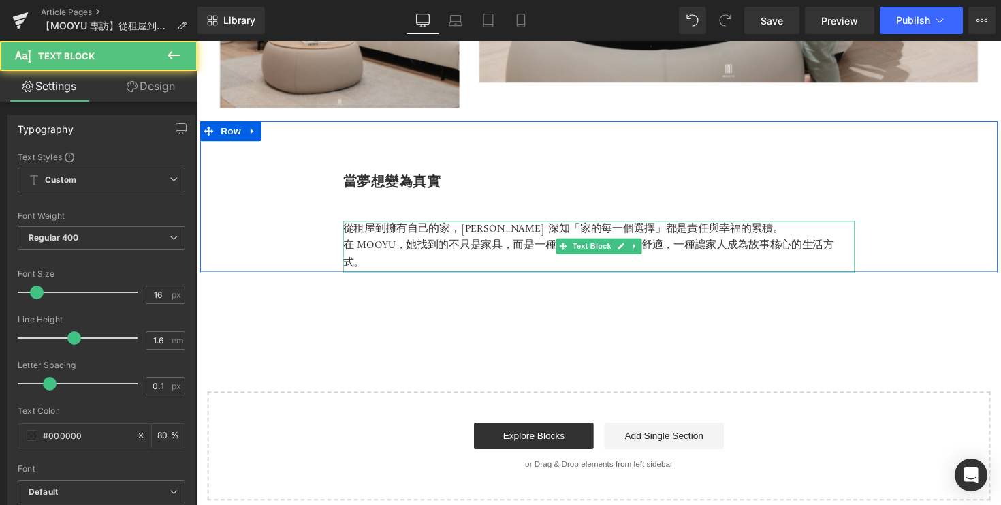
click at [462, 268] on p "在 MOOYU，她找到的不只是家具，而是一種可以長時間停留的舒適，一種讓家人成為故事核心的生活方式。" at bounding box center [609, 259] width 524 height 35
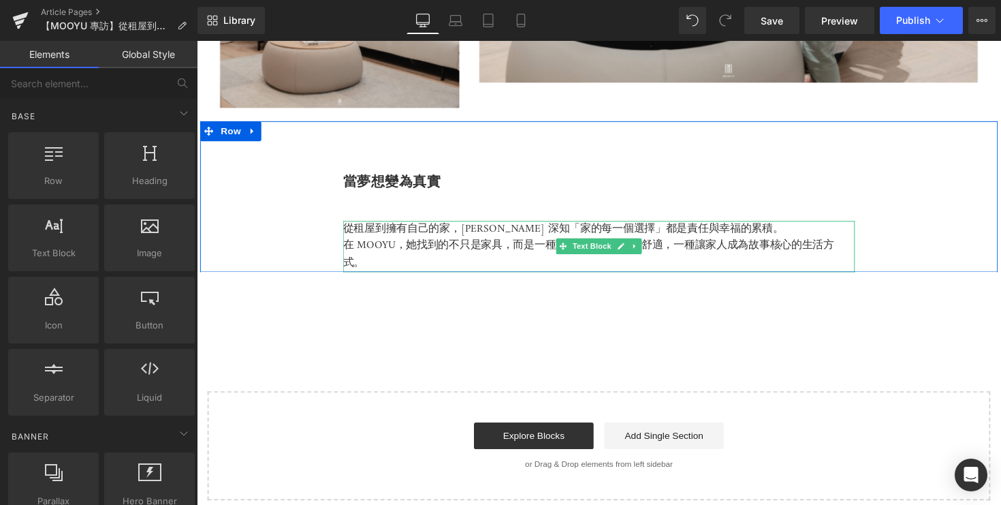
click at [437, 262] on p "在 MOOYU，她找到的不只是家具，而是一種可以長時間停留的舒適，一種讓家人成為故事核心的生活方式。" at bounding box center [609, 259] width 524 height 35
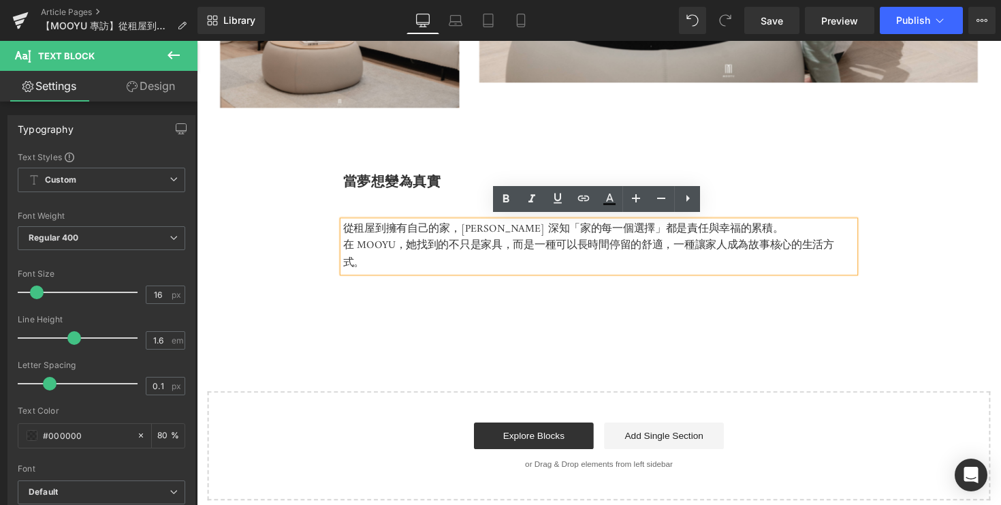
click at [494, 323] on p at bounding box center [609, 321] width 824 height 20
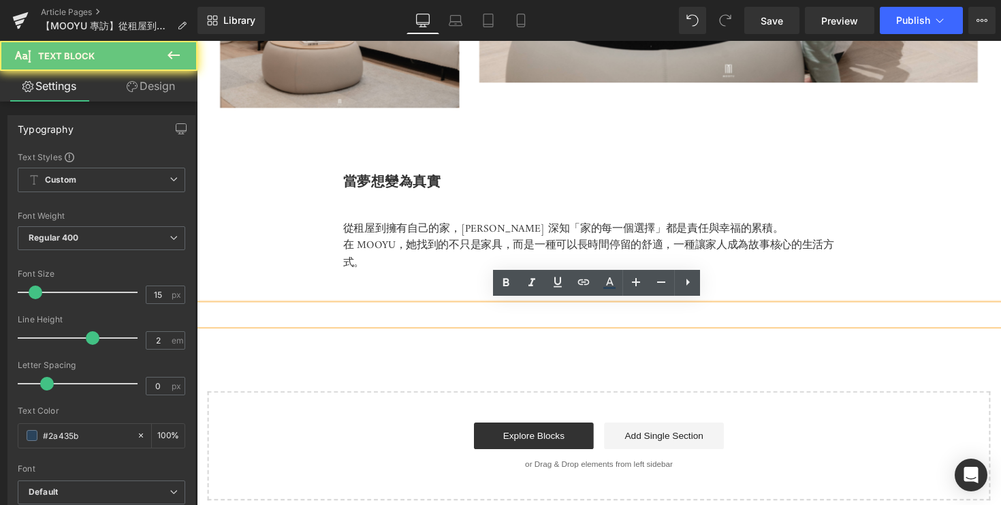
click at [494, 323] on p at bounding box center [609, 321] width 824 height 20
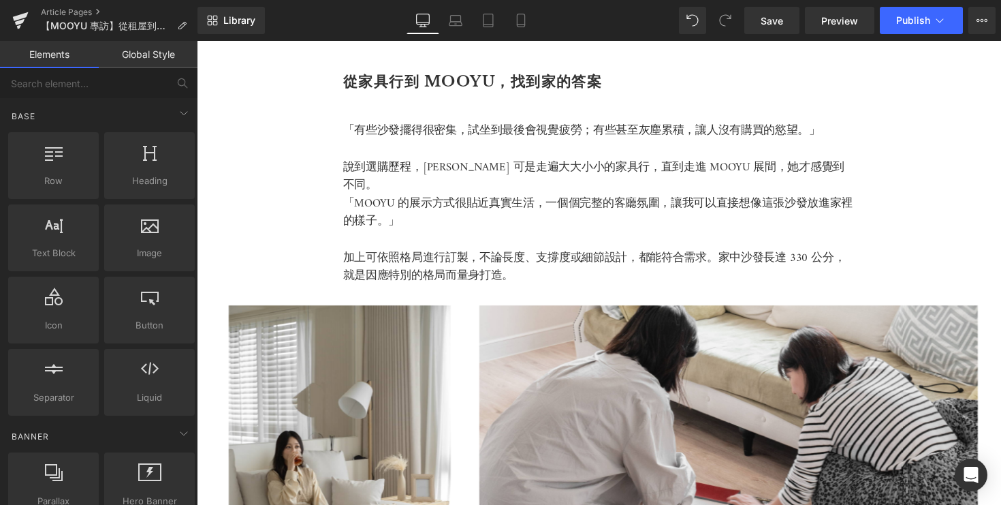
scroll to position [2514, 0]
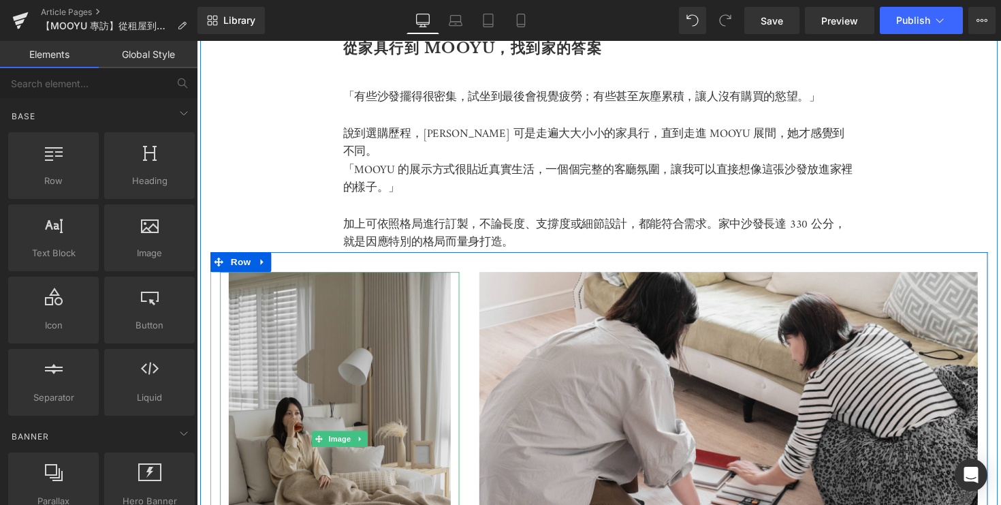
click at [415, 343] on img at bounding box center [343, 449] width 228 height 342
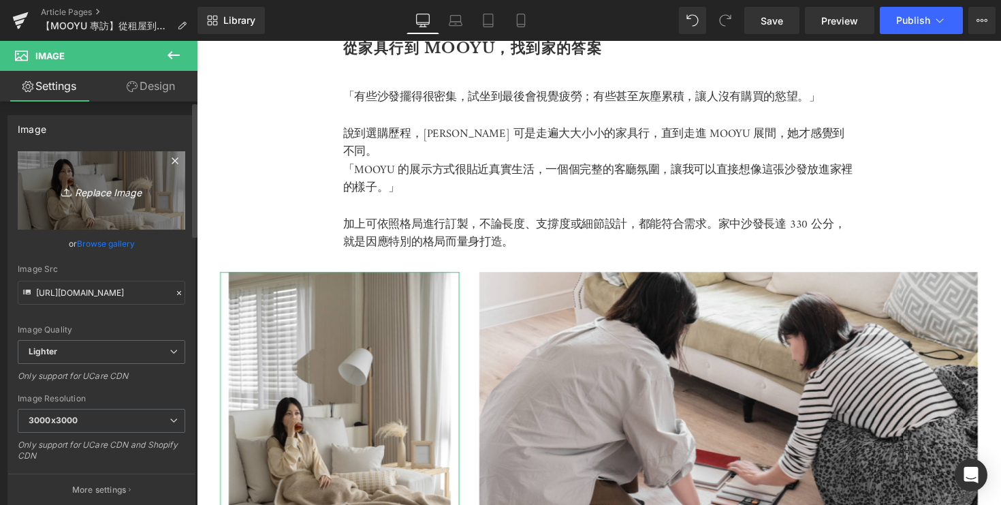
click at [106, 208] on link "Replace Image" at bounding box center [102, 190] width 168 height 78
type input "C:\fakepath\DSC05275-2.jpg"
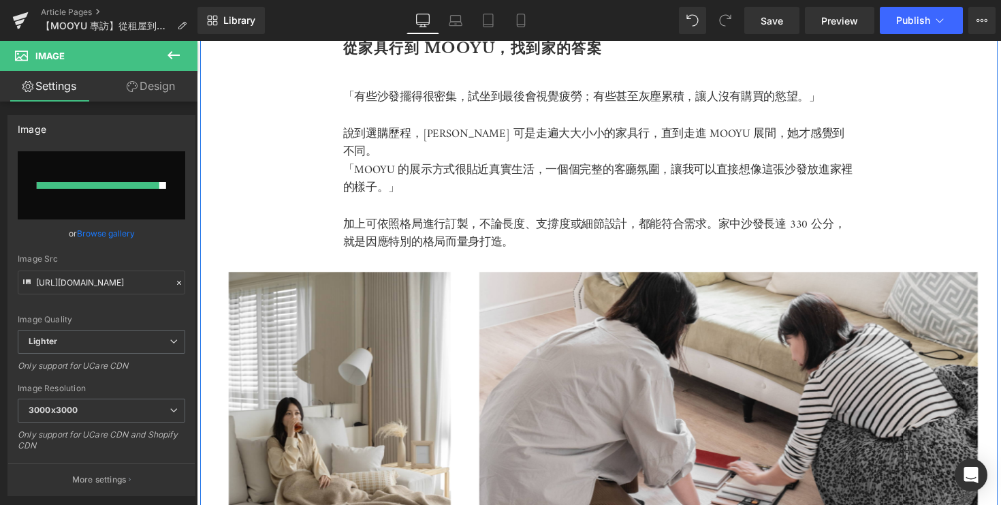
type input "[URL][DOMAIN_NAME]"
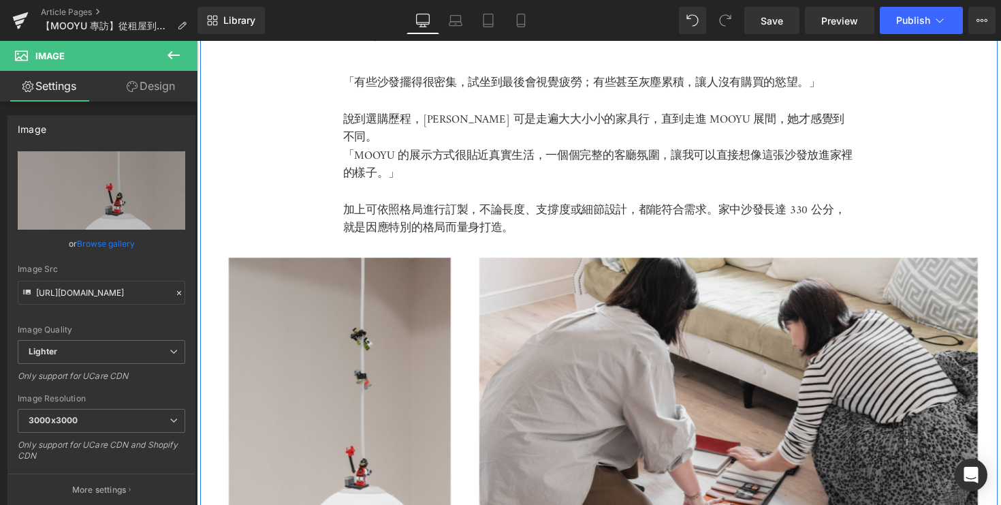
scroll to position [2655, 0]
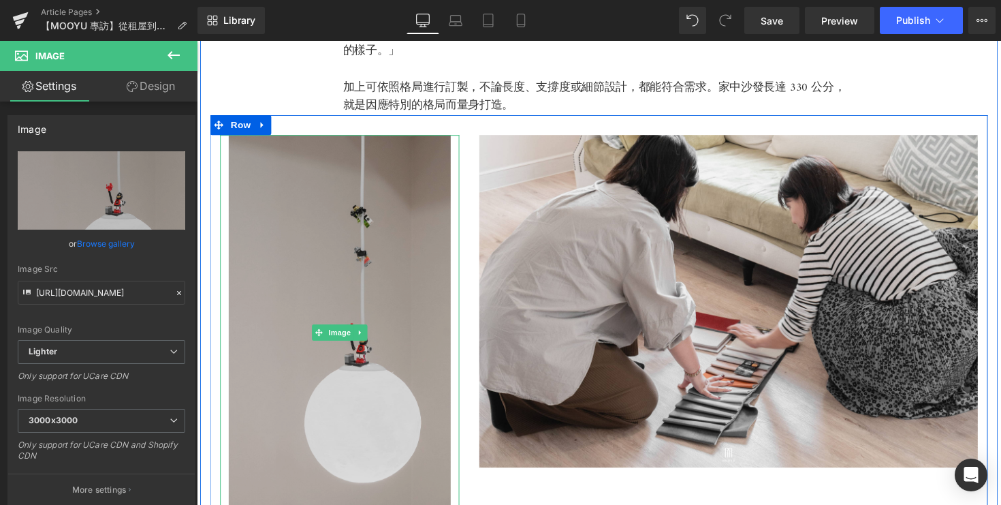
click at [319, 249] on img at bounding box center [343, 340] width 228 height 405
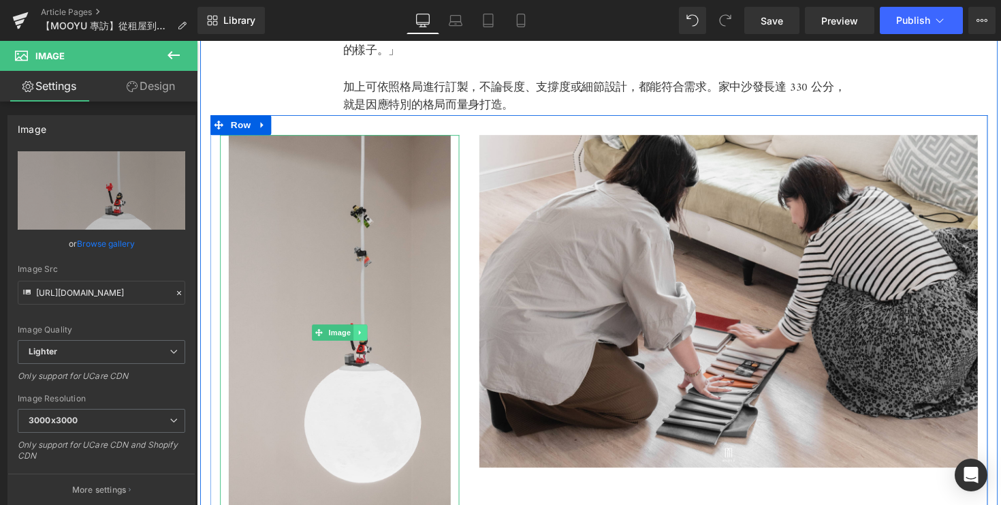
click at [366, 338] on icon at bounding box center [364, 340] width 7 height 8
click at [370, 337] on icon at bounding box center [371, 340] width 7 height 8
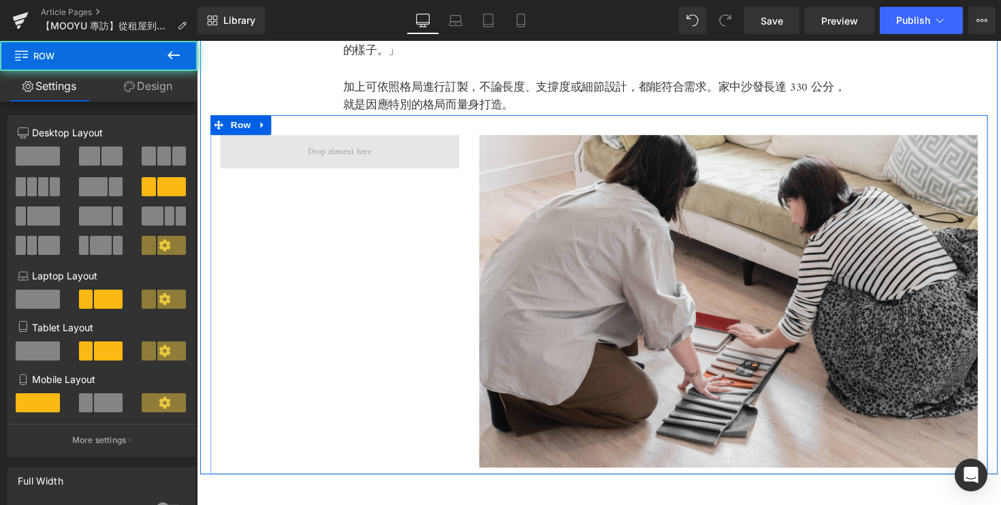
click at [260, 152] on span at bounding box center [343, 155] width 245 height 34
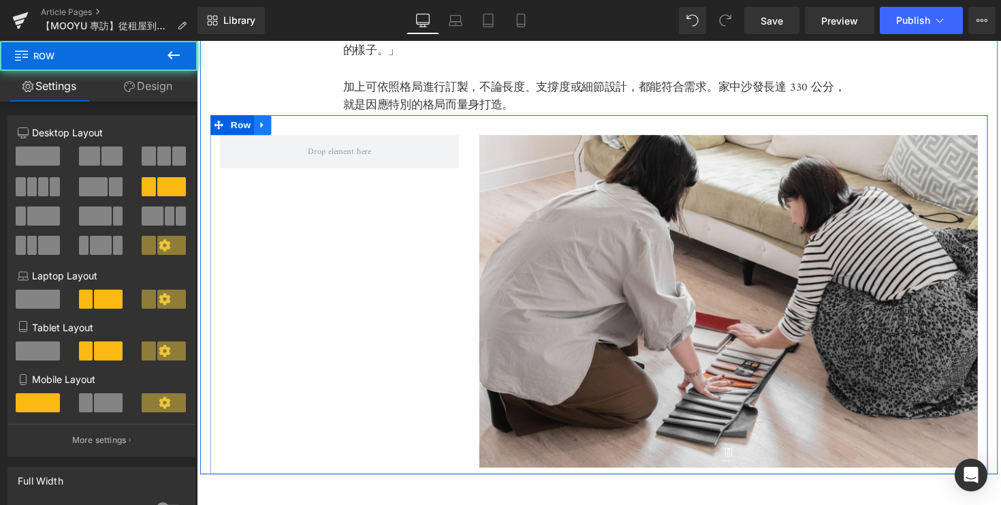
click at [262, 125] on icon at bounding box center [263, 128] width 3 height 6
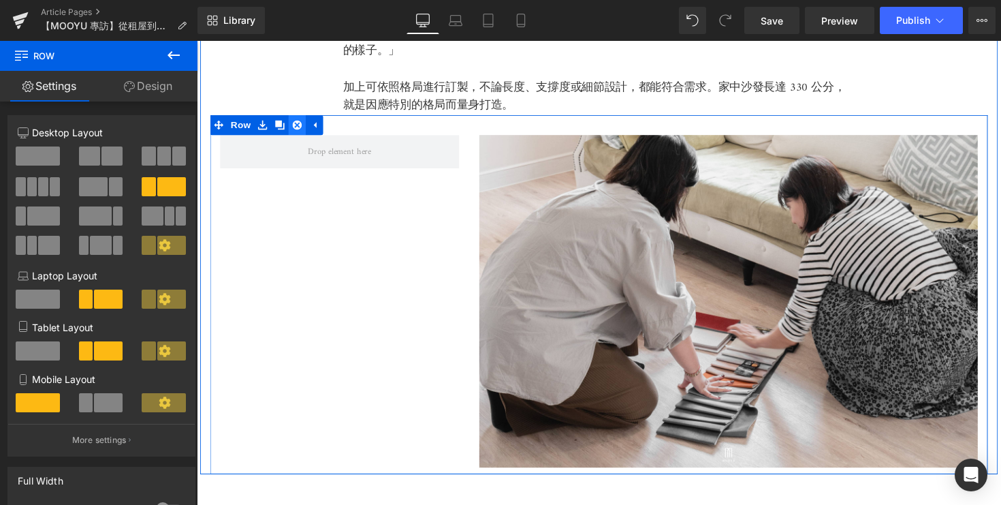
click at [306, 125] on link at bounding box center [300, 127] width 18 height 20
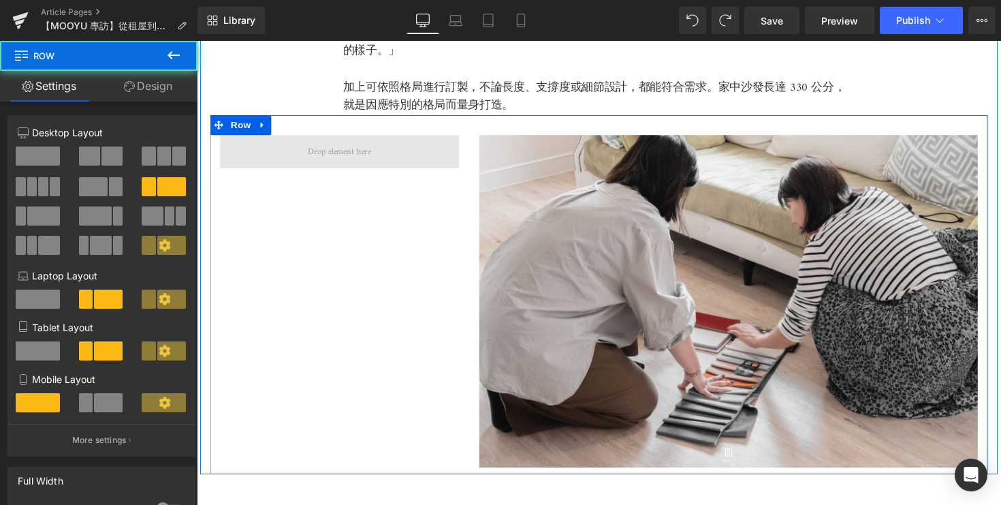
click at [377, 165] on span at bounding box center [343, 155] width 245 height 34
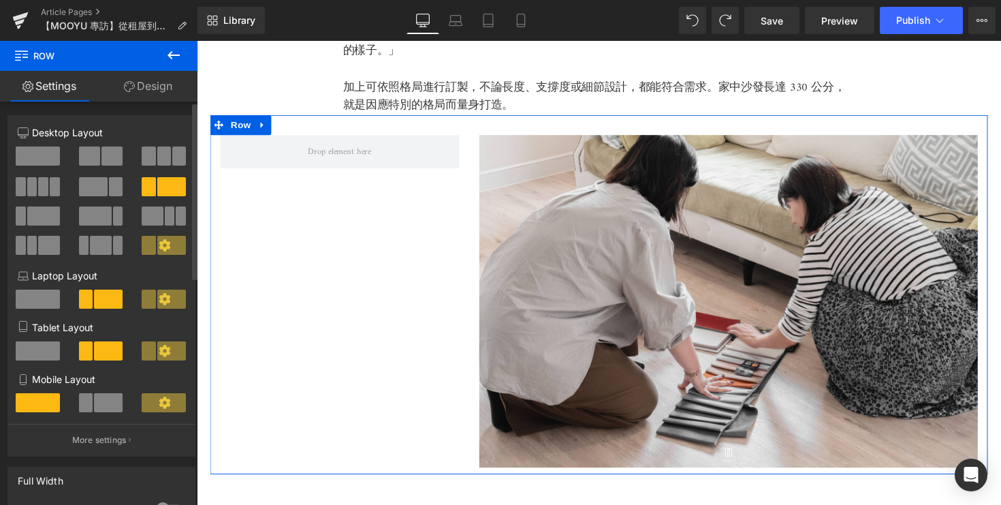
click at [42, 157] on span at bounding box center [38, 155] width 44 height 19
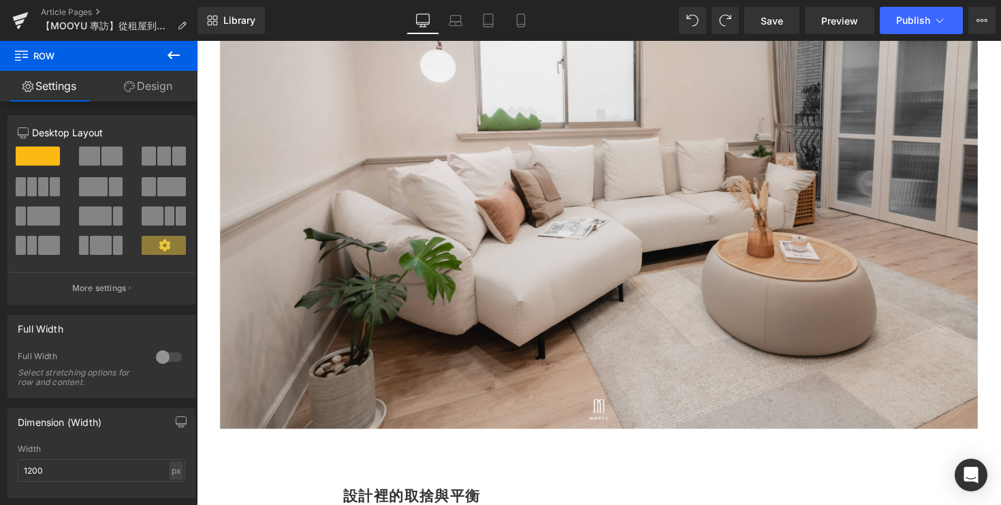
scroll to position [1363, 0]
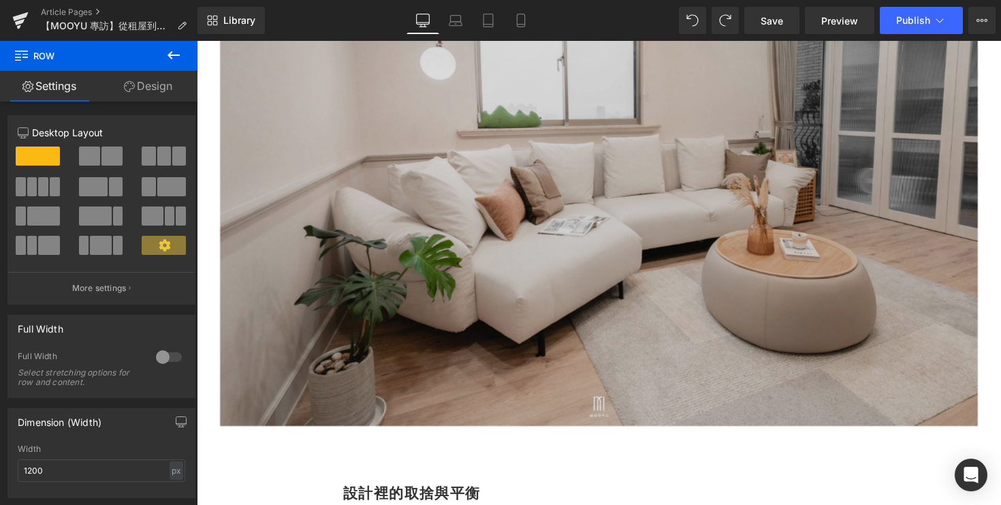
click at [584, 300] on img at bounding box center [609, 184] width 776 height 503
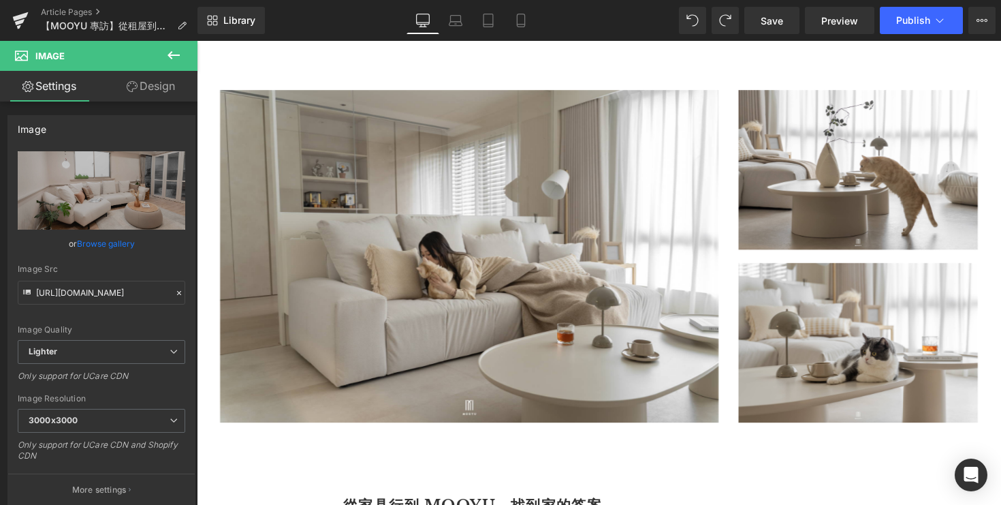
click at [584, 300] on img at bounding box center [476, 261] width 511 height 340
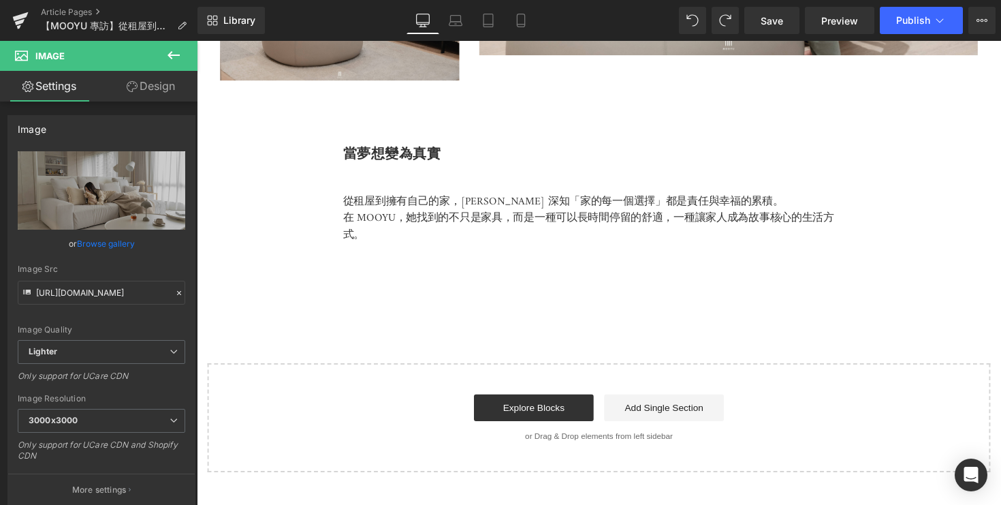
scroll to position [3807, 0]
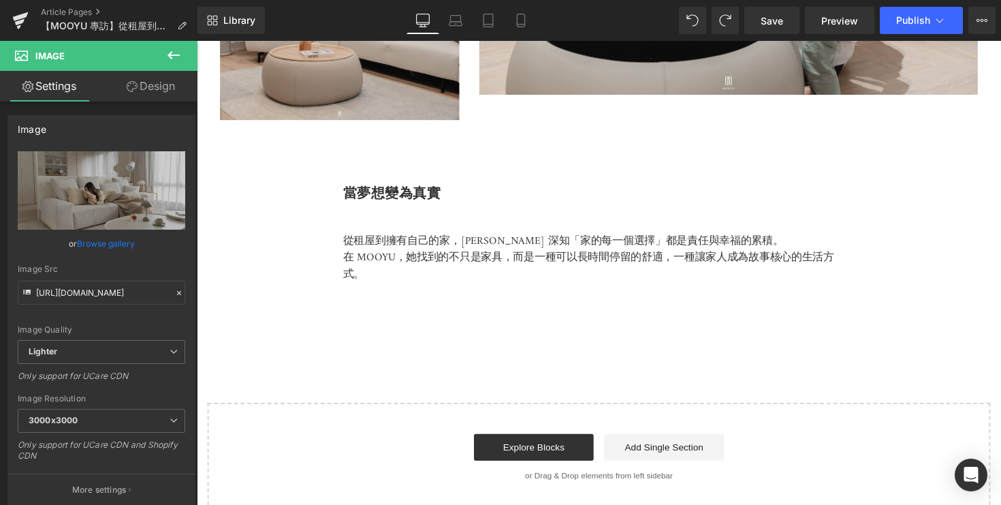
click at [176, 57] on icon at bounding box center [173, 55] width 16 height 16
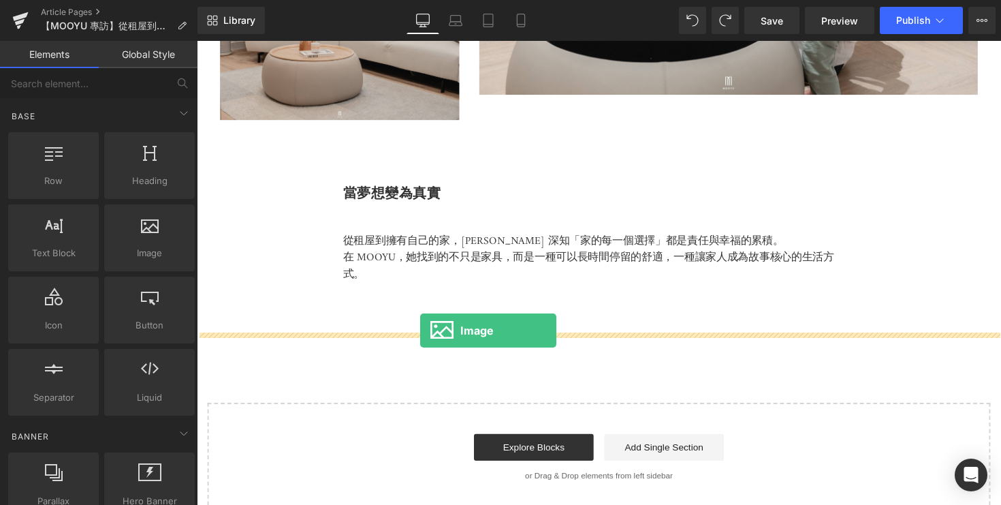
drag, startPoint x: 350, startPoint y: 279, endPoint x: 426, endPoint y: 337, distance: 95.6
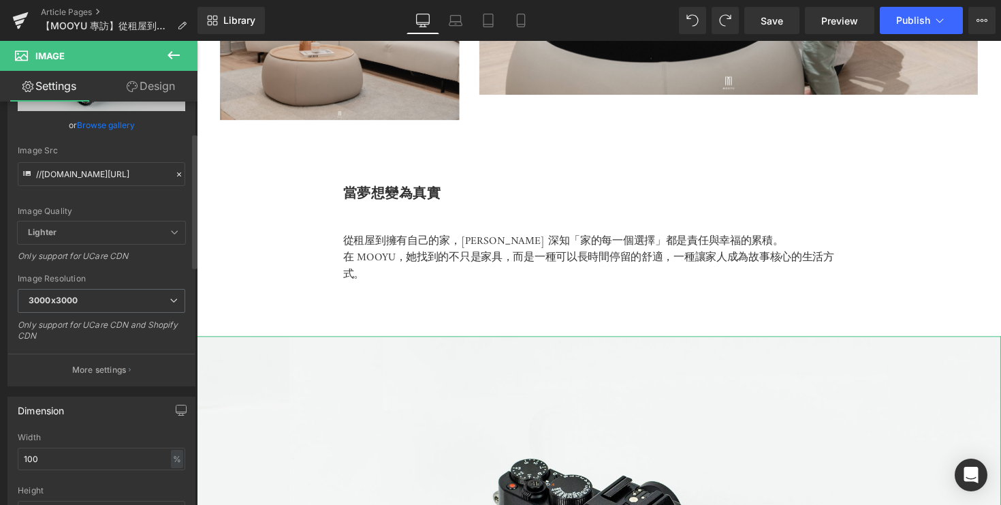
scroll to position [171, 0]
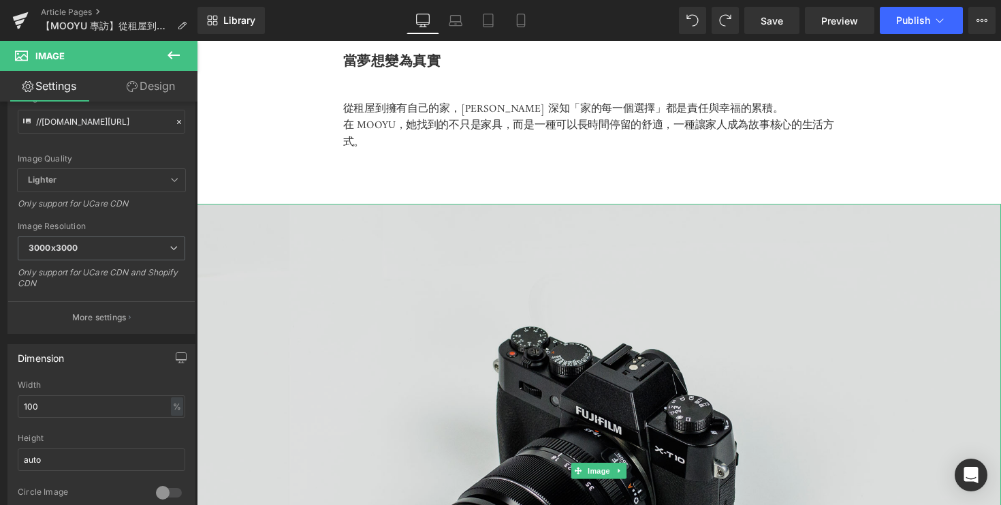
click at [396, 354] on img at bounding box center [609, 481] width 824 height 546
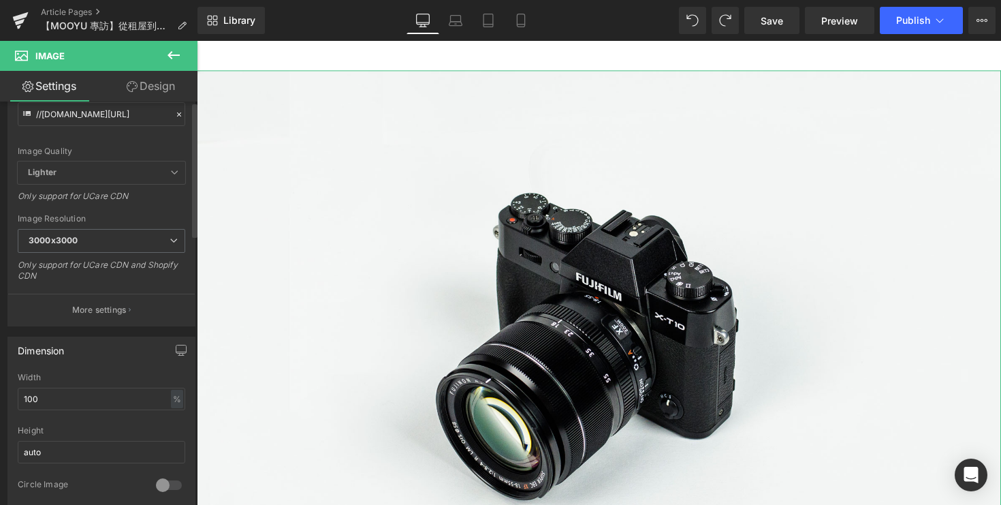
scroll to position [0, 0]
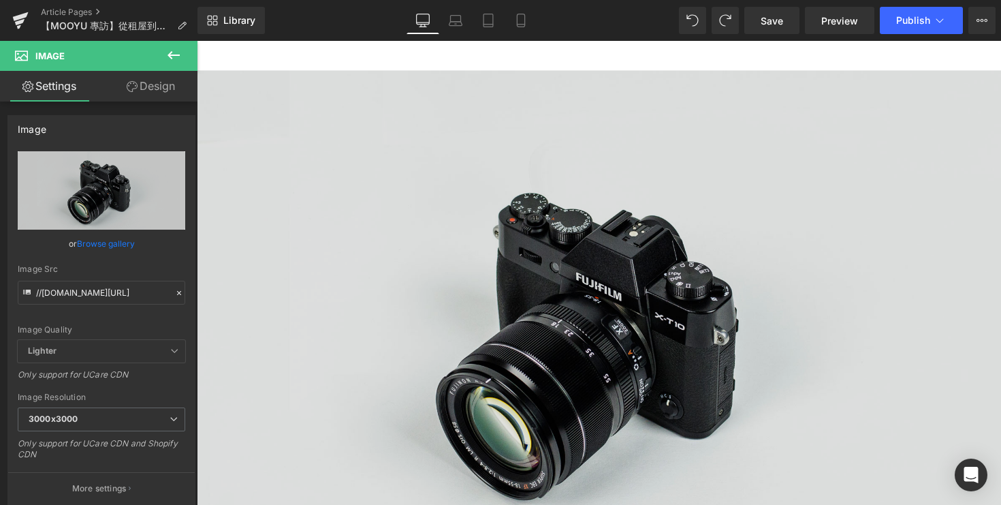
click at [444, 264] on img at bounding box center [609, 344] width 824 height 546
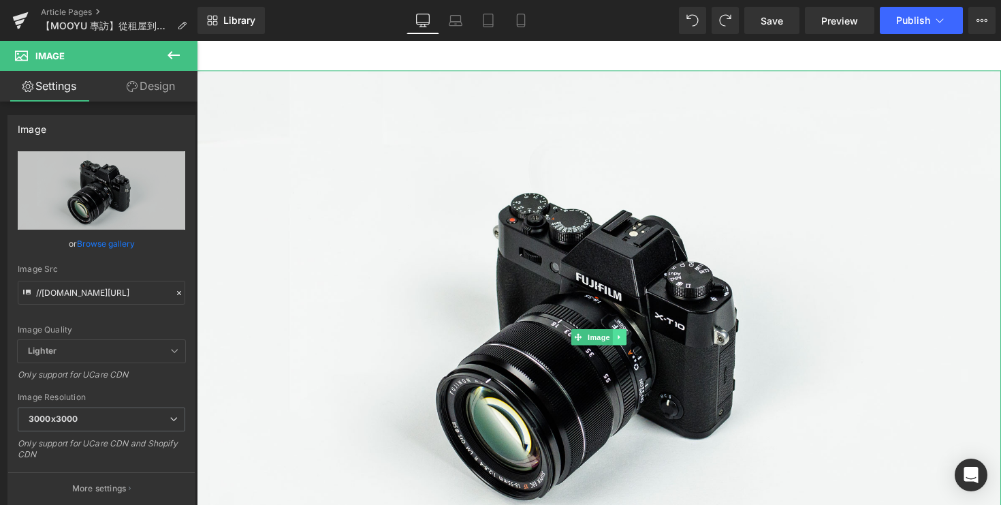
click at [628, 342] on icon at bounding box center [630, 344] width 7 height 8
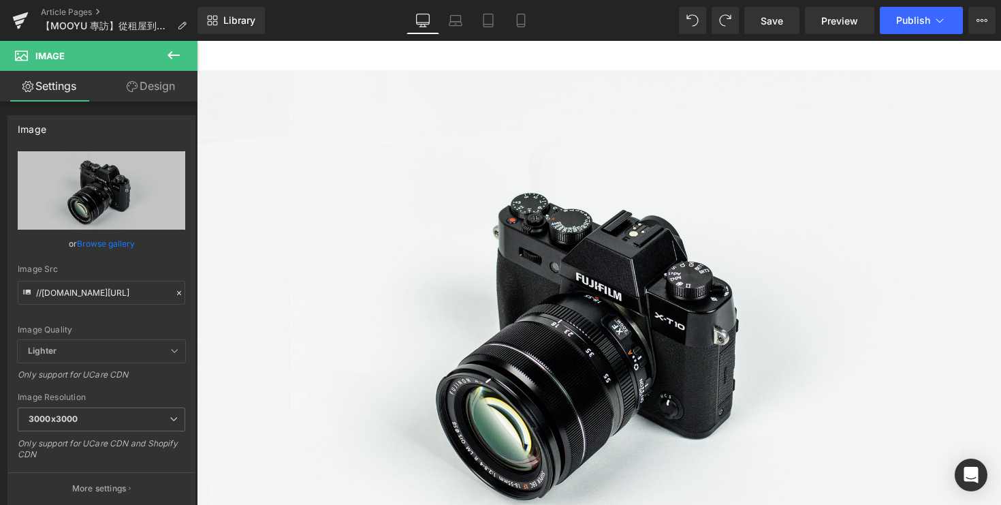
click at [170, 57] on icon at bounding box center [174, 55] width 12 height 8
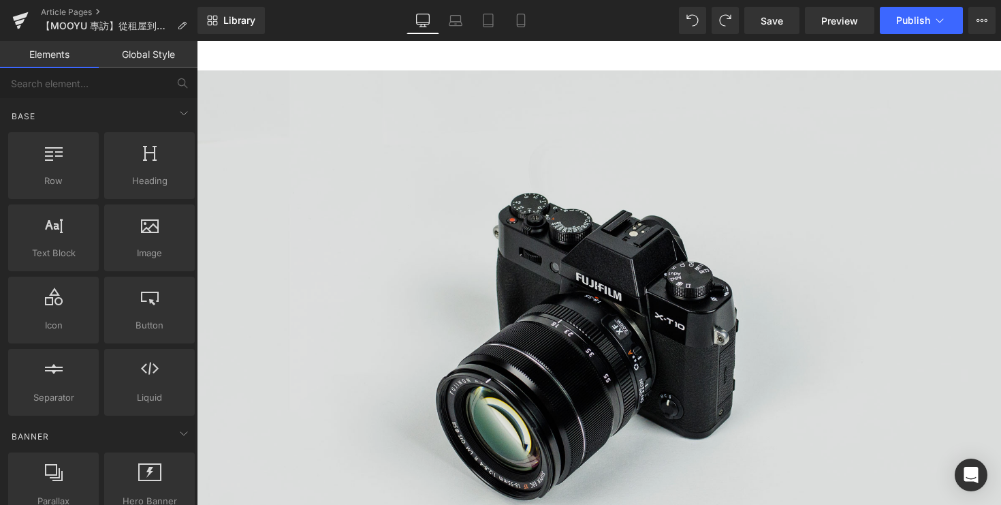
click at [340, 287] on img at bounding box center [609, 344] width 824 height 546
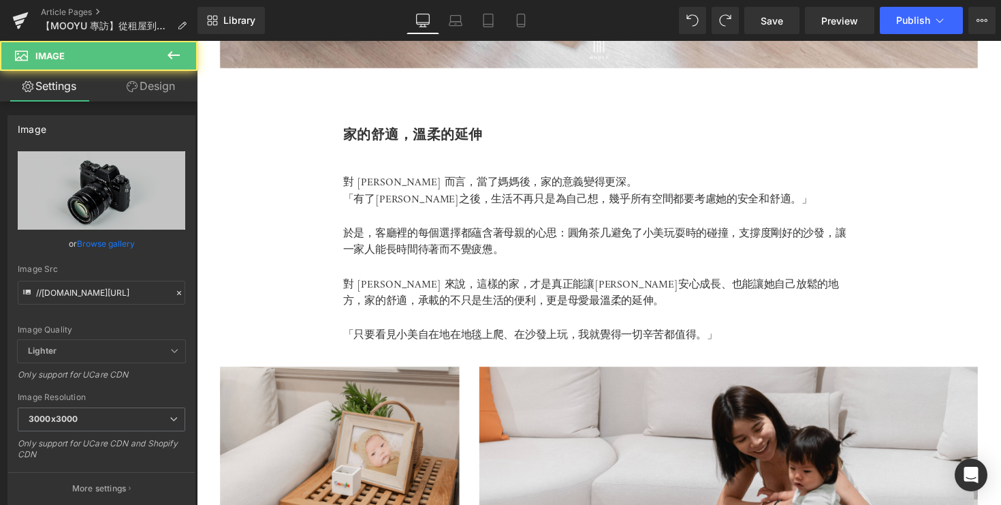
scroll to position [3188, 0]
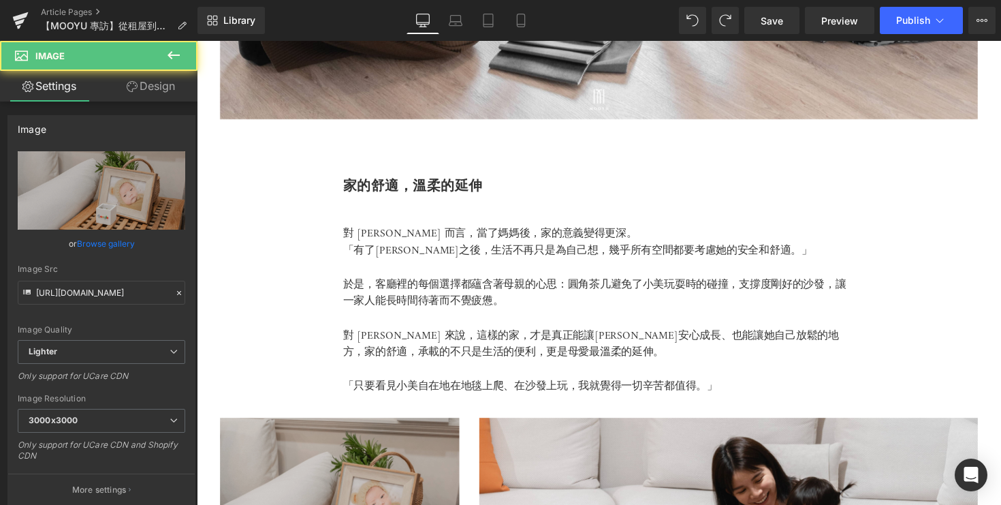
click at [328, 458] on img at bounding box center [343, 514] width 245 height 175
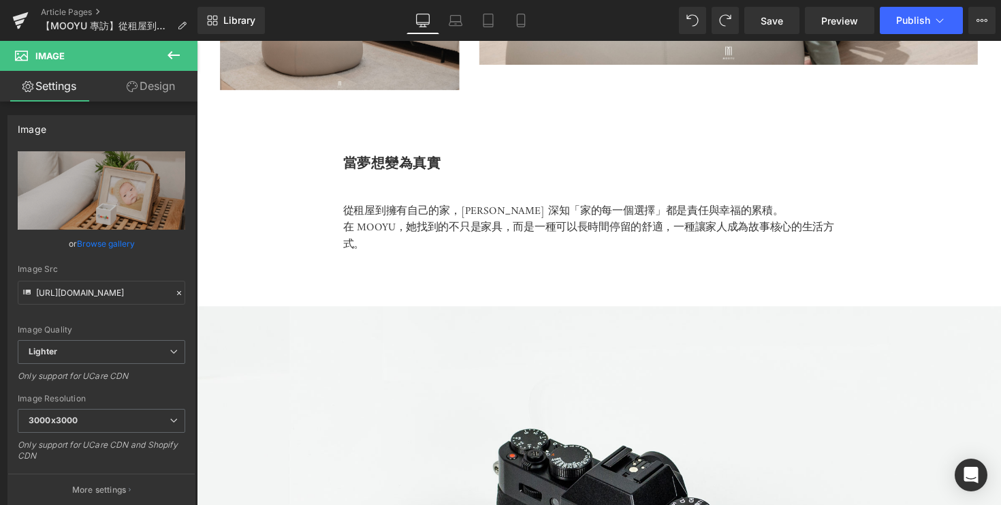
scroll to position [4006, 0]
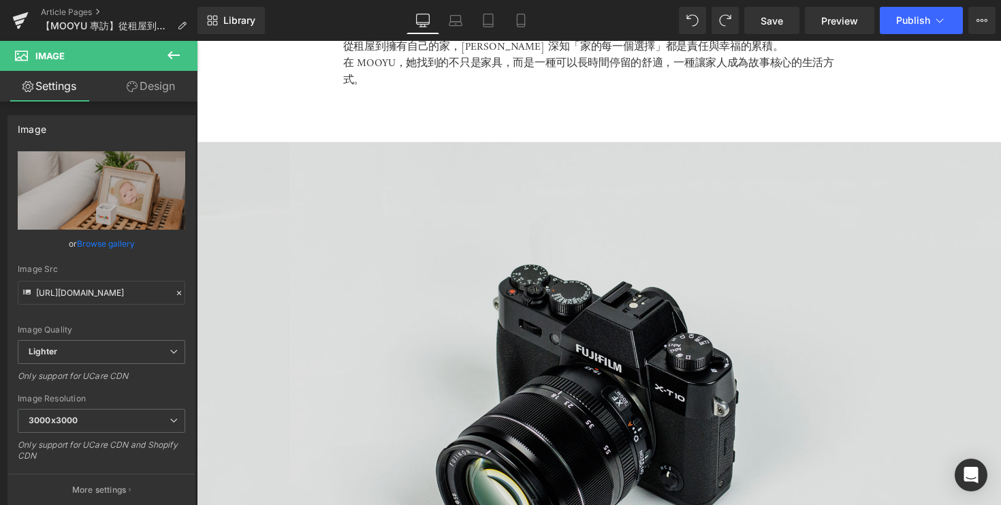
click at [369, 337] on img at bounding box center [609, 417] width 824 height 546
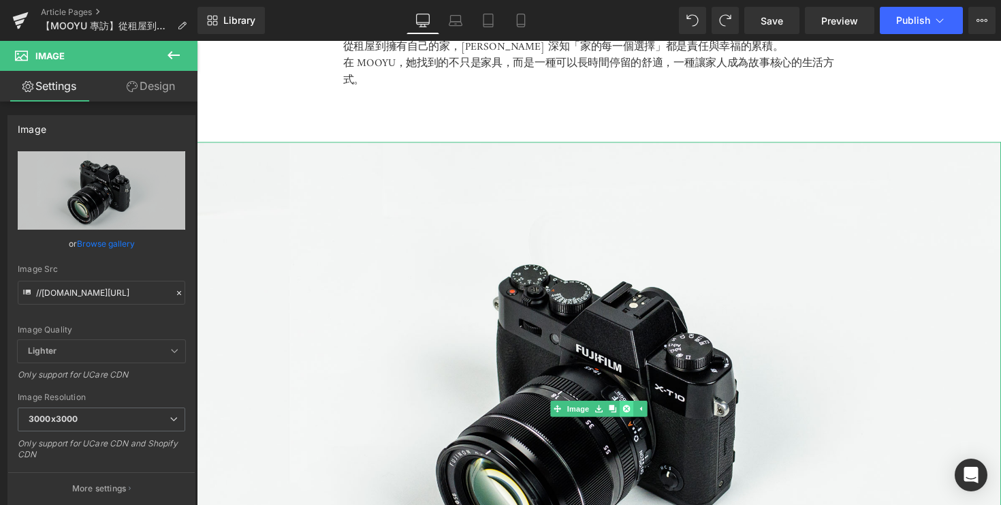
click at [640, 417] on icon at bounding box center [636, 417] width 7 height 8
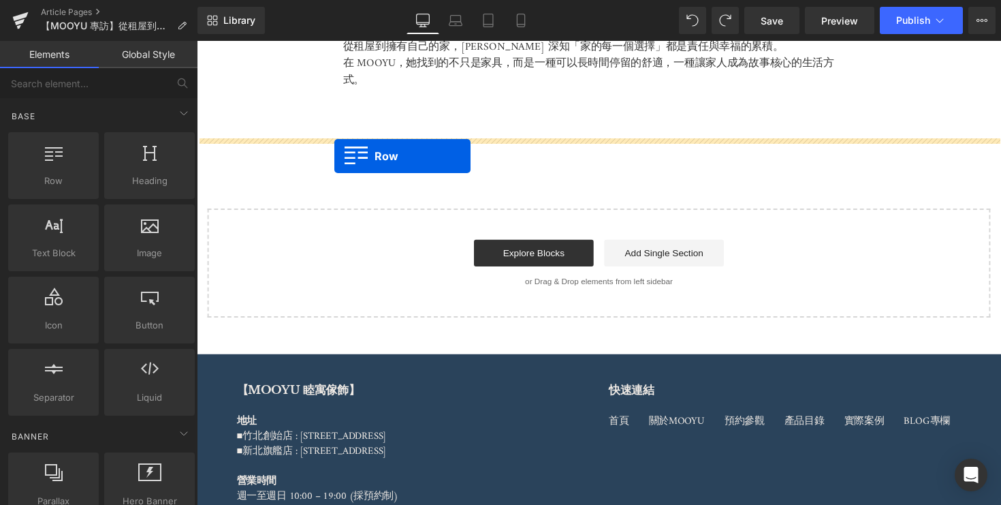
drag, startPoint x: 244, startPoint y: 219, endPoint x: 327, endPoint y: 153, distance: 105.7
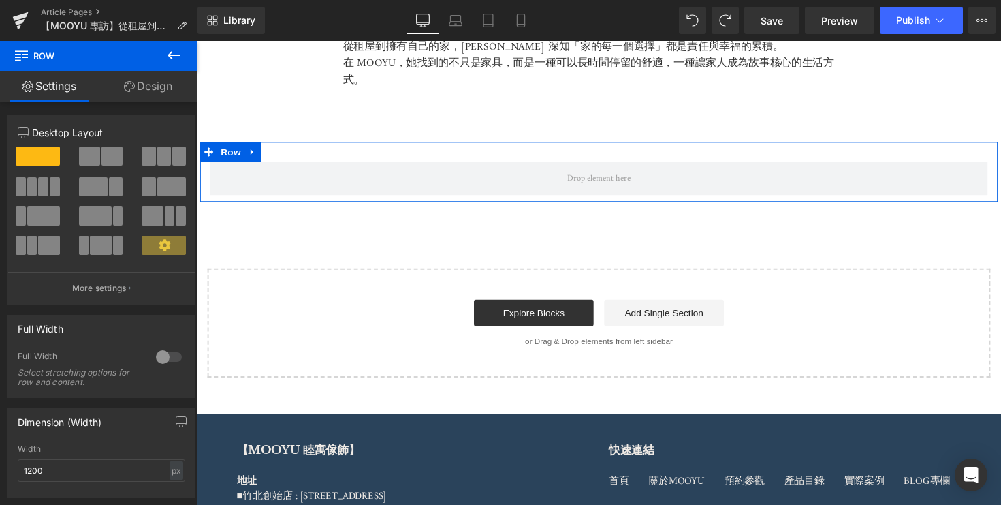
click at [146, 93] on link "Design" at bounding box center [148, 86] width 99 height 31
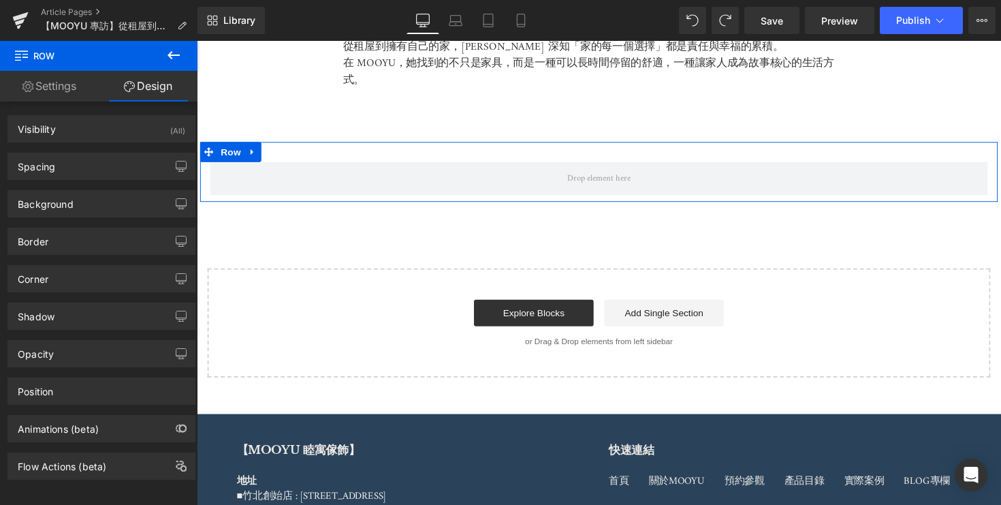
click at [60, 94] on link "Settings" at bounding box center [49, 86] width 99 height 31
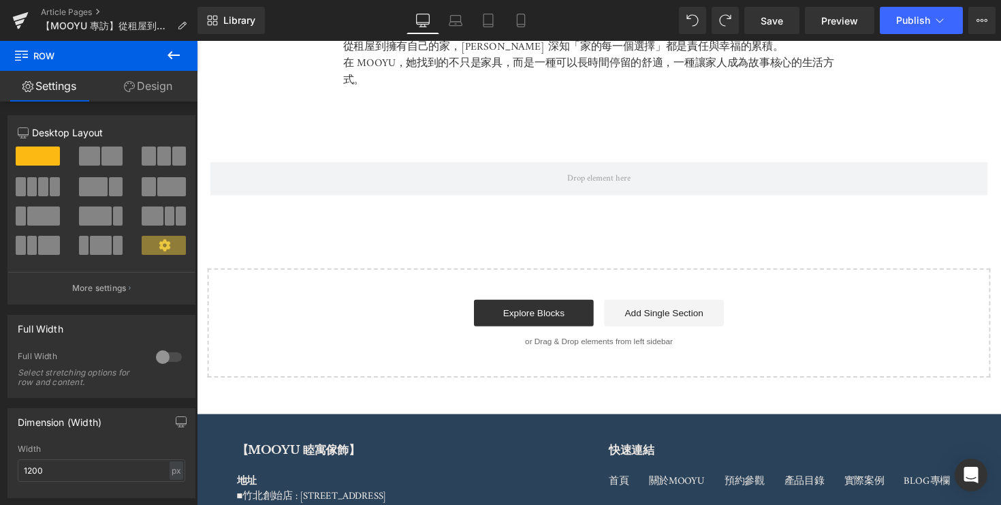
click at [168, 58] on icon at bounding box center [173, 55] width 16 height 16
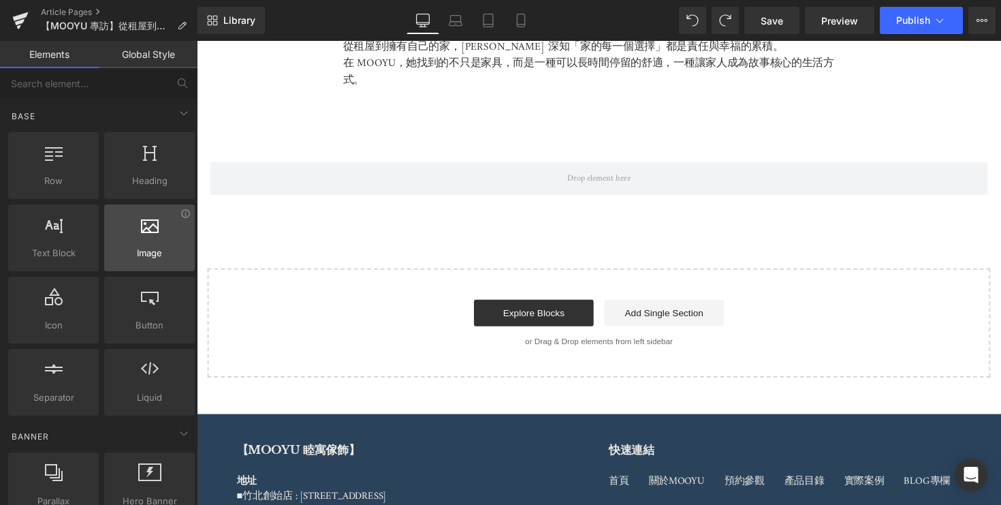
click at [154, 242] on div at bounding box center [149, 230] width 82 height 31
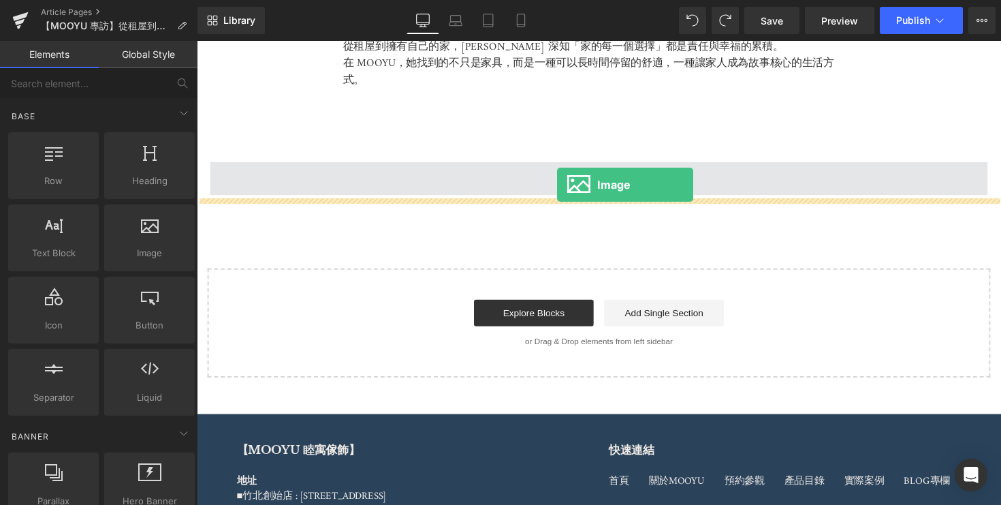
drag, startPoint x: 346, startPoint y: 283, endPoint x: 567, endPoint y: 186, distance: 240.9
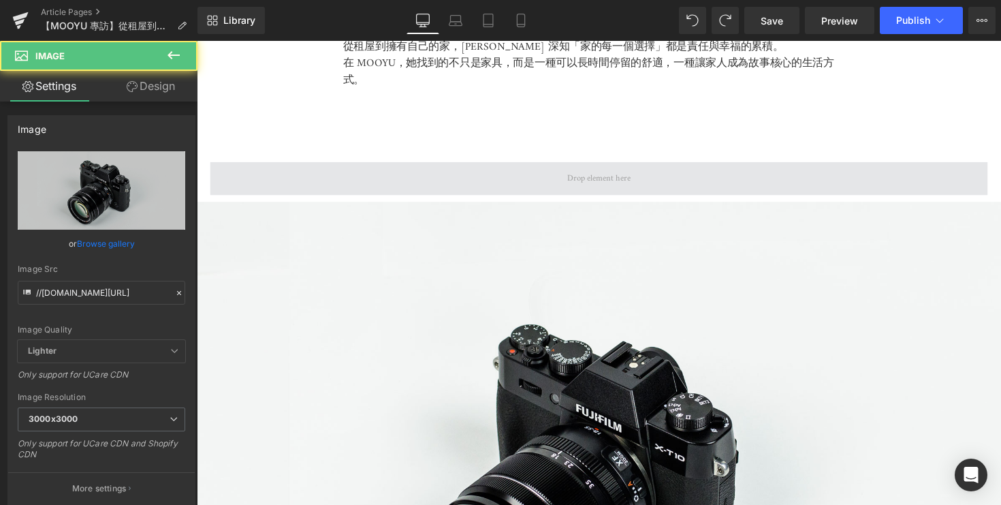
scroll to position [3961, 0]
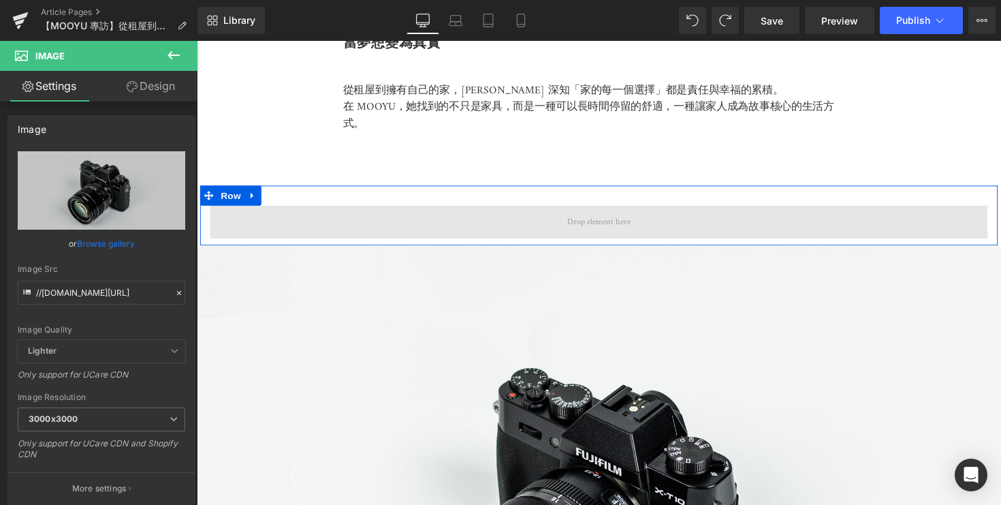
click at [529, 217] on span at bounding box center [608, 227] width 797 height 34
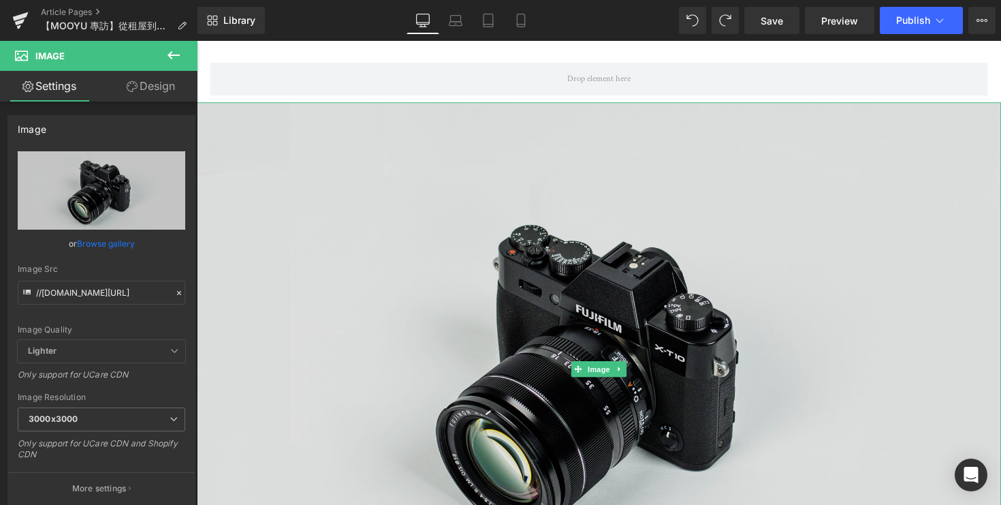
scroll to position [4063, 0]
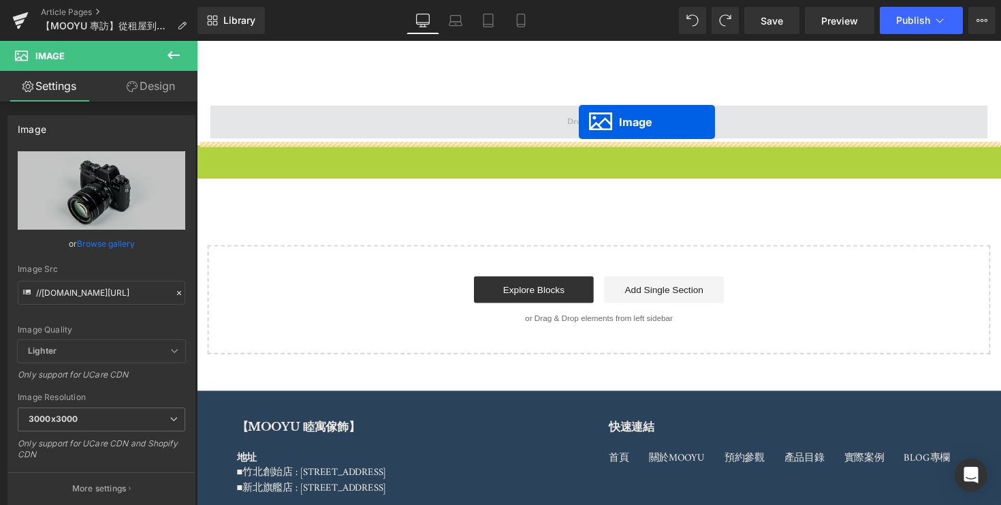
drag, startPoint x: 586, startPoint y: 414, endPoint x: 588, endPoint y: 125, distance: 289.4
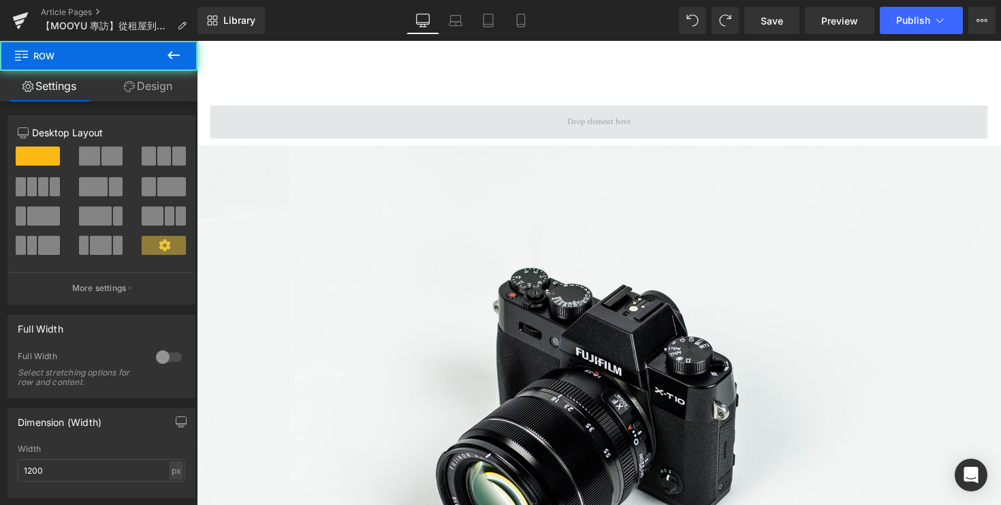
click at [503, 127] on span at bounding box center [608, 124] width 797 height 34
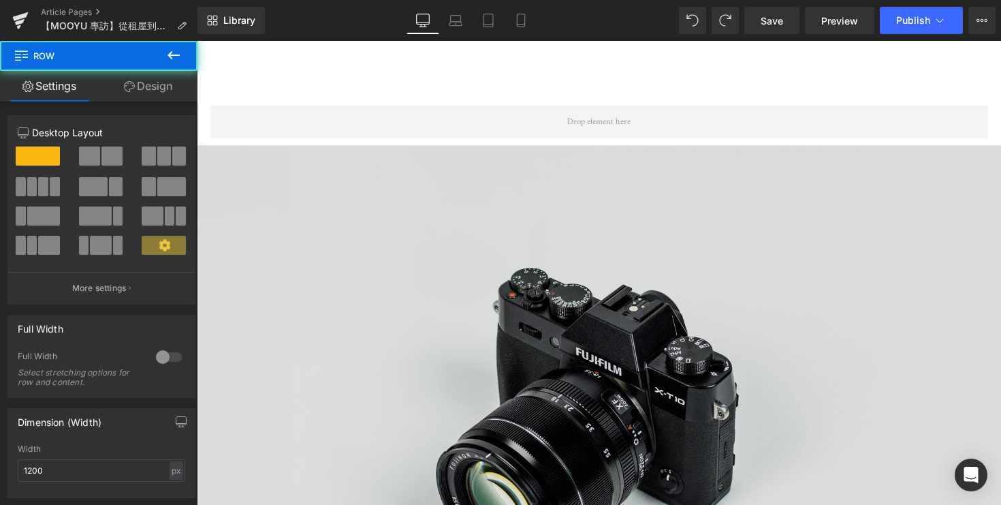
click at [477, 277] on img at bounding box center [609, 421] width 824 height 546
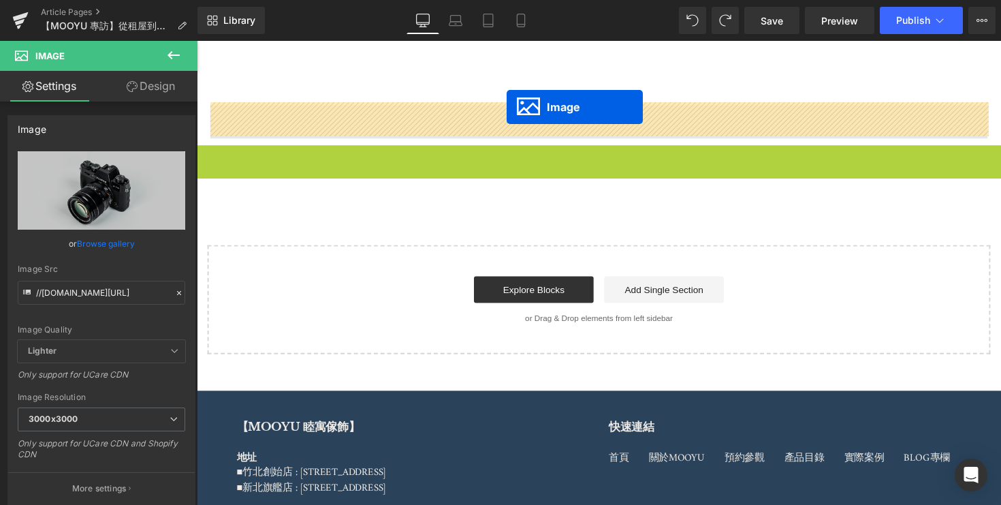
drag, startPoint x: 584, startPoint y: 416, endPoint x: 514, endPoint y: 108, distance: 315.5
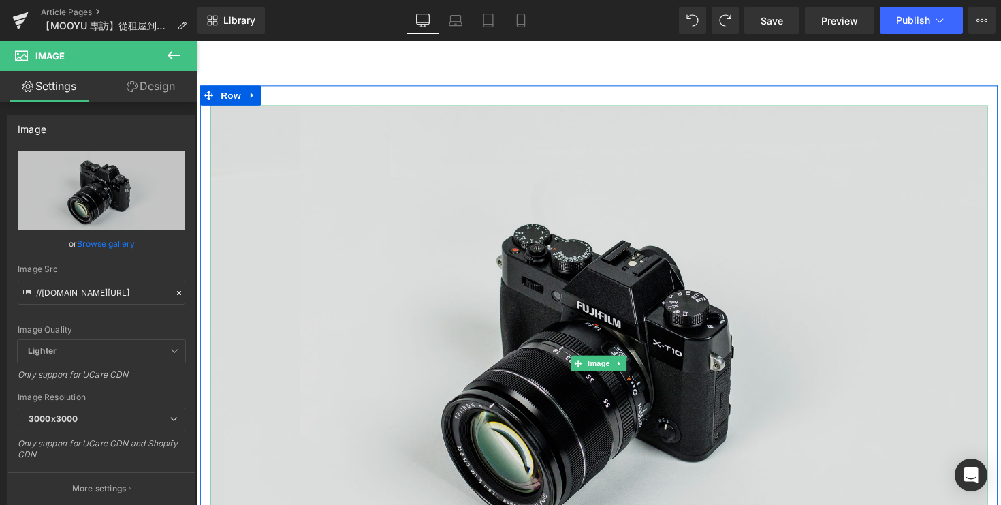
click at [551, 280] on img at bounding box center [608, 371] width 797 height 528
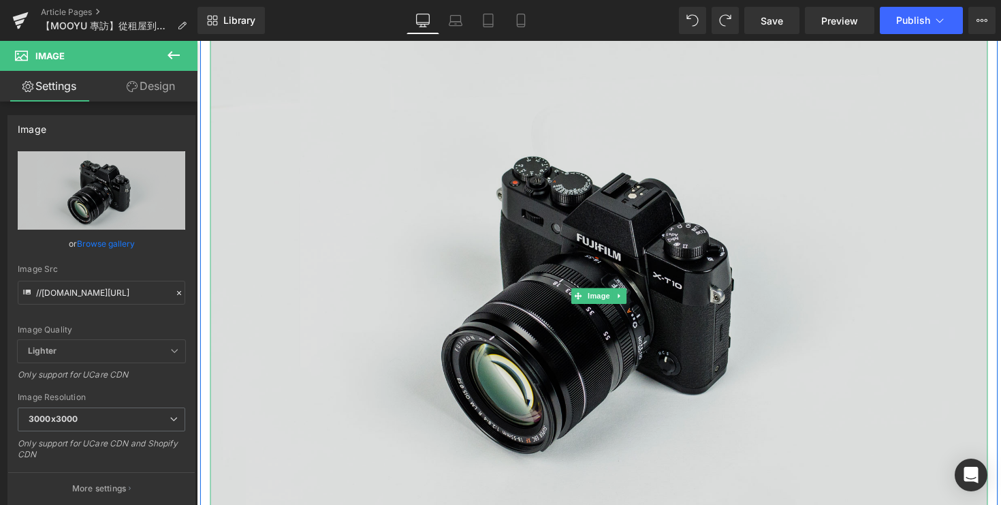
scroll to position [4253, 0]
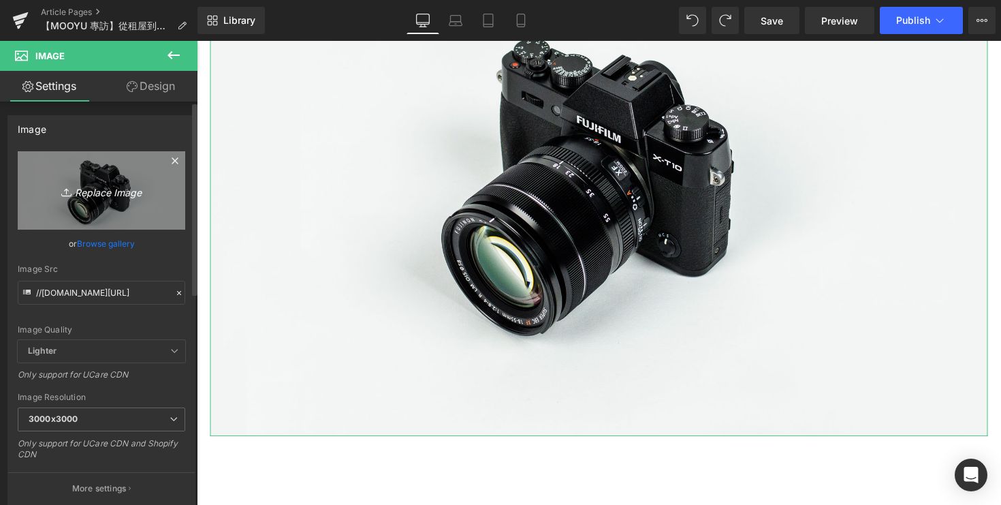
click at [68, 188] on icon at bounding box center [68, 192] width 14 height 14
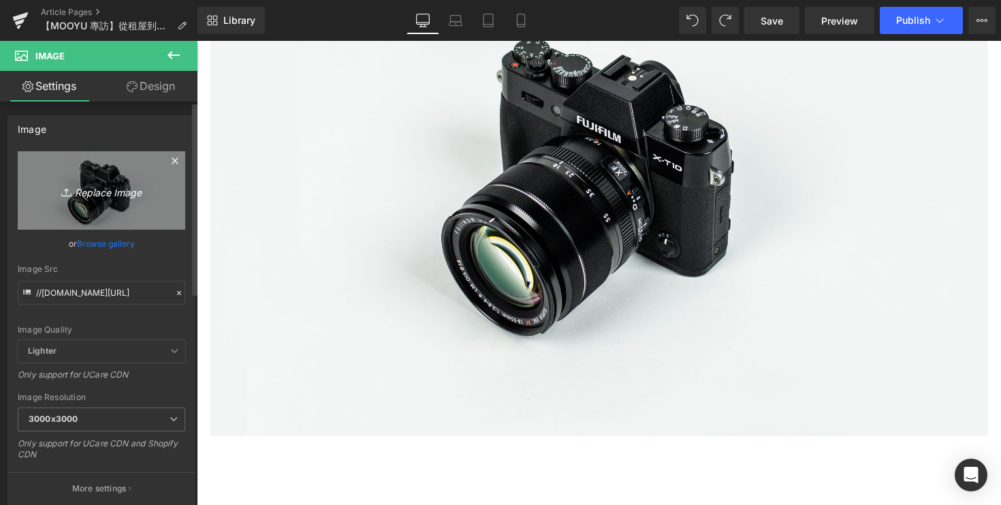
type input "C:\fakepath\DSC05275-2.jpg"
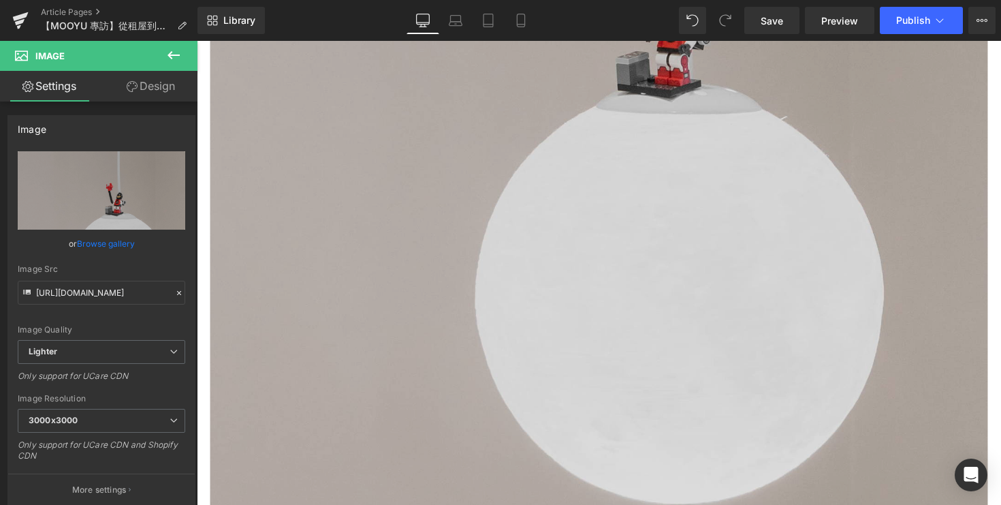
scroll to position [4927, 0]
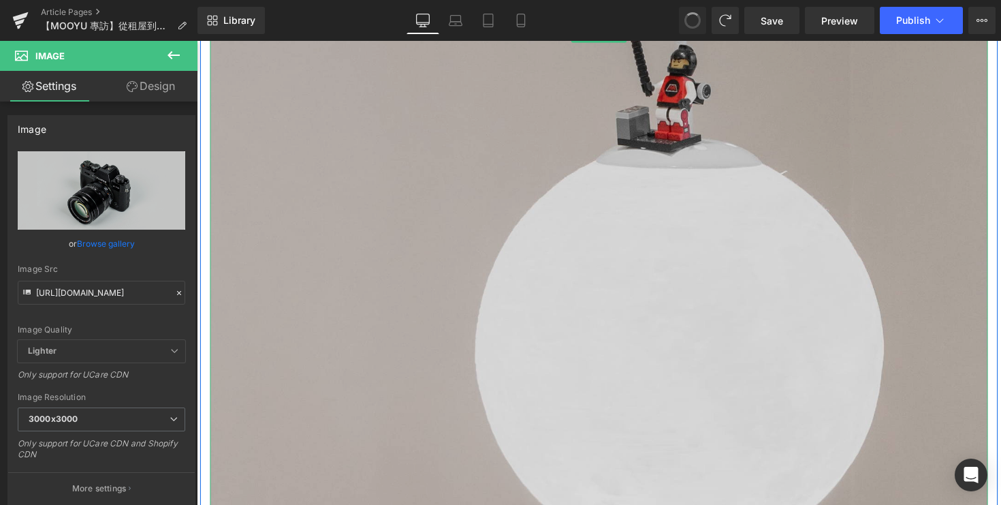
type input "//[DOMAIN_NAME][URL]"
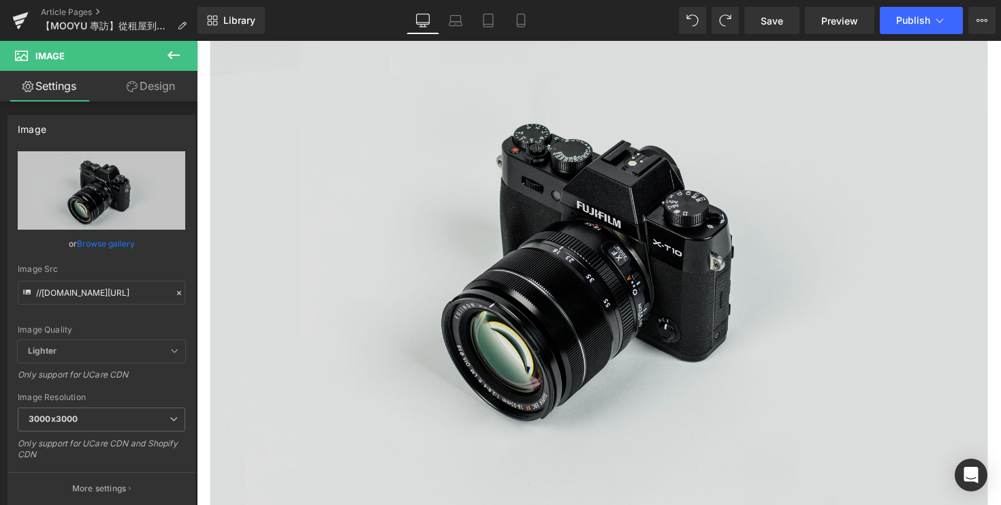
scroll to position [4119, 0]
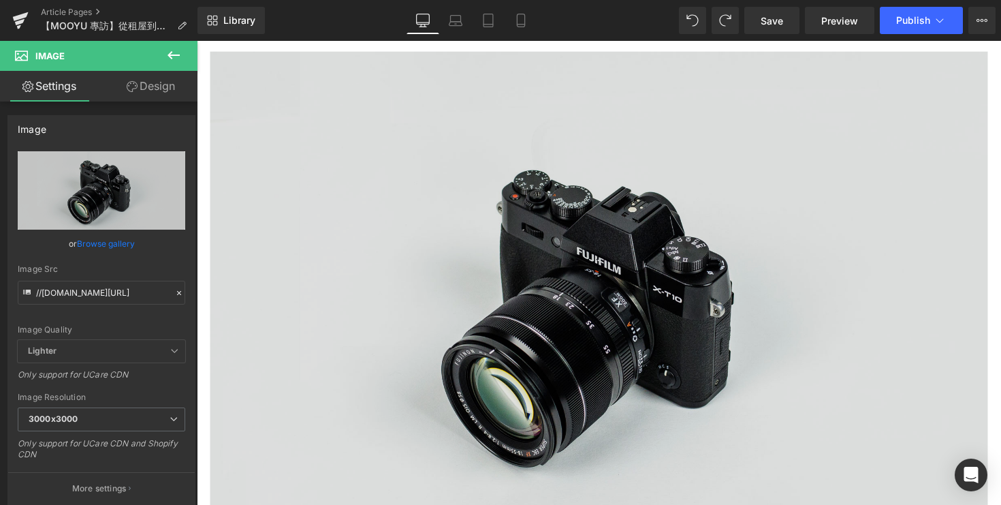
click at [456, 195] on img at bounding box center [608, 316] width 797 height 528
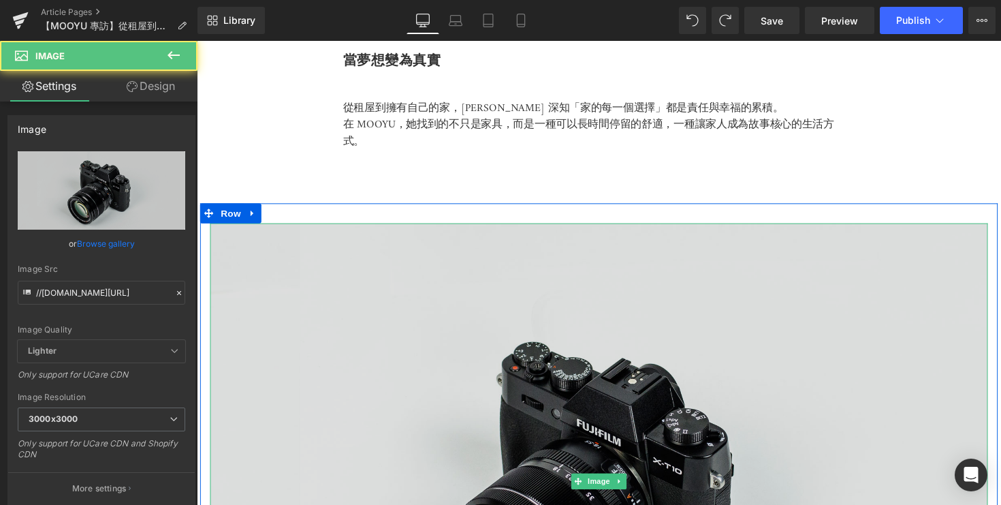
scroll to position [3890, 0]
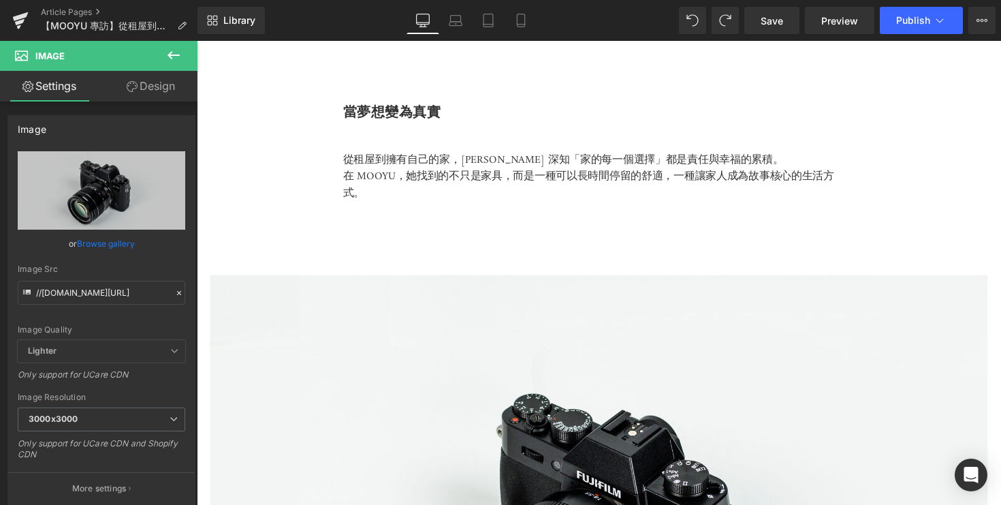
click at [165, 53] on icon at bounding box center [173, 55] width 16 height 16
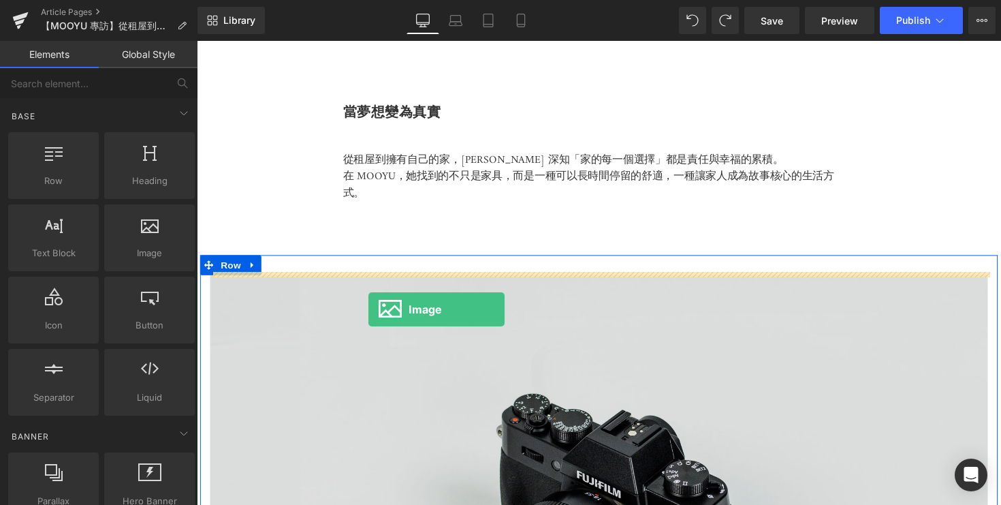
drag, startPoint x: 334, startPoint y: 289, endPoint x: 373, endPoint y: 316, distance: 46.9
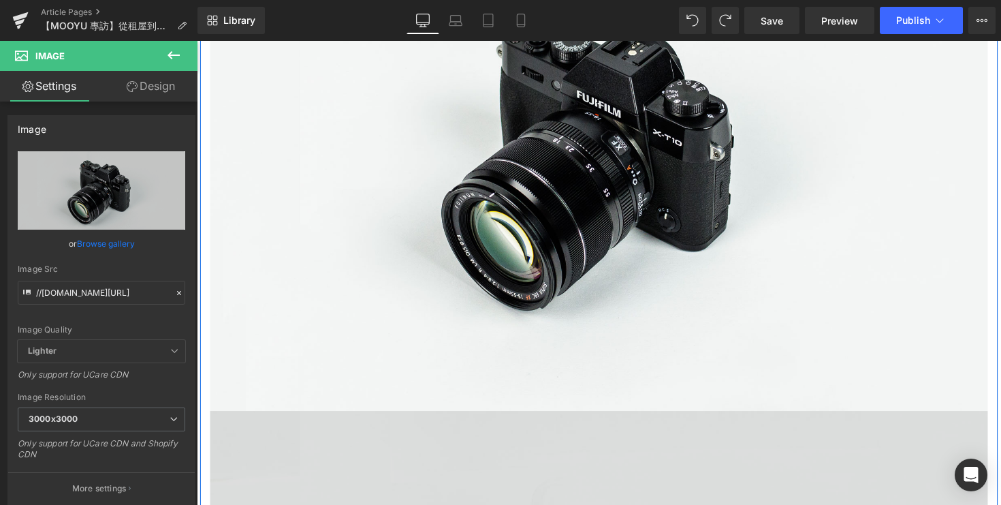
scroll to position [4264, 0]
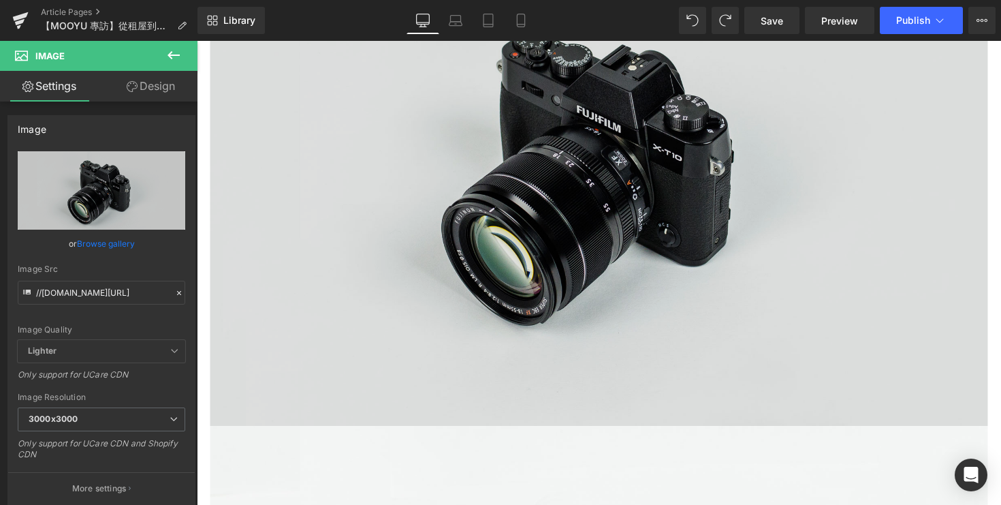
click at [374, 206] on img at bounding box center [608, 171] width 797 height 528
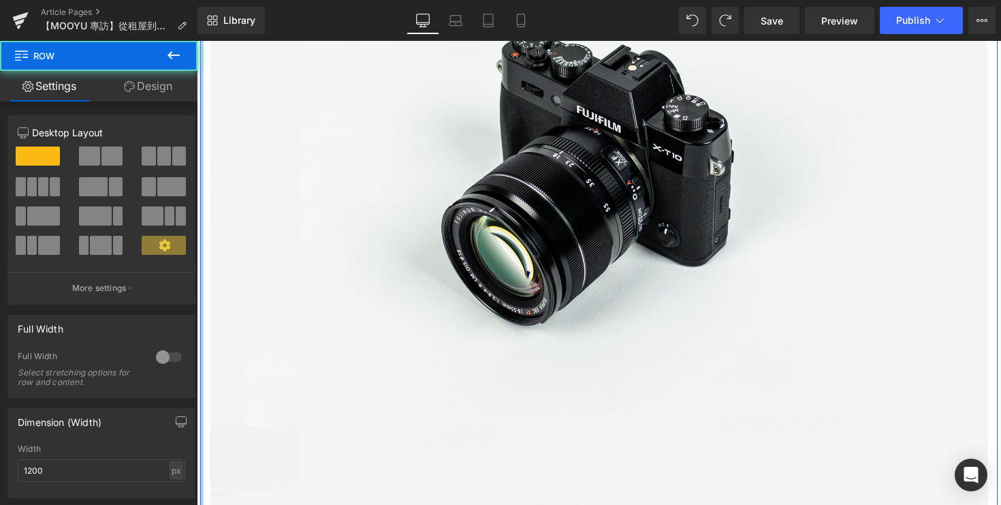
click at [202, 120] on div at bounding box center [201, 427] width 3 height 1083
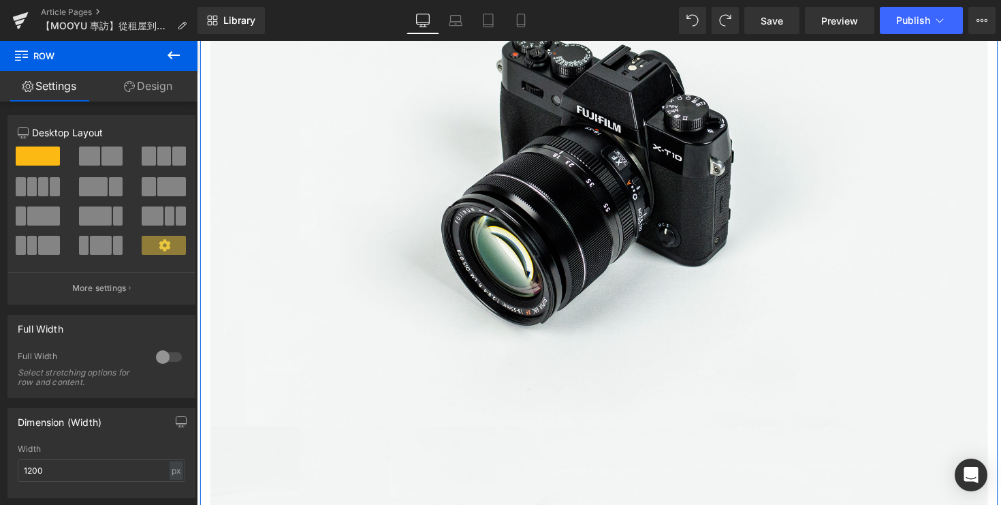
click at [101, 155] on span at bounding box center [111, 155] width 21 height 19
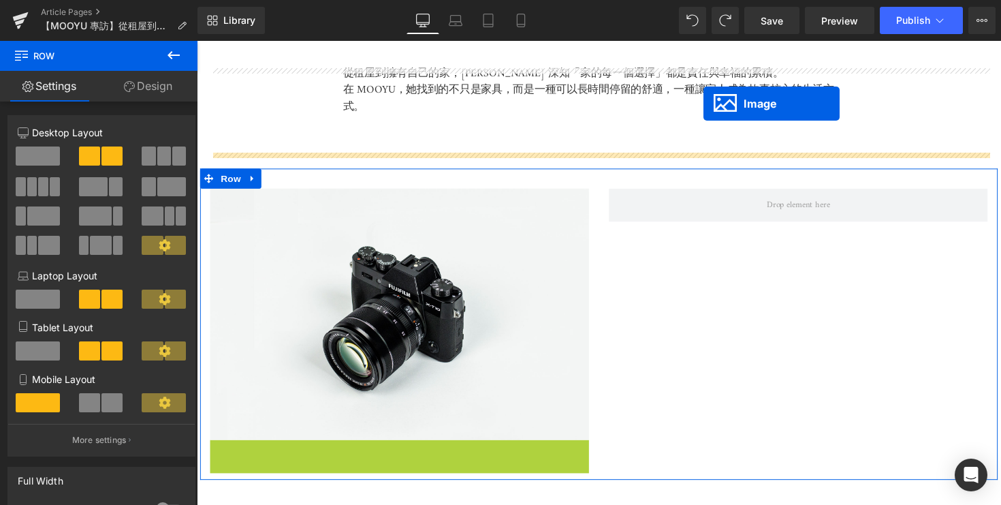
scroll to position [3910, 0]
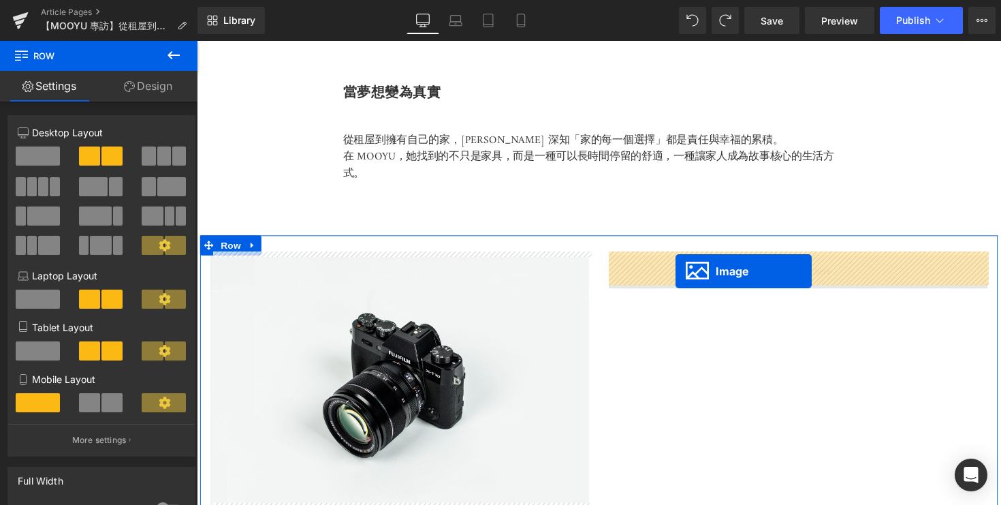
drag, startPoint x: 381, startPoint y: 494, endPoint x: 687, endPoint y: 281, distance: 372.7
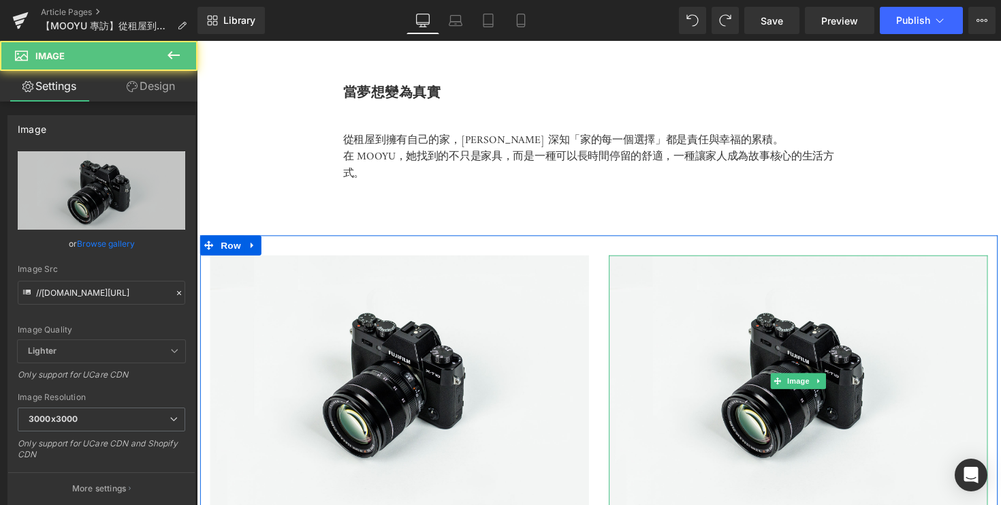
scroll to position [3956, 0]
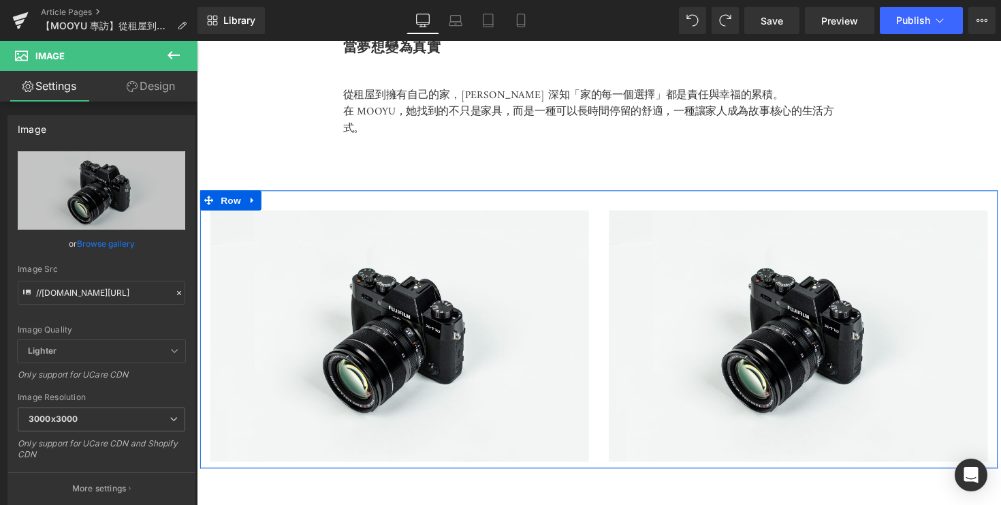
click at [238, 195] on span "Row" at bounding box center [231, 204] width 27 height 20
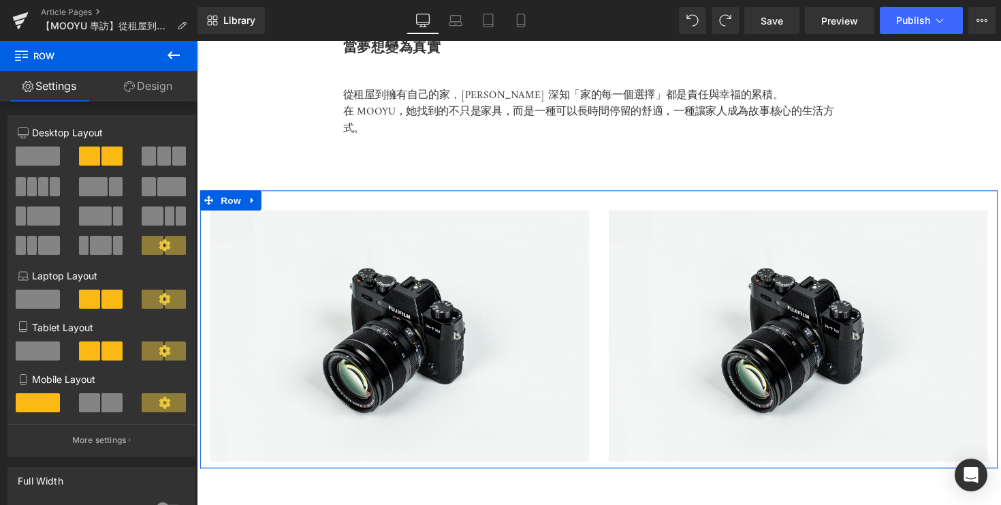
click at [153, 215] on span at bounding box center [152, 215] width 21 height 19
click at [95, 248] on span at bounding box center [100, 245] width 21 height 19
click at [83, 213] on span at bounding box center [95, 215] width 33 height 19
click at [31, 214] on span at bounding box center [43, 215] width 33 height 19
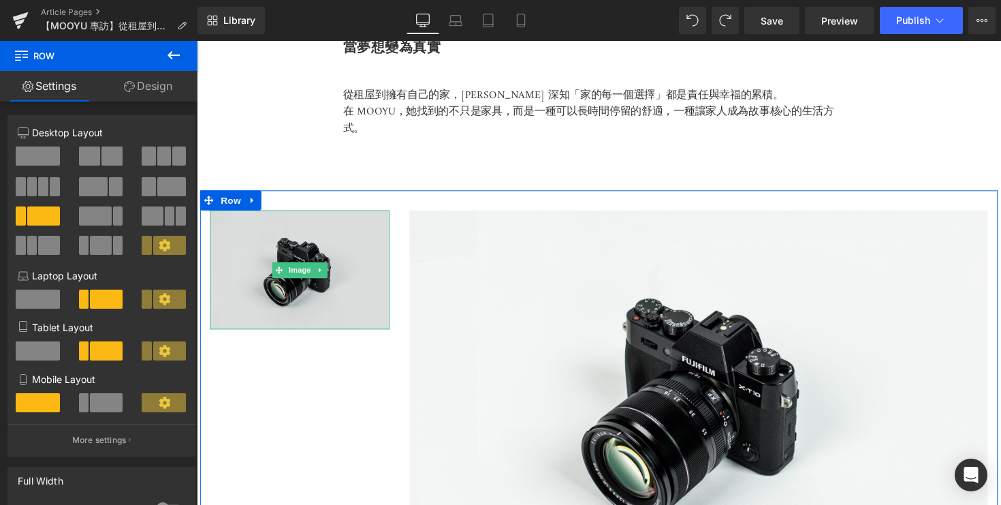
click at [334, 295] on img at bounding box center [302, 276] width 184 height 122
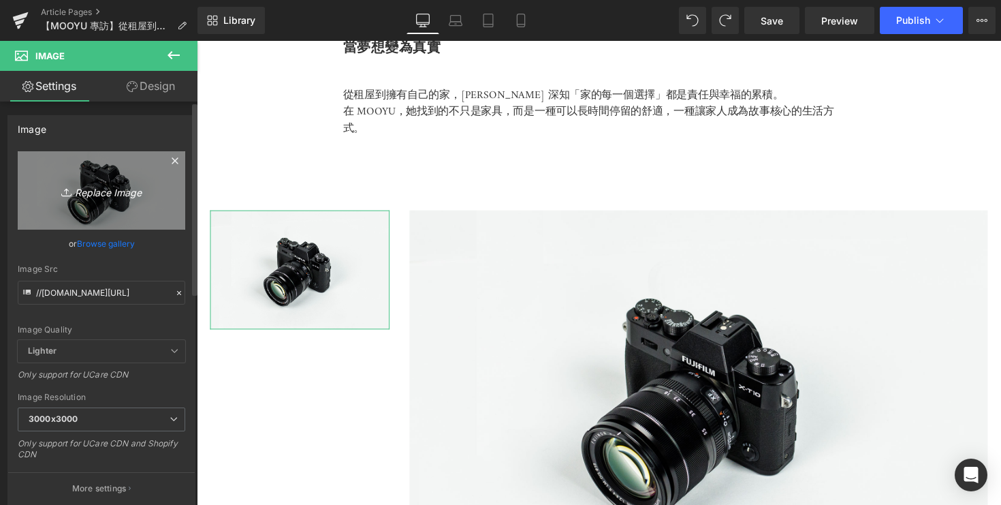
click at [122, 193] on icon "Replace Image" at bounding box center [101, 190] width 109 height 17
type input "C:\fakepath\DSC05275-2.jpg"
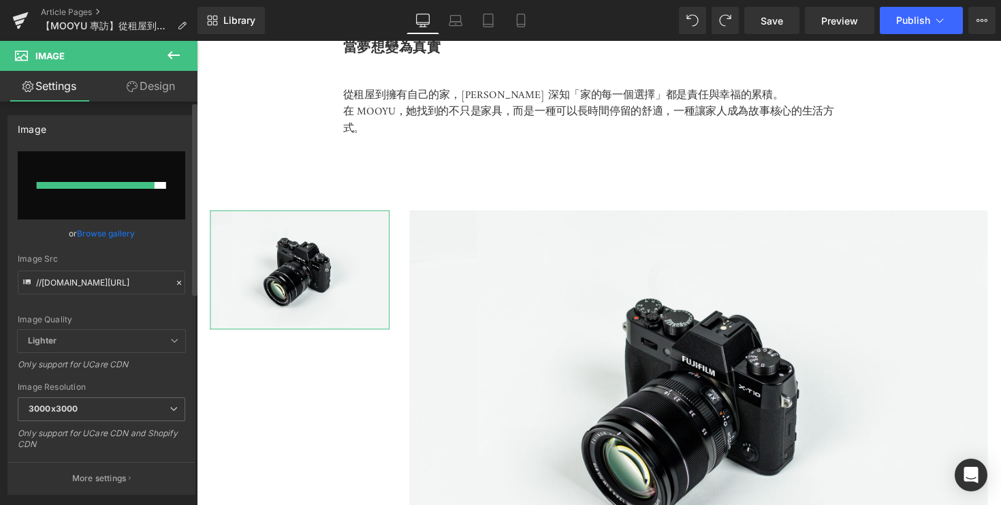
type input "[URL][DOMAIN_NAME]"
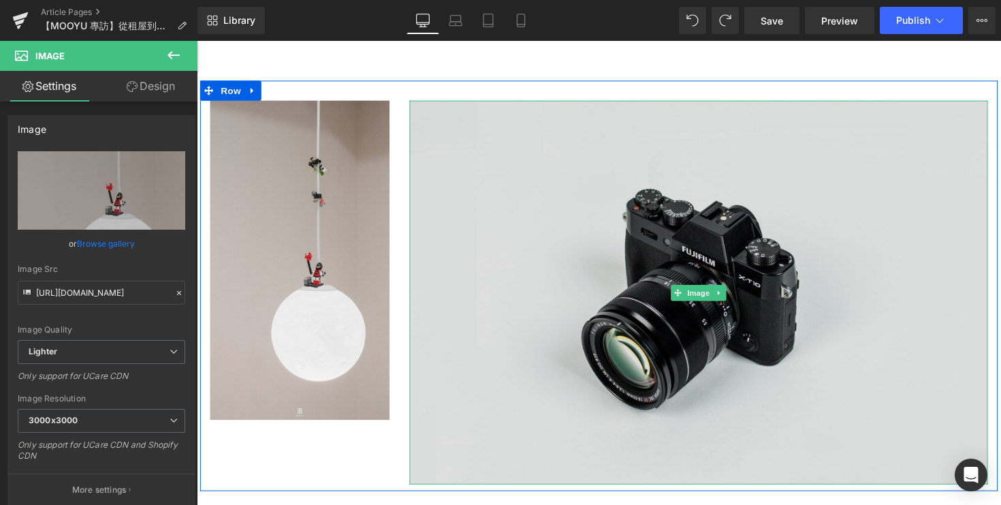
scroll to position [4063, 0]
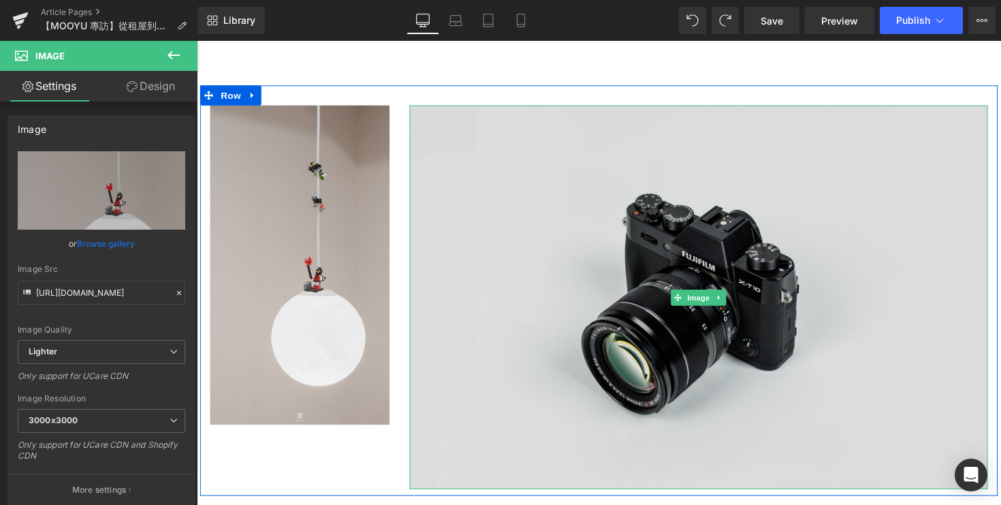
click at [524, 354] on img at bounding box center [711, 303] width 592 height 392
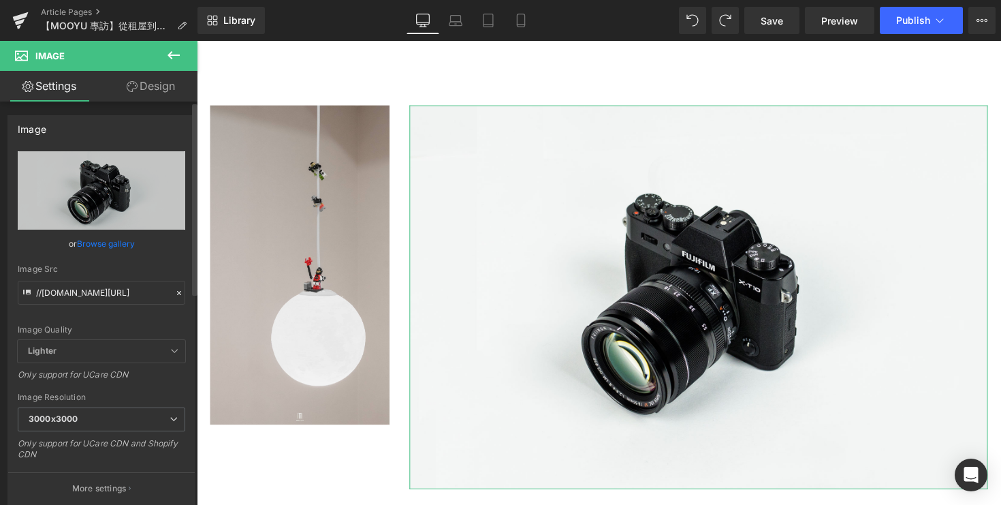
click at [79, 142] on div "Image //[DOMAIN_NAME][URL] Replace Image Upload image or Browse gallery Image S…" at bounding box center [101, 310] width 188 height 390
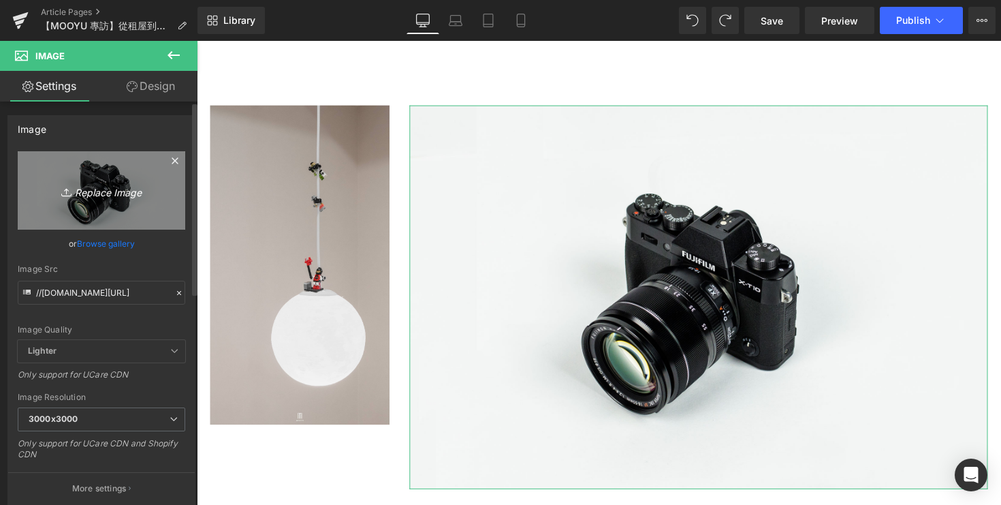
click at [91, 183] on icon "Replace Image" at bounding box center [101, 190] width 109 height 17
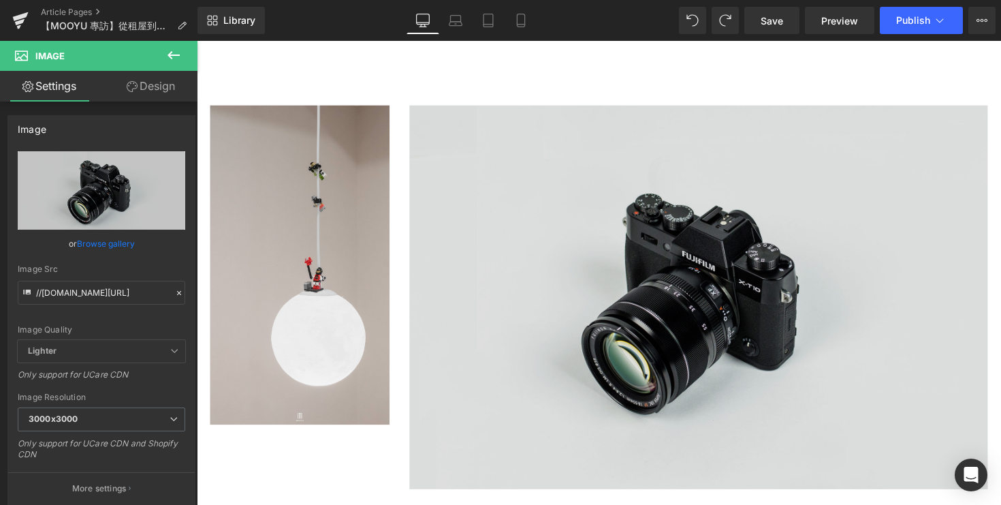
type input "C:\fakepath\DSC05252.jpg"
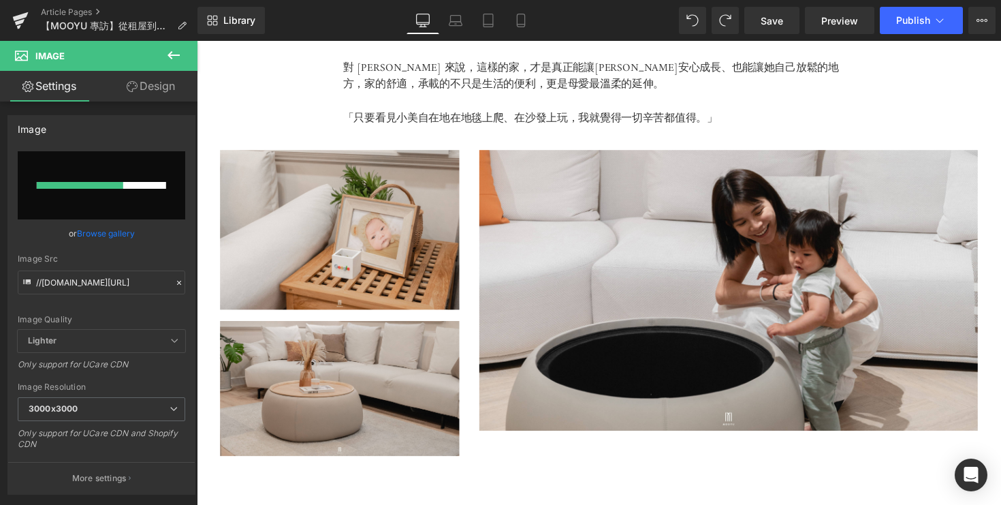
scroll to position [4001, 0]
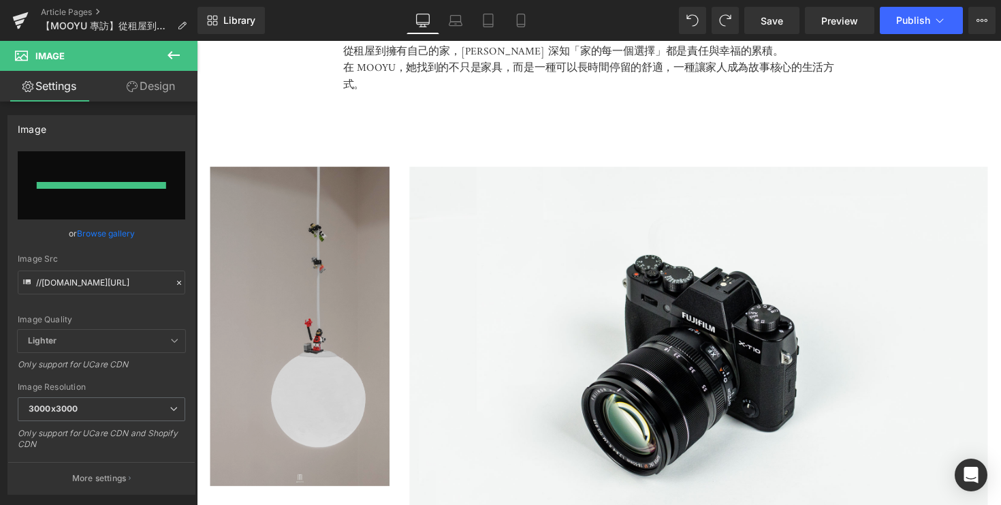
type input "https://ucarecdn.com/578aa4db-1ab4-4265-8739-5f54187090f3/-/format/auto/-/previ…"
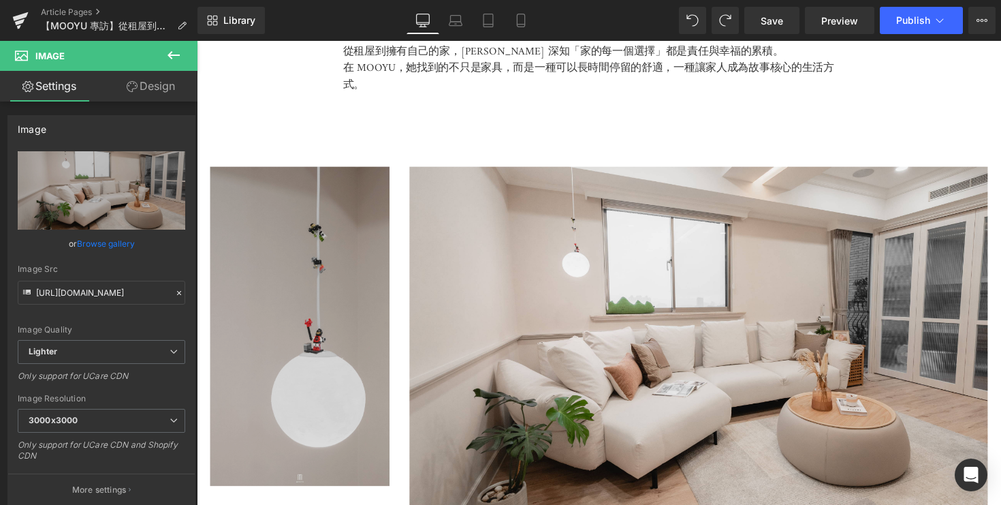
scroll to position [4424, 0]
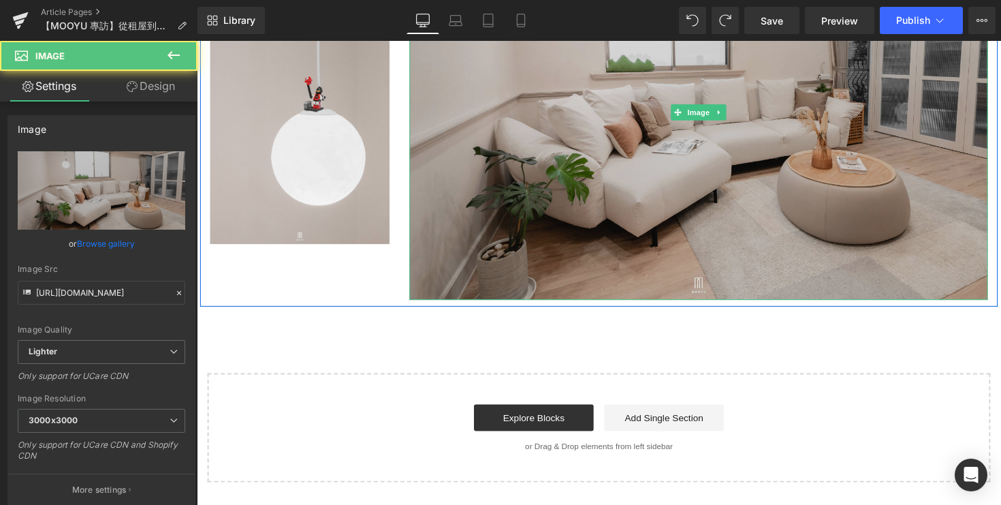
scroll to position [4153, 0]
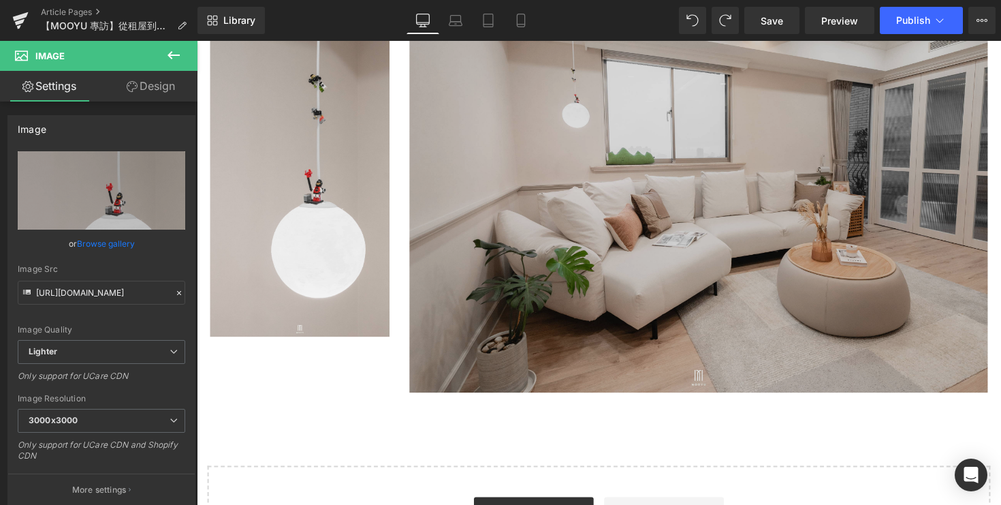
click at [708, 262] on img at bounding box center [711, 208] width 592 height 383
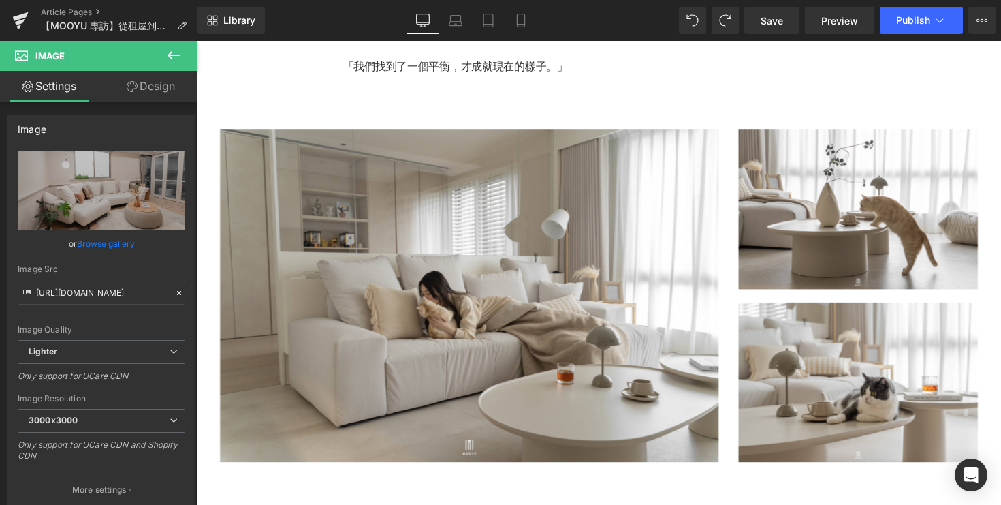
scroll to position [1796, 0]
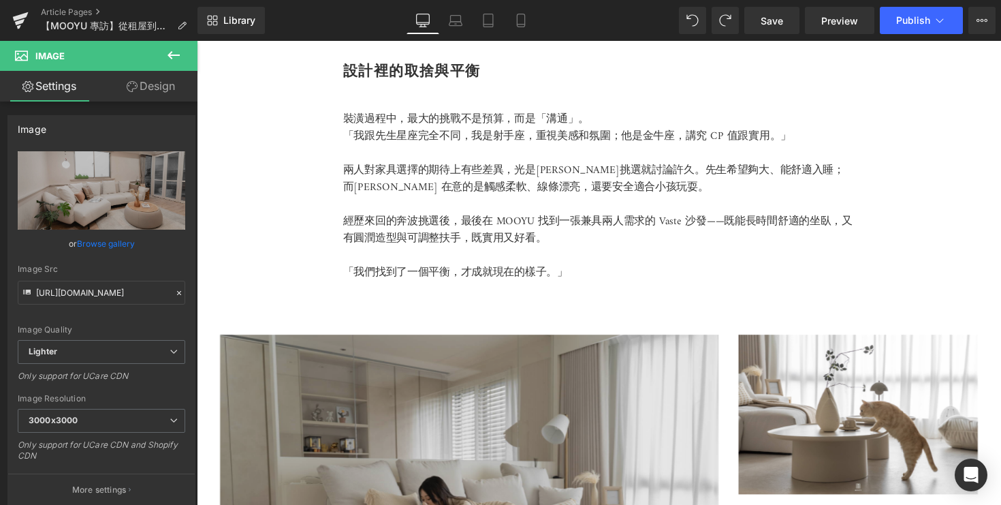
click at [470, 391] on img at bounding box center [476, 512] width 511 height 340
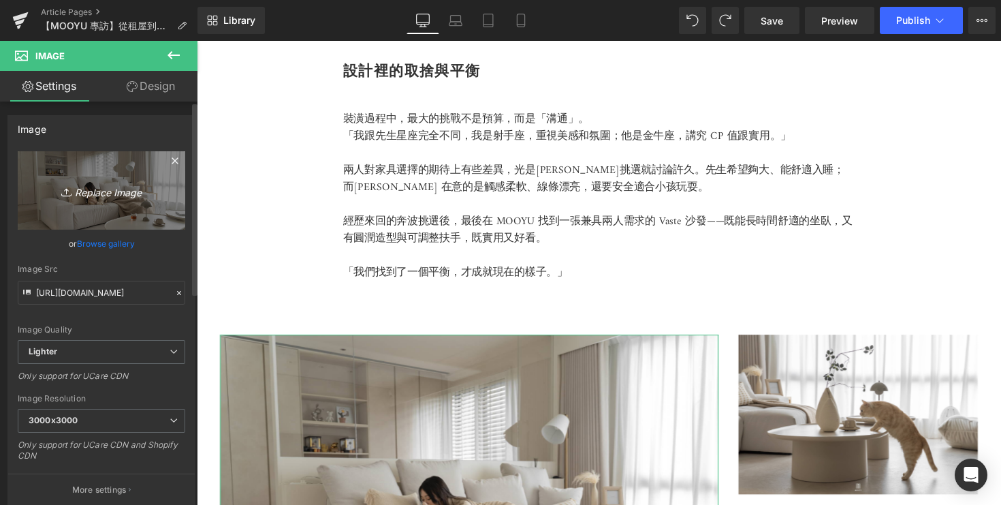
click at [101, 188] on icon "Replace Image" at bounding box center [101, 190] width 109 height 17
type input "C:\fakepath\DSC05217.jpg"
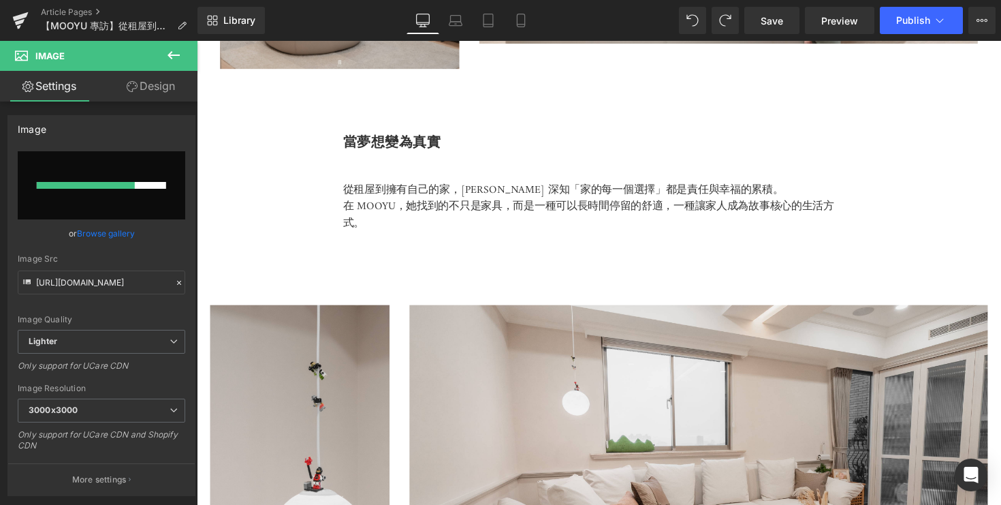
scroll to position [3999, 0]
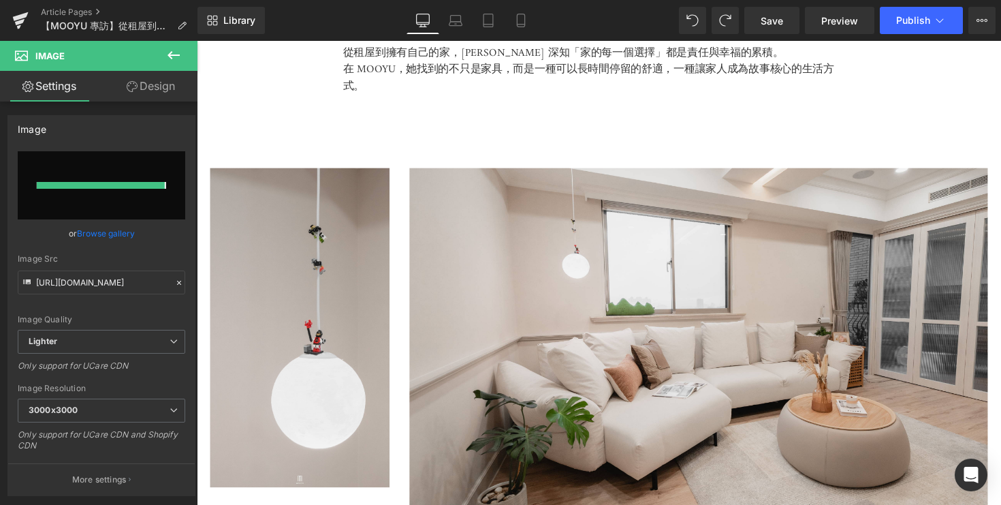
type input "https://ucarecdn.com/c2d19614-d972-4c32-8b2f-9fd2dfd0a039/-/format/auto/-/previ…"
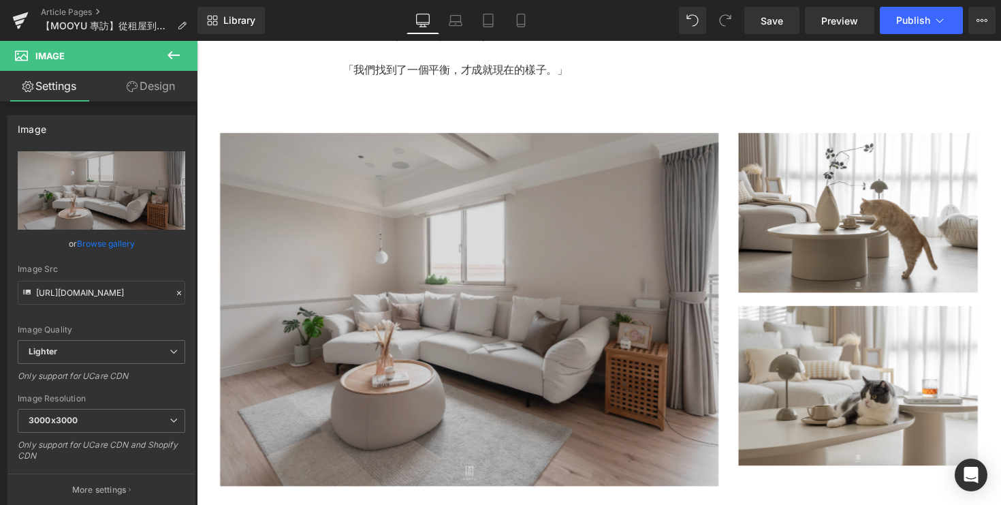
scroll to position [2006, 0]
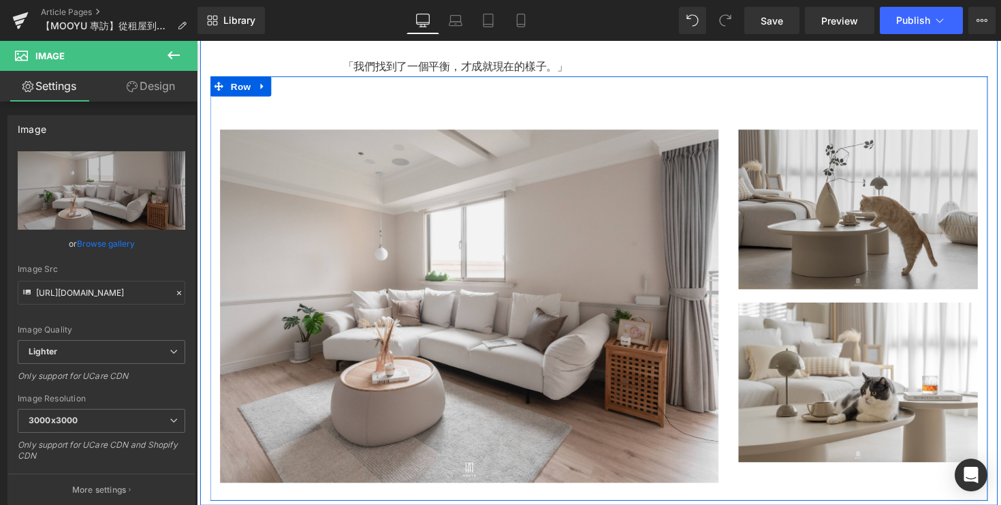
click at [846, 295] on img at bounding box center [874, 212] width 245 height 163
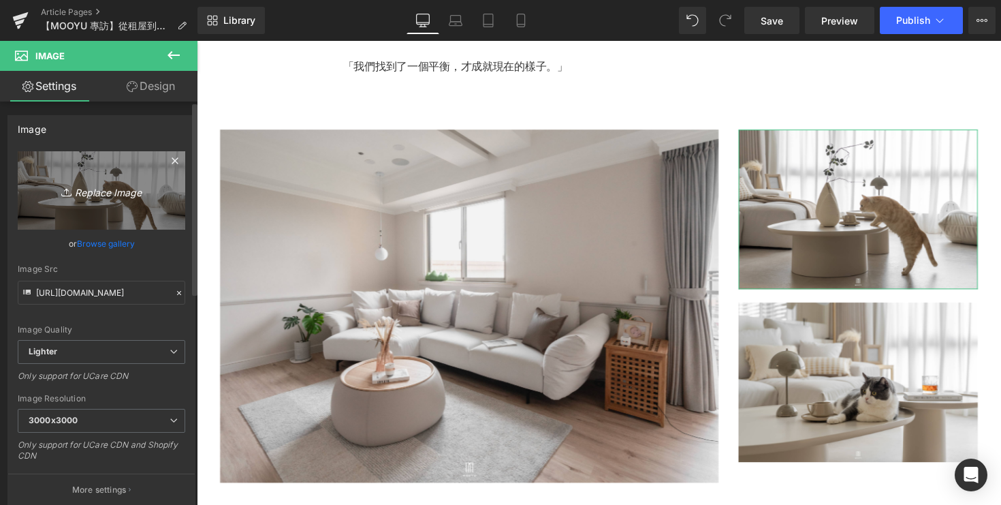
click at [114, 195] on icon "Replace Image" at bounding box center [101, 190] width 109 height 17
type input "C:\fakepath\DSC05233.jpg"
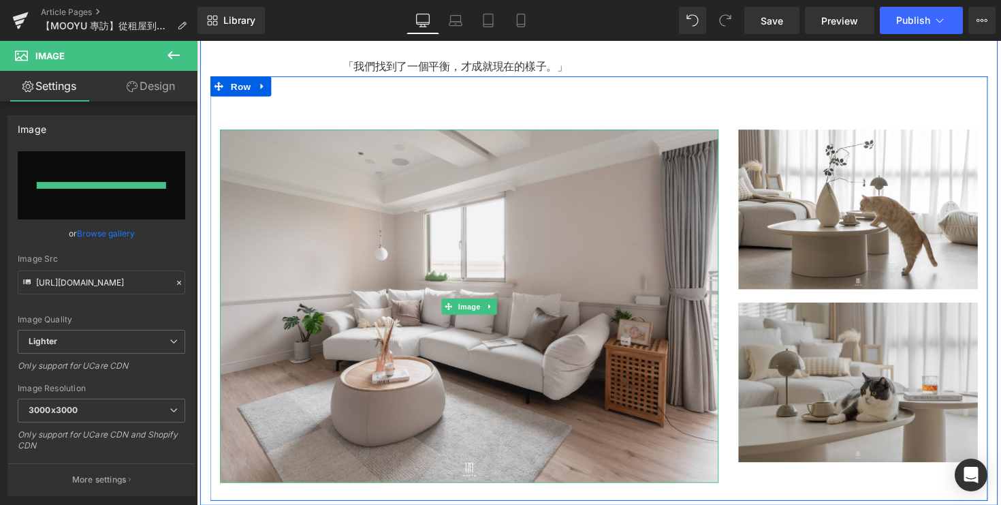
type input "https://ucarecdn.com/7a7dcf59-9b66-4d29-8c82-de7104192695/-/format/auto/-/previ…"
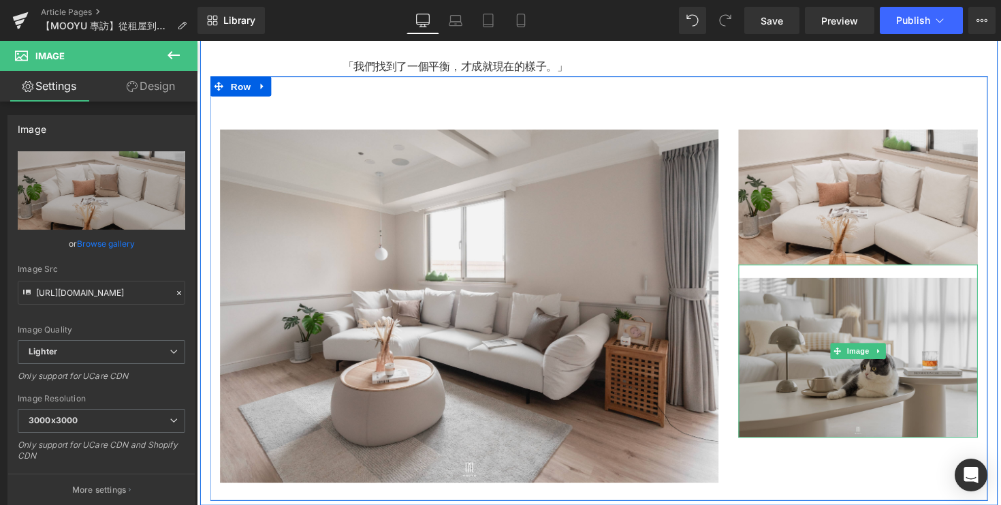
click at [859, 353] on img at bounding box center [874, 358] width 245 height 177
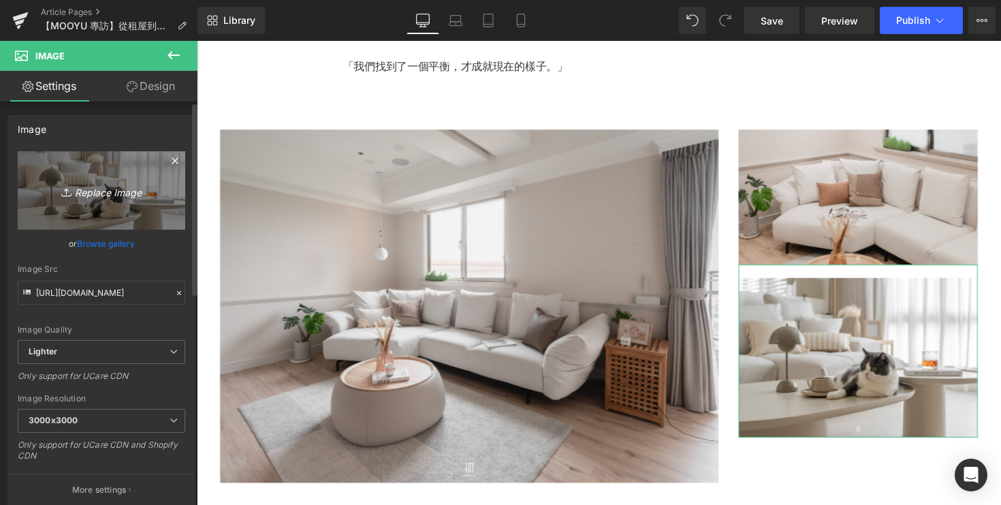
click at [93, 197] on icon "Replace Image" at bounding box center [101, 190] width 109 height 17
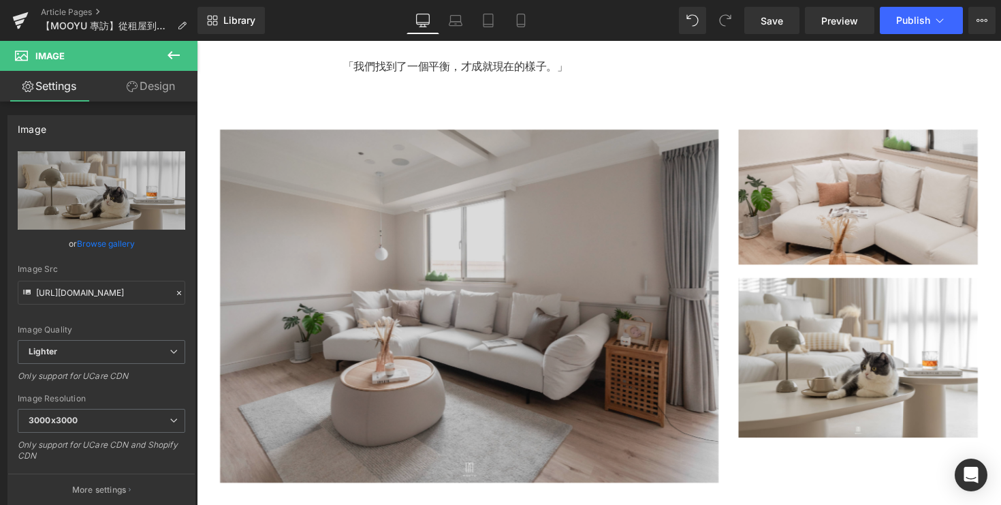
type input "C:\fakepath\DSC05236.jpg"
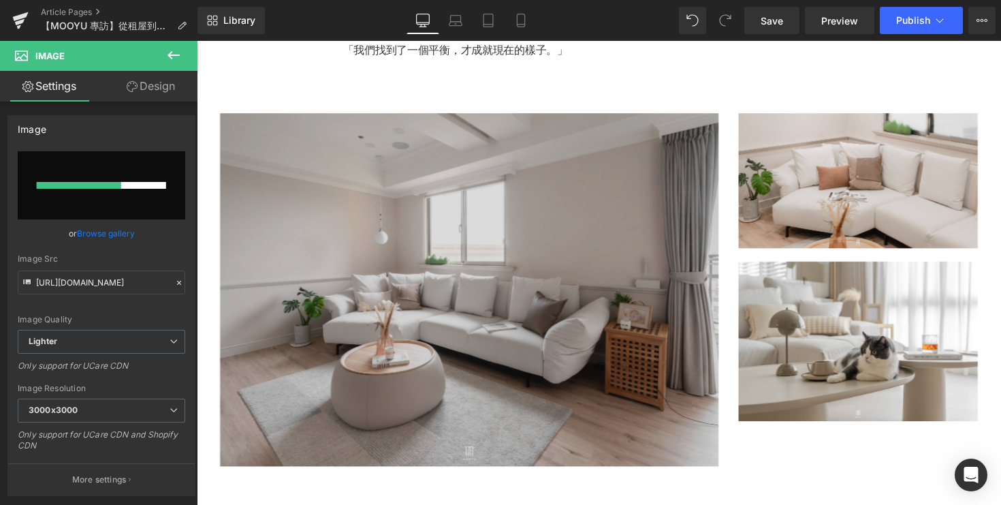
scroll to position [2085, 0]
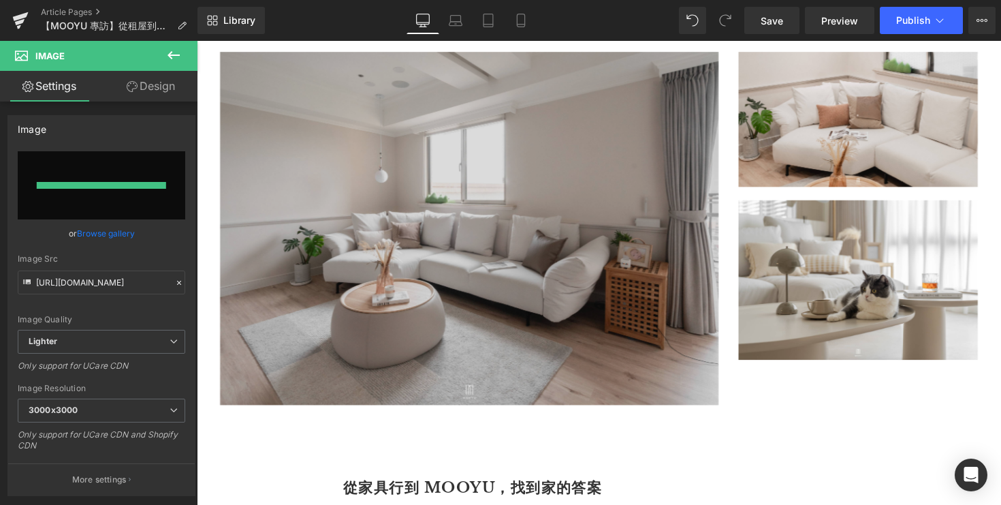
type input "https://ucarecdn.com/6f309acd-9e84-4018-b9b9-4ae86f84ce31/-/format/auto/-/previ…"
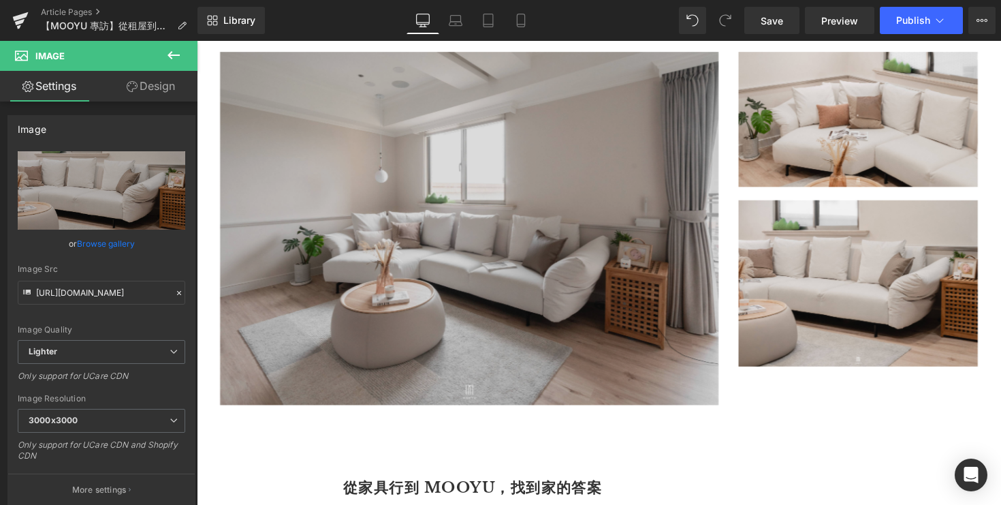
click at [479, 253] on div "Image" at bounding box center [476, 233] width 511 height 362
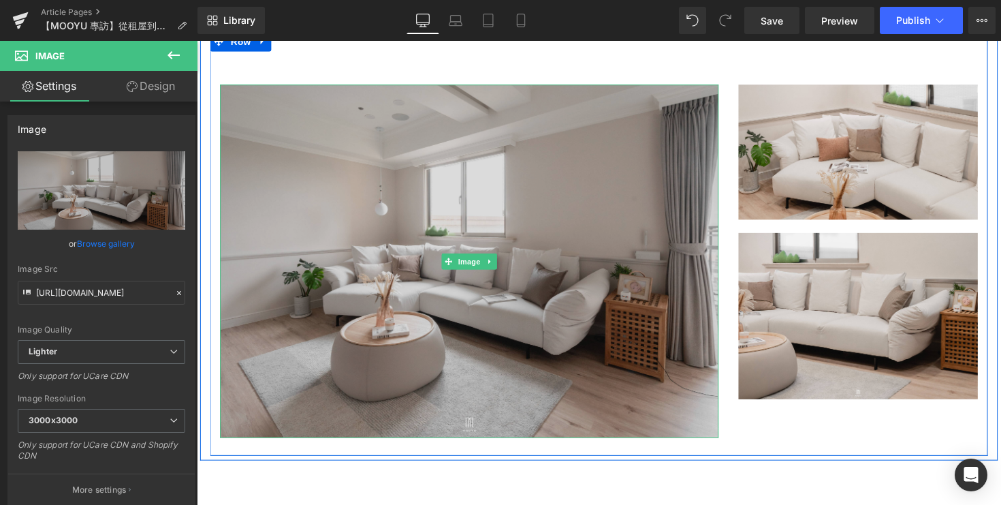
scroll to position [2047, 0]
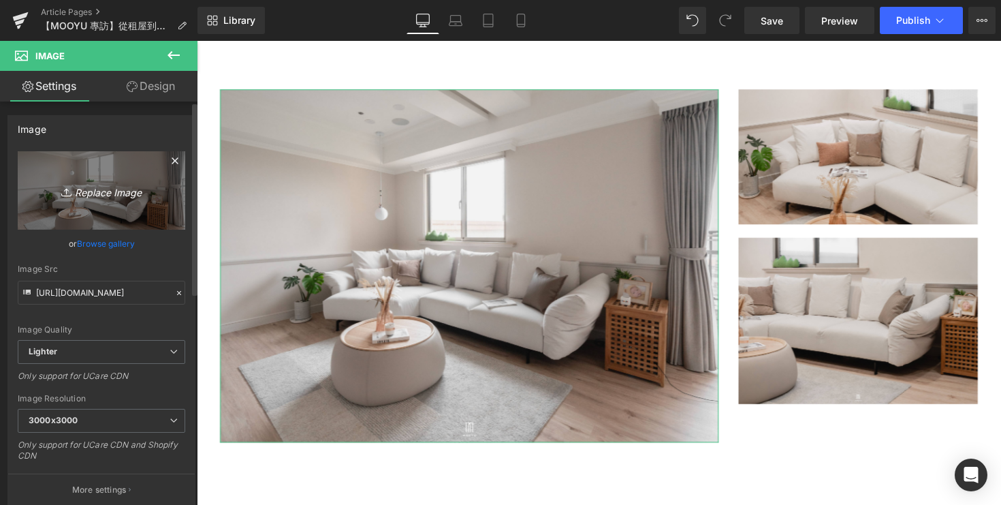
click at [121, 193] on icon "Replace Image" at bounding box center [101, 190] width 109 height 17
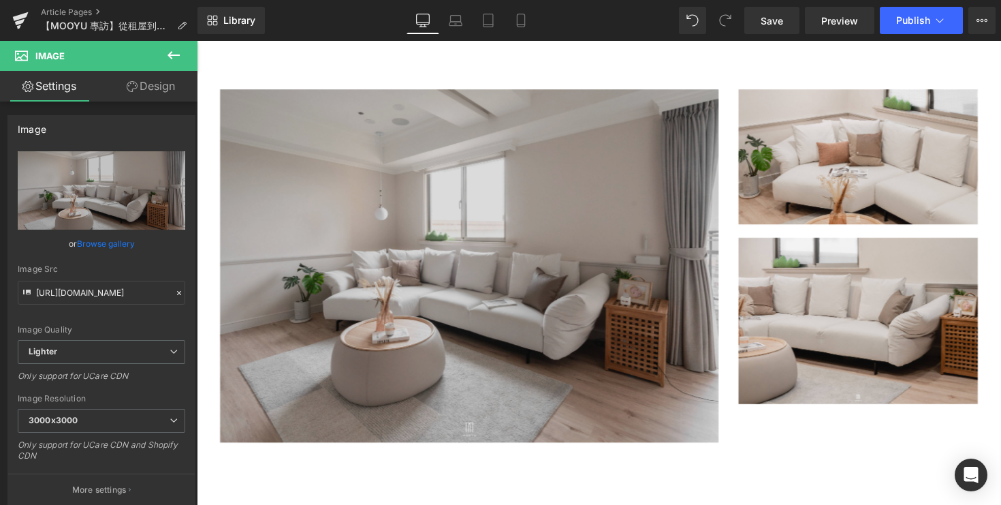
type input "C:\fakepath\DSC05237.jpg"
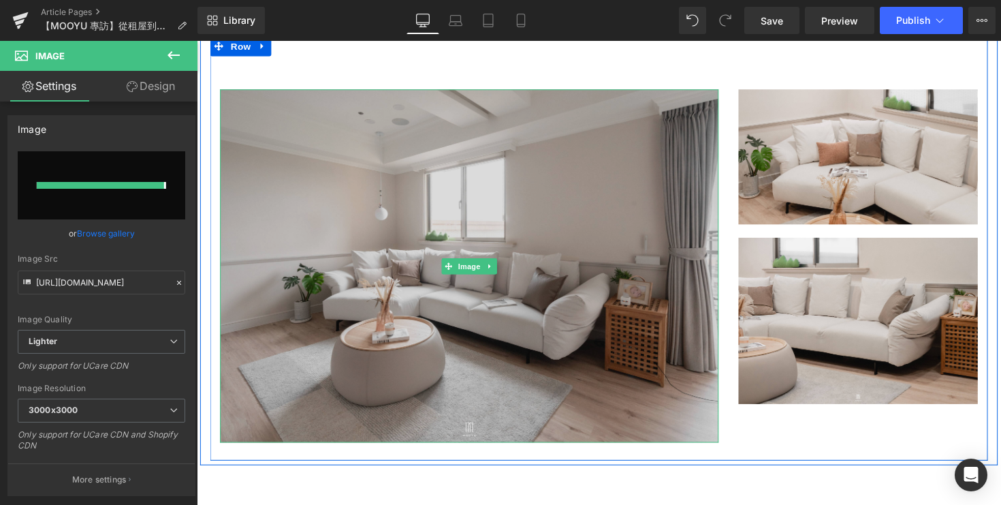
type input "https://ucarecdn.com/61a3f769-12ac-4c67-be77-ac097efc1981/-/format/auto/-/previ…"
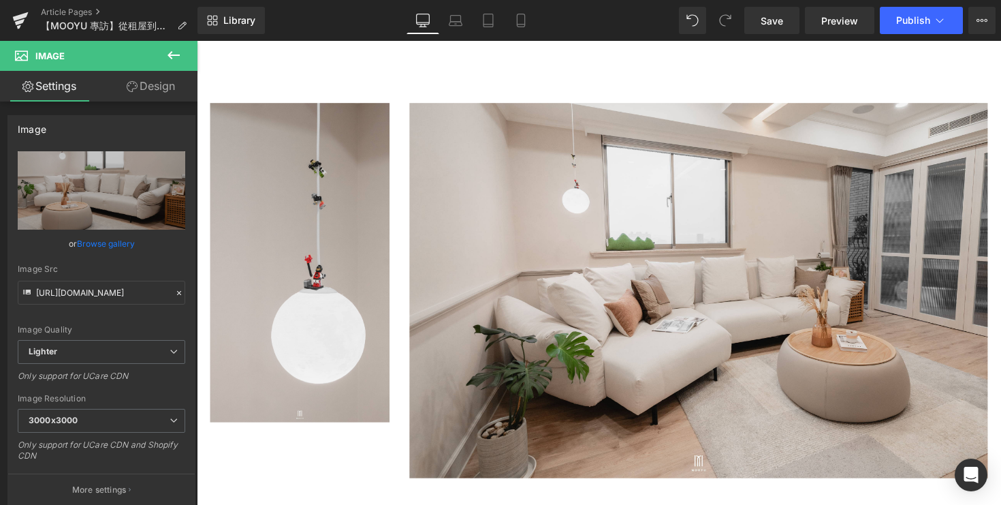
scroll to position [4093, 0]
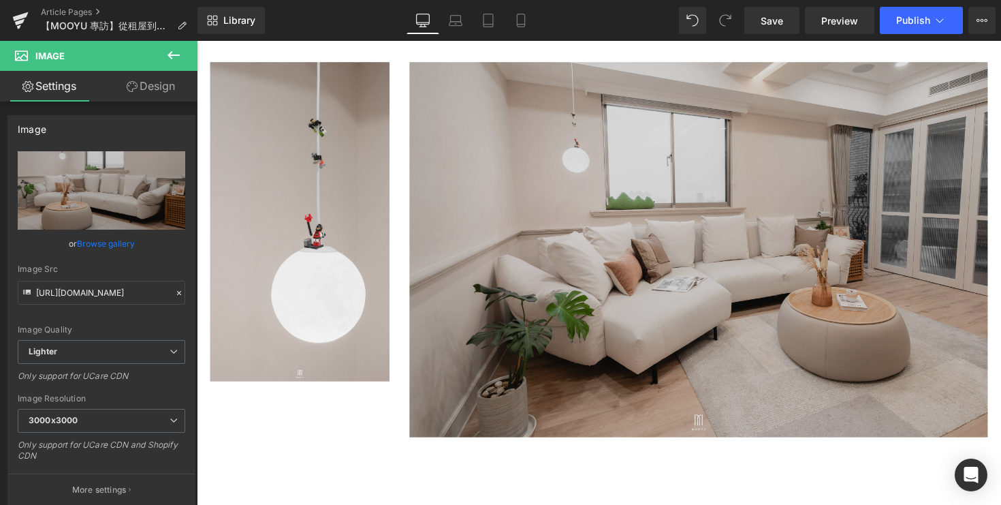
click at [723, 238] on img at bounding box center [711, 254] width 592 height 383
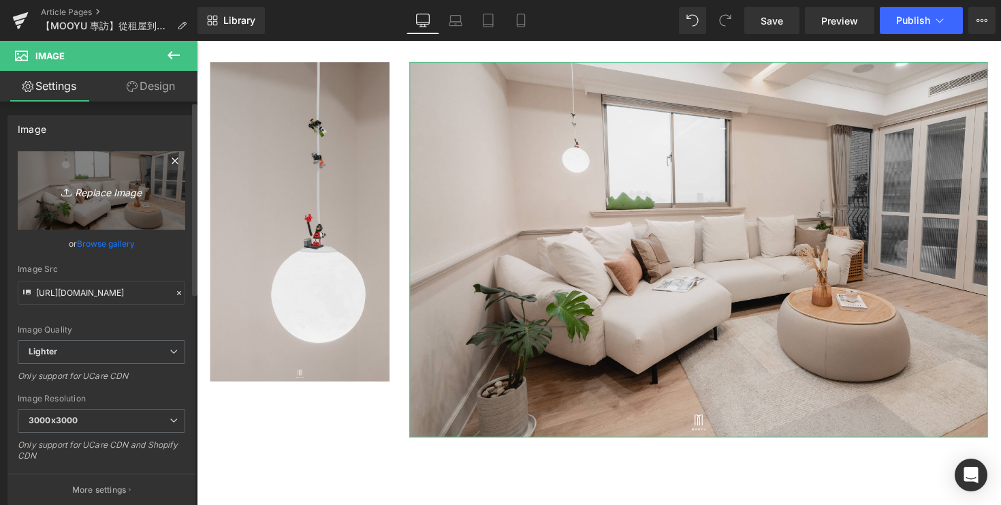
click at [111, 197] on icon "Replace Image" at bounding box center [101, 190] width 109 height 17
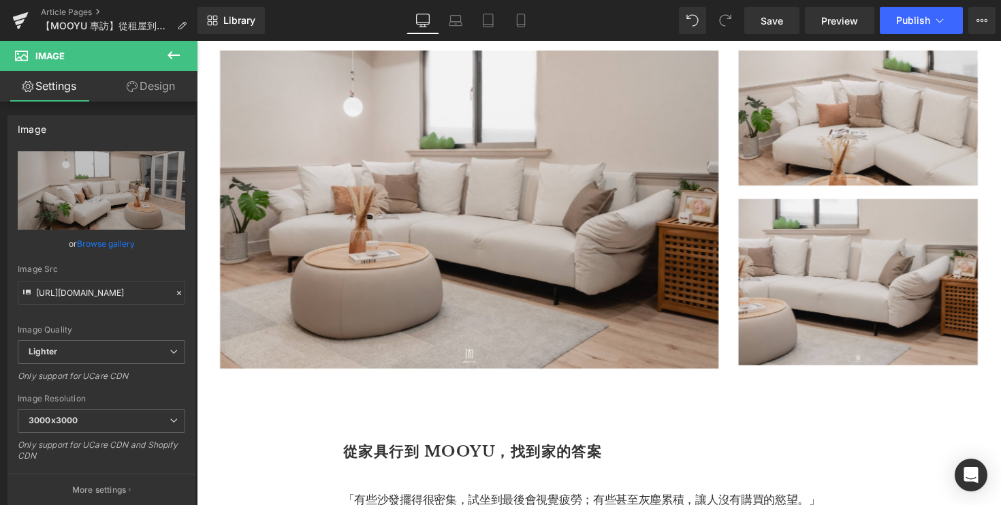
scroll to position [2135, 0]
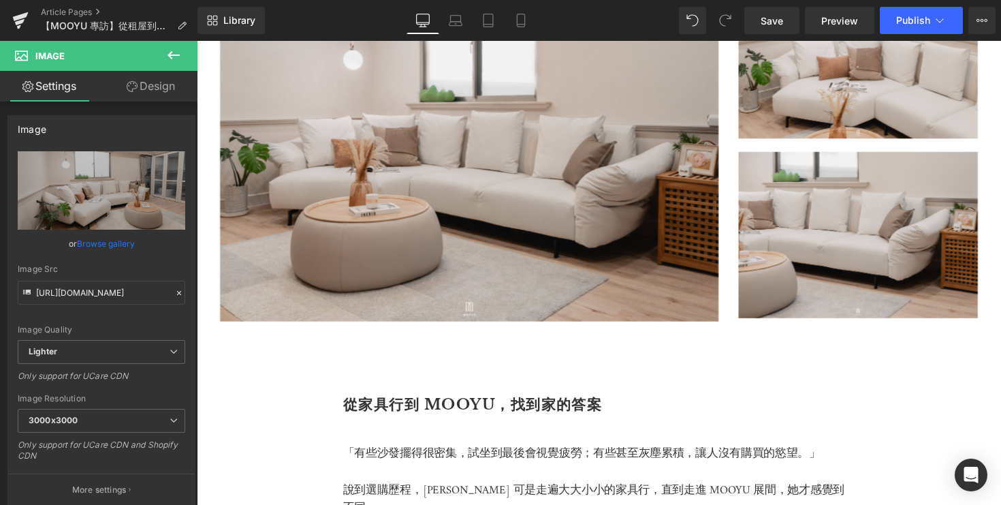
click at [173, 60] on icon at bounding box center [173, 55] width 16 height 16
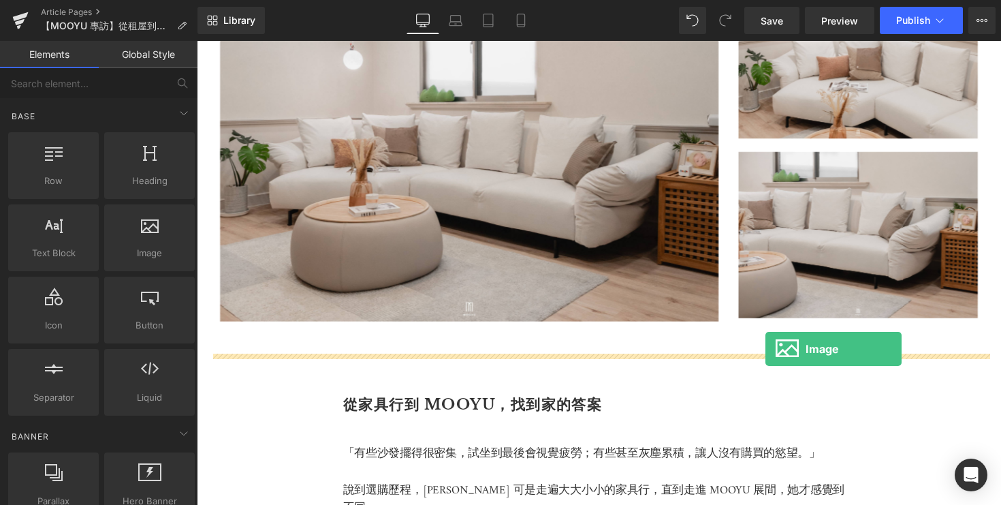
drag, startPoint x: 343, startPoint y: 284, endPoint x: 779, endPoint y: 356, distance: 441.8
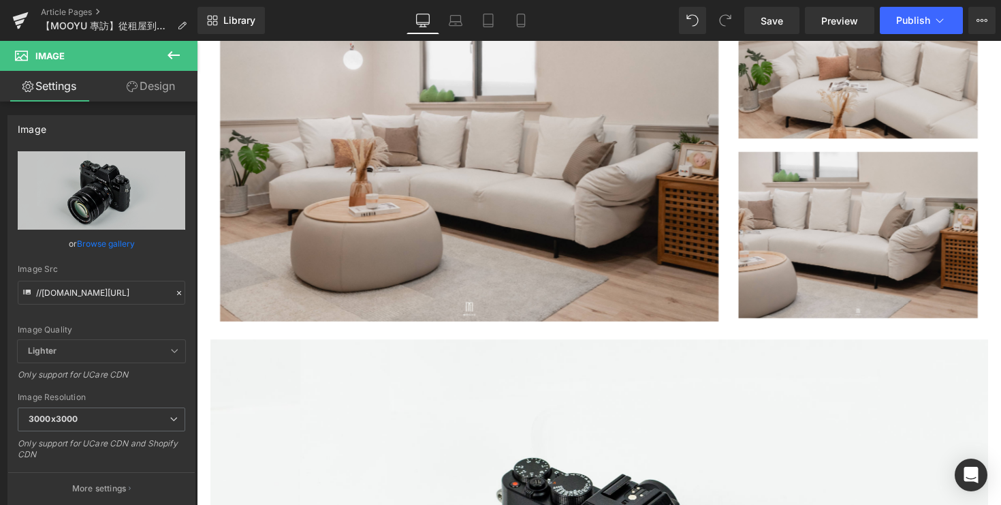
click at [171, 57] on icon at bounding box center [174, 55] width 12 height 8
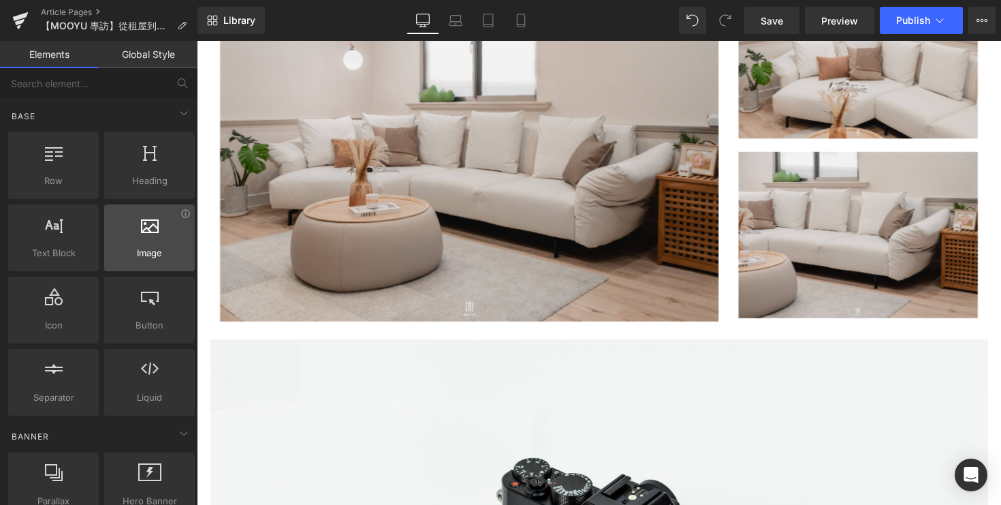
click at [147, 259] on span "Image" at bounding box center [149, 253] width 82 height 14
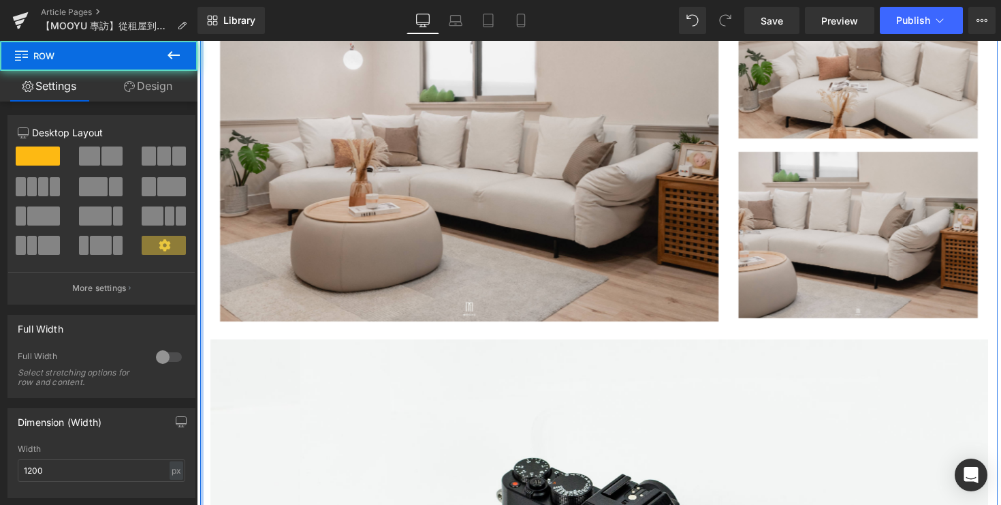
click at [202, 299] on div at bounding box center [201, 274] width 3 height 1209
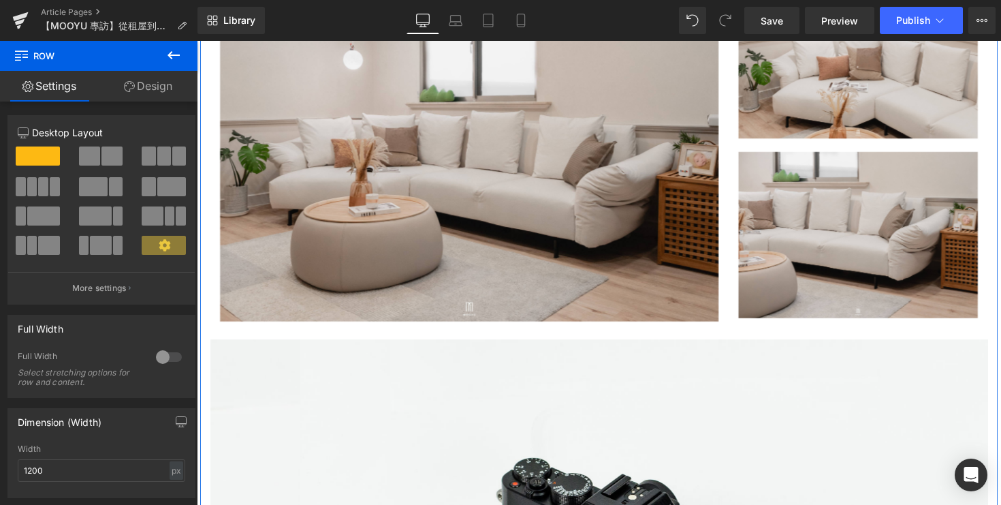
click at [95, 183] on span at bounding box center [93, 186] width 29 height 19
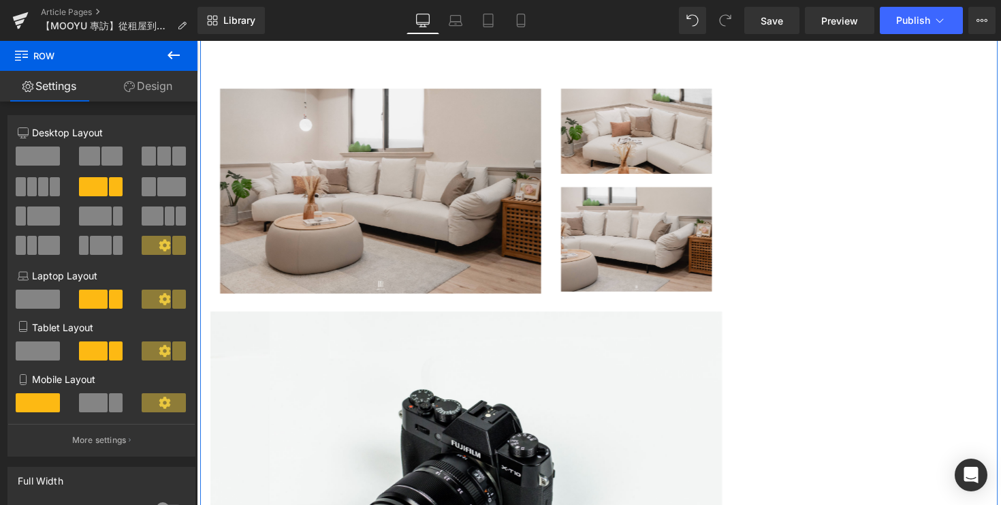
click at [159, 155] on span at bounding box center [164, 155] width 14 height 19
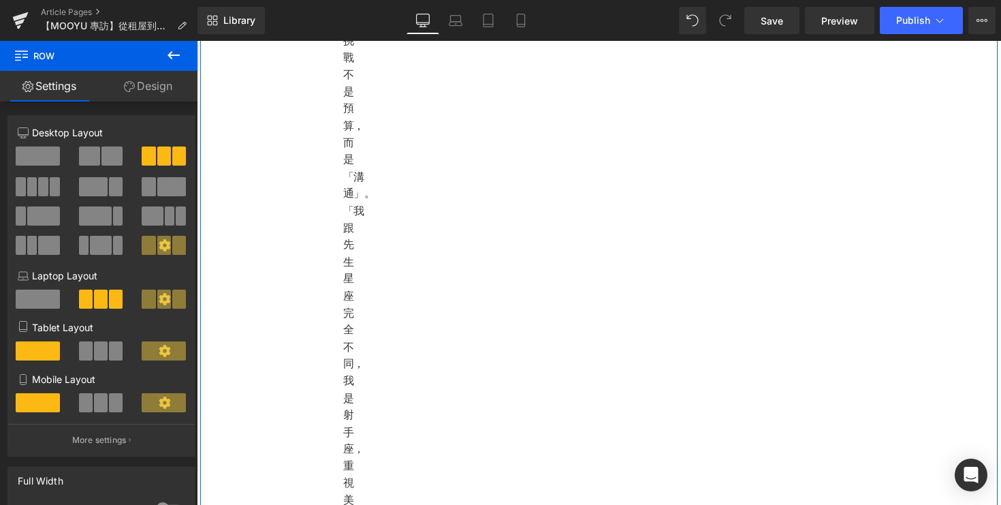
click at [86, 185] on span at bounding box center [93, 186] width 29 height 19
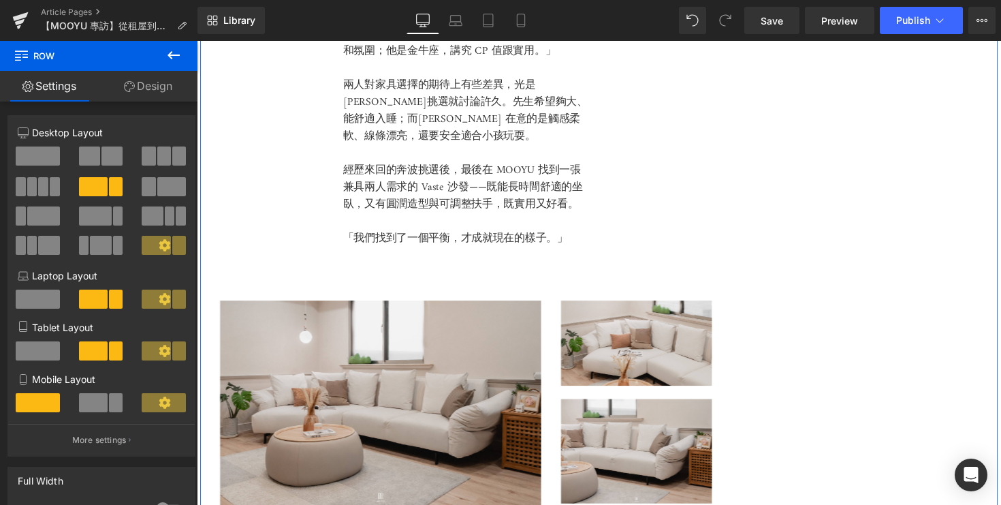
scroll to position [1925, 0]
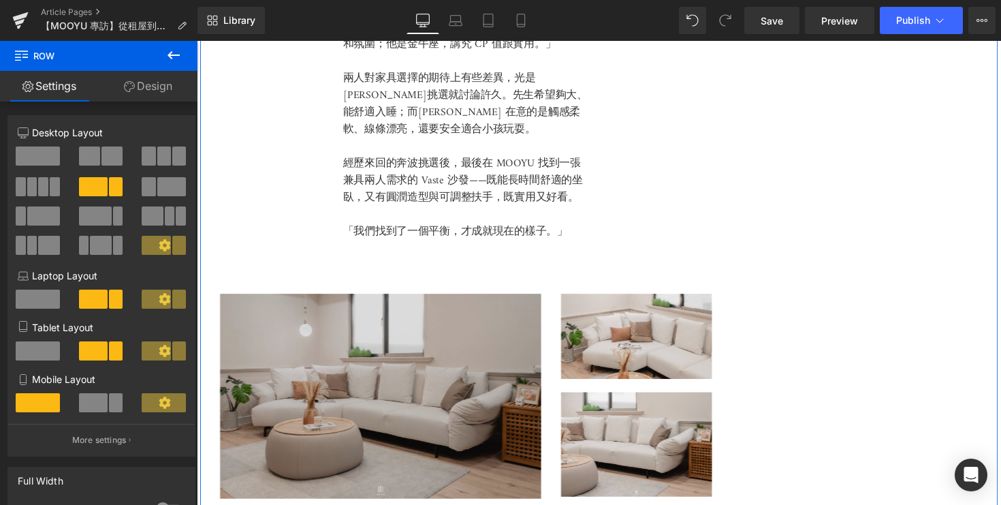
click at [411, 365] on img at bounding box center [385, 405] width 329 height 210
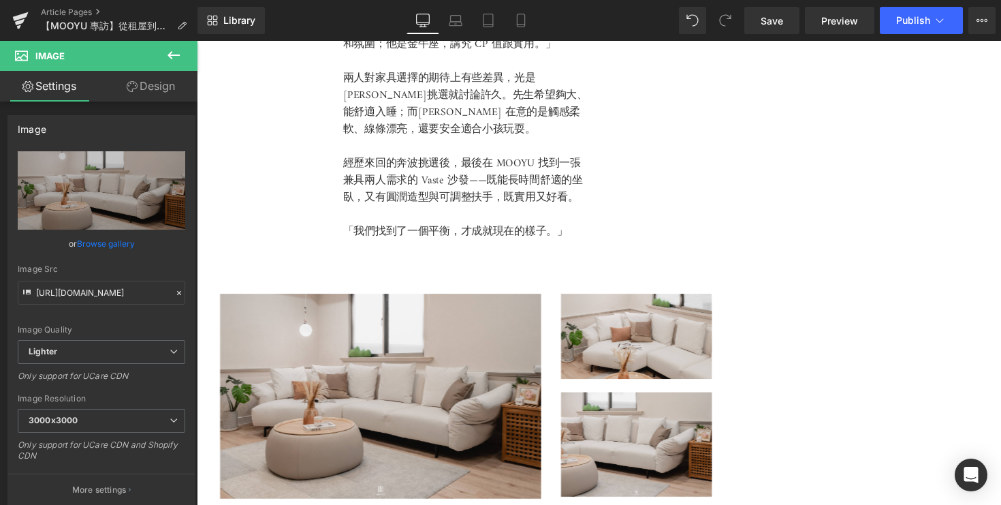
click at [170, 61] on icon at bounding box center [173, 55] width 16 height 16
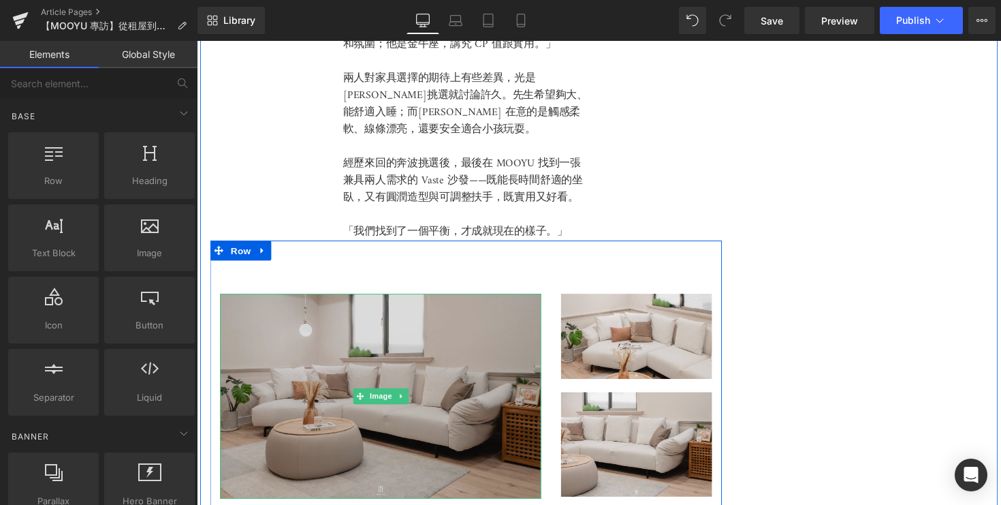
click at [343, 415] on img at bounding box center [385, 405] width 329 height 210
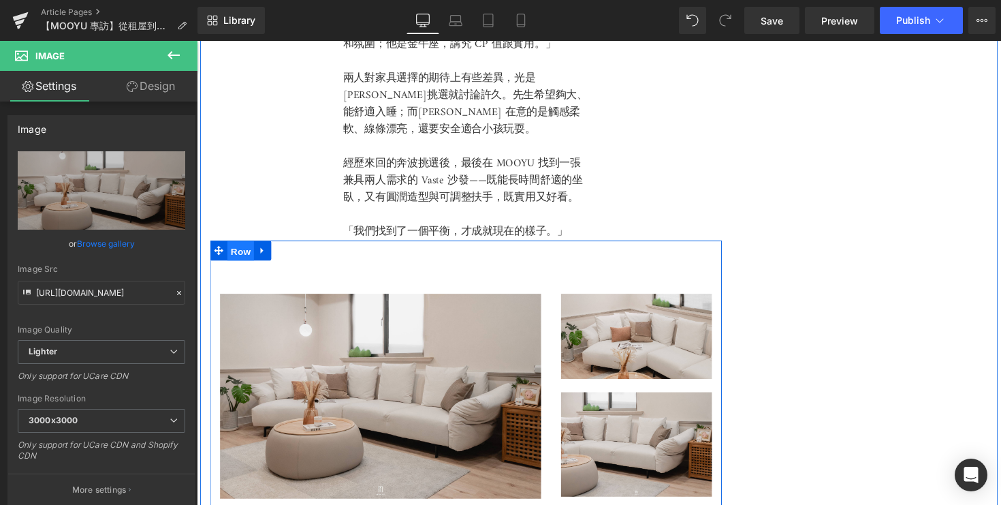
click at [229, 266] on span "Row" at bounding box center [241, 256] width 27 height 20
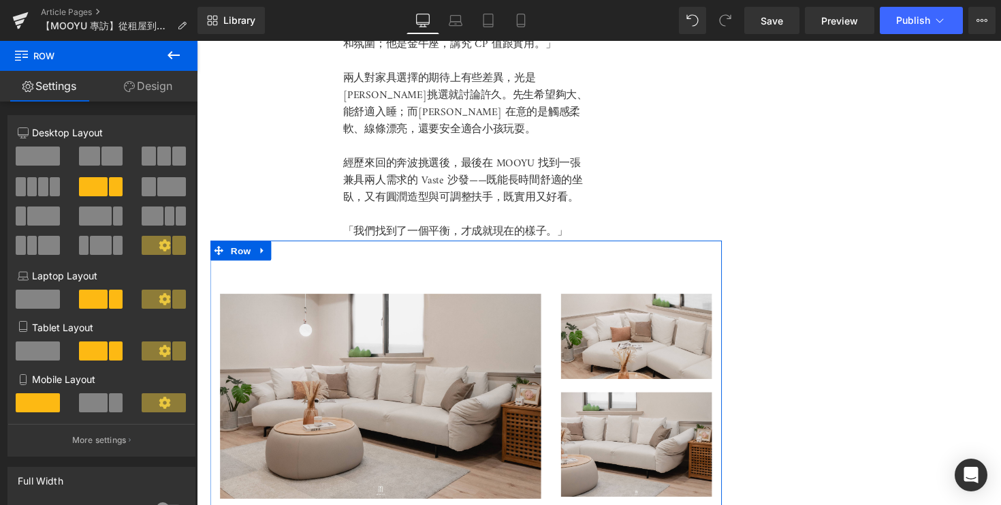
click at [97, 244] on span at bounding box center [100, 245] width 21 height 19
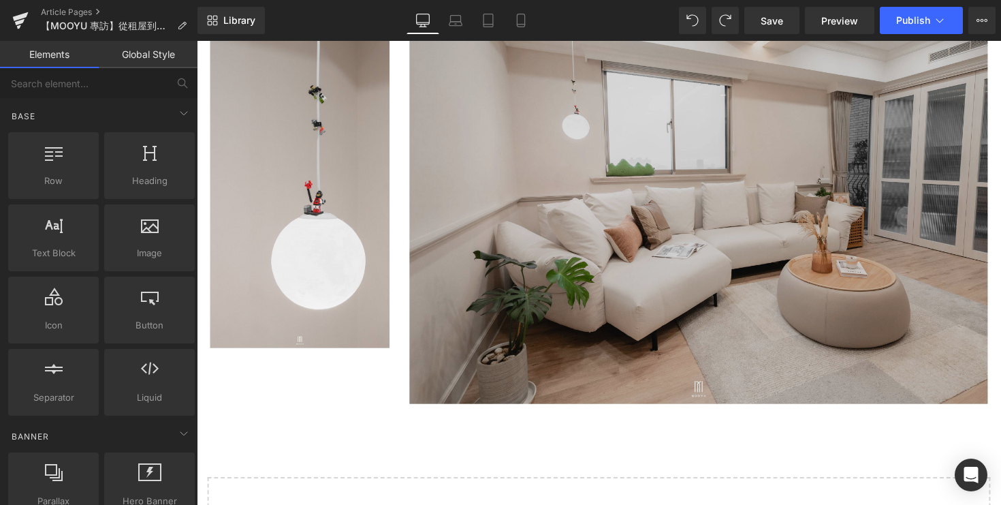
scroll to position [4100, 0]
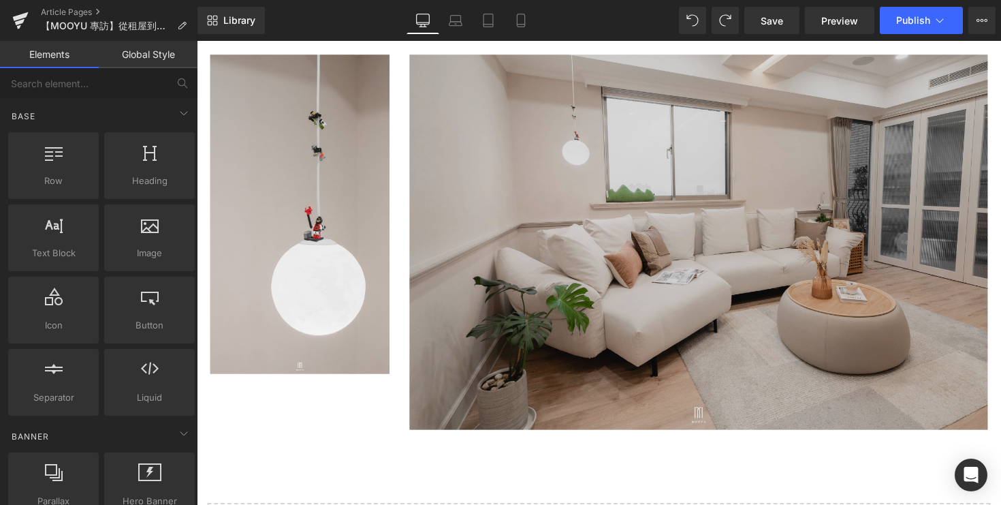
click at [499, 281] on img at bounding box center [711, 246] width 592 height 383
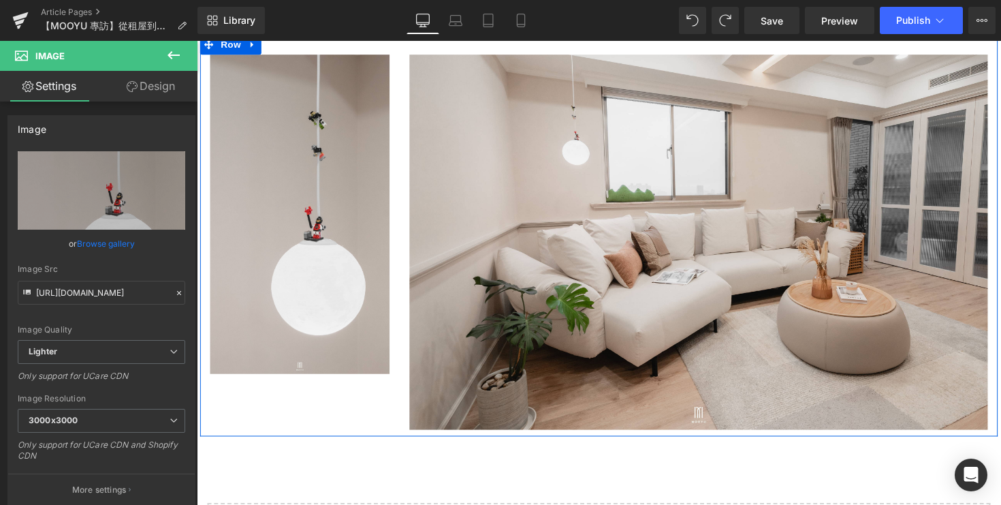
click at [357, 408] on div "Image Image Row" at bounding box center [608, 240] width 817 height 411
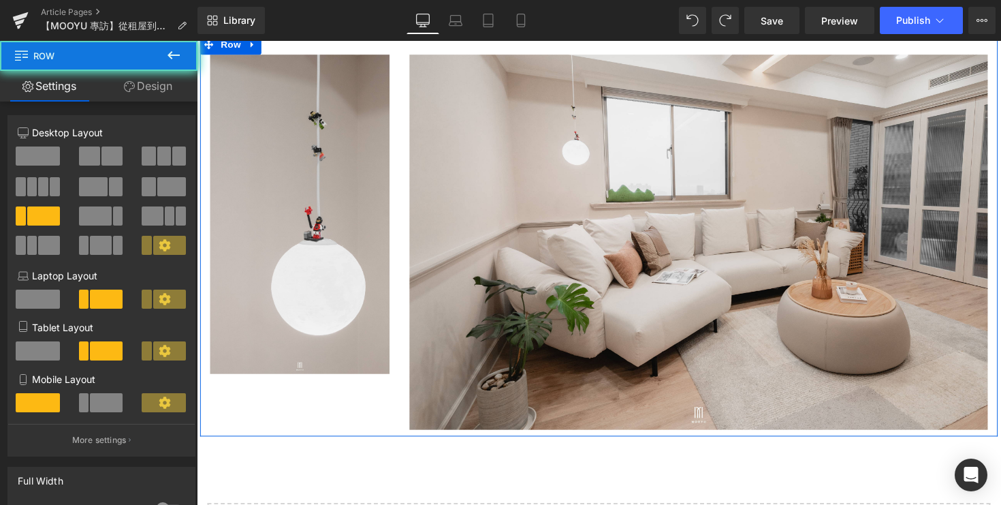
click at [357, 408] on div "Image Image Row" at bounding box center [608, 240] width 817 height 411
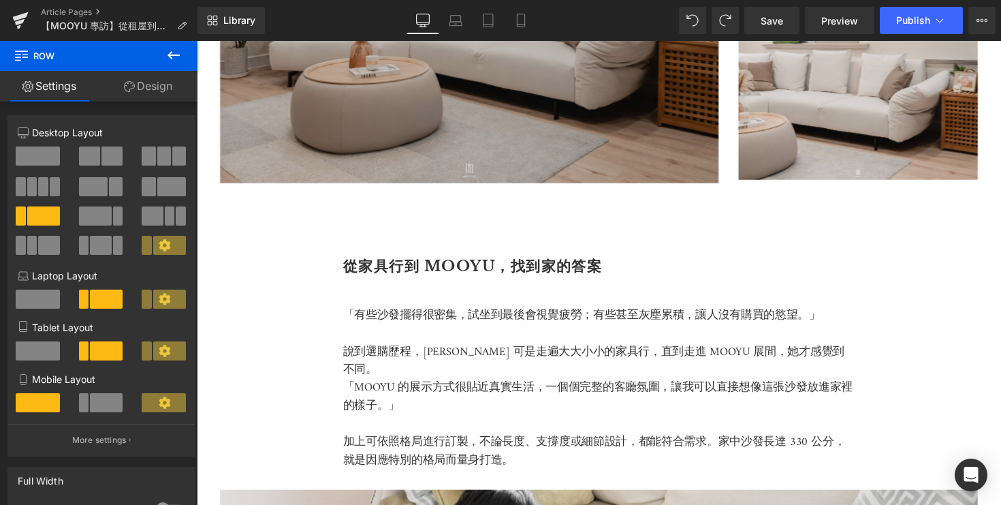
scroll to position [2926, 0]
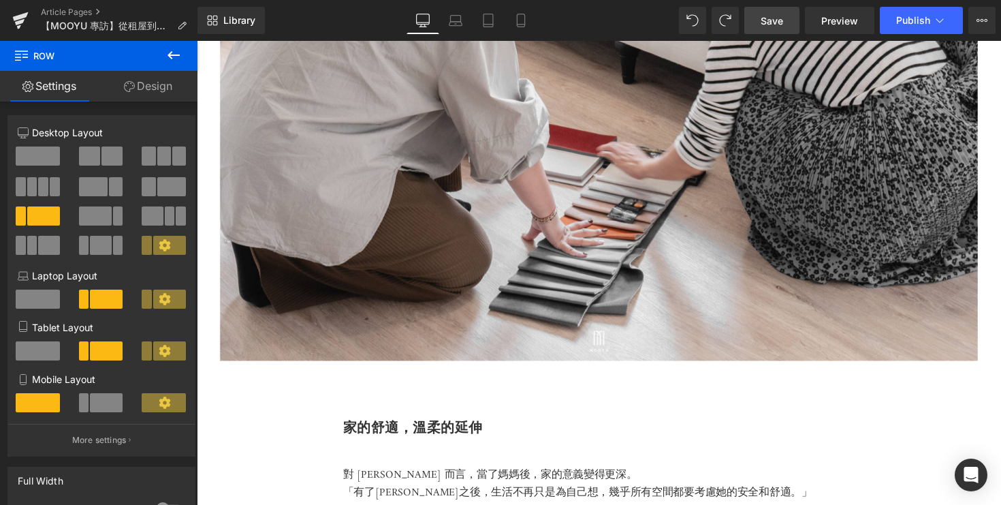
click at [767, 27] on span "Save" at bounding box center [772, 21] width 22 height 14
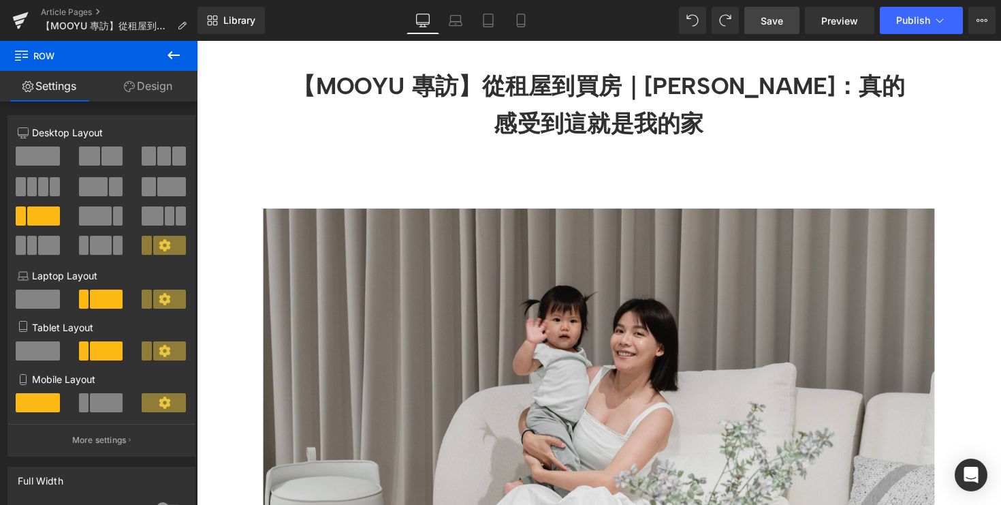
scroll to position [0, 0]
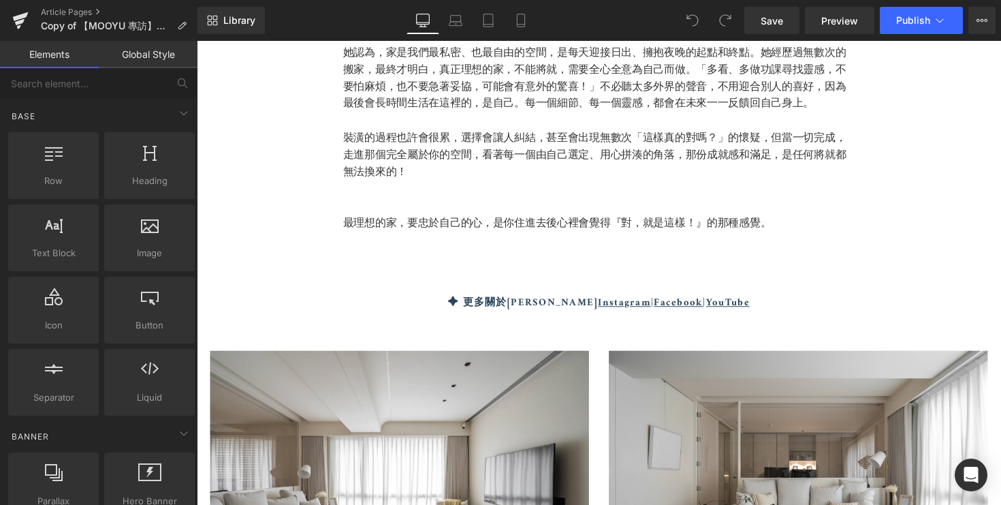
scroll to position [5618, 0]
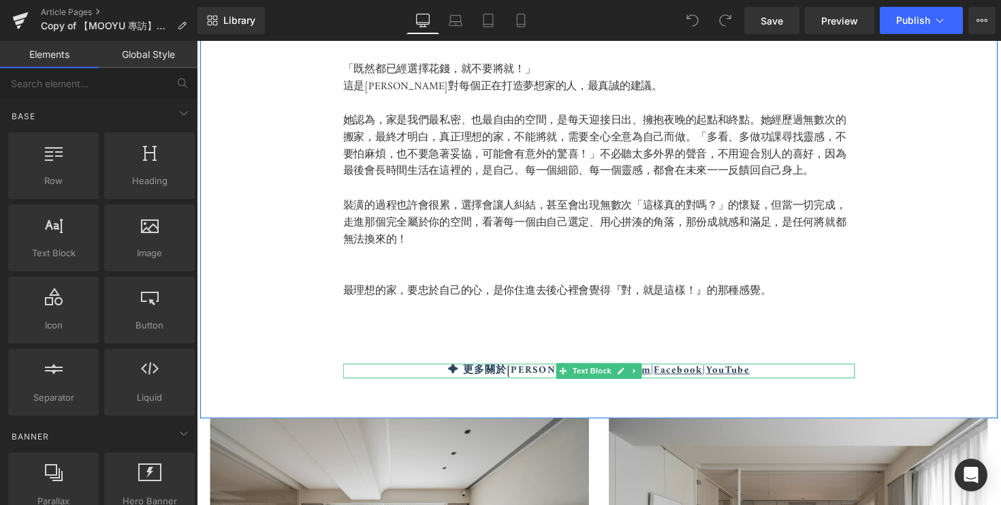
click at [508, 369] on b "✦ 更多關於篠崎泫 Instagram | Facebook | YouTube" at bounding box center [608, 378] width 309 height 18
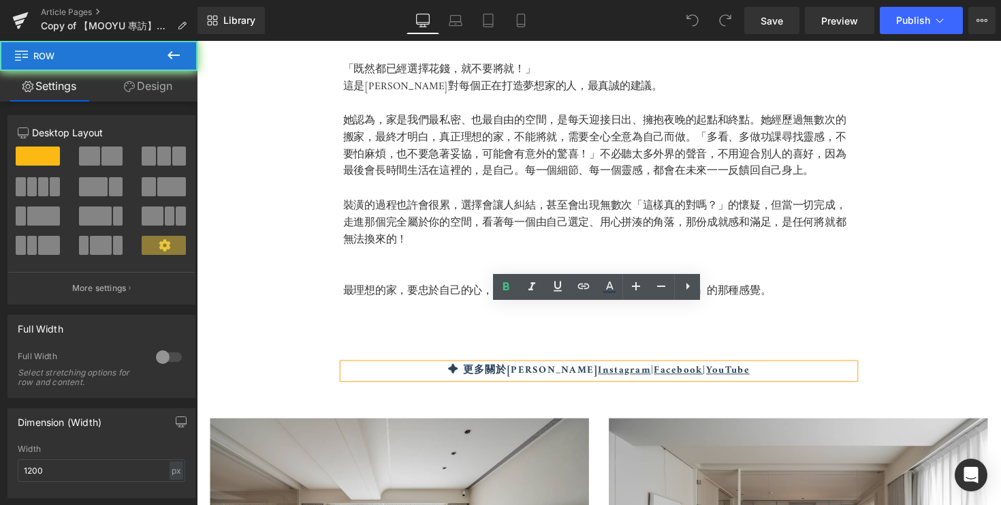
click at [466, 306] on div "對正在籌備家的你，篠崎想說的是： Heading 「既然都已經選擇花錢，就不要將就！」 這是篠崎泫對每個正在打造夢想家的人，最真誠的建議。 她認為，家是我們最…" at bounding box center [608, 173] width 817 height 426
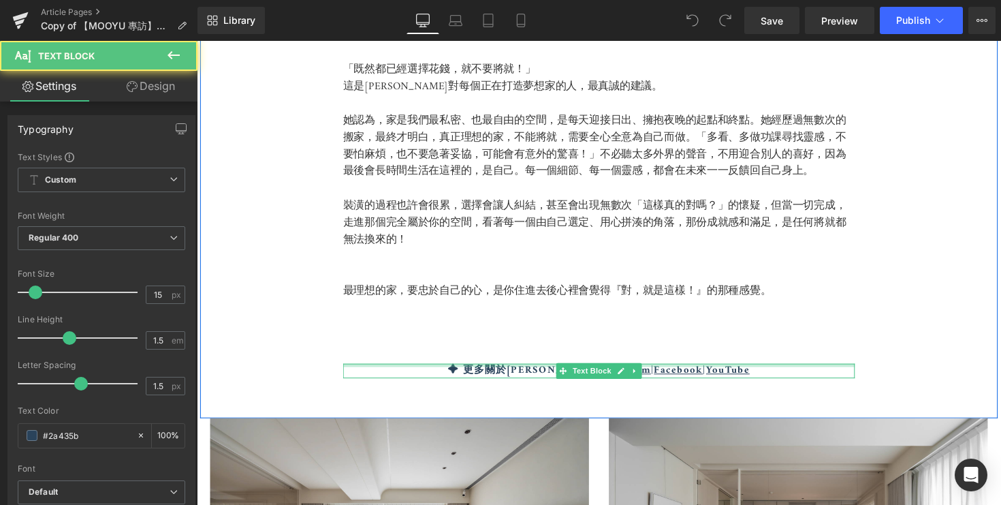
click at [476, 371] on div at bounding box center [609, 372] width 524 height 3
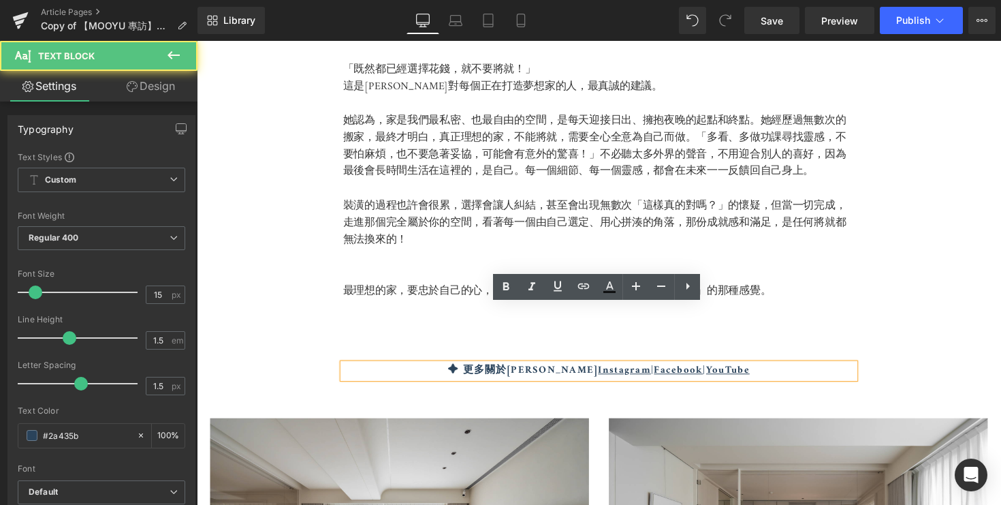
click at [476, 369] on b "✦ 更多關於篠崎泫 Instagram | Facebook | YouTube" at bounding box center [608, 378] width 309 height 18
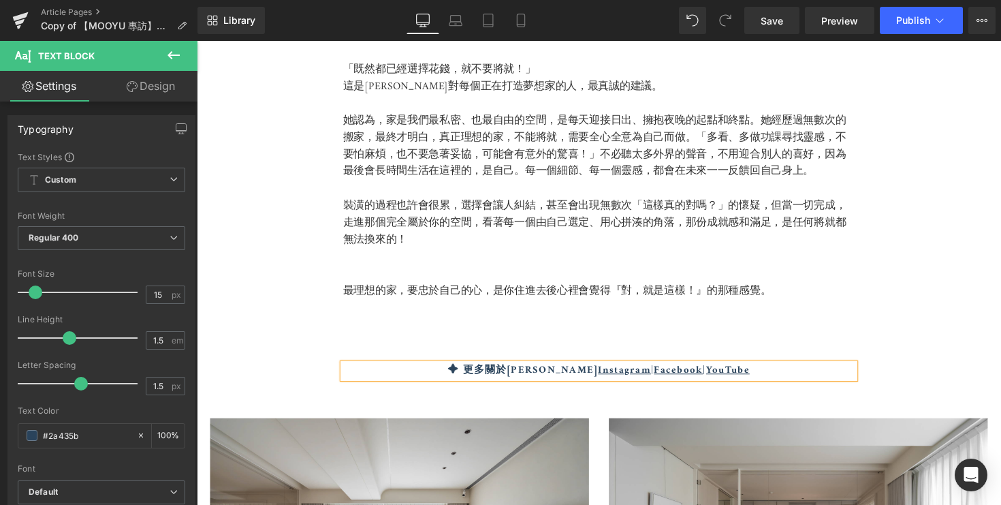
click at [880, 334] on div "對正在籌備家的你，篠崎想說的是： Heading 「既然都已經選擇花錢，就不要將就！」 這是篠崎泫對每個正在打造夢想家的人，最真誠的建議。 她認為，家是我們最…" at bounding box center [608, 193] width 817 height 467
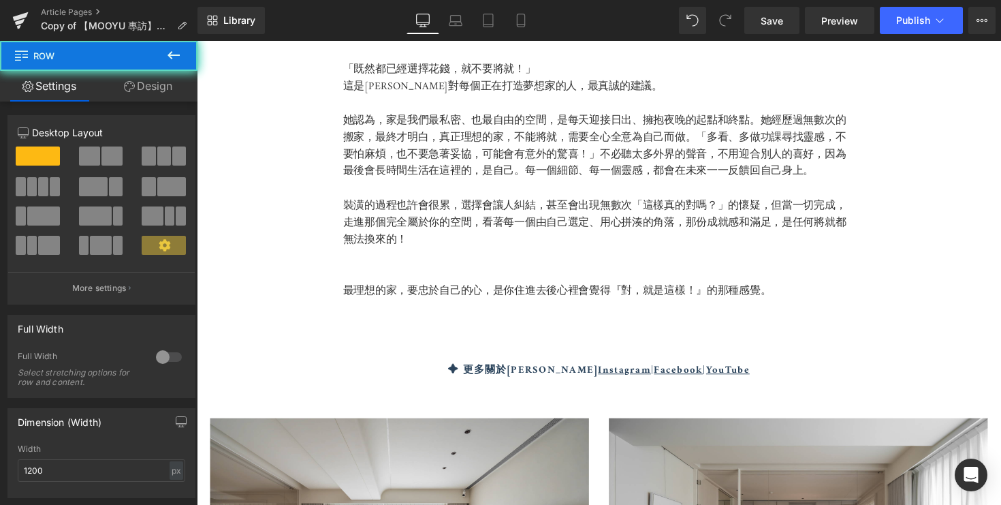
click at [852, 329] on div "對正在籌備家的你，篠崎想說的是： Heading 「既然都已經選擇花錢，就不要將就！」 這是篠崎泫對每個正在打造夢想家的人，最真誠的建議。 她認為，家是我們最…" at bounding box center [608, 193] width 817 height 467
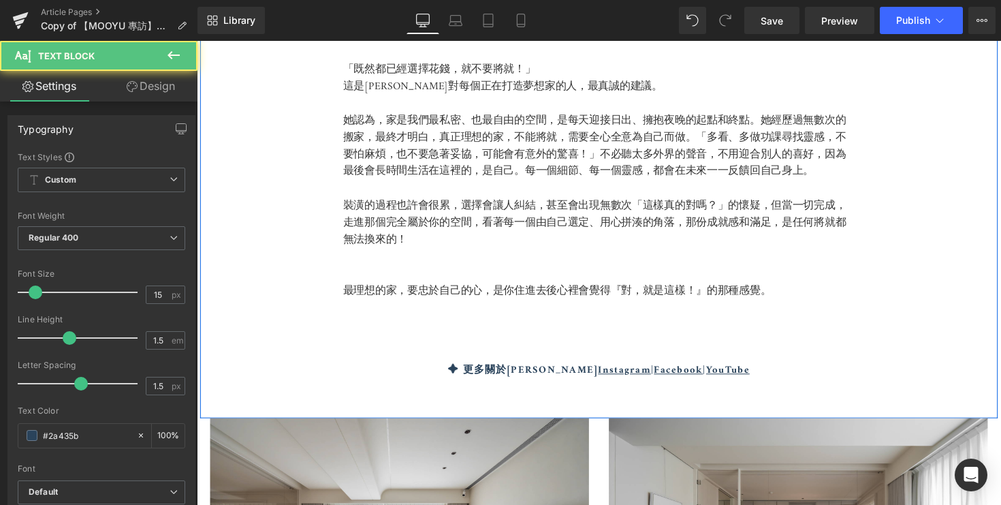
click at [824, 371] on div "✦ 更多關於篠崎泫 Instagram | Facebook | YouTube Text Block" at bounding box center [609, 379] width 524 height 16
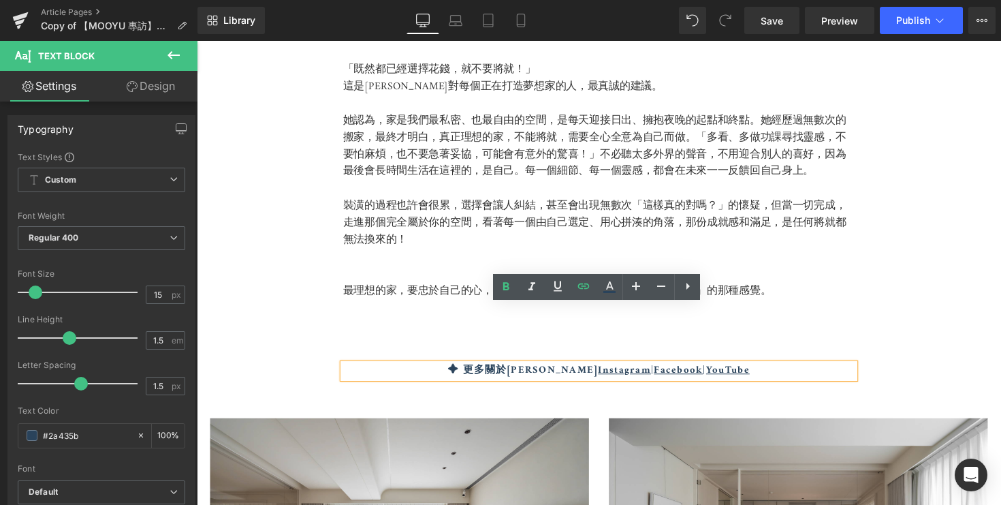
click at [827, 330] on div "對正在籌備家的你，篠崎想說的是： Heading 「既然都已經選擇花錢，就不要將就！」 這是篠崎泫對每個正在打造夢想家的人，最真誠的建議。 她認為，家是我們最…" at bounding box center [608, 193] width 817 height 467
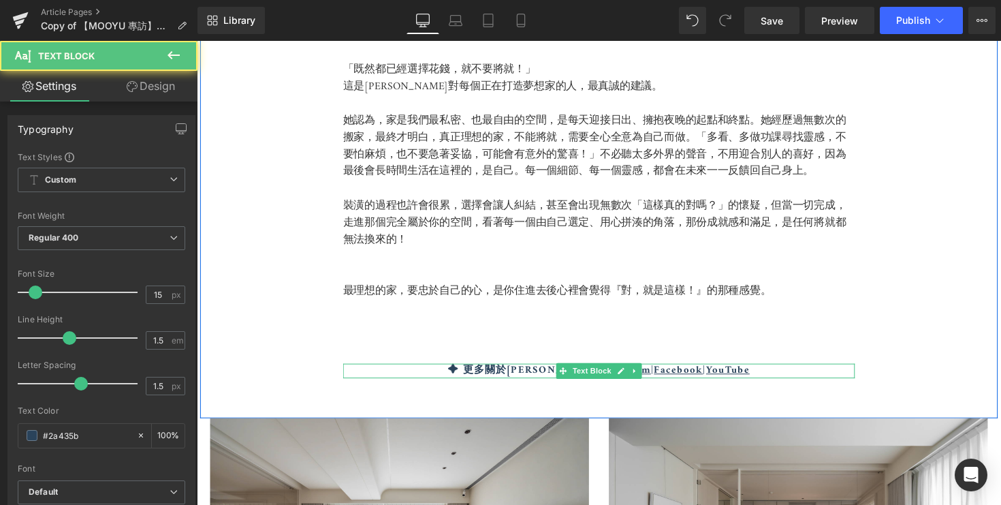
click at [817, 371] on p "✦ 更多關於[PERSON_NAME] Instagram | Facebook | YouTube" at bounding box center [609, 379] width 524 height 16
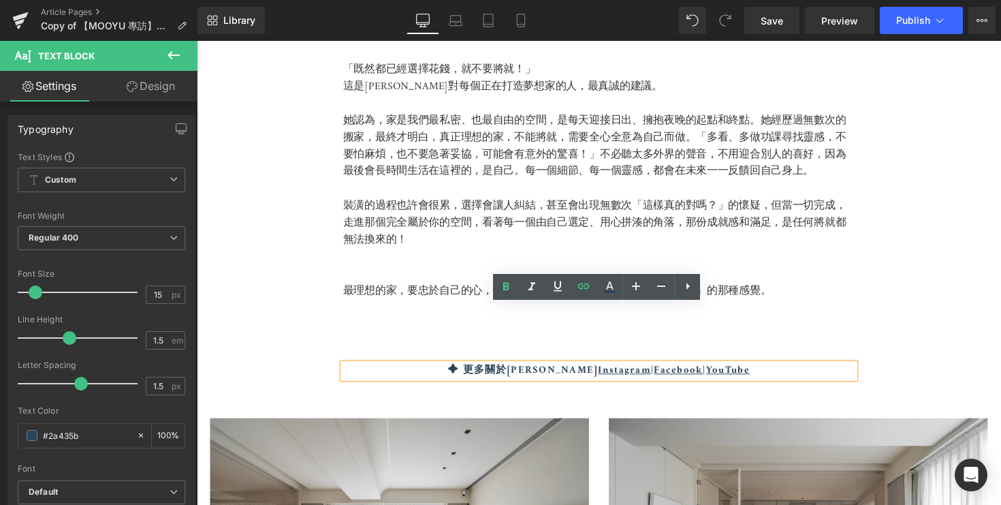
click at [876, 319] on div "對正在籌備家的你，篠崎想說的是： Heading 「既然都已經選擇花錢，就不要將就！」 這是篠崎泫對每個正在打造夢想家的人，最真誠的建議。 她認為，家是我們最…" at bounding box center [608, 173] width 817 height 426
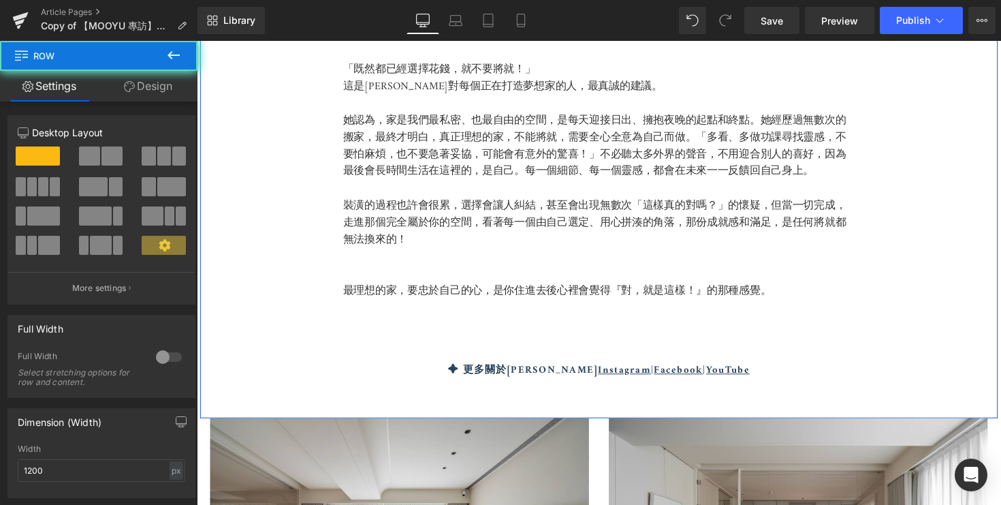
click at [859, 332] on div "對正在籌備家的你，篠崎想說的是： Heading 「既然都已經選擇花錢，就不要將就！」 這是篠崎泫對每個正在打造夢想家的人，最真誠的建議。 她認為，家是我們最…" at bounding box center [608, 193] width 817 height 467
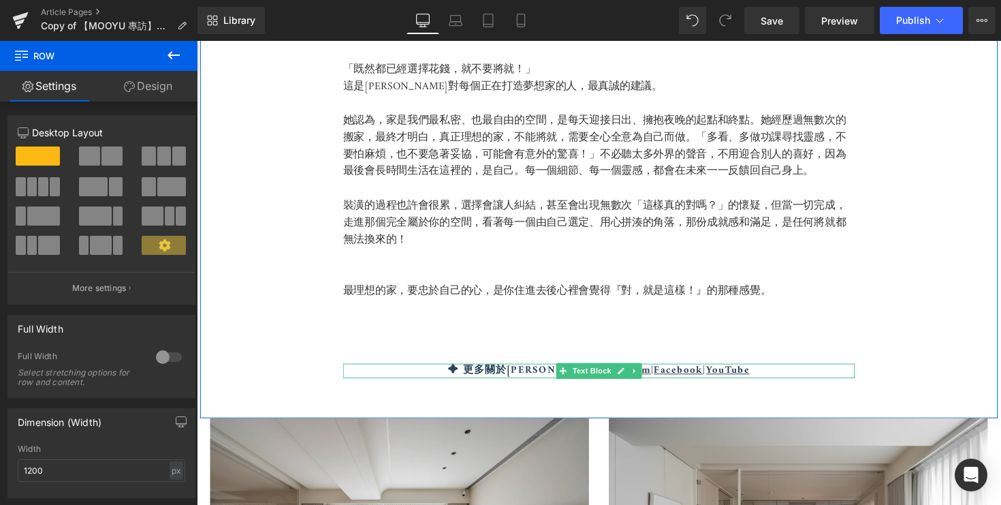
click at [805, 371] on p "✦ 更多關於[PERSON_NAME] Instagram | Facebook | YouTube" at bounding box center [609, 379] width 524 height 16
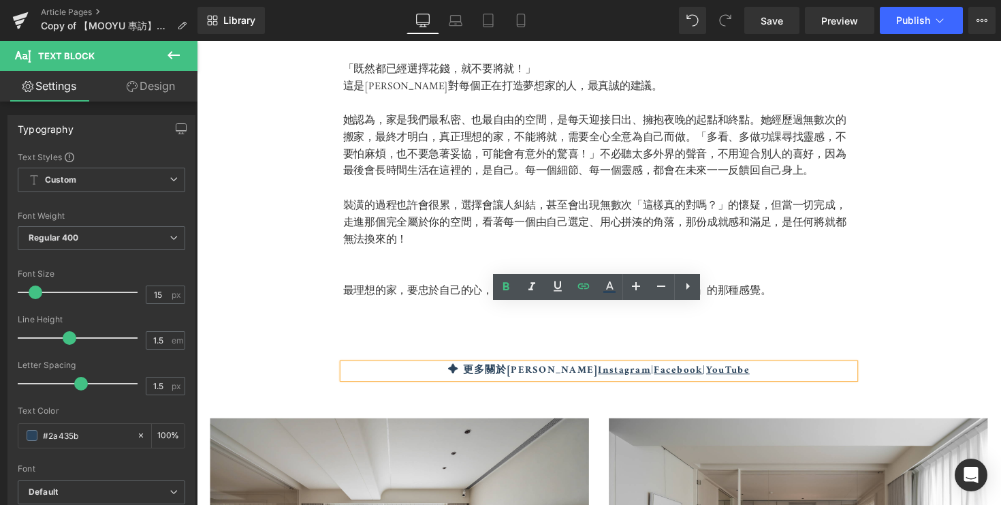
click at [834, 371] on p "✦ 更多關於[PERSON_NAME] Instagram | Facebook | YouTube" at bounding box center [609, 379] width 524 height 16
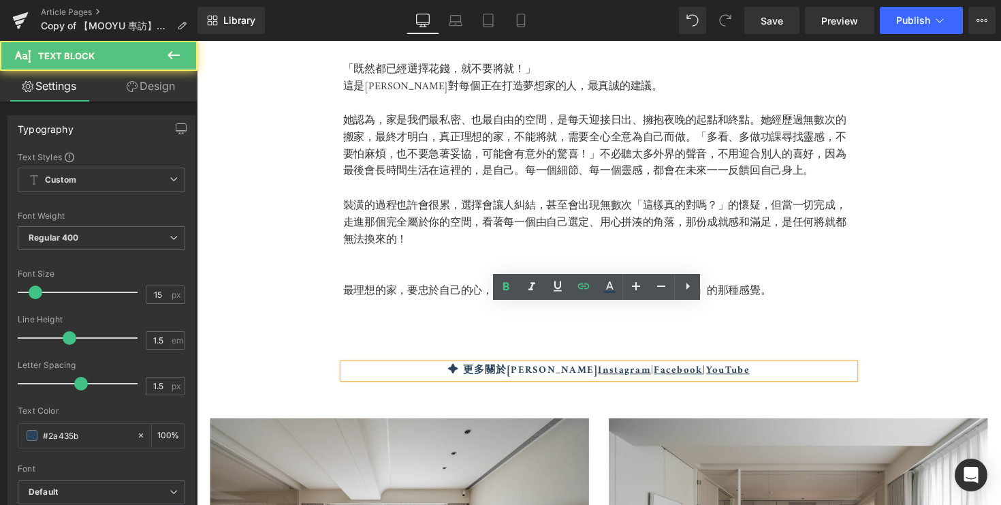
click at [834, 371] on p "✦ 更多關於[PERSON_NAME] Instagram | Facebook | YouTube" at bounding box center [609, 379] width 524 height 16
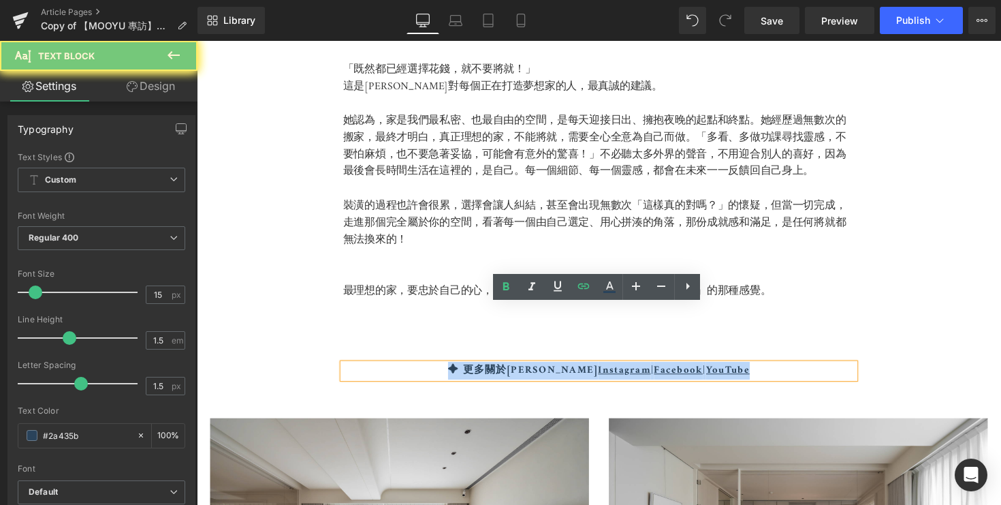
click at [834, 371] on p "✦ 更多關於[PERSON_NAME] Instagram | Facebook | YouTube" at bounding box center [609, 379] width 524 height 16
copy b "✦ 更多關於[PERSON_NAME] Instagram | Facebook | YouTube"
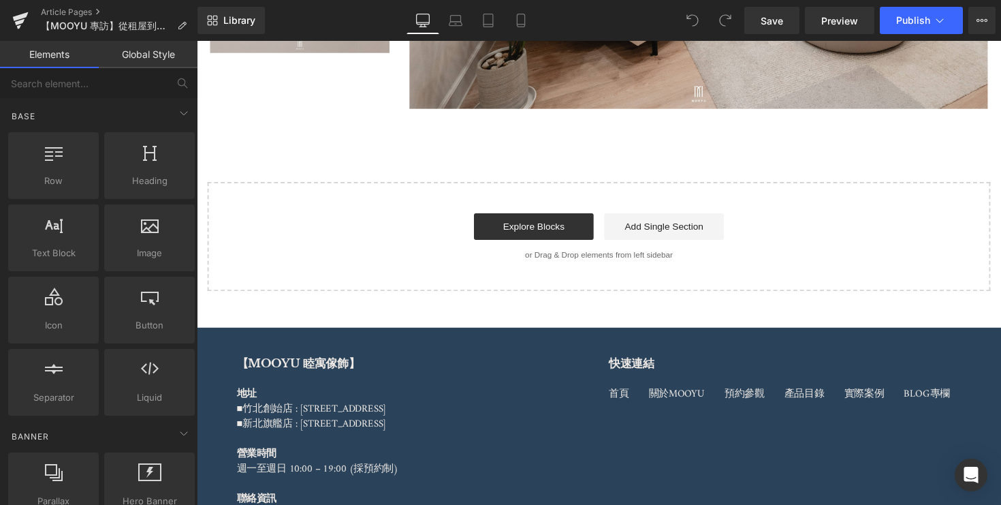
scroll to position [4178, 0]
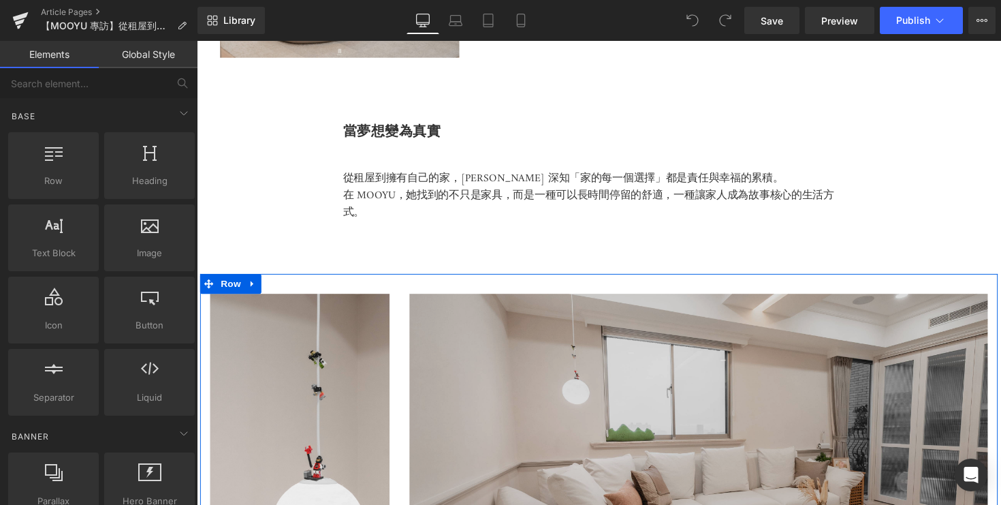
scroll to position [3808, 0]
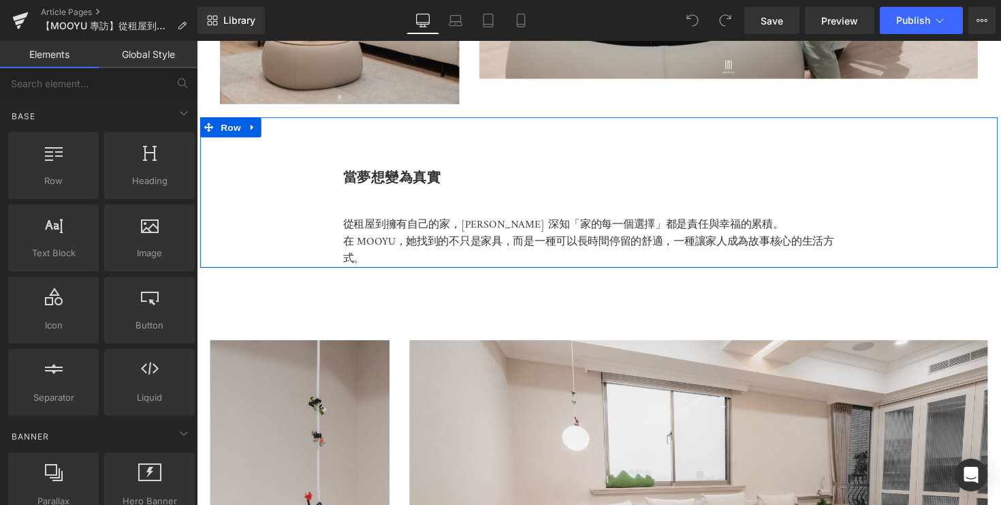
click at [197, 41] on div at bounding box center [197, 41] width 0 height 0
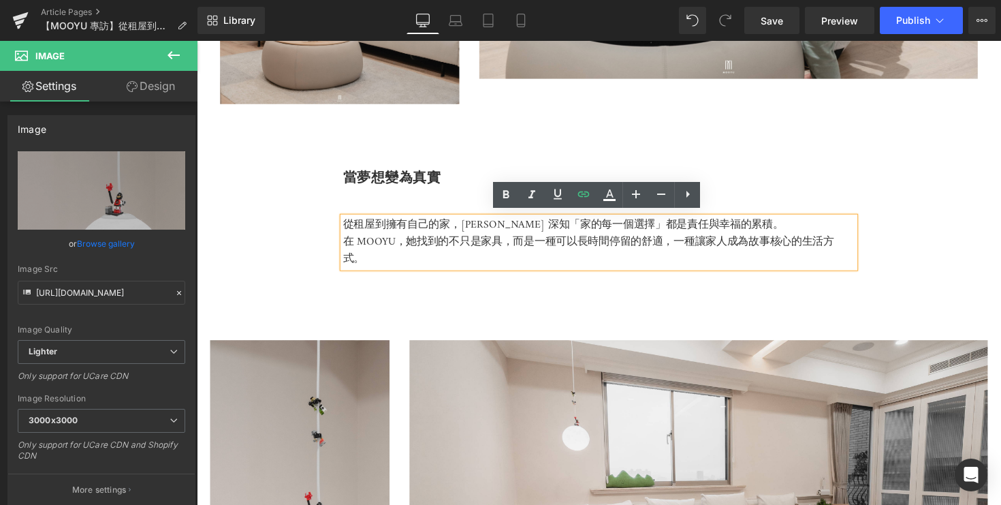
click at [322, 239] on div "當夢想變為真實 Heading 從租屋到擁有自己的家，[PERSON_NAME] 深知「家的每一個選擇」都是責任與幸福的累積。 在 [PERSON_NAME]…" at bounding box center [608, 196] width 817 height 155
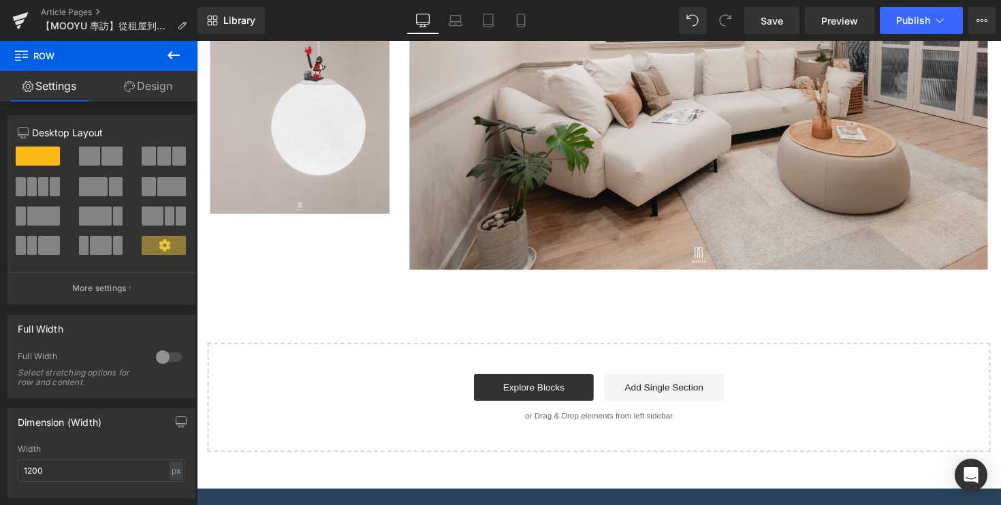
scroll to position [4266, 0]
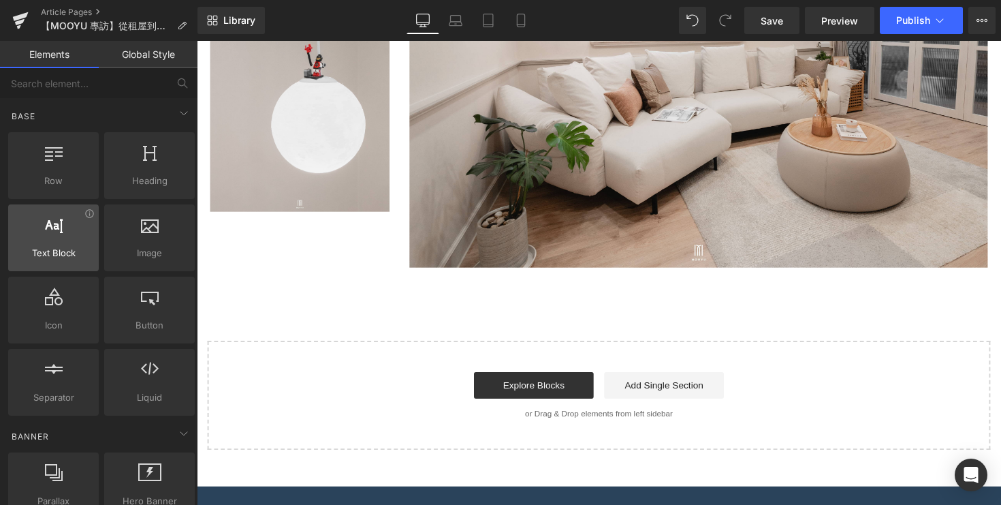
click at [36, 251] on span "Text Block" at bounding box center [53, 253] width 82 height 14
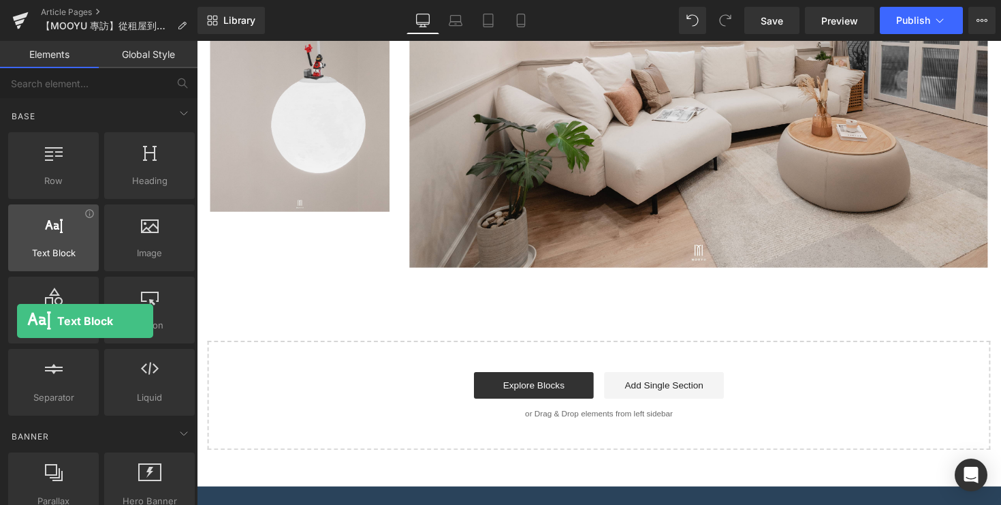
drag, startPoint x: 54, startPoint y: 246, endPoint x: 29, endPoint y: 232, distance: 28.6
click at [29, 232] on div "Text Block texts, paragraphs, contents, blocks" at bounding box center [53, 237] width 91 height 67
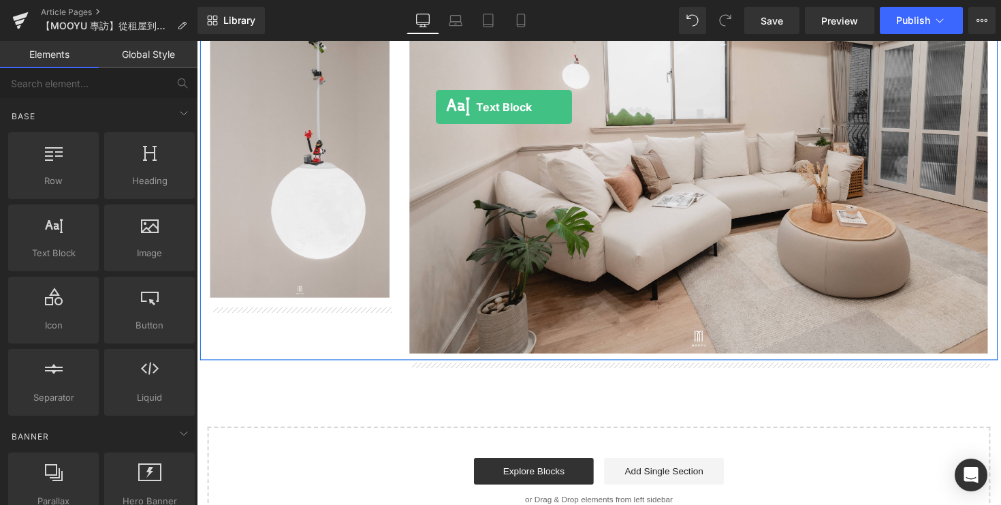
scroll to position [4165, 0]
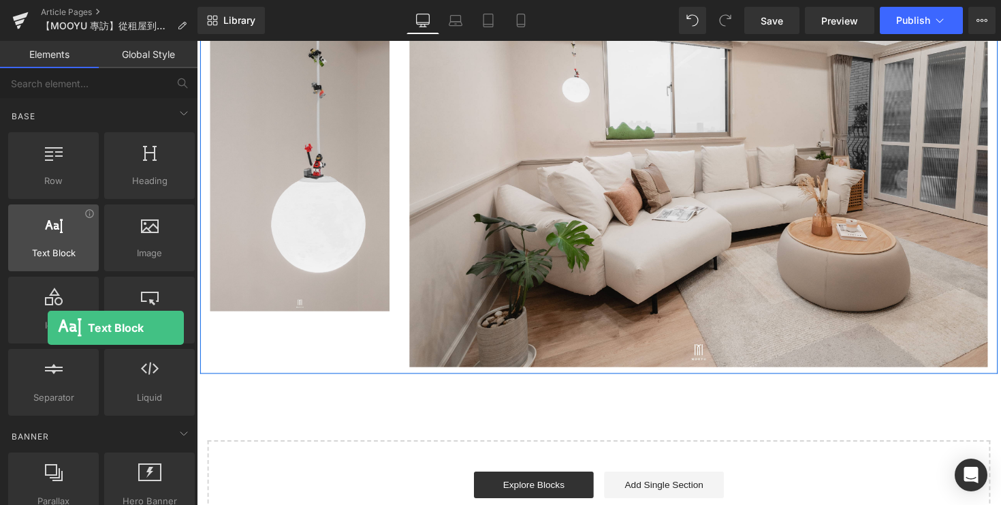
drag, startPoint x: 50, startPoint y: 244, endPoint x: 48, endPoint y: 227, distance: 16.6
click at [48, 227] on div at bounding box center [53, 230] width 82 height 31
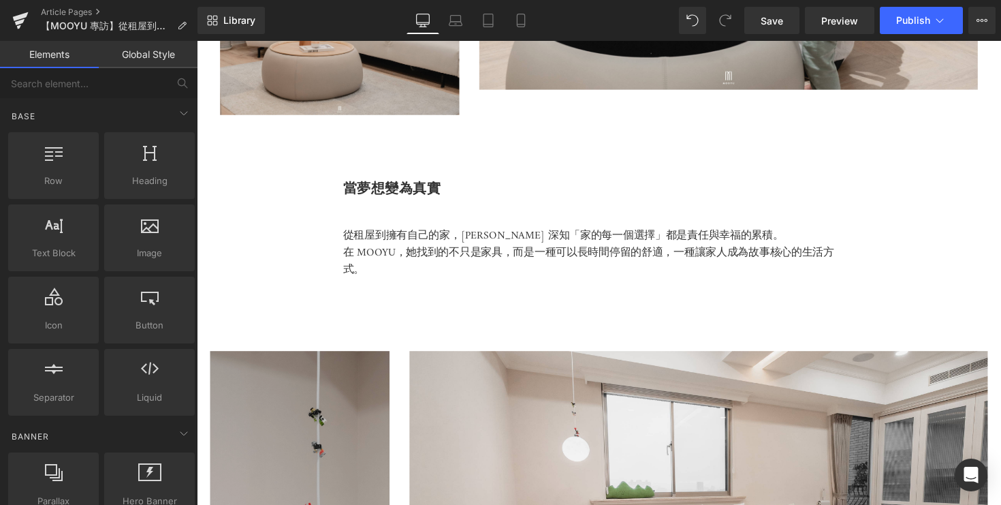
scroll to position [3804, 0]
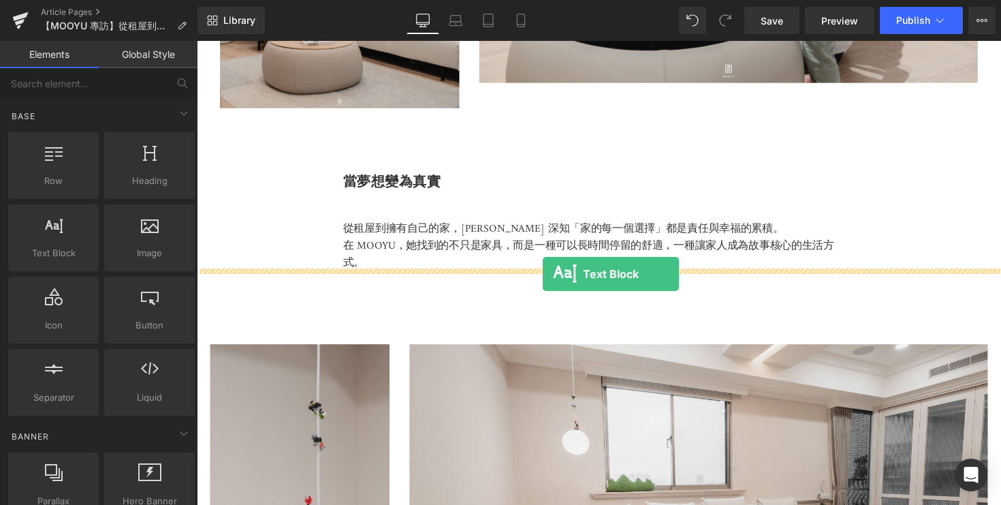
drag, startPoint x: 257, startPoint y: 298, endPoint x: 551, endPoint y: 279, distance: 294.1
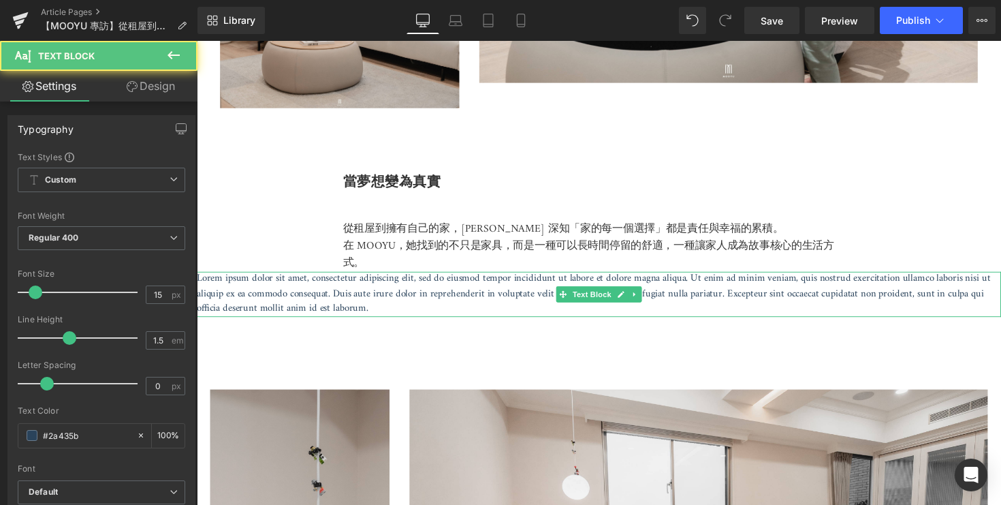
click at [538, 311] on p "Lorem ipsum dolor sit amet, consectetur adipiscing elit, sed do eiusmod tempor …" at bounding box center [609, 300] width 824 height 46
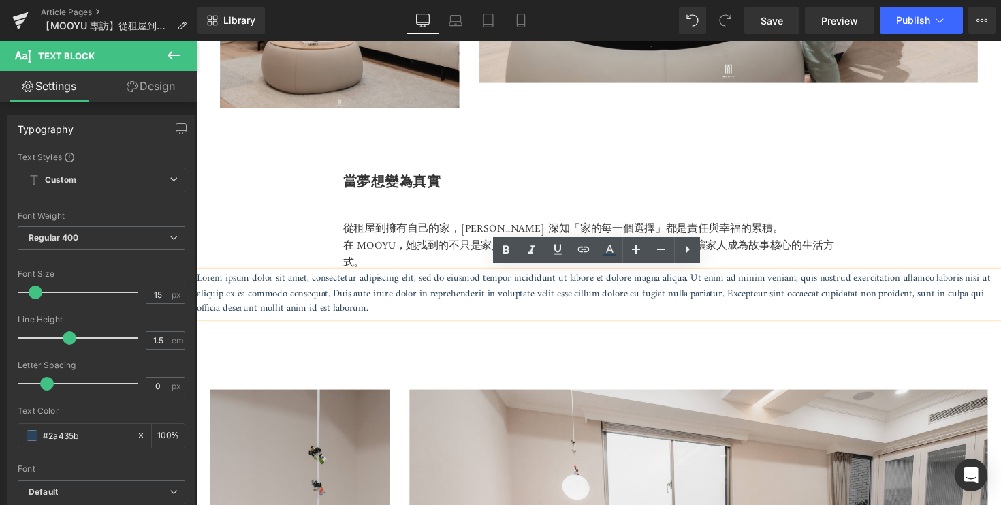
click at [504, 317] on p "Lorem ipsum dolor sit amet, consectetur adipiscing elit, sed do eiusmod tempor …" at bounding box center [609, 300] width 824 height 46
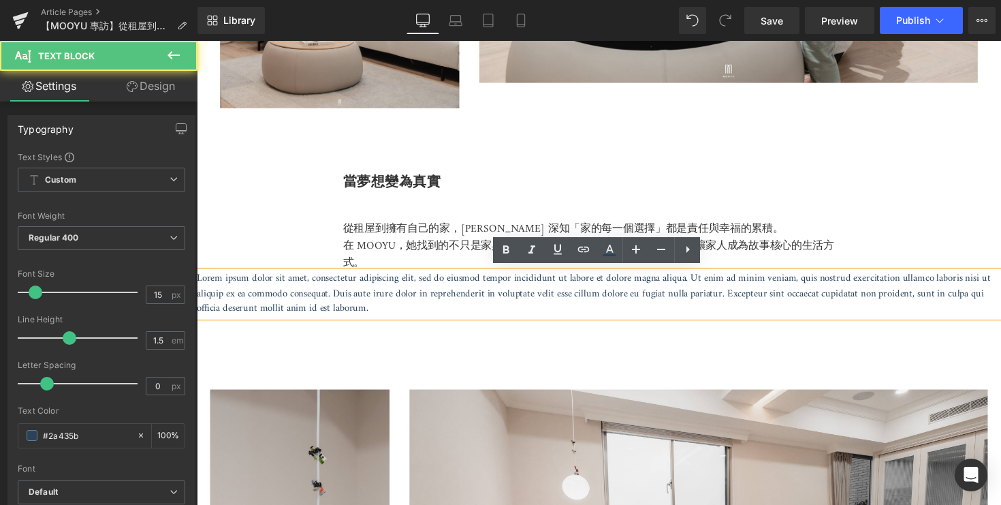
click at [504, 317] on p "Lorem ipsum dolor sit amet, consectetur adipiscing elit, sed do eiusmod tempor …" at bounding box center [609, 300] width 824 height 46
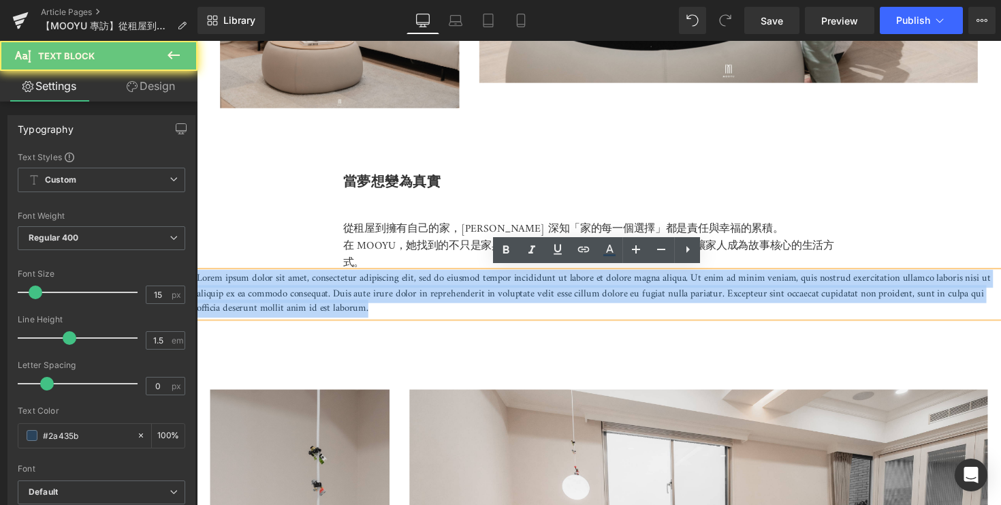
click at [504, 317] on p "Lorem ipsum dolor sit amet, consectetur adipiscing elit, sed do eiusmod tempor …" at bounding box center [609, 300] width 824 height 46
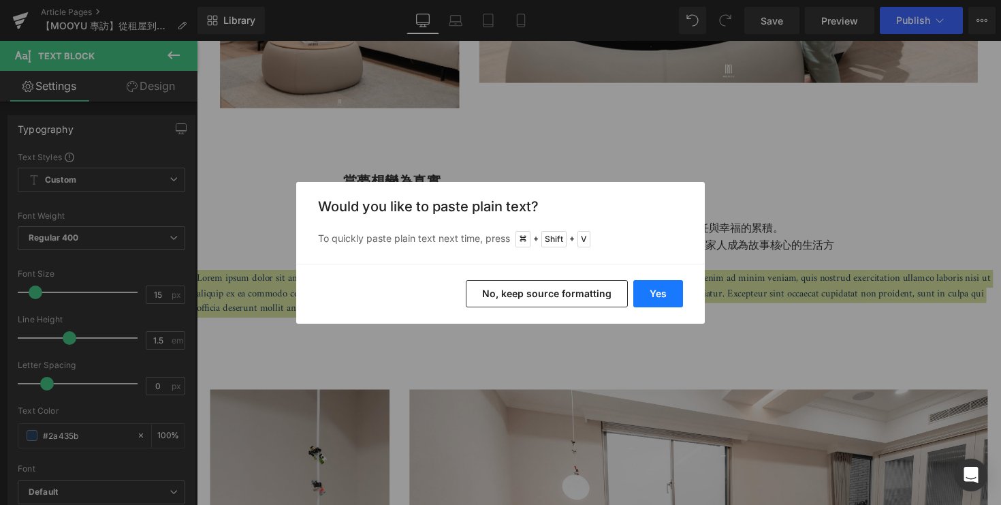
click at [646, 296] on button "Yes" at bounding box center [658, 293] width 50 height 27
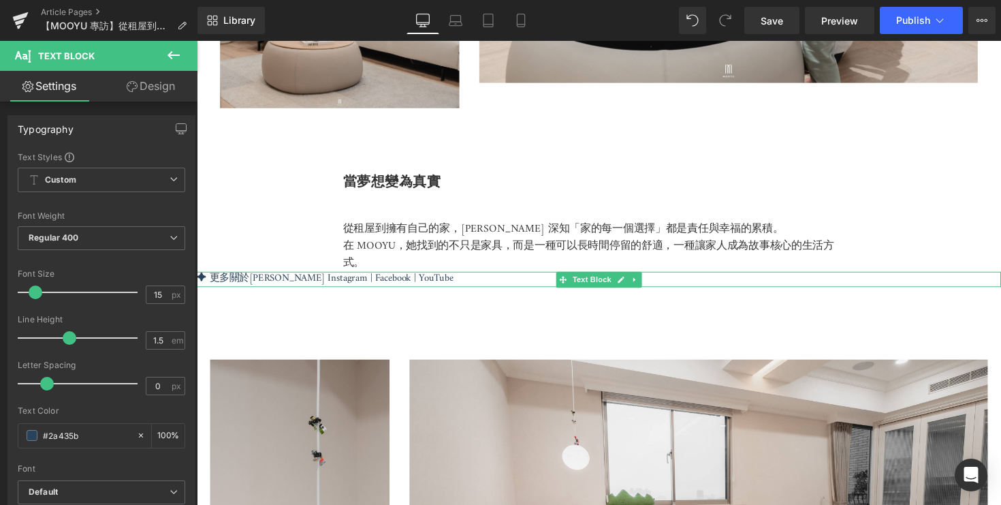
click at [453, 283] on p "✦ 更多關於篠崎泫 Instagram | Facebook | YouTube" at bounding box center [609, 285] width 824 height 16
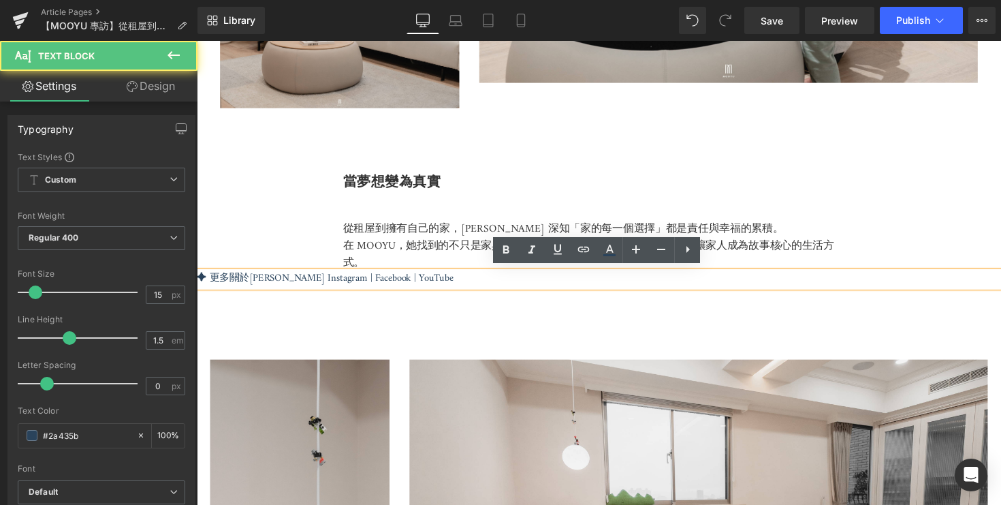
drag, startPoint x: 291, startPoint y: 273, endPoint x: 566, endPoint y: 287, distance: 274.8
click at [565, 285] on div "✦ 更多關於篠崎泫 Instagram | Facebook | YouTube" at bounding box center [609, 285] width 824 height 16
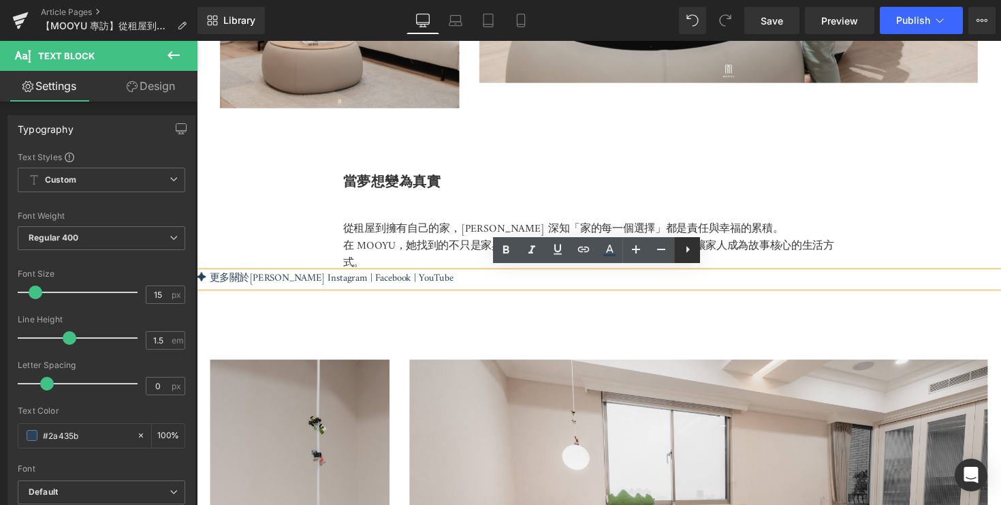
click at [691, 250] on icon at bounding box center [688, 249] width 16 height 16
click at [718, 253] on icon at bounding box center [714, 249] width 16 height 16
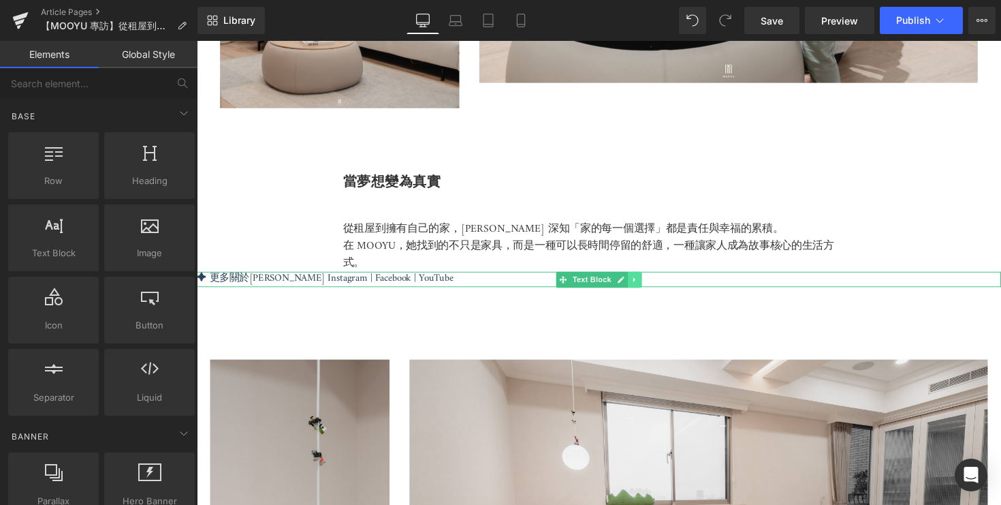
click at [639, 281] on link at bounding box center [646, 285] width 14 height 16
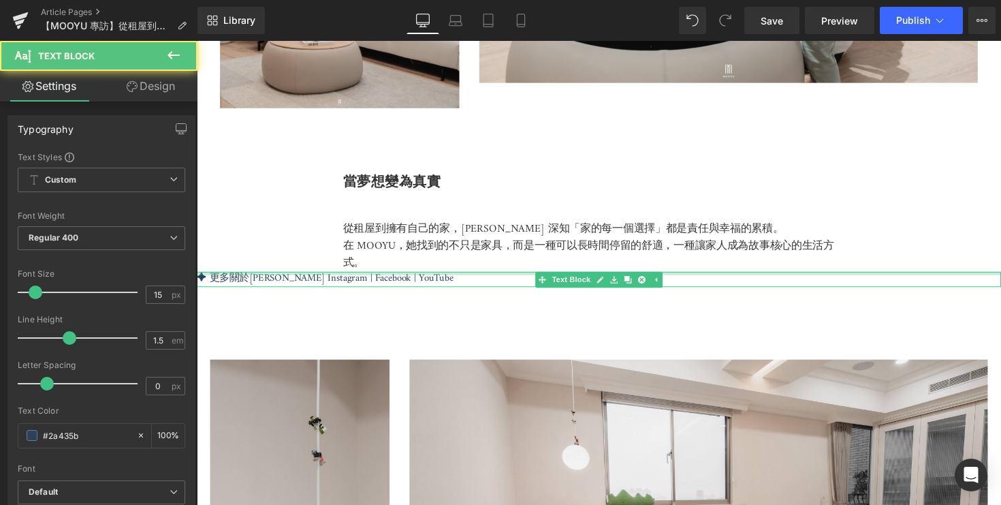
click at [513, 277] on div at bounding box center [609, 278] width 824 height 3
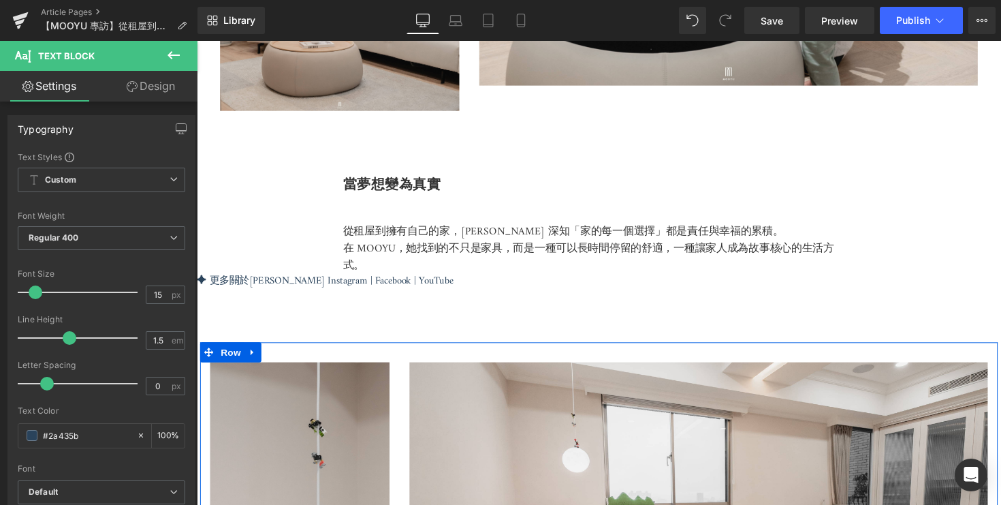
scroll to position [3769, 0]
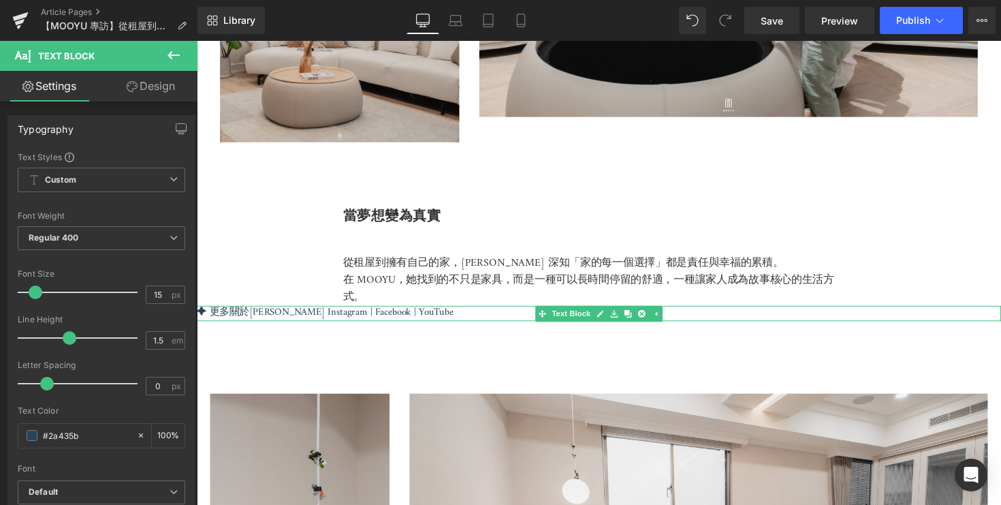
click at [447, 316] on p "✦ 更多關於篠崎泫 Instagram | Facebook | YouTube" at bounding box center [609, 320] width 824 height 16
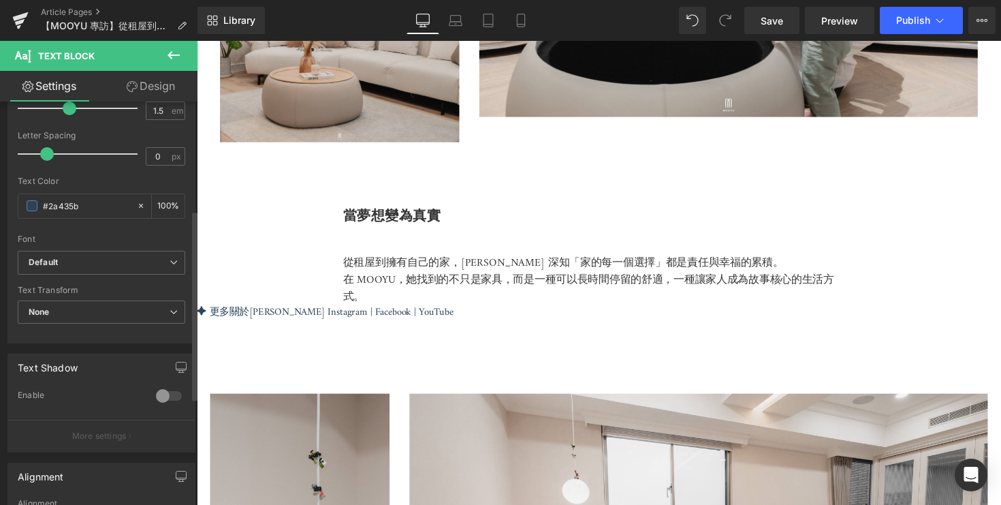
scroll to position [459, 0]
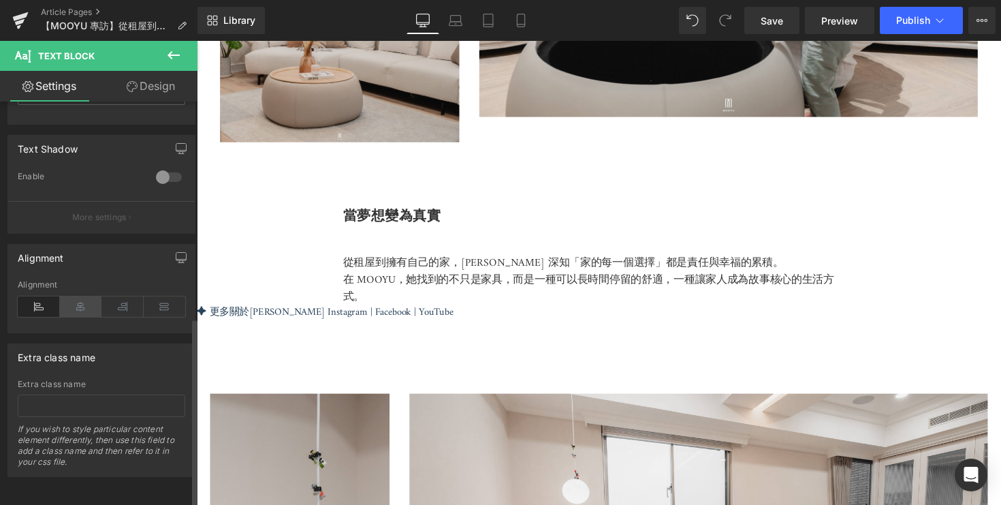
click at [78, 300] on icon at bounding box center [81, 306] width 42 height 20
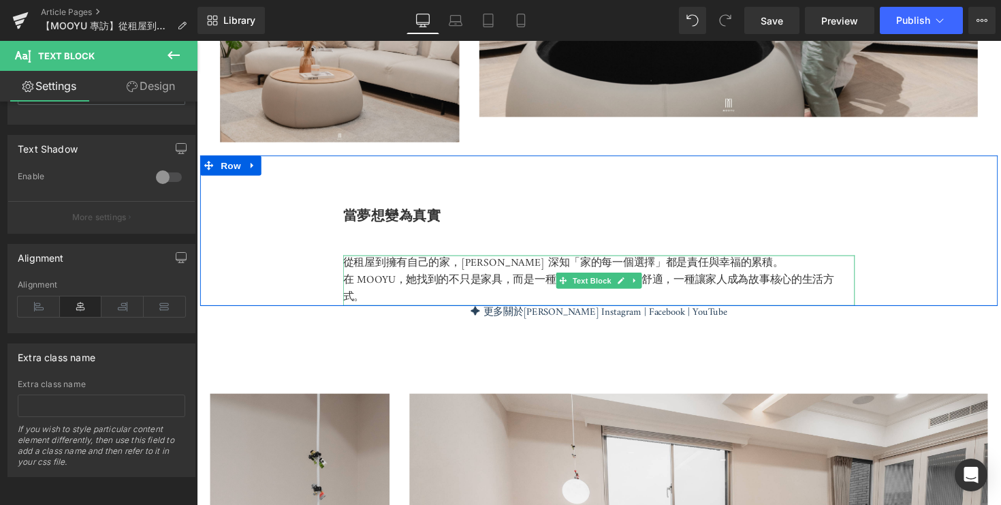
click at [528, 302] on p "在 MOOYU，她找到的不只是家具，而是一種可以長時間停留的舒適，一種讓家人成為故事核心的生活方式。" at bounding box center [609, 294] width 524 height 35
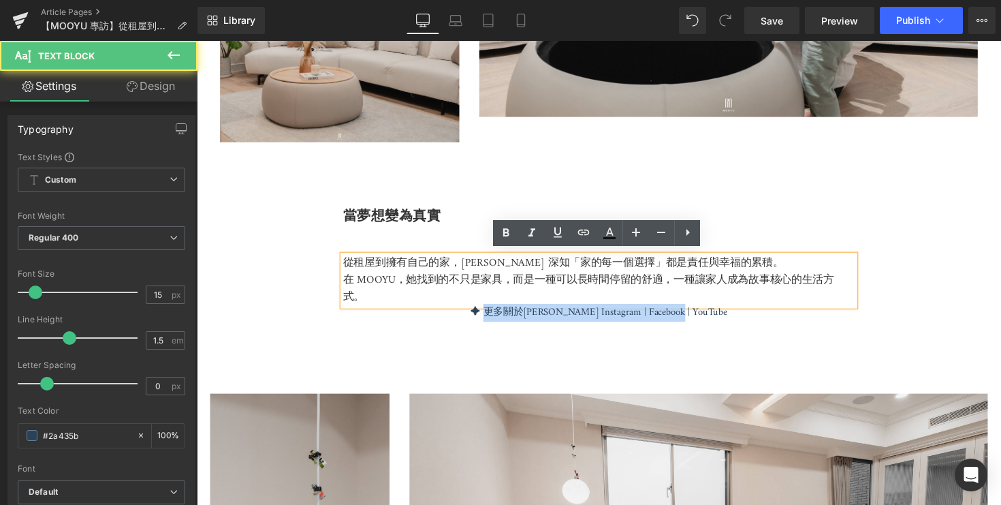
drag, startPoint x: 505, startPoint y: 319, endPoint x: 505, endPoint y: 347, distance: 28.6
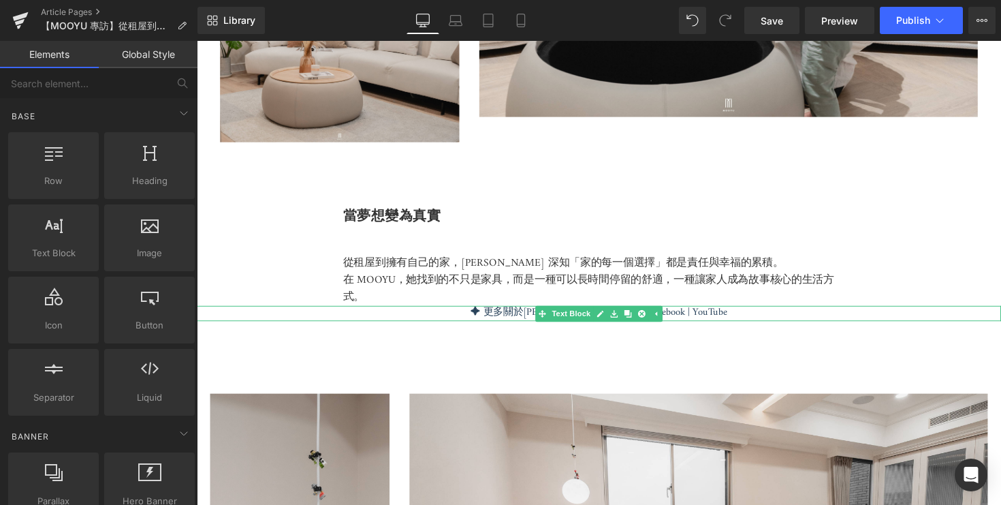
click at [693, 318] on p "✦ 更多關於篠崎泫 Instagram | Facebook | YouTube" at bounding box center [609, 320] width 824 height 16
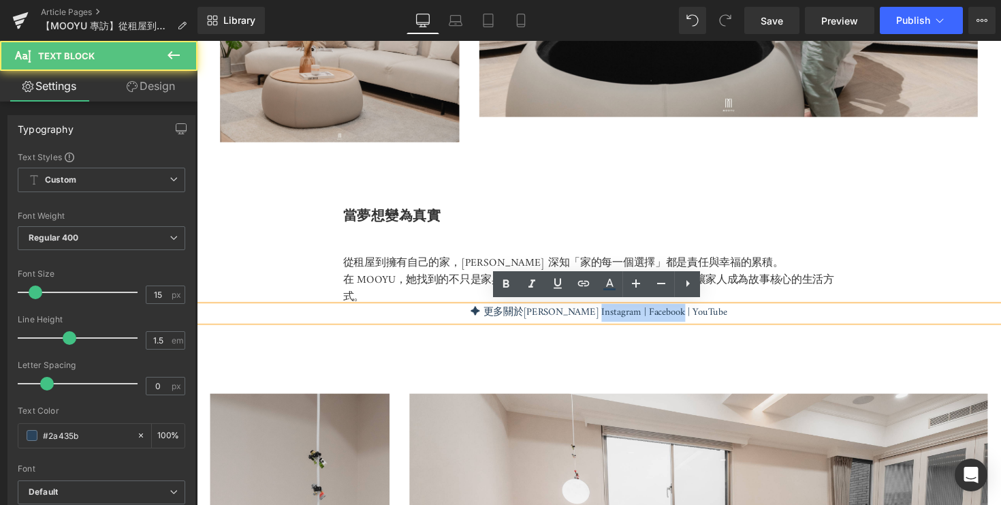
drag, startPoint x: 627, startPoint y: 319, endPoint x: 727, endPoint y: 321, distance: 99.4
click at [727, 321] on p "✦ 更多關於篠崎泫 Instagram | Facebook | YouTube" at bounding box center [609, 320] width 824 height 16
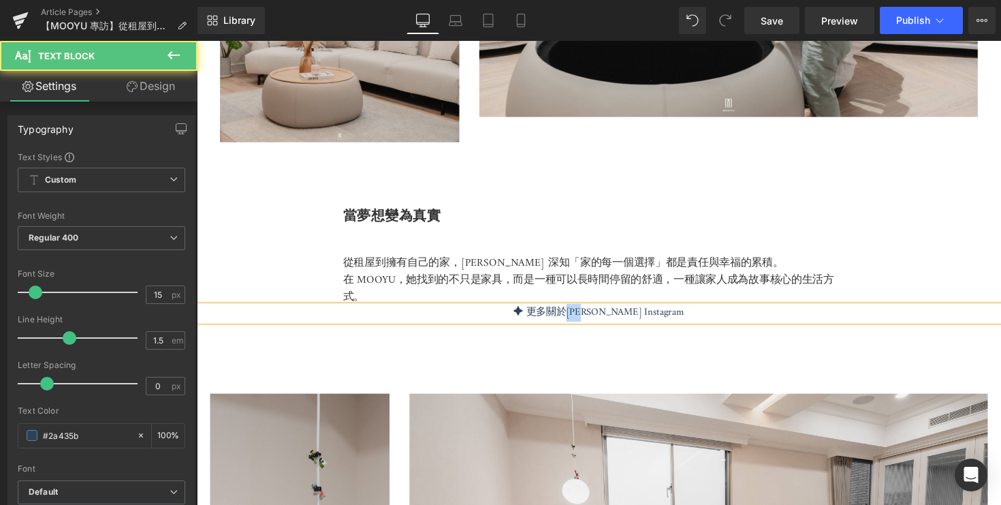
drag, startPoint x: 624, startPoint y: 317, endPoint x: 594, endPoint y: 317, distance: 30.0
click at [594, 317] on p "✦ 更多關於篠崎泫 Instagram" at bounding box center [609, 320] width 824 height 16
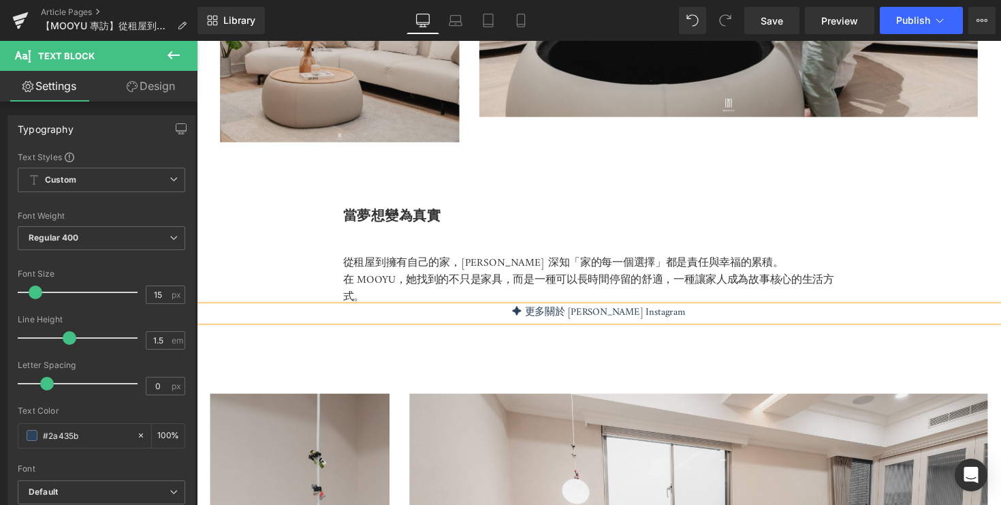
click at [630, 316] on p "✦ 更多關於 Kelly Instagram" at bounding box center [609, 320] width 824 height 16
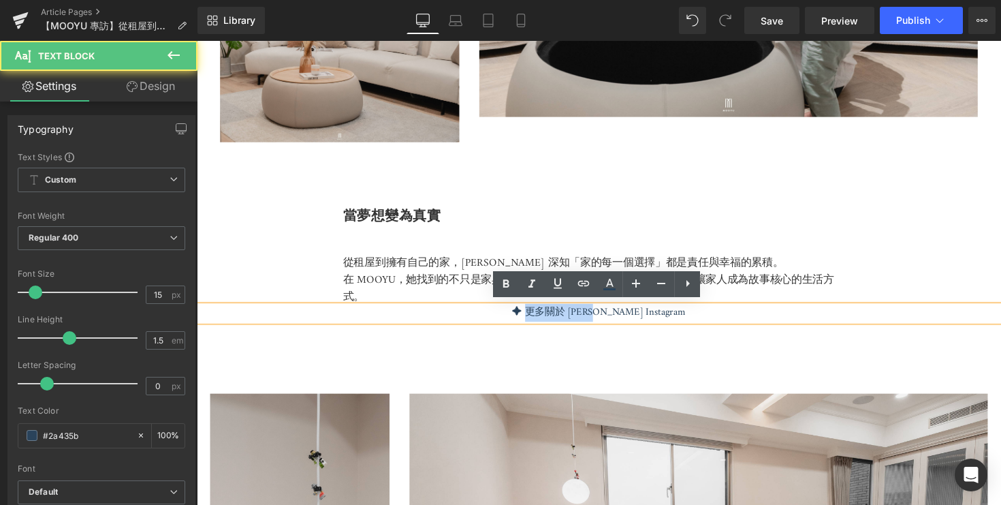
drag, startPoint x: 624, startPoint y: 318, endPoint x: 558, endPoint y: 319, distance: 65.4
click at [558, 319] on p "✦ 更多關於 Kelly Instagram" at bounding box center [609, 320] width 824 height 16
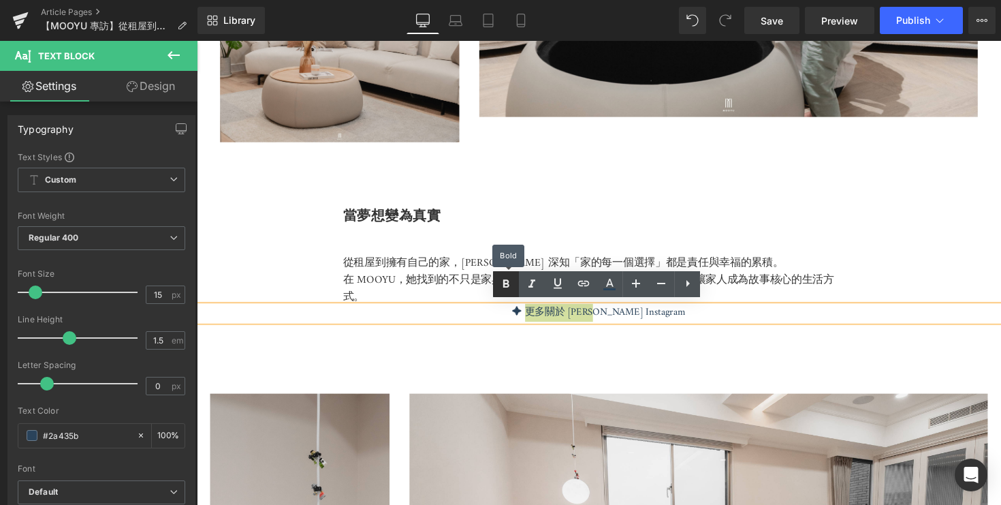
click at [505, 278] on icon at bounding box center [506, 284] width 16 height 16
click at [197, 41] on div at bounding box center [197, 41] width 0 height 0
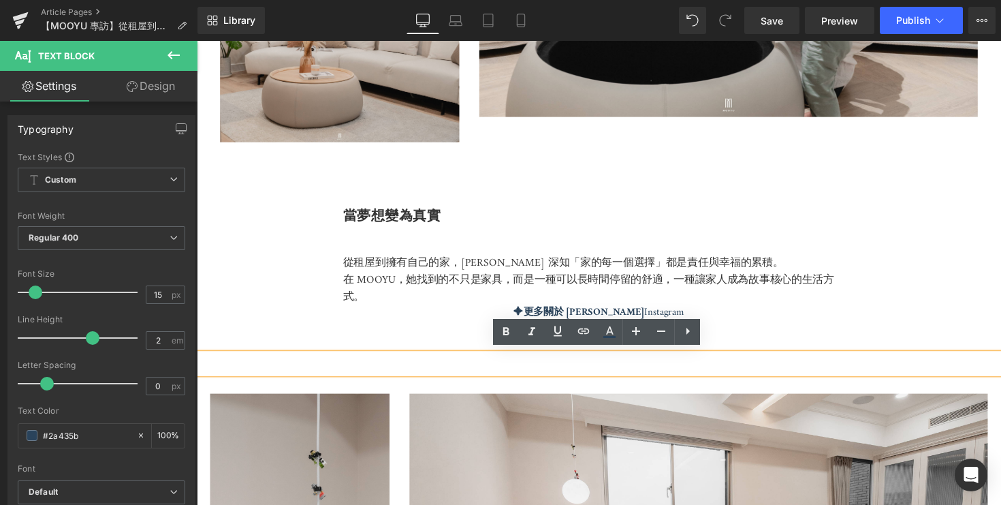
click at [713, 312] on div "✦ 更多關於 Kelly Instagram Text Block" at bounding box center [609, 320] width 824 height 16
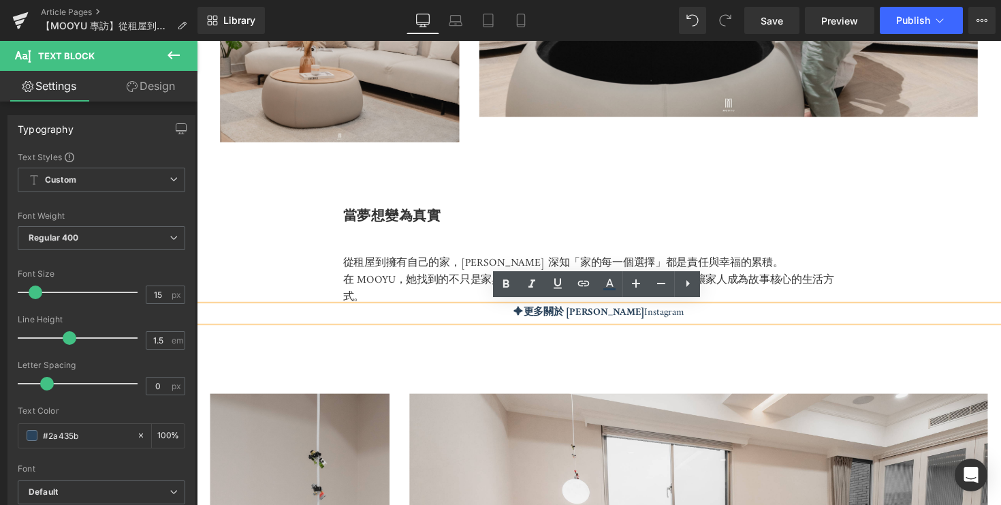
drag, startPoint x: 695, startPoint y: 314, endPoint x: 628, endPoint y: 314, distance: 67.4
click at [628, 314] on p "✦ 更多關於 Kelly Instagram" at bounding box center [609, 320] width 824 height 16
click at [586, 286] on icon at bounding box center [583, 283] width 16 height 16
click at [664, 335] on input "text" at bounding box center [671, 338] width 210 height 34
paste input "https://www.instagram.com/kellyleetw/"
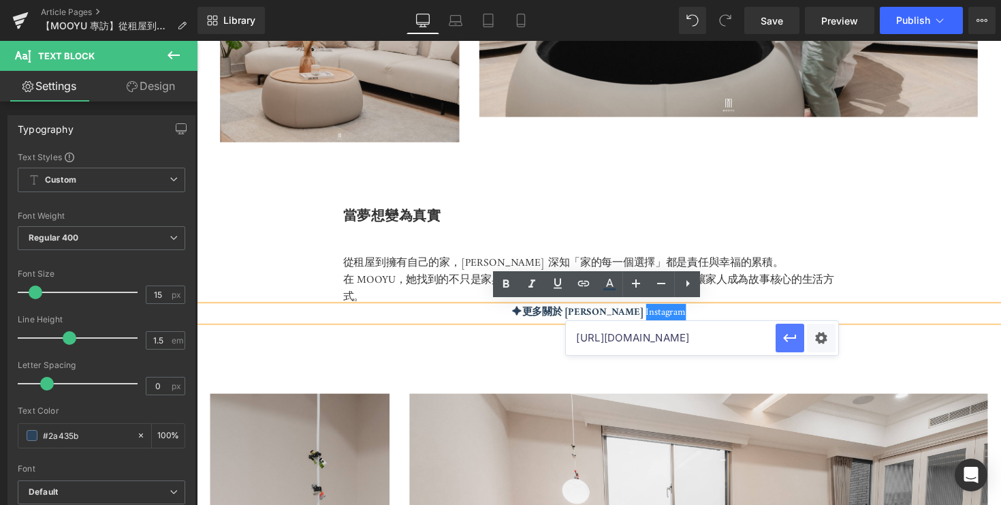
scroll to position [0, 8]
type input "https://www.instagram.com/kellyleetw/"
click at [793, 340] on icon "button" at bounding box center [790, 338] width 16 height 16
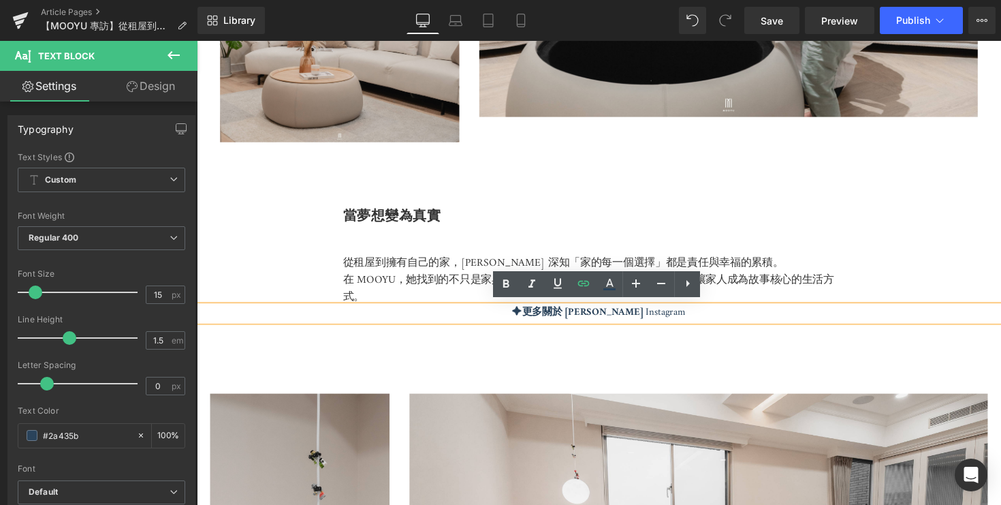
click at [786, 366] on p at bounding box center [609, 371] width 824 height 20
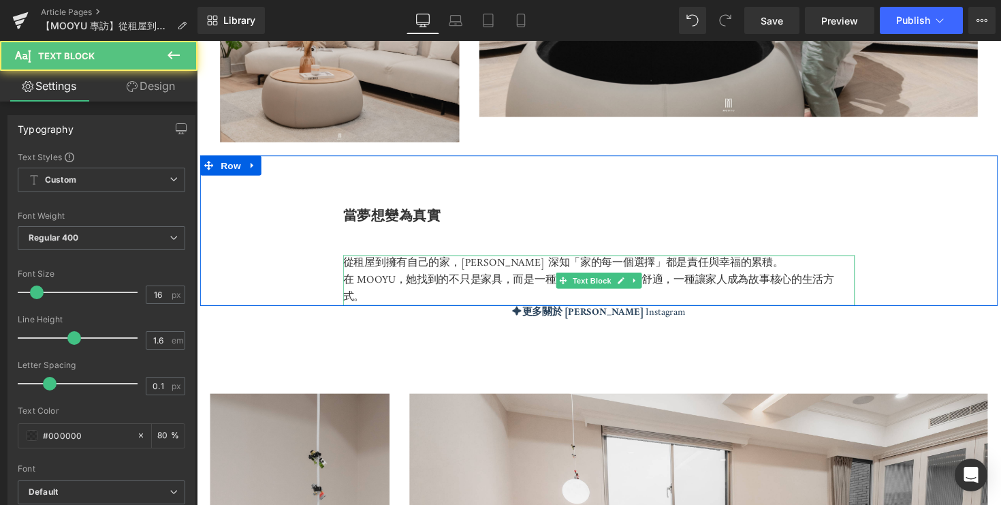
click at [523, 304] on p "在 MOOYU，她找到的不只是家具，而是一種可以長時間停留的舒適，一種讓家人成為故事核心的生活方式。" at bounding box center [609, 294] width 524 height 35
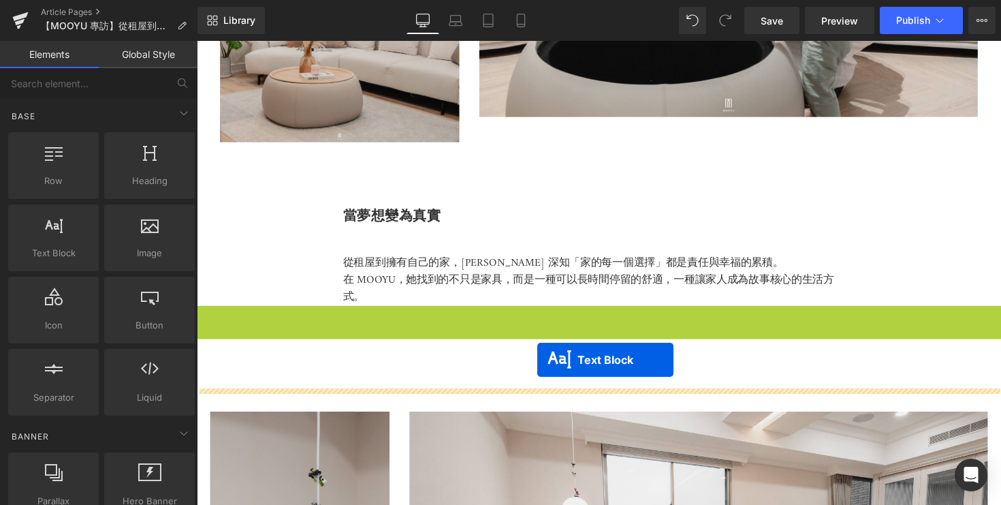
drag, startPoint x: 551, startPoint y: 317, endPoint x: 545, endPoint y: 367, distance: 50.7
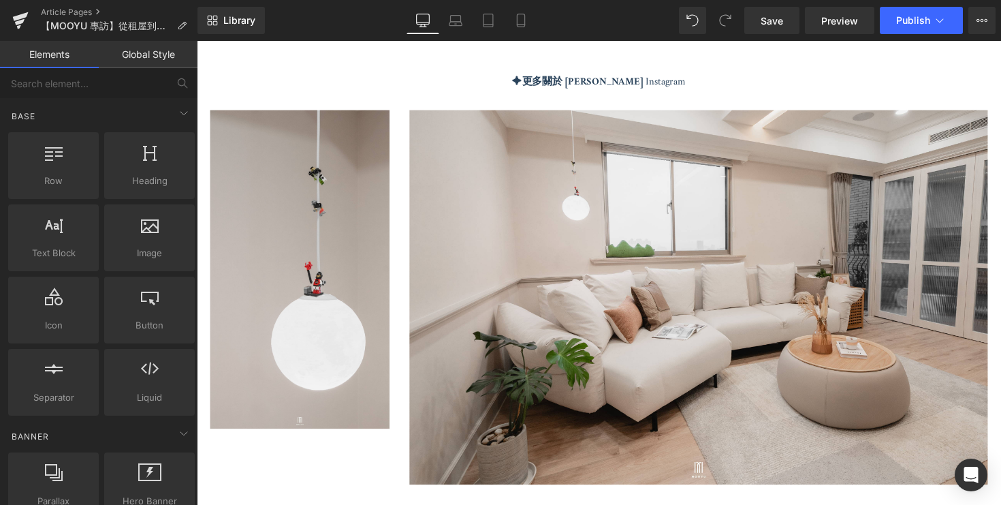
scroll to position [4630, 0]
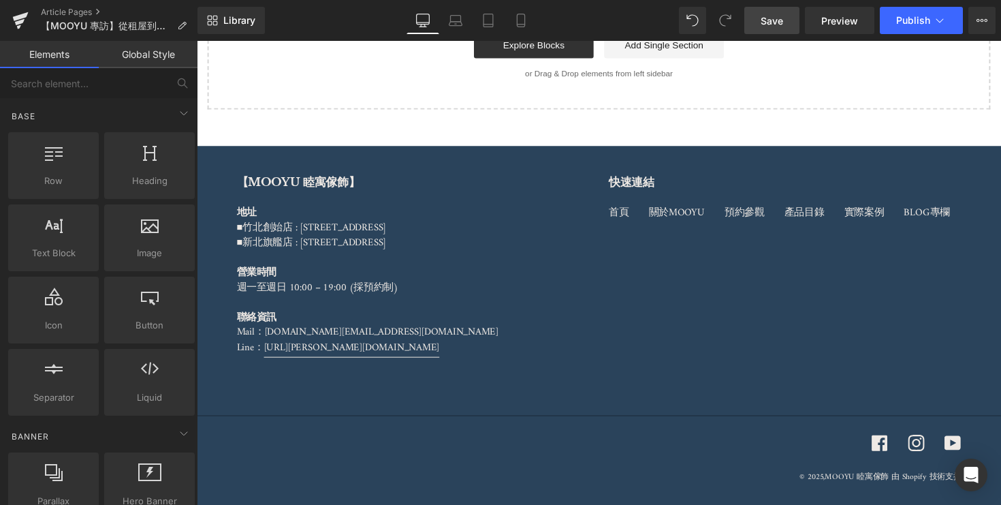
click at [782, 29] on link "Save" at bounding box center [771, 20] width 55 height 27
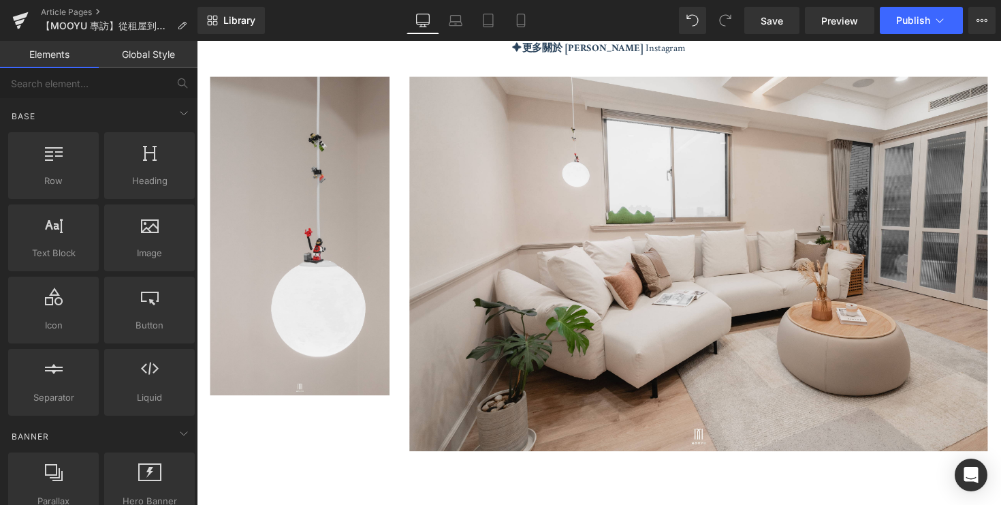
scroll to position [4501, 0]
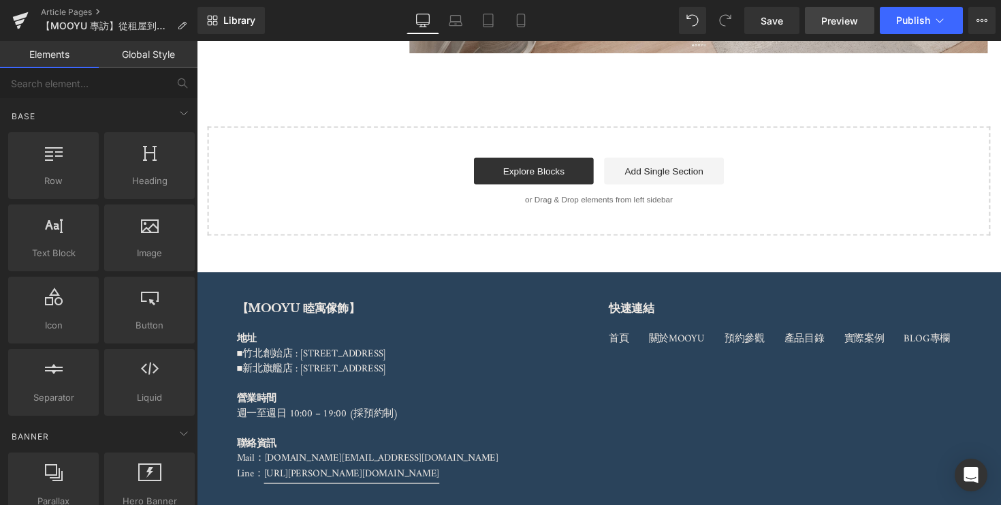
click at [855, 25] on span "Preview" at bounding box center [839, 21] width 37 height 14
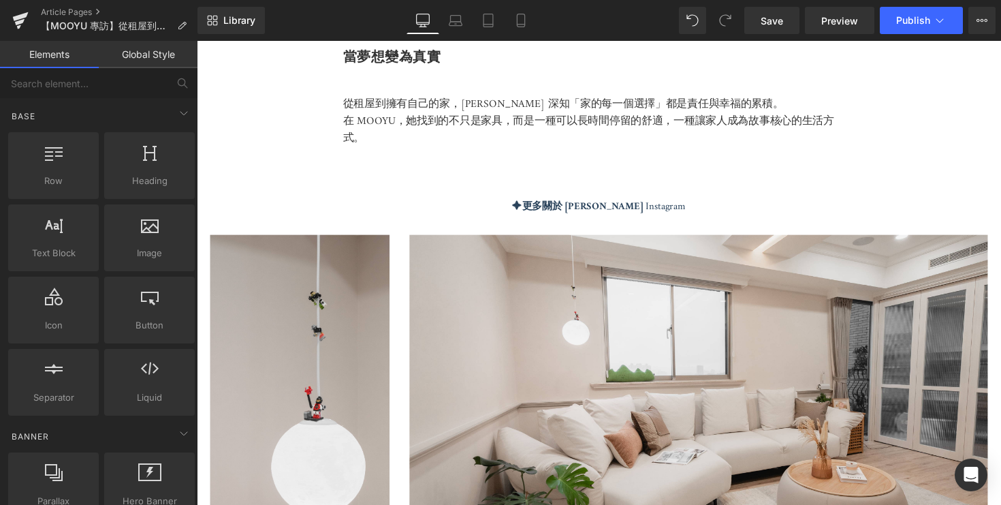
scroll to position [3880, 0]
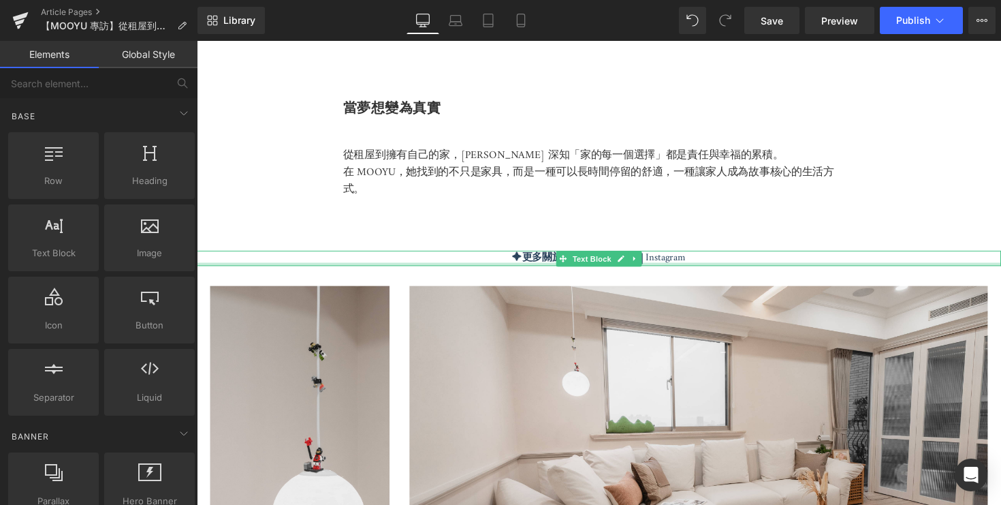
click at [676, 268] on div at bounding box center [609, 269] width 824 height 3
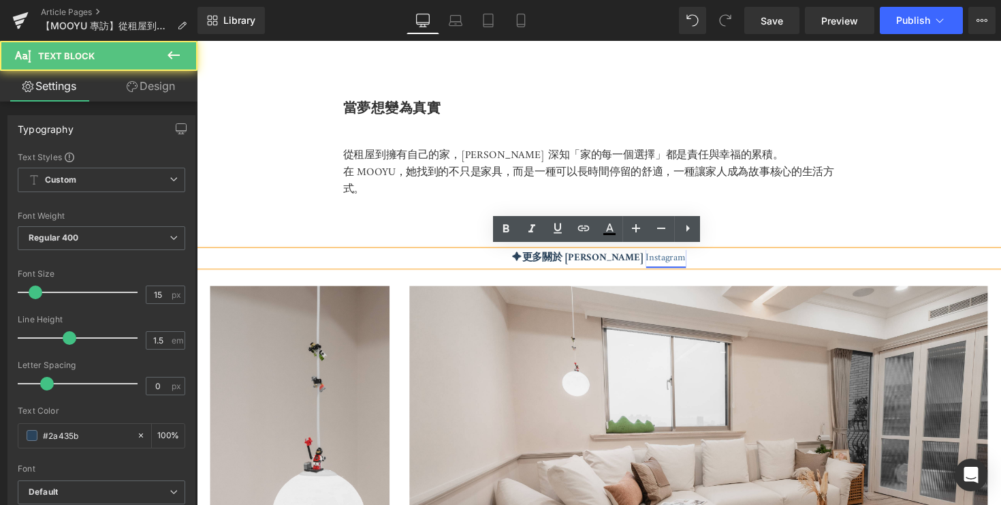
click at [657, 261] on link "Instagram" at bounding box center [677, 262] width 41 height 18
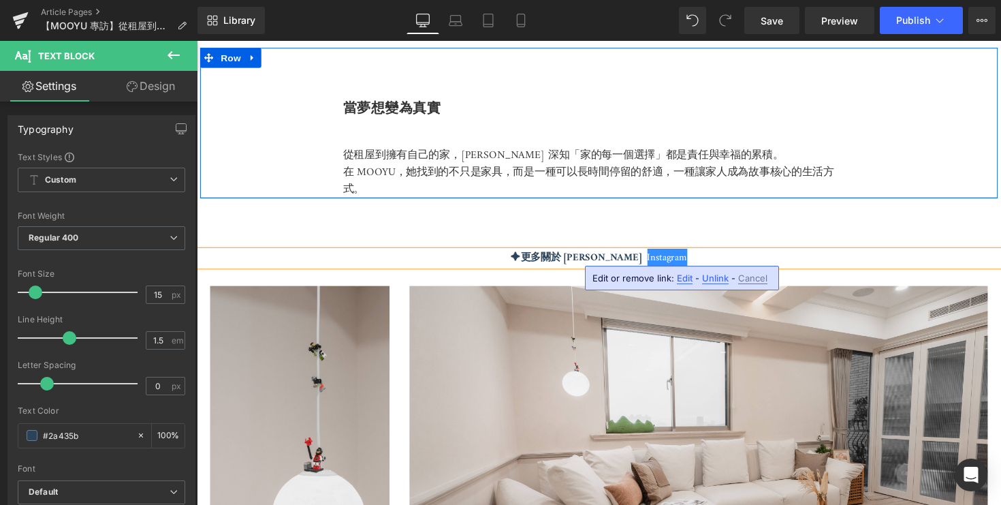
click at [930, 157] on div "當夢想變為真實 Heading 從租屋到擁有自己的家，[PERSON_NAME] 深知「家的每一個選擇」都是責任與幸福的累積。 在 [PERSON_NAME]…" at bounding box center [608, 125] width 817 height 155
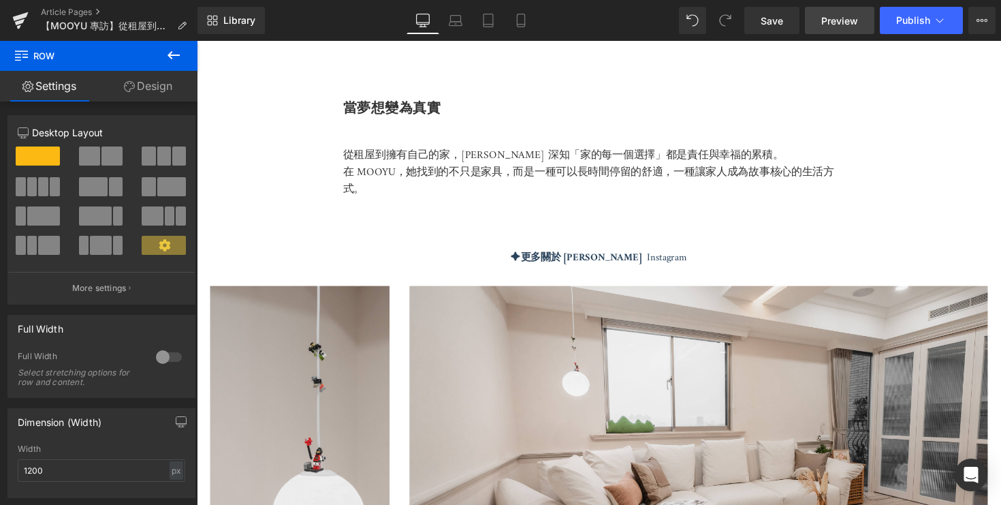
click at [851, 27] on span "Preview" at bounding box center [839, 21] width 37 height 14
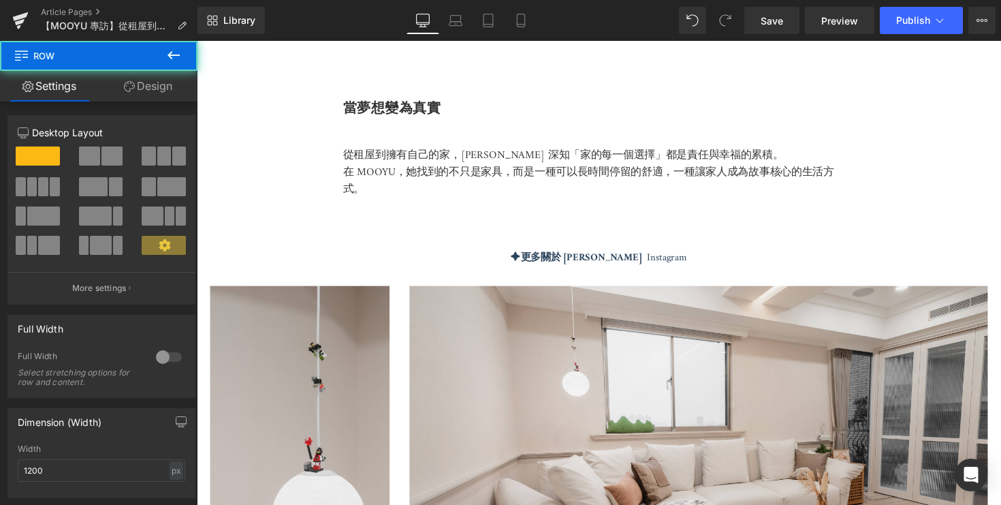
click at [527, 71] on div "當夢想變為真實 Heading 從租屋到擁有自己的家，[PERSON_NAME] 深知「家的每一個選擇」都是責任與幸福的累積。 在 [PERSON_NAME]…" at bounding box center [608, 125] width 817 height 155
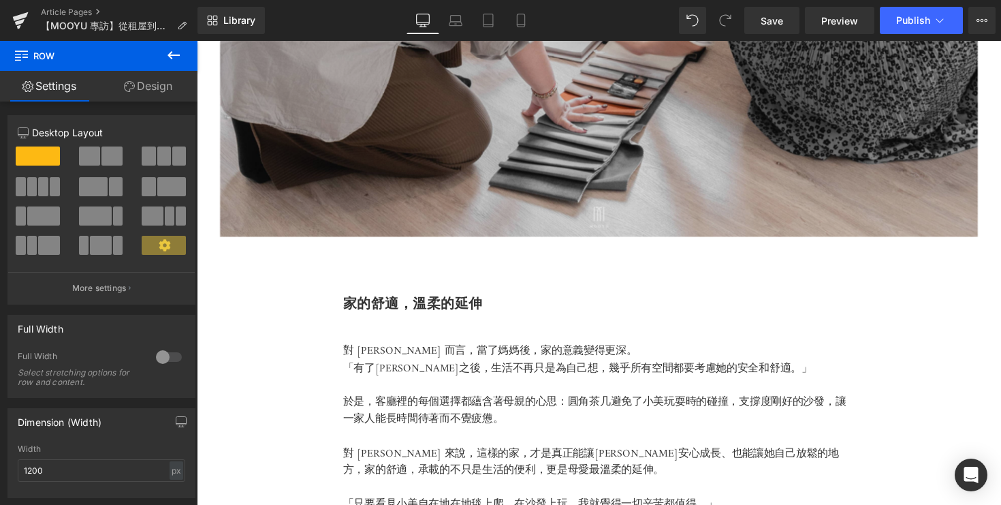
scroll to position [2971, 0]
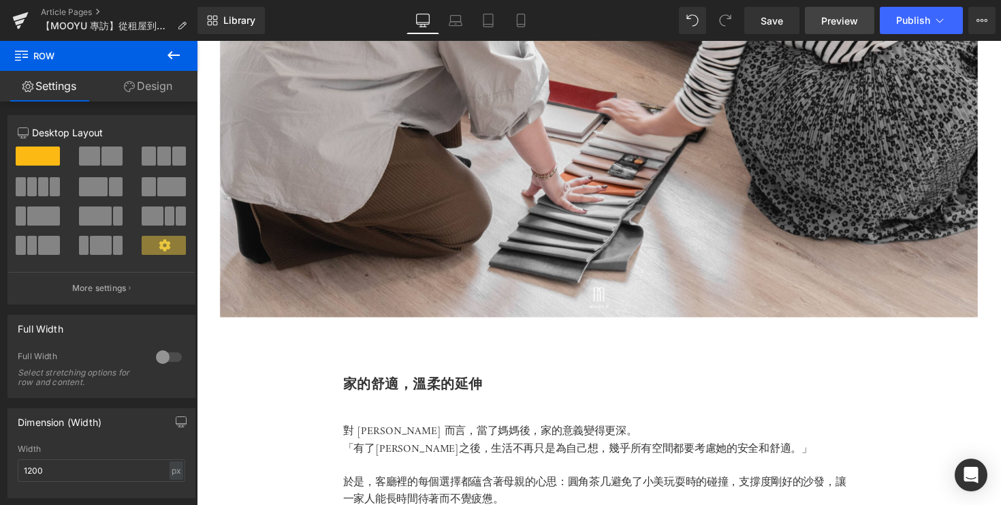
click at [847, 29] on link "Preview" at bounding box center [839, 20] width 69 height 27
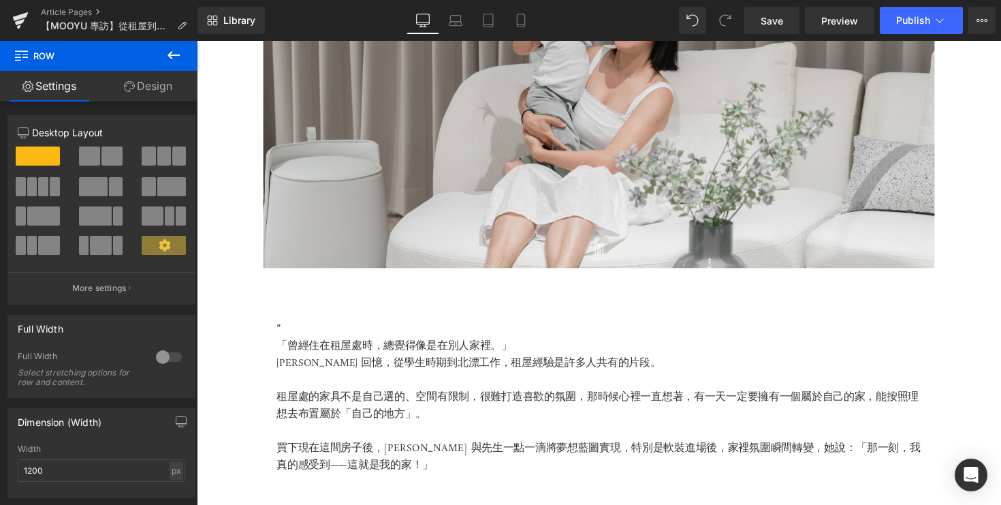
scroll to position [0, 0]
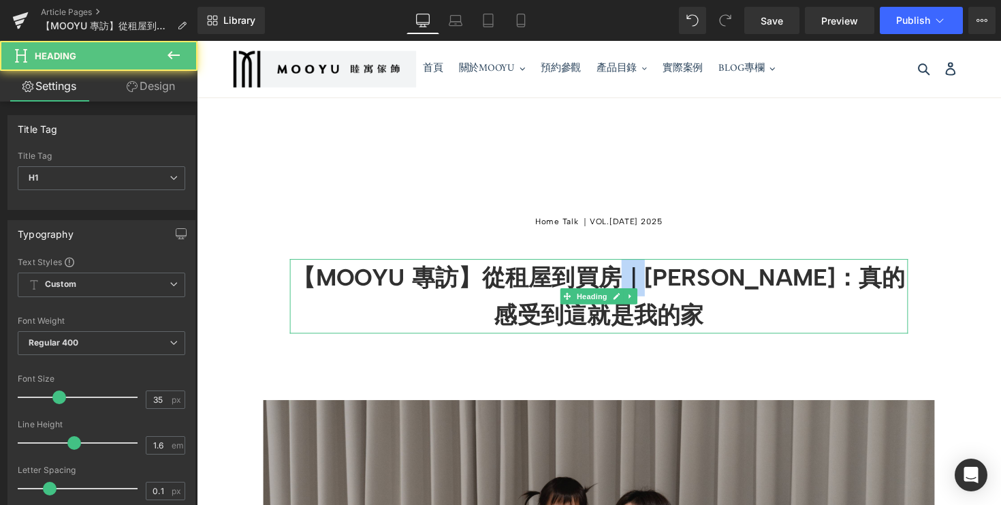
click at [641, 298] on b "【MOOYU 專訪】從租屋到買房｜[PERSON_NAME]：真的感受到這就是我的家" at bounding box center [609, 302] width 628 height 67
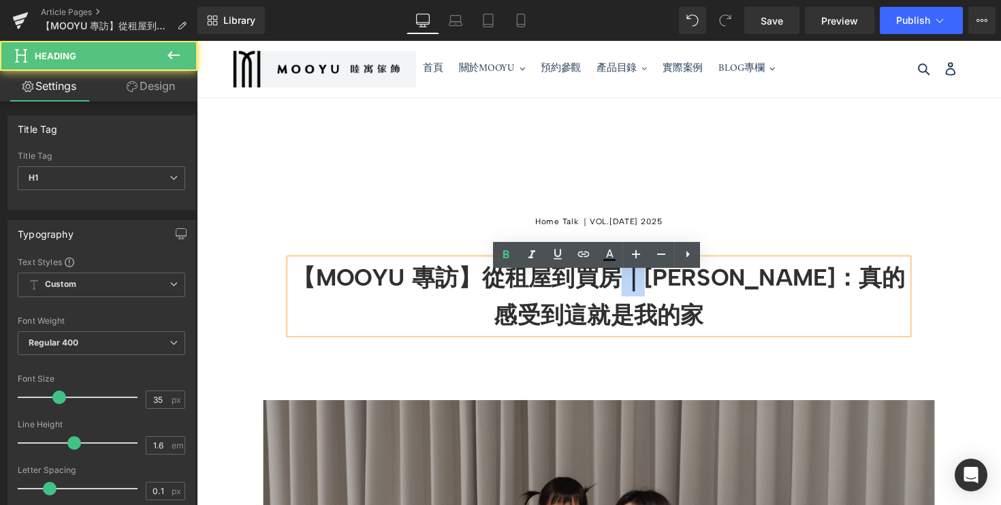
copy b "｜"
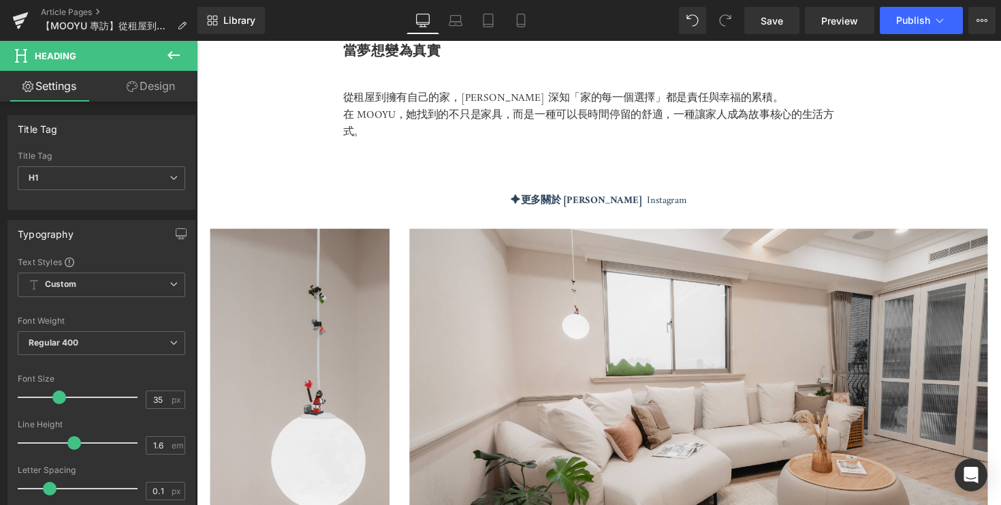
scroll to position [3775, 0]
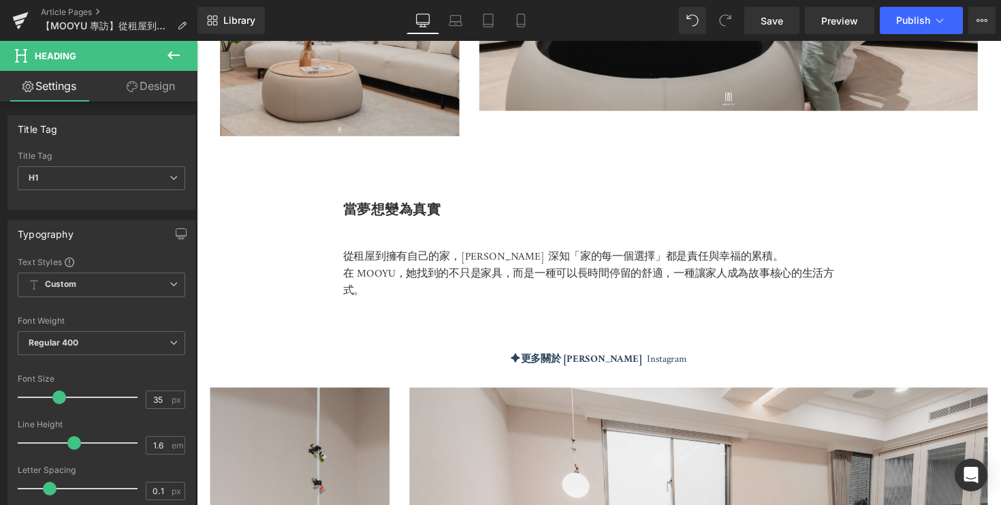
click at [684, 362] on p "✦ 更多關於 Kelly Instagram" at bounding box center [609, 368] width 824 height 16
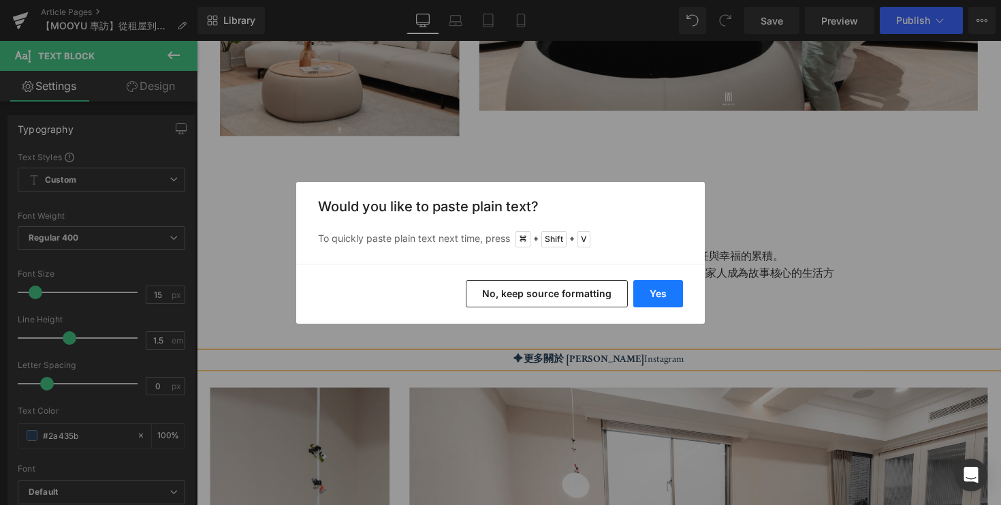
click at [666, 291] on button "Yes" at bounding box center [658, 293] width 50 height 27
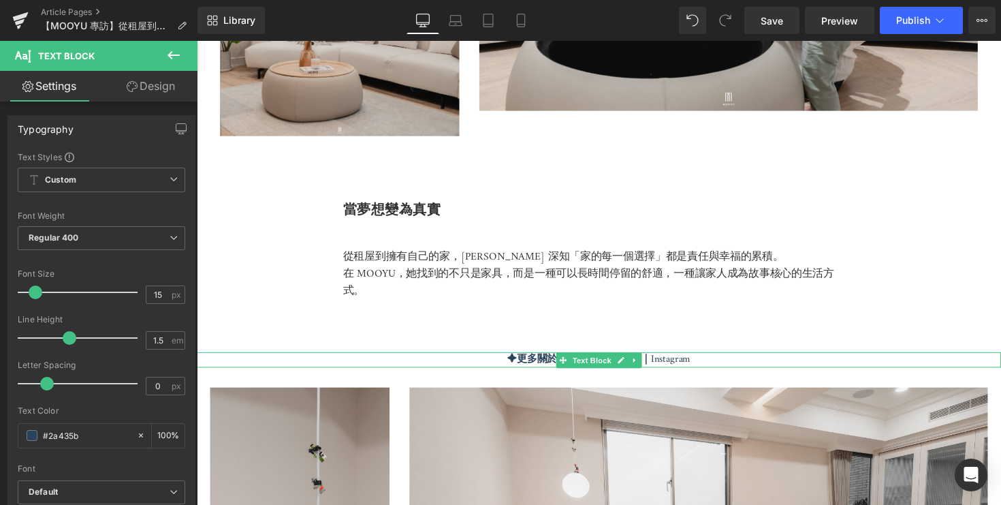
click at [729, 364] on p "✦ 更多關於 Kelly ｜ Instagram" at bounding box center [609, 368] width 824 height 16
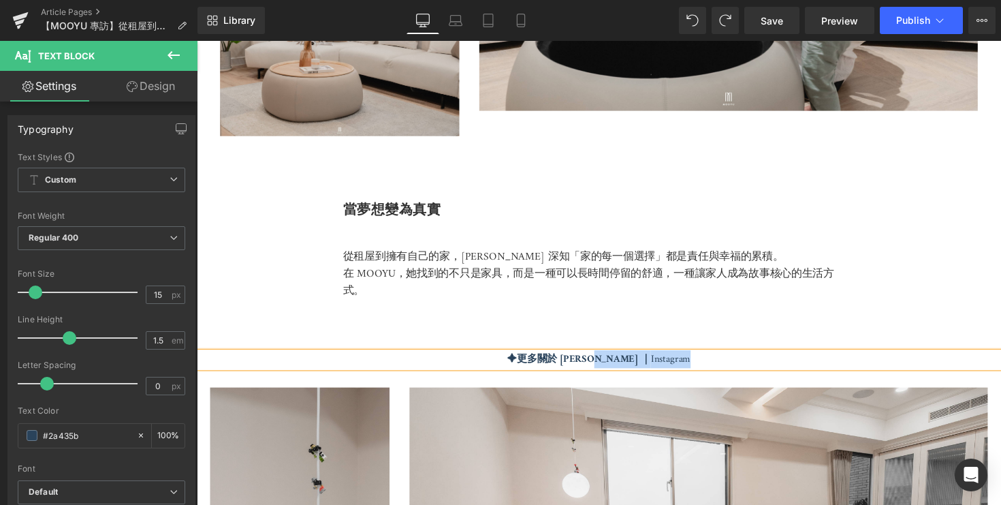
drag, startPoint x: 697, startPoint y: 364, endPoint x: 623, endPoint y: 366, distance: 74.2
click at [623, 366] on p "✦ 更多關於 Kelly ｜ Instagram" at bounding box center [609, 368] width 824 height 16
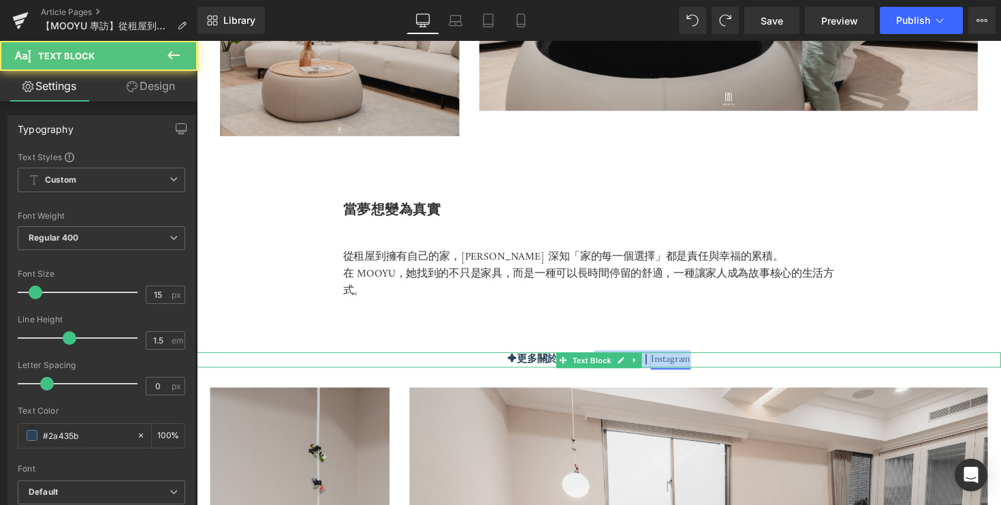
click at [662, 365] on link "Instagram" at bounding box center [682, 367] width 41 height 18
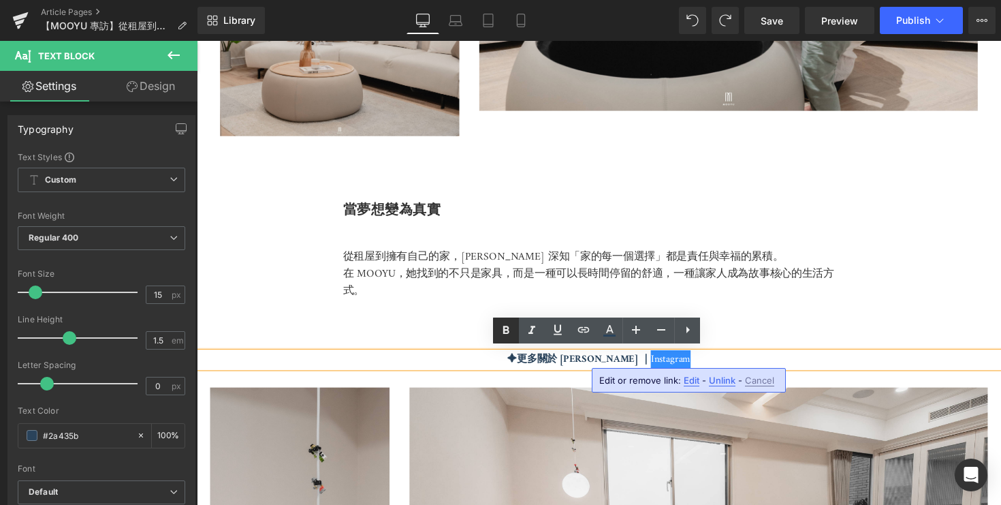
click at [506, 328] on icon at bounding box center [506, 330] width 16 height 16
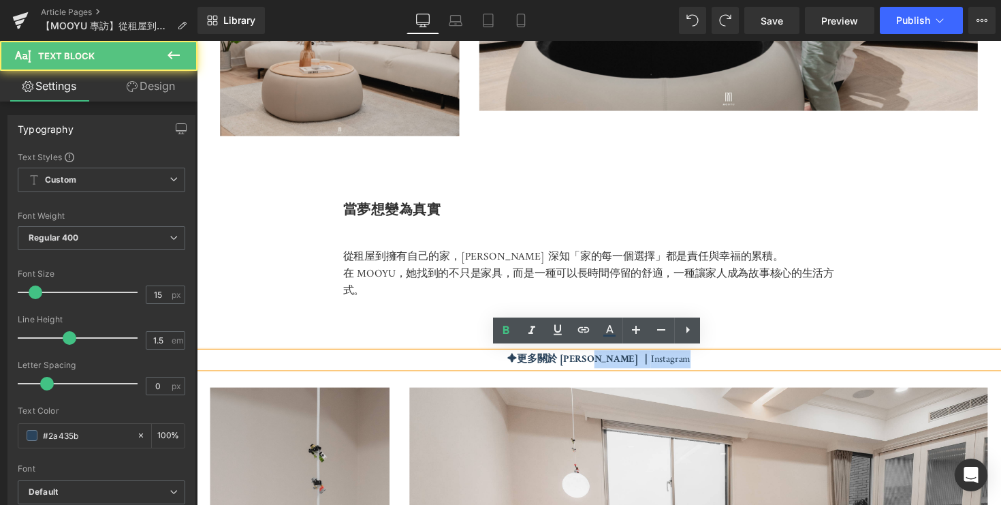
drag, startPoint x: 695, startPoint y: 364, endPoint x: 623, endPoint y: 363, distance: 71.5
click at [623, 363] on p "✦ 更多關於 Kelly ｜ Instagram" at bounding box center [609, 368] width 824 height 16
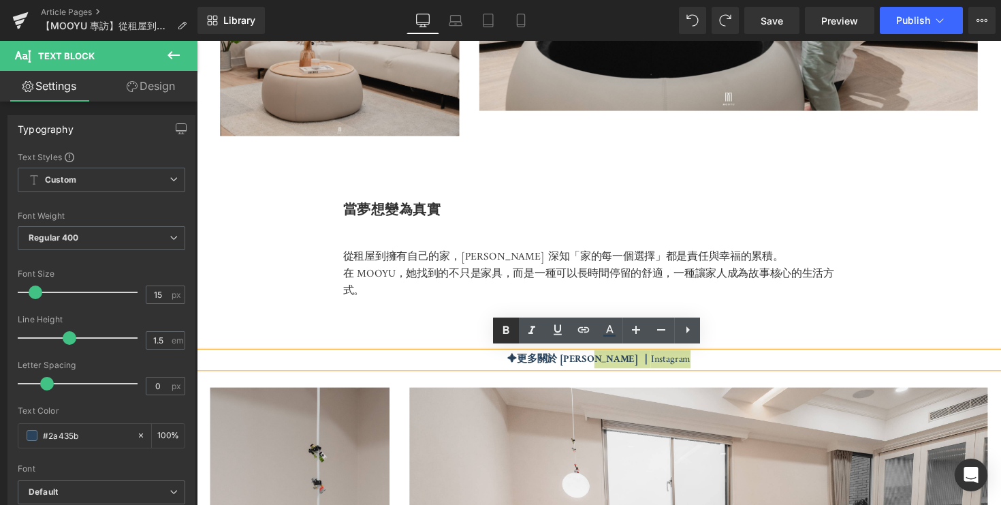
click at [505, 329] on icon at bounding box center [506, 330] width 6 height 8
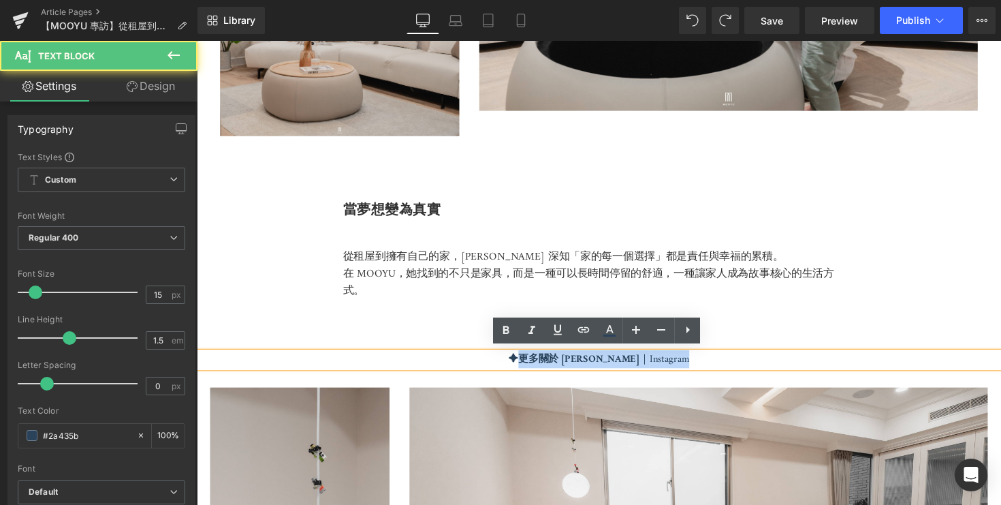
drag, startPoint x: 552, startPoint y: 365, endPoint x: 723, endPoint y: 366, distance: 171.6
click at [723, 366] on p "✦ 更多關於 Kelly ｜ Instagram" at bounding box center [609, 368] width 824 height 16
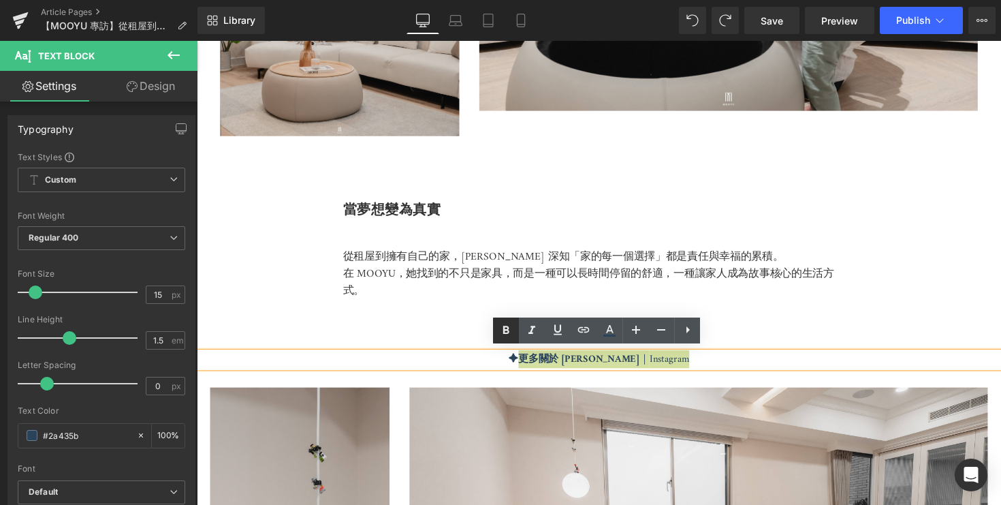
click at [499, 328] on icon at bounding box center [506, 330] width 16 height 16
click at [502, 328] on icon at bounding box center [506, 330] width 16 height 16
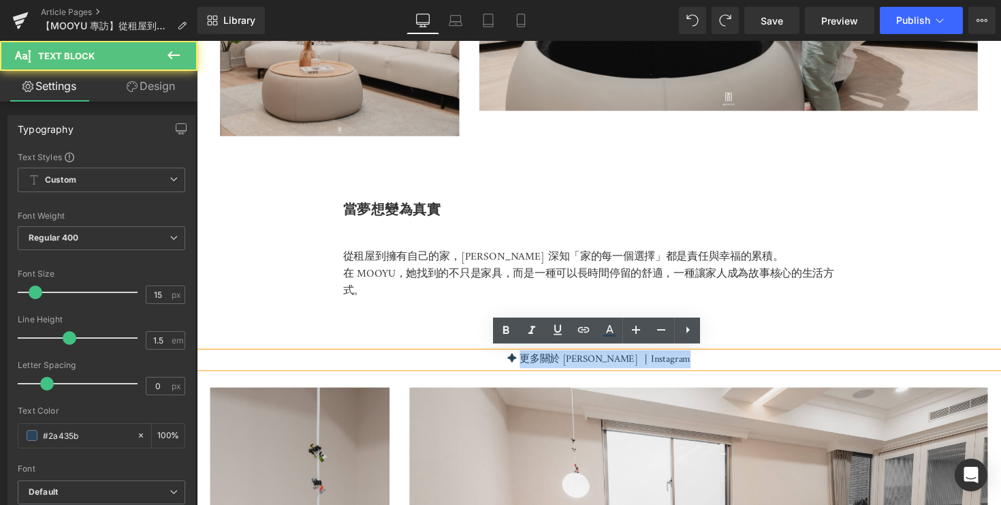
drag, startPoint x: 718, startPoint y: 368, endPoint x: 554, endPoint y: 370, distance: 164.8
click at [554, 370] on p "✦ 更多關於 Kelly ｜ Instagram" at bounding box center [609, 368] width 824 height 16
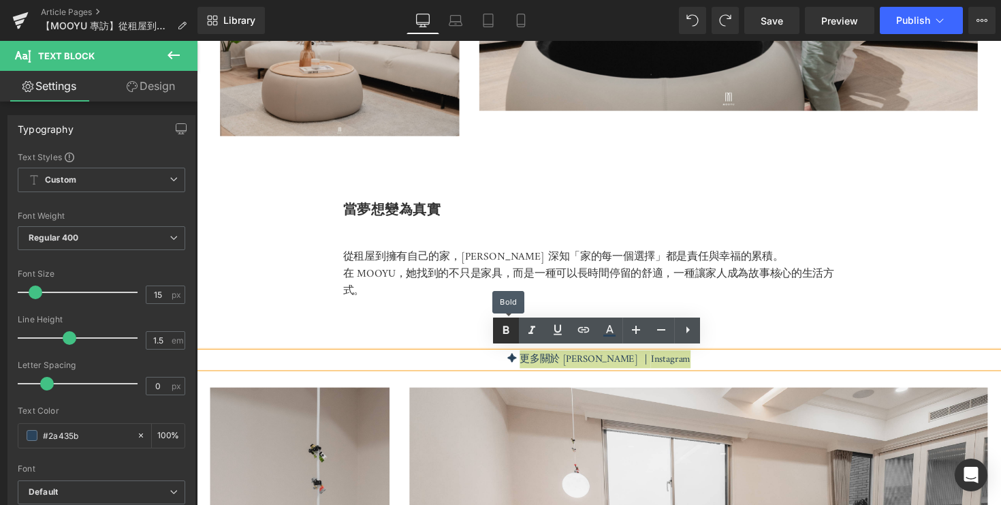
click at [498, 326] on icon at bounding box center [506, 330] width 16 height 16
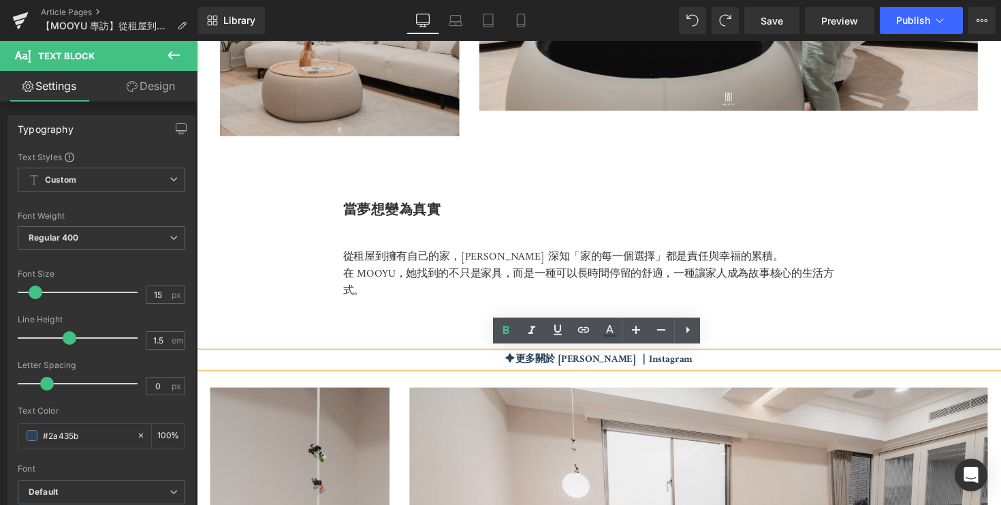
click at [556, 271] on p "在 MOOYU，她找到的不只是家具，而是一種可以長時間停留的舒適，一種讓家人成為故事核心的生活方式。" at bounding box center [609, 288] width 524 height 35
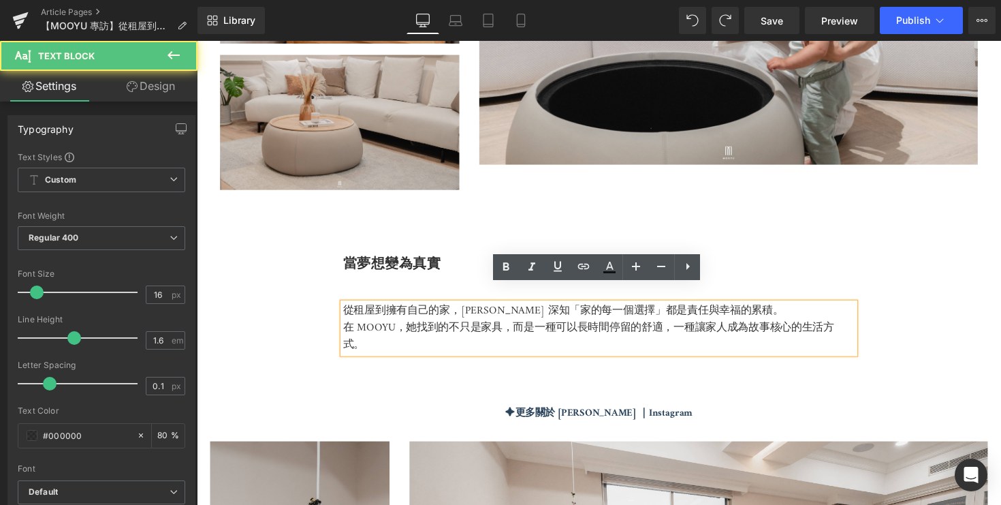
scroll to position [3632, 0]
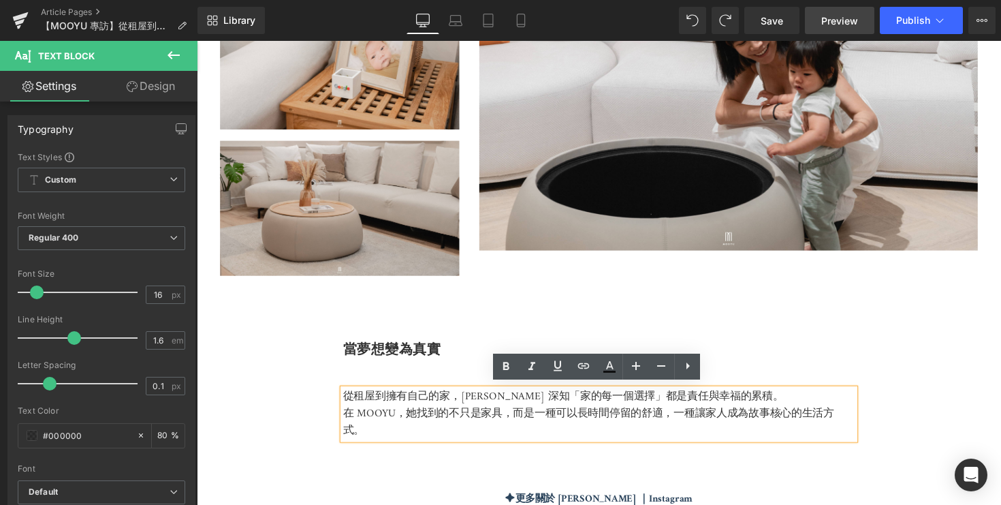
click at [831, 24] on span "Preview" at bounding box center [839, 21] width 37 height 14
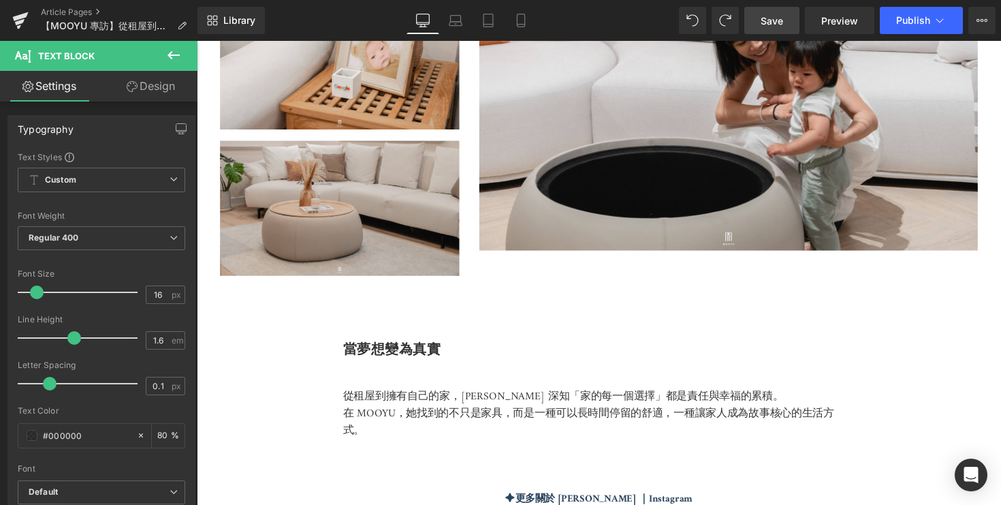
click at [769, 23] on span "Save" at bounding box center [772, 21] width 22 height 14
click at [777, 17] on span "Save" at bounding box center [772, 21] width 22 height 14
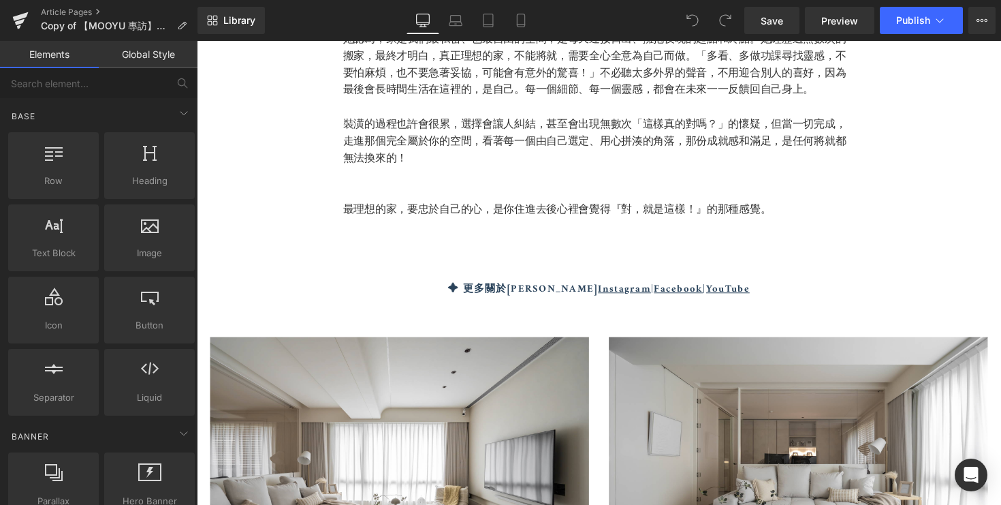
scroll to position [5587, 0]
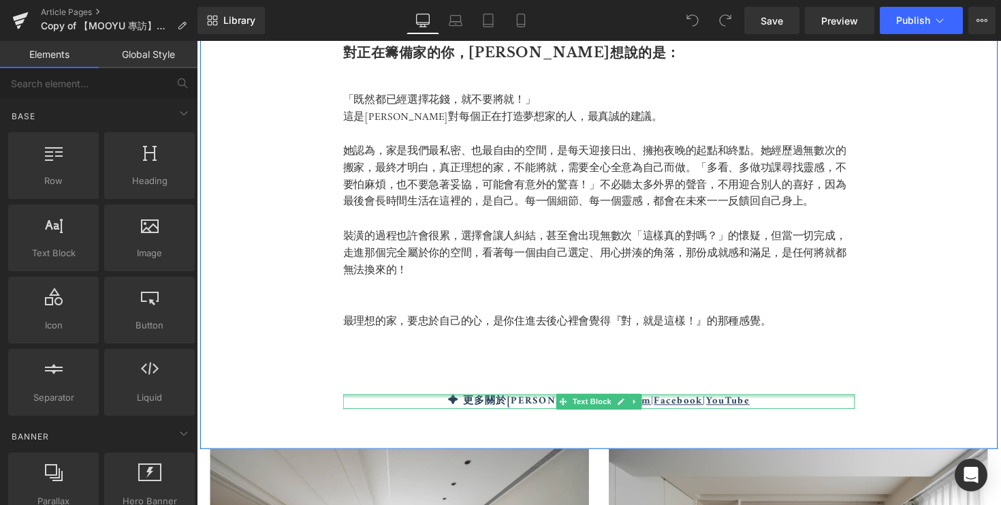
click at [759, 402] on div at bounding box center [609, 403] width 524 height 3
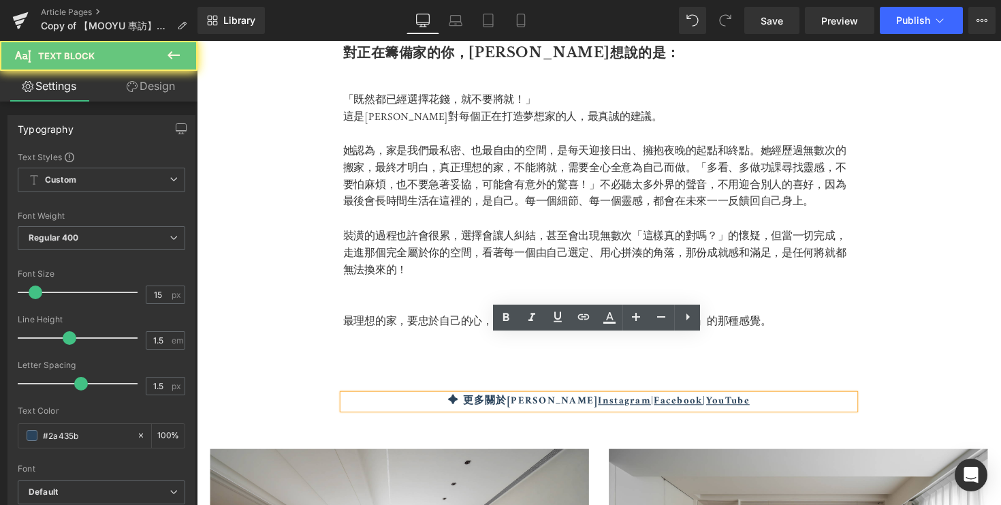
click at [759, 402] on p "✦ 更多關於[PERSON_NAME] Instagram | Facebook | YouTube" at bounding box center [609, 410] width 524 height 16
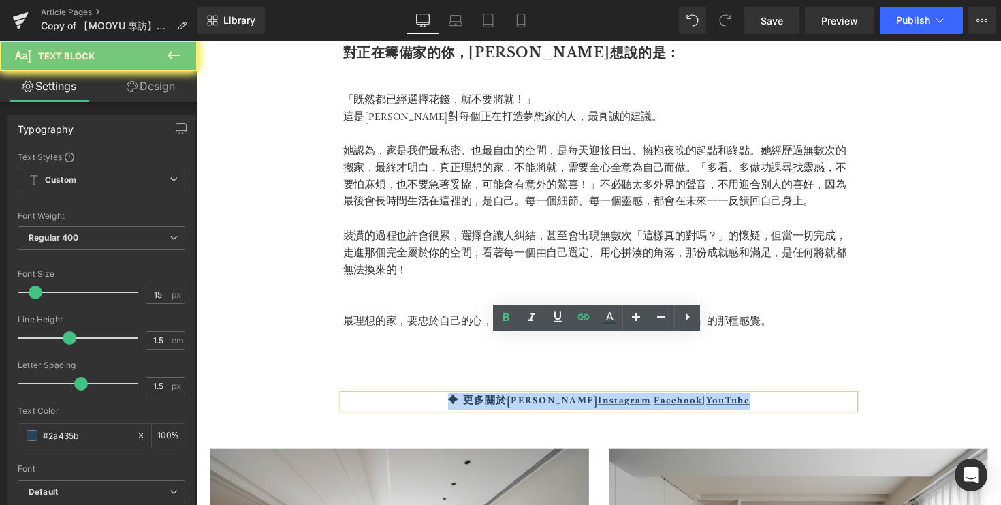
click at [759, 402] on p "✦ 更多關於[PERSON_NAME] Instagram | Facebook | YouTube" at bounding box center [609, 410] width 524 height 16
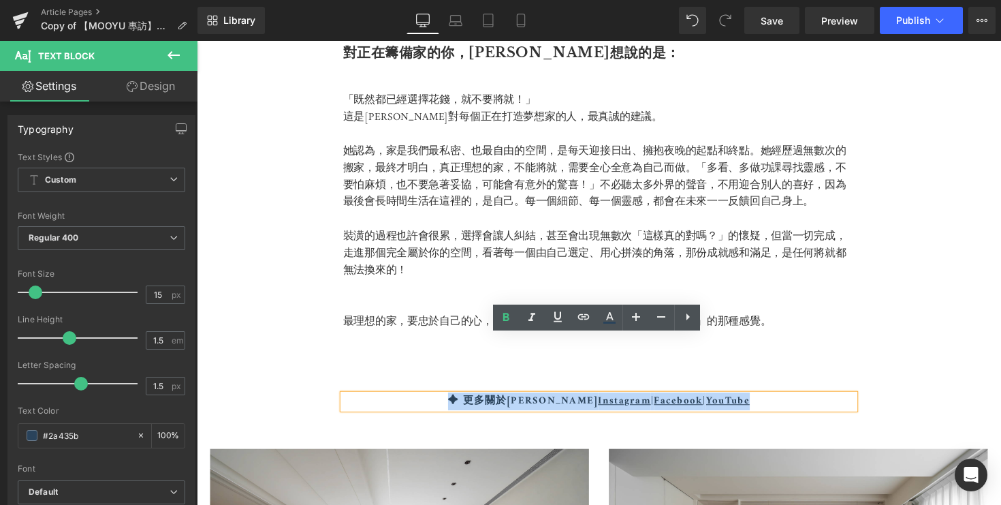
copy b "✦ 更多關於[PERSON_NAME] Instagram | Facebook | YouTube"
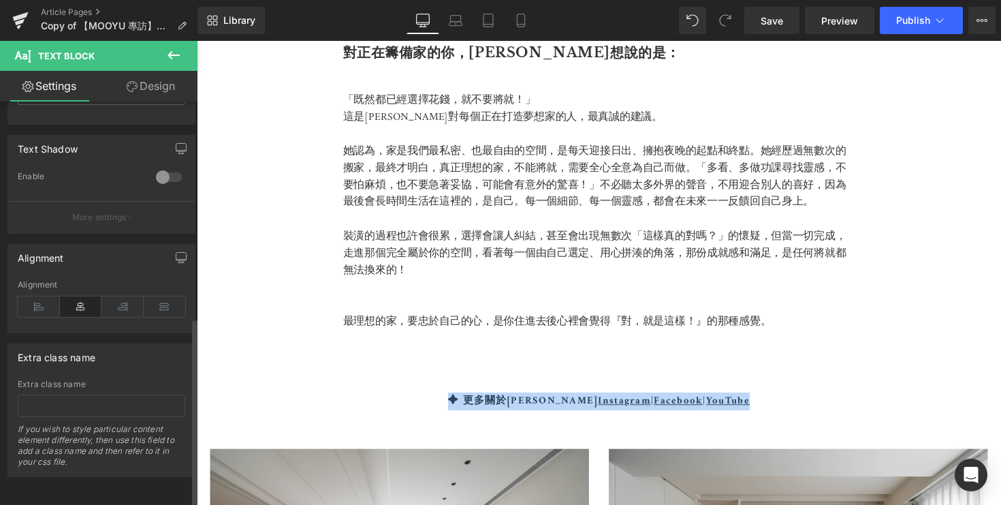
scroll to position [458, 0]
